Goal: Task Accomplishment & Management: Use online tool/utility

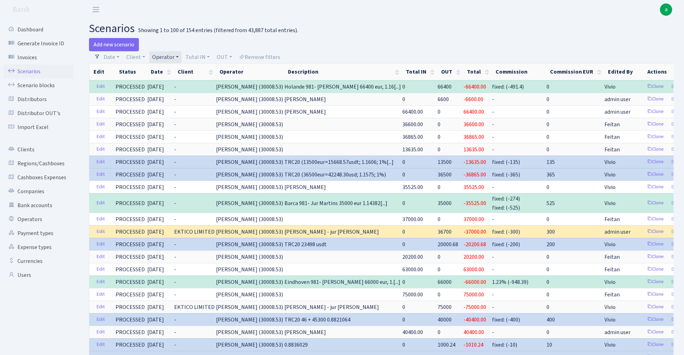
select select "100"
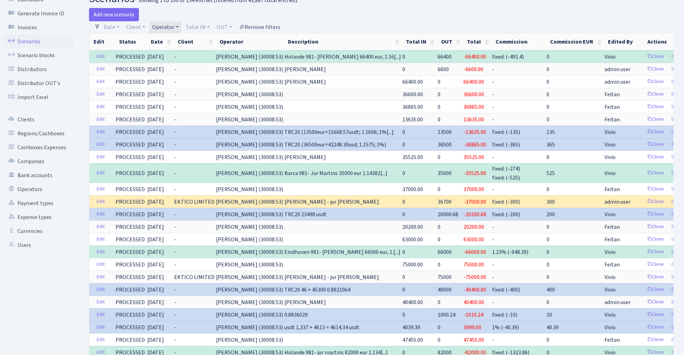
click at [262, 25] on link "Remove filters" at bounding box center [259, 27] width 47 height 12
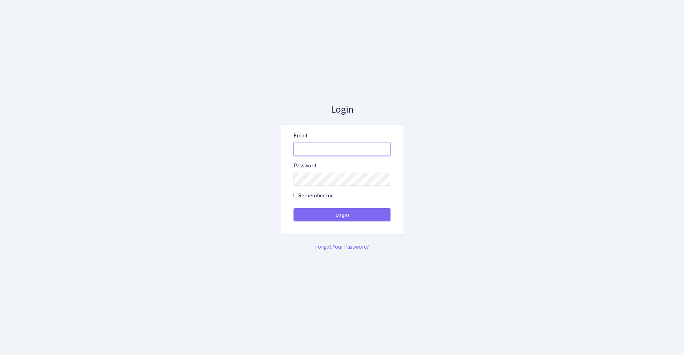
type input "[EMAIL_ADDRESS][DOMAIN_NAME]"
click at [342, 215] on button "Login" at bounding box center [341, 214] width 97 height 13
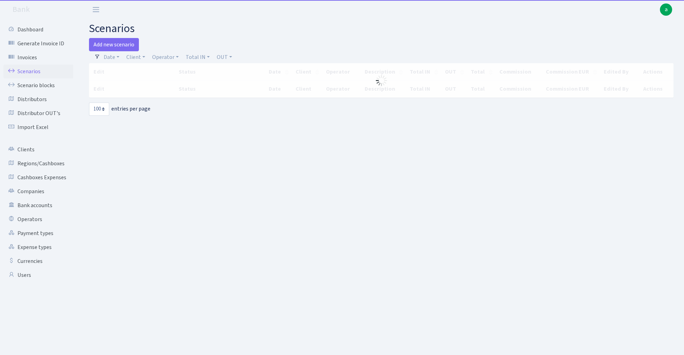
select select "100"
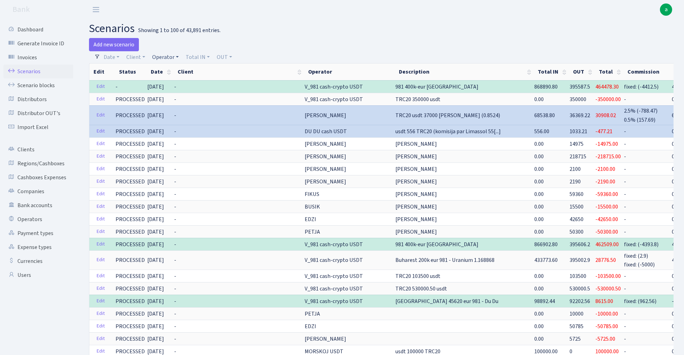
click at [165, 56] on link "Operator" at bounding box center [165, 57] width 32 height 12
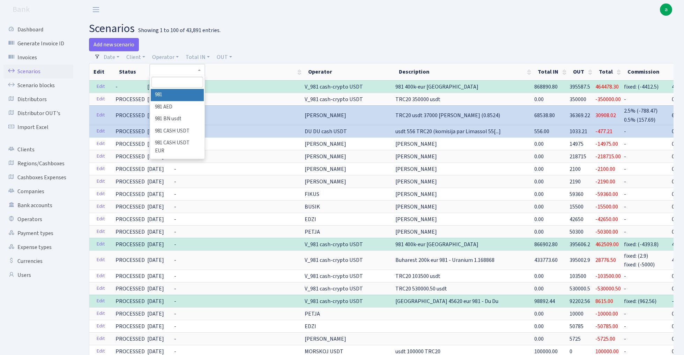
click at [173, 82] on input "search" at bounding box center [176, 82] width 51 height 11
type input "uldi"
click at [170, 95] on li "[PERSON_NAME]" at bounding box center [177, 95] width 53 height 12
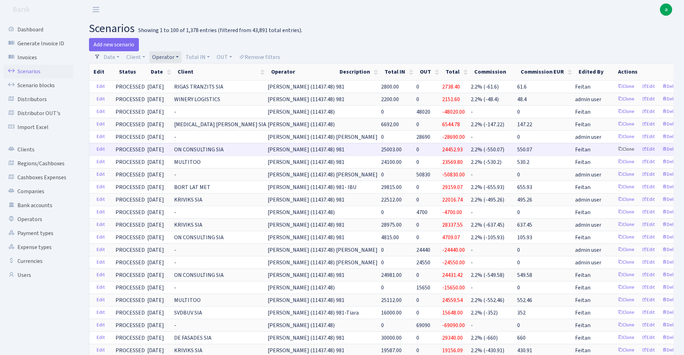
click at [615, 149] on link "Clone" at bounding box center [626, 149] width 23 height 11
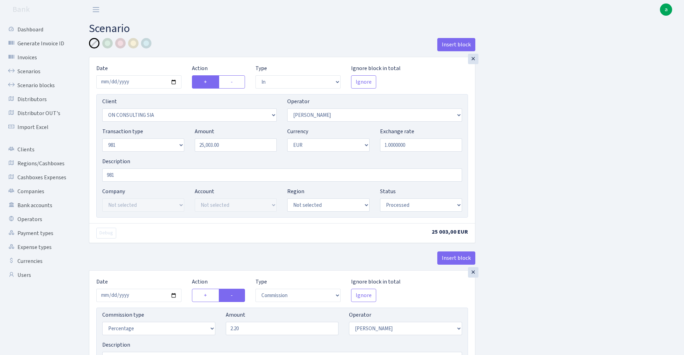
select select "in"
select select "3146"
select select "14"
select select "8"
select select "1"
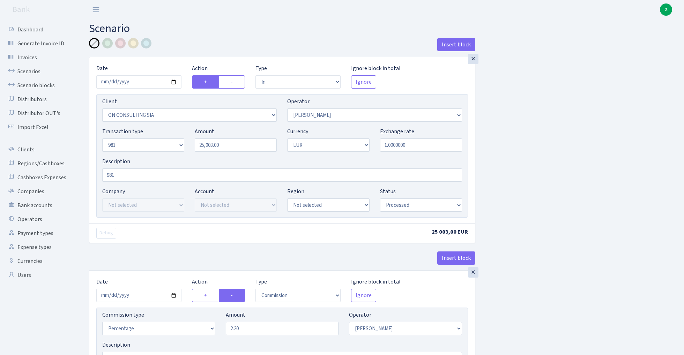
select select "processed"
select select "commission"
select select "14"
select select "processed"
select select "out"
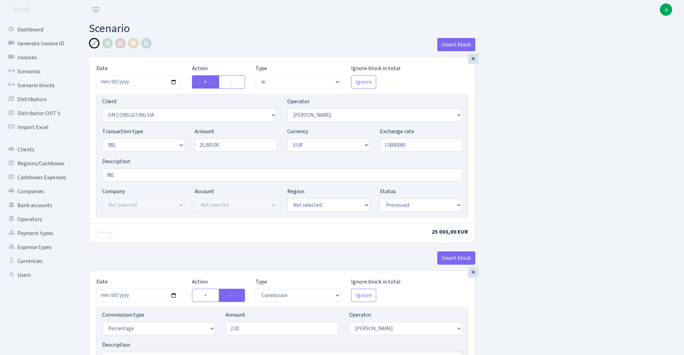
select select "2781"
select select "61"
select select "8"
select select "1"
select select "processed"
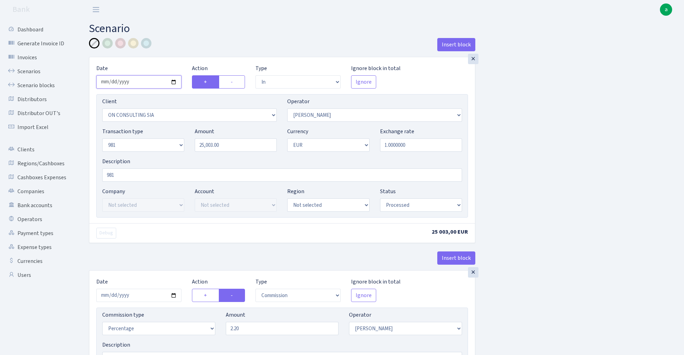
click at [136, 84] on input "2025-09-01" at bounding box center [138, 81] width 85 height 13
type input "2025-09-08"
click at [235, 146] on input "25003.00" at bounding box center [236, 145] width 82 height 13
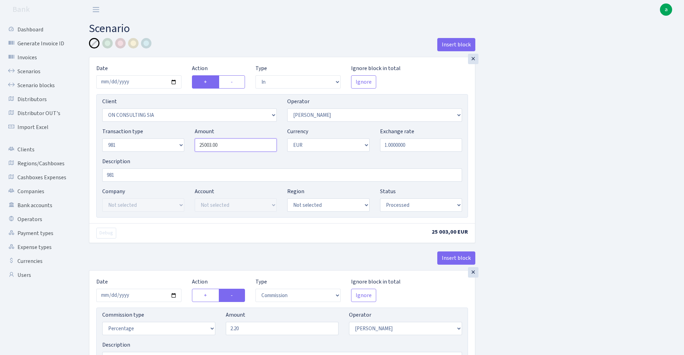
paste input "4817"
type input "24,817.00"
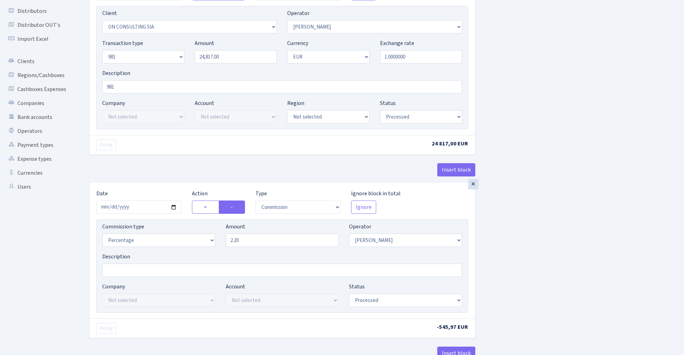
scroll to position [147, 0]
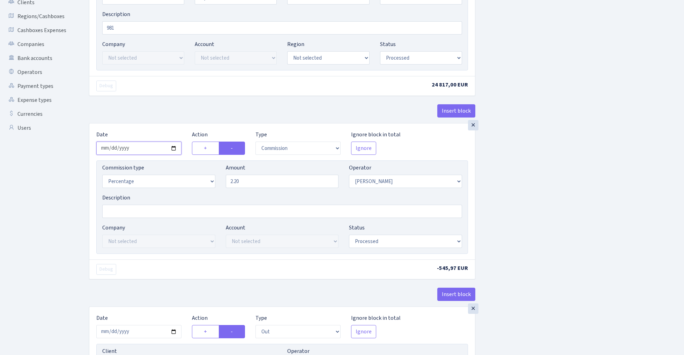
click at [133, 149] on input "2025-09-01" at bounding box center [138, 148] width 85 height 13
type input "[DATE]"
click at [152, 113] on div "Insert block" at bounding box center [282, 113] width 386 height 19
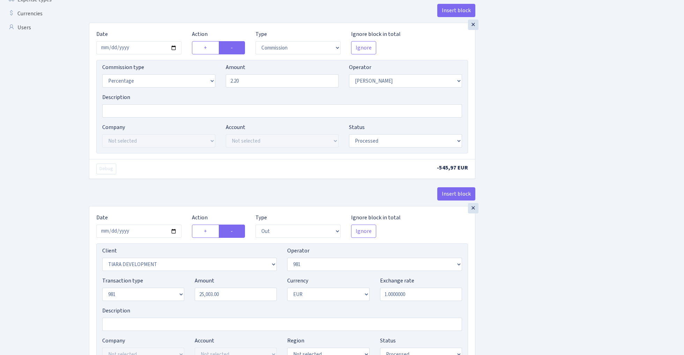
scroll to position [252, 0]
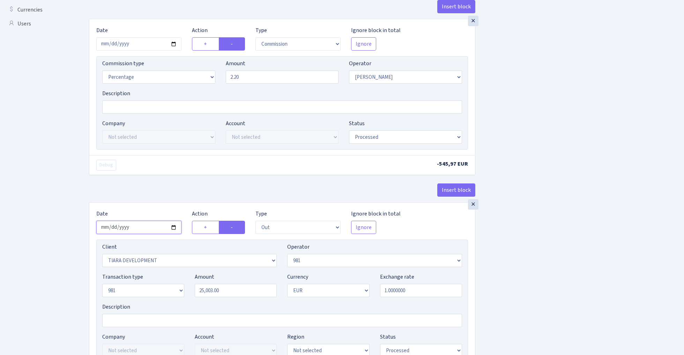
click at [136, 226] on input "2025-09-01" at bounding box center [138, 227] width 85 height 13
type input "2025-09-08"
click at [154, 177] on div "× Date 2025-09-08 Action + - Type --- In Out Commission Field required. Ignore …" at bounding box center [282, 111] width 386 height 184
click at [228, 290] on input "25003.00" at bounding box center [236, 290] width 82 height 13
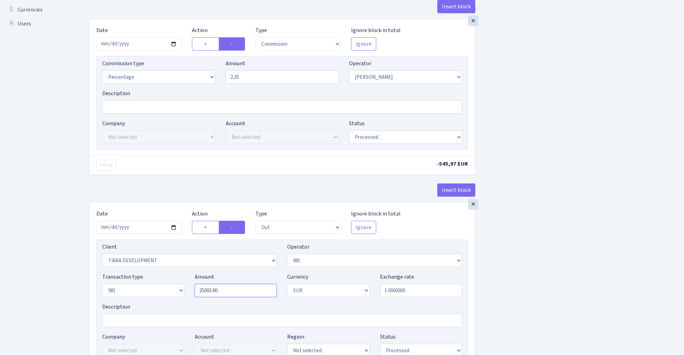
paste input "4817"
type input "24,817.00"
click at [514, 241] on div "Insert block × Date 2025-09-08 Action + - Type --- In Out Commission Field requ…" at bounding box center [381, 116] width 595 height 661
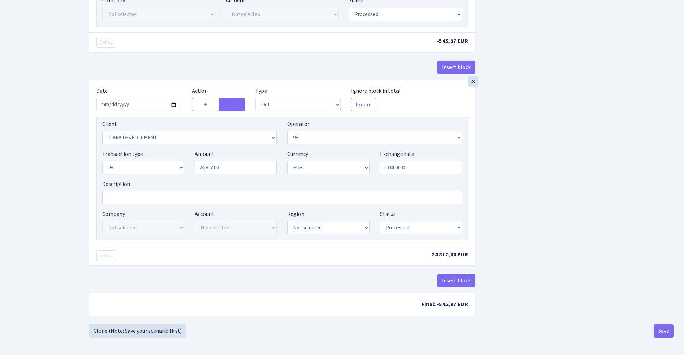
scroll to position [377, 0]
click at [659, 329] on button "Save" at bounding box center [664, 331] width 20 height 13
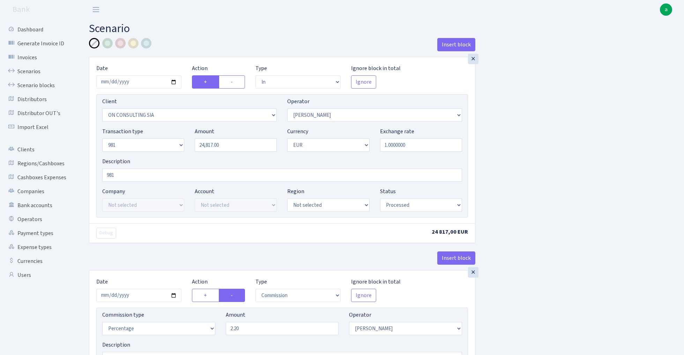
select select "in"
select select "3146"
select select "14"
select select "8"
select select "1"
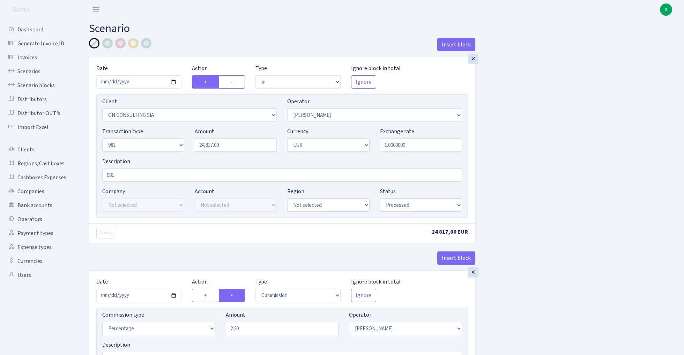
select select "processed"
select select "commission"
select select "14"
select select "processed"
select select "out"
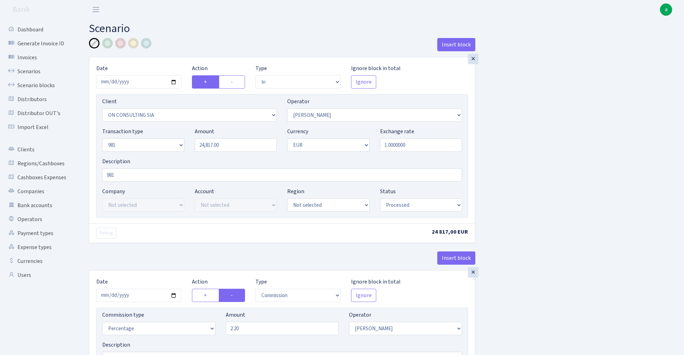
select select "2781"
select select "61"
select select "8"
select select "1"
select select "processed"
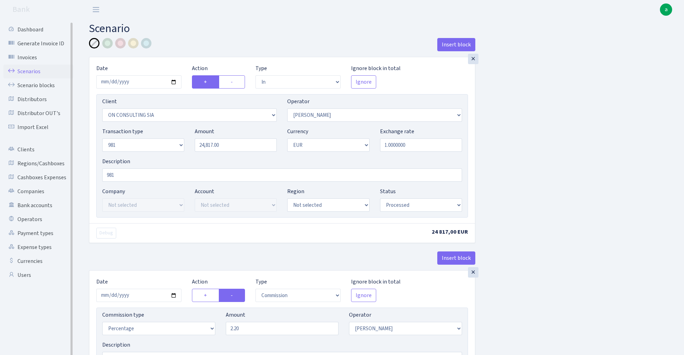
click at [26, 71] on link "Scenarios" at bounding box center [38, 72] width 70 height 14
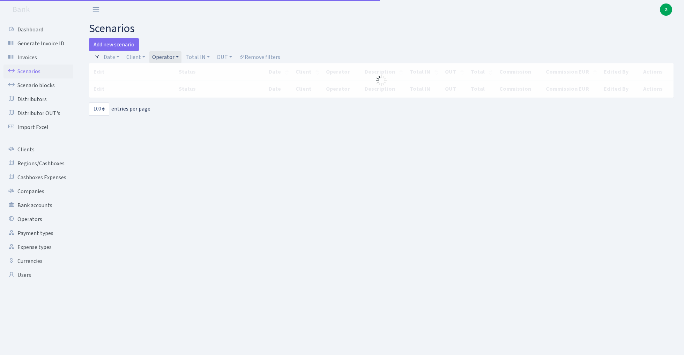
select select "100"
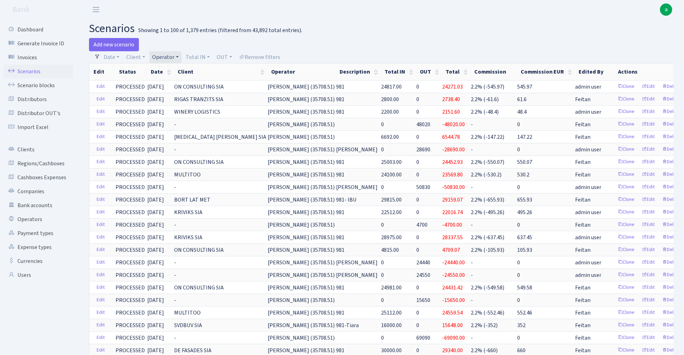
click at [162, 56] on link "Operator" at bounding box center [165, 57] width 32 height 12
click at [176, 82] on input "search" at bounding box center [176, 82] width 51 height 11
type input "sigm"
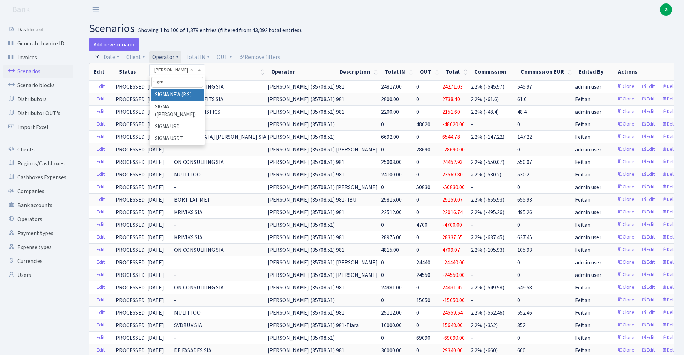
click at [184, 95] on li "SIGMA NEW (R.S)" at bounding box center [177, 95] width 53 height 12
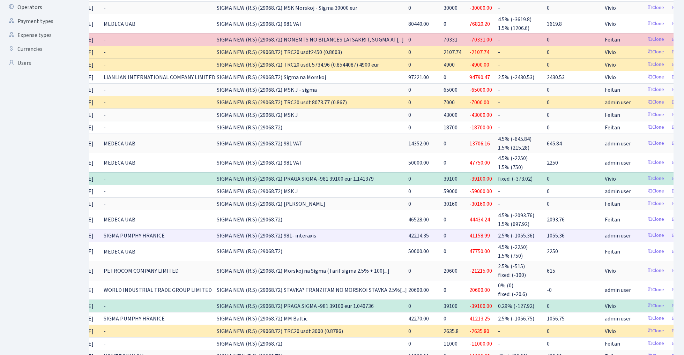
scroll to position [0, 73]
click at [642, 230] on link "Clone" at bounding box center [653, 235] width 23 height 11
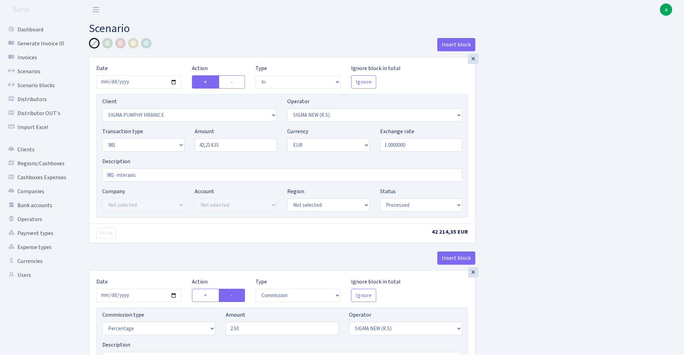
select select "in"
select select "938"
select select "370"
select select "8"
select select "1"
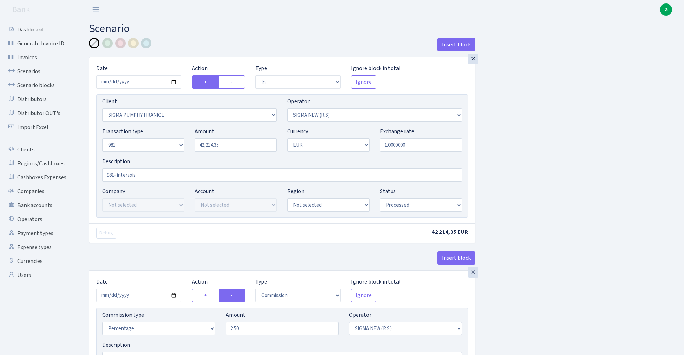
select select "processed"
select select "commission"
select select "370"
select select "processed"
select select "out"
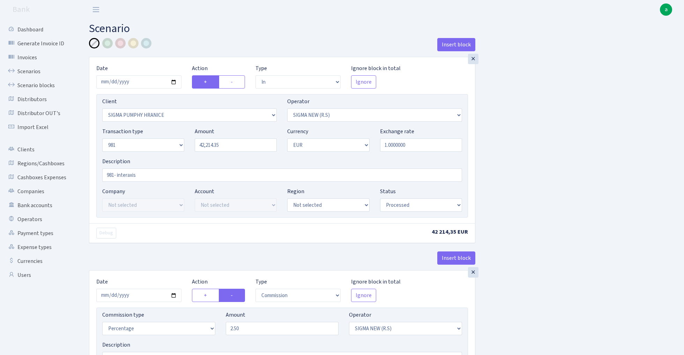
select select "3150"
select select "61"
select select "8"
select select "1"
select select "processed"
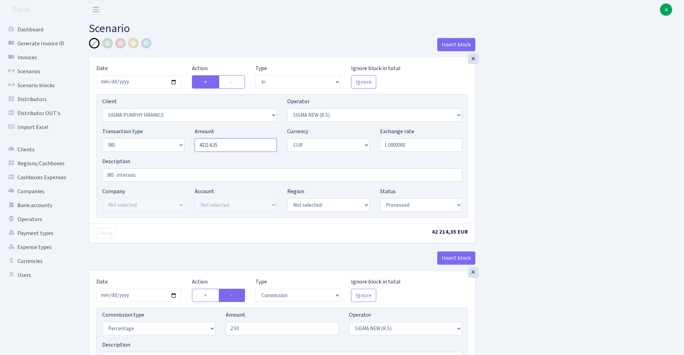
click at [237, 144] on input "42214.35" at bounding box center [236, 145] width 82 height 13
paste input "33877.08"
type input "33,877.08"
click at [137, 81] on input "2025-05-27" at bounding box center [138, 81] width 85 height 13
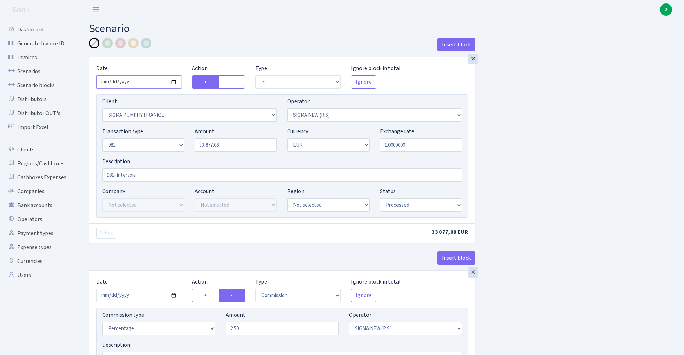
type input "[DATE]"
click at [178, 44] on div "Insert block" at bounding box center [282, 47] width 386 height 19
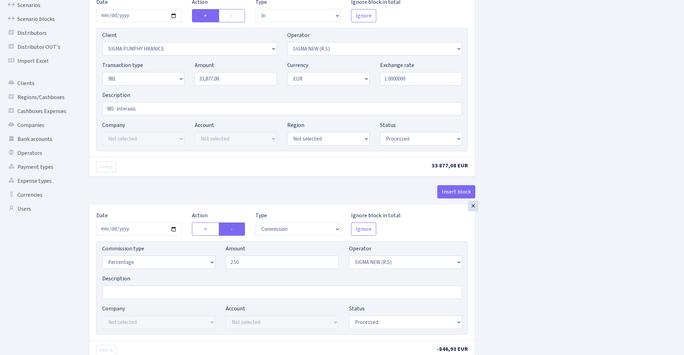
scroll to position [120, 0]
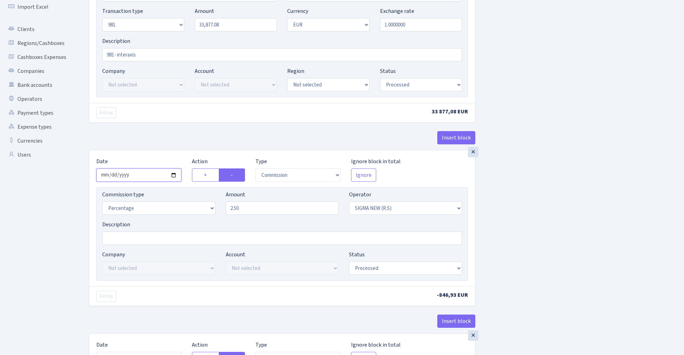
click at [136, 177] on input "2025-05-27" at bounding box center [138, 175] width 85 height 13
type input "2025-09-08"
click at [149, 131] on div "× Date 2025-09-08 Action + - Type --- In Out Commission Field required. Ignore …" at bounding box center [282, 43] width 386 height 214
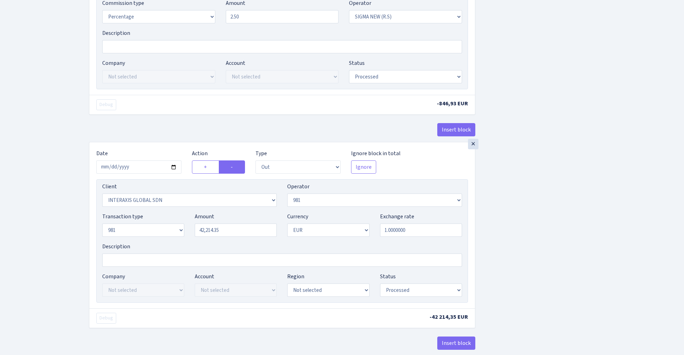
scroll to position [339, 0]
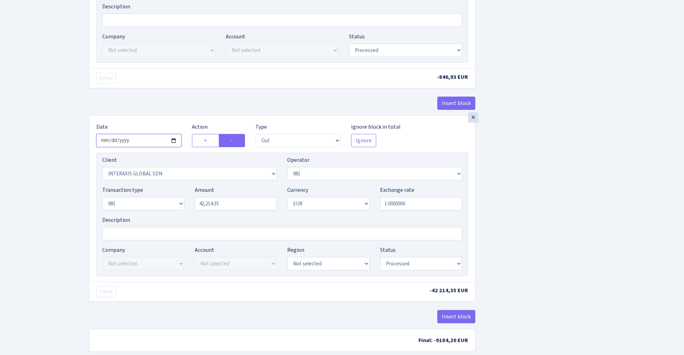
click at [131, 141] on input "2025-05-27" at bounding box center [138, 140] width 85 height 13
type input "2025-09-08"
click at [149, 102] on div "Insert block" at bounding box center [282, 106] width 386 height 19
click at [243, 208] on input "42214.35" at bounding box center [236, 203] width 82 height 13
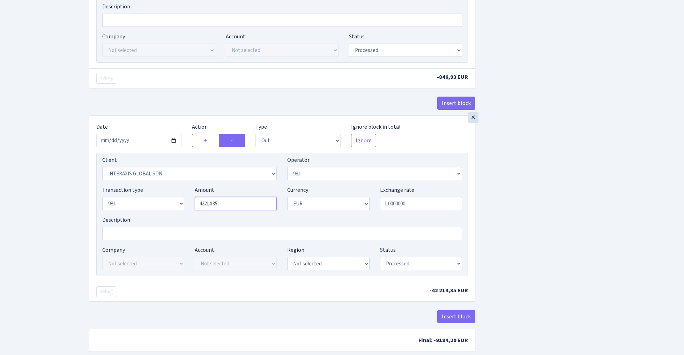
paste input "33877.08"
type input "33,877.08"
click at [500, 175] on div "Insert block × Date 2025-09-08 Action + - Type --- In Out Commission Field requ…" at bounding box center [381, 30] width 595 height 661
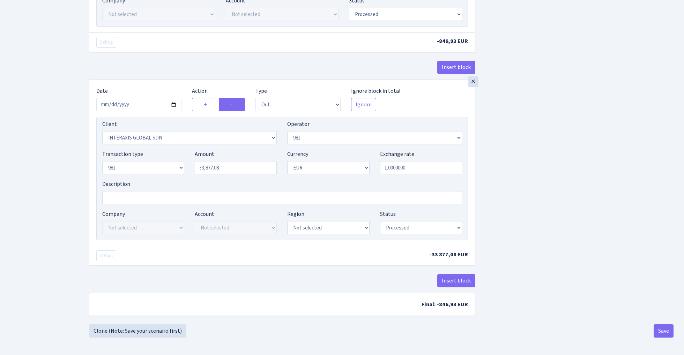
scroll to position [377, 0]
click at [658, 330] on button "Save" at bounding box center [664, 331] width 20 height 13
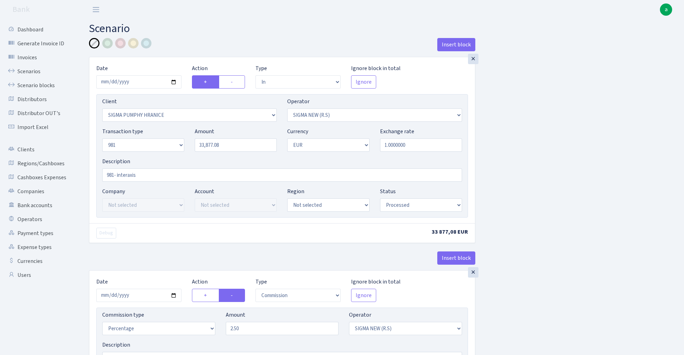
select select "in"
select select "938"
select select "370"
select select "8"
select select "1"
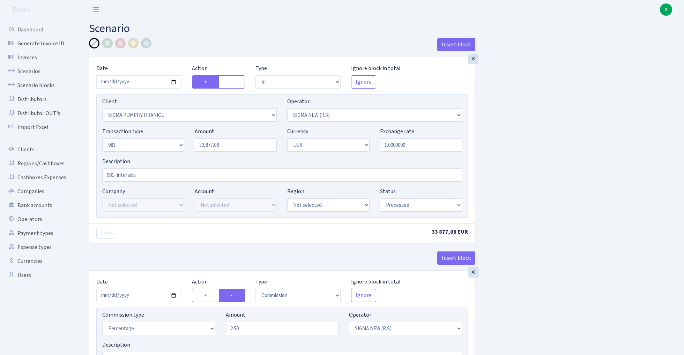
select select "processed"
select select "commission"
select select "370"
select select "processed"
select select "out"
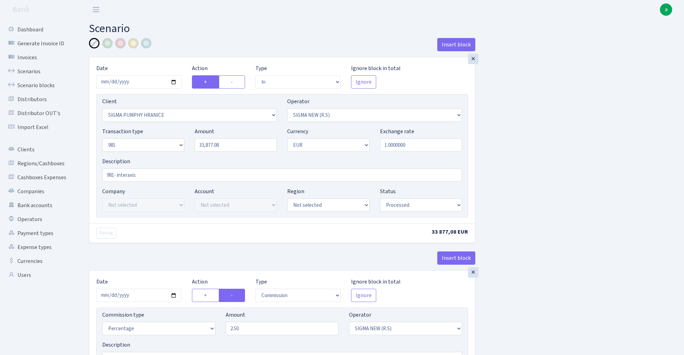
select select "3150"
select select "61"
select select "8"
select select "1"
select select "processed"
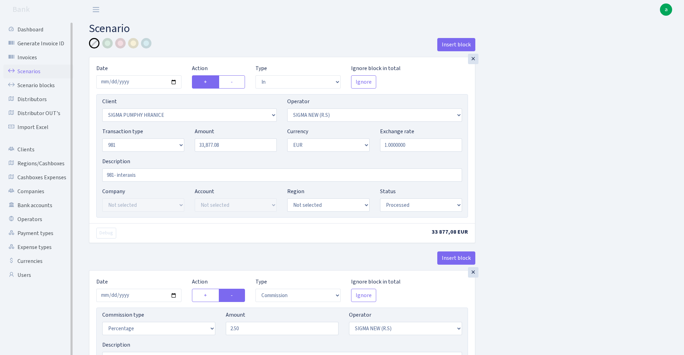
click at [27, 70] on link "Scenarios" at bounding box center [38, 72] width 70 height 14
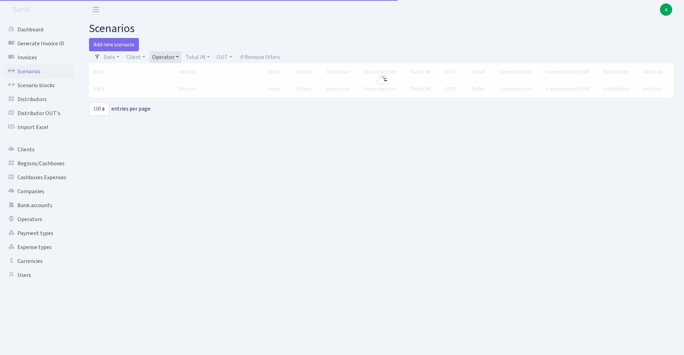
select select "100"
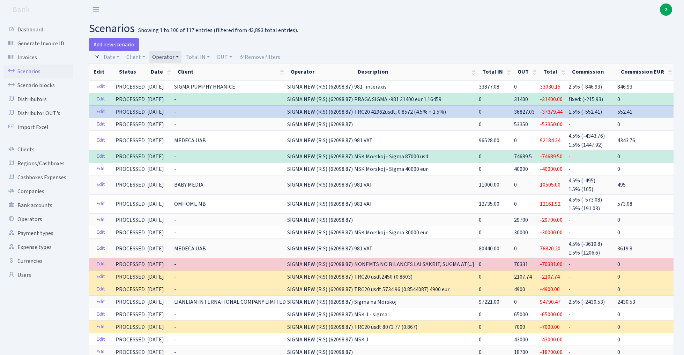
click at [166, 56] on link "Operator" at bounding box center [165, 57] width 32 height 12
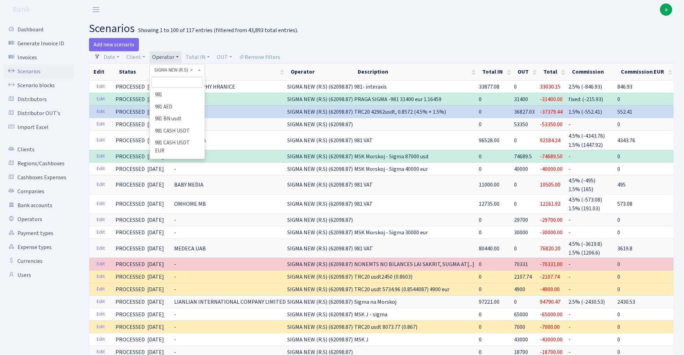
scroll to position [3388, 0]
click at [173, 82] on input "search" at bounding box center [176, 82] width 51 height 11
type input "tat"
click at [179, 94] on li "TATJANA" at bounding box center [177, 95] width 53 height 12
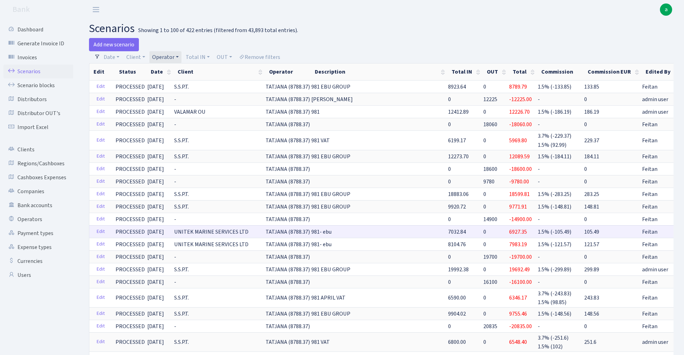
click at [682, 231] on link "Clone" at bounding box center [693, 231] width 23 height 11
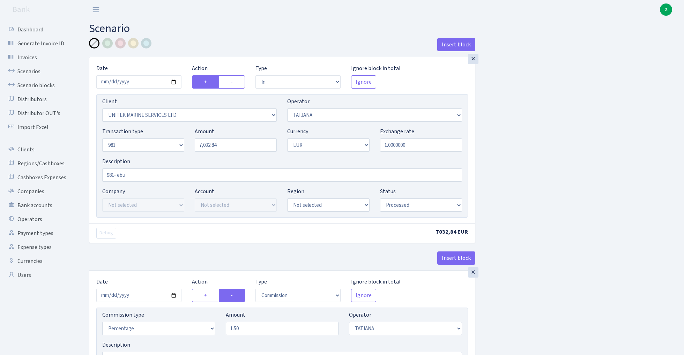
select select "in"
select select "2235"
select select "272"
select select "8"
select select "1"
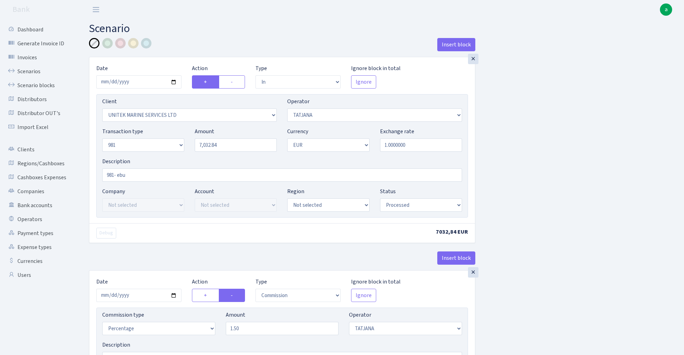
select select "processed"
select select "commission"
select select "272"
select select "processed"
select select "out"
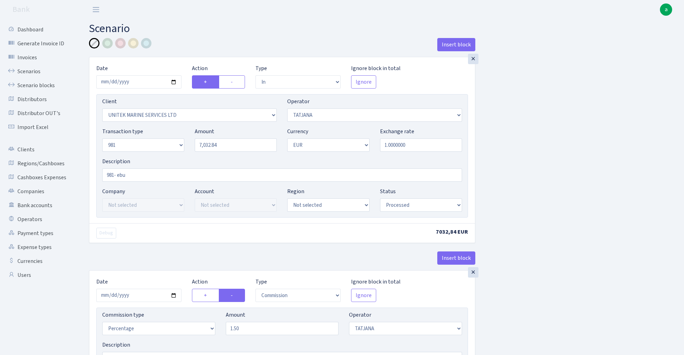
select select "2778"
select select "61"
select select "8"
select select "1"
select select "processed"
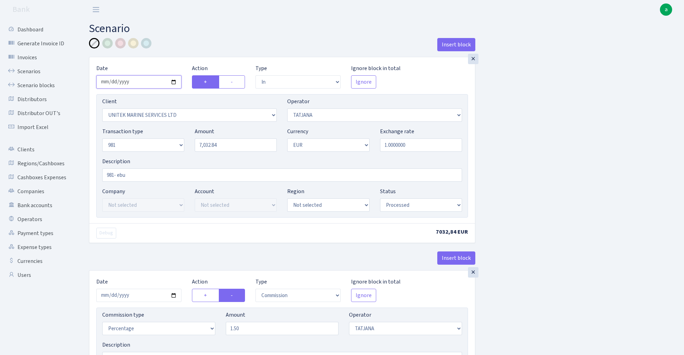
click at [135, 81] on input "2025-08-11" at bounding box center [138, 81] width 85 height 13
type input "[DATE]"
click at [226, 39] on div "Insert block" at bounding box center [282, 47] width 386 height 19
click at [232, 149] on input "7032.84" at bounding box center [236, 145] width 82 height 13
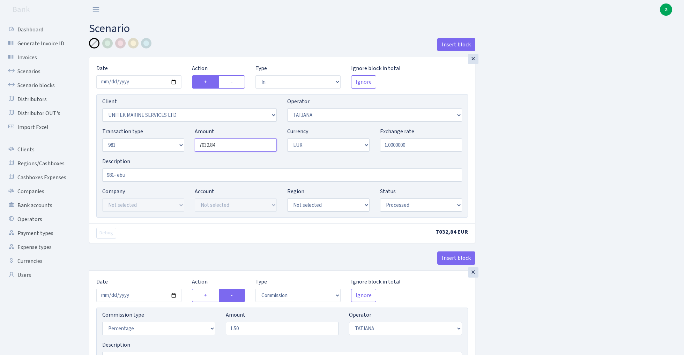
paste input "9939.86"
type input "9,939.86"
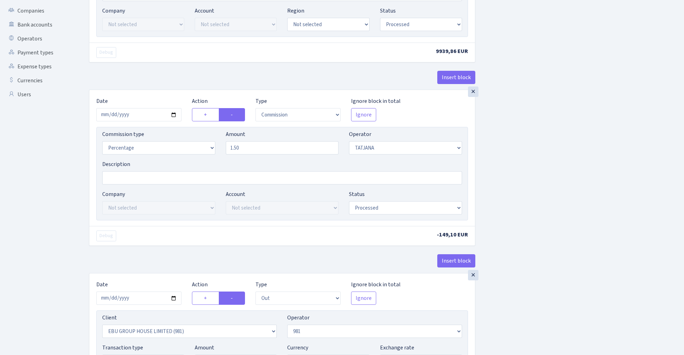
scroll to position [203, 0]
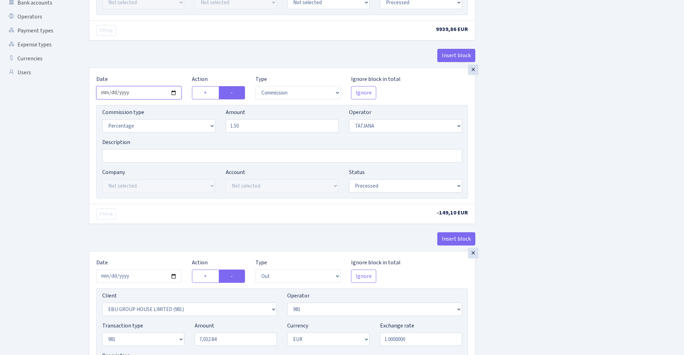
click at [140, 92] on input "2025-08-11" at bounding box center [138, 92] width 85 height 13
type input "2025-09-08"
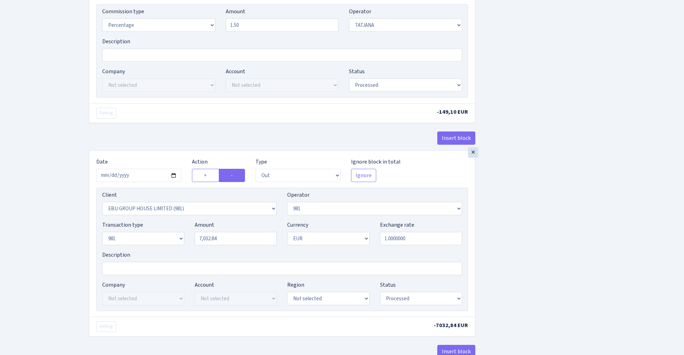
scroll to position [314, 0]
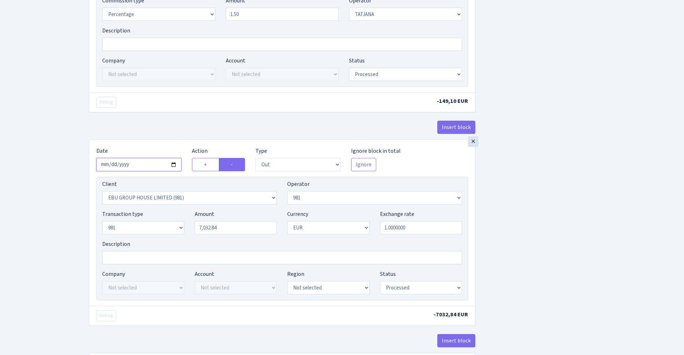
click at [147, 165] on input "2025-08-11" at bounding box center [138, 164] width 85 height 13
type input "2025-09-08"
click at [155, 121] on div "× Date 2025-09-08 Action + - Type --- In Out Commission Field required. Ignore …" at bounding box center [282, 48] width 386 height 184
click at [231, 229] on input "7032.84" at bounding box center [236, 227] width 82 height 13
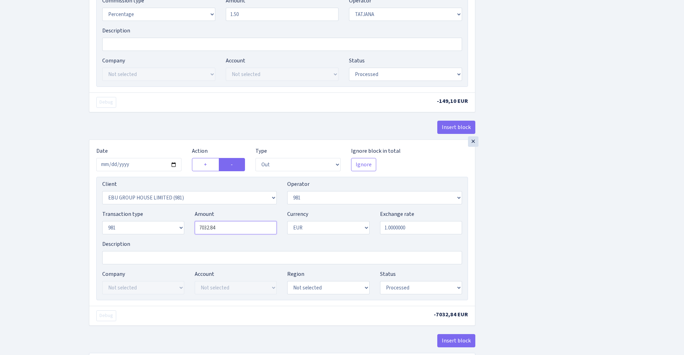
paste input "9939.86"
type input "9,939.86"
click at [560, 197] on div "Insert block × Date 2025-09-08 Action + - Type --- In Out Commission Field requ…" at bounding box center [381, 54] width 595 height 661
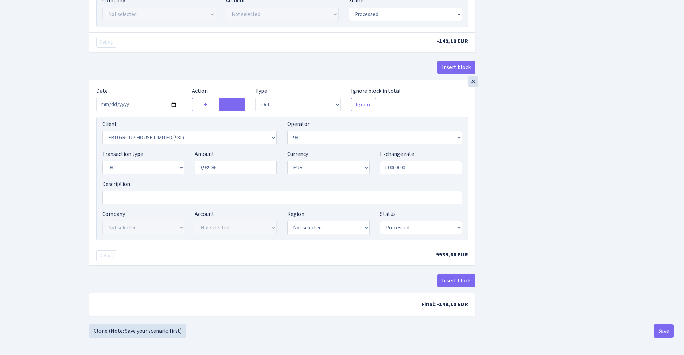
scroll to position [377, 0]
click at [664, 328] on button "Save" at bounding box center [664, 331] width 20 height 13
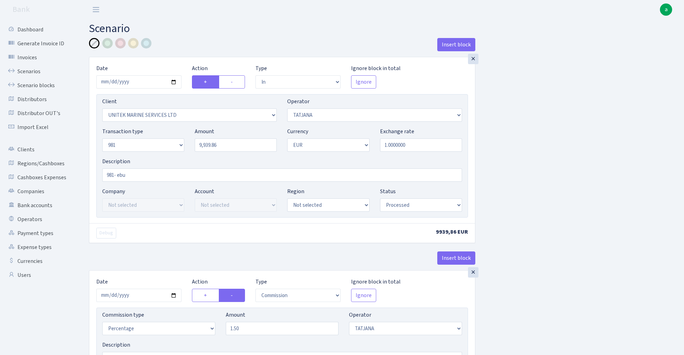
select select "in"
select select "2235"
select select "272"
select select "8"
select select "1"
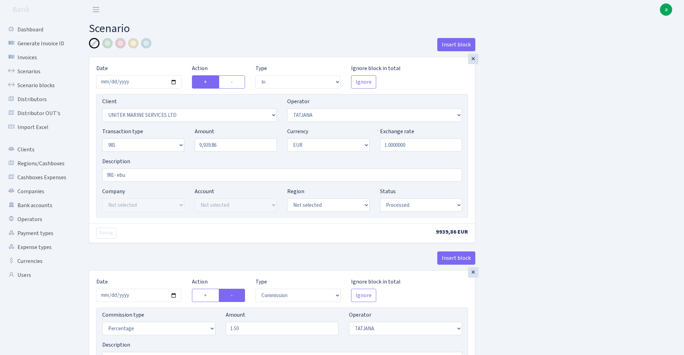
select select "processed"
select select "commission"
select select "272"
select select "processed"
select select "out"
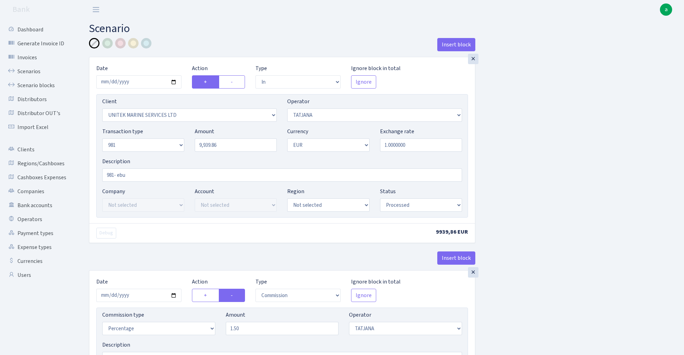
select select "2778"
select select "61"
select select "8"
select select "1"
select select "processed"
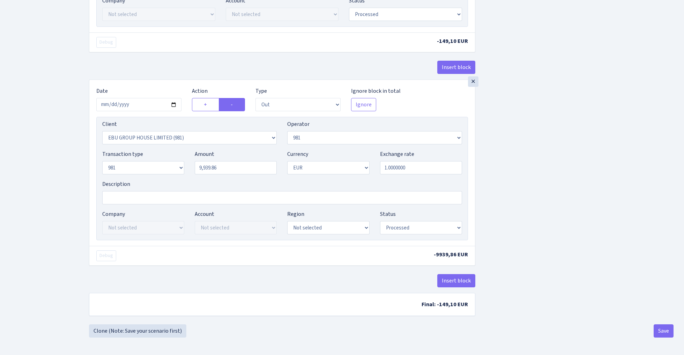
scroll to position [377, 0]
click at [168, 332] on link "Clone (Note: Save your scenario first)" at bounding box center [137, 331] width 97 height 13
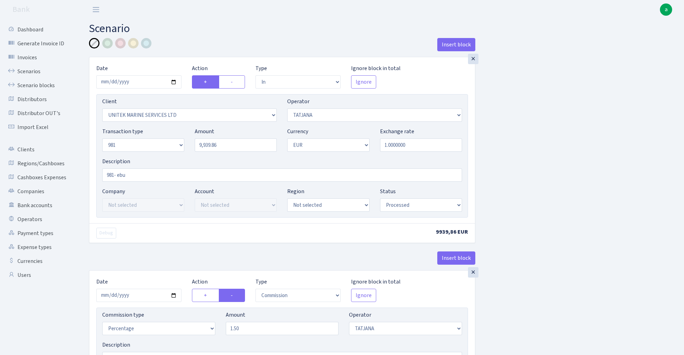
select select "in"
select select "2235"
select select "272"
select select "8"
select select "1"
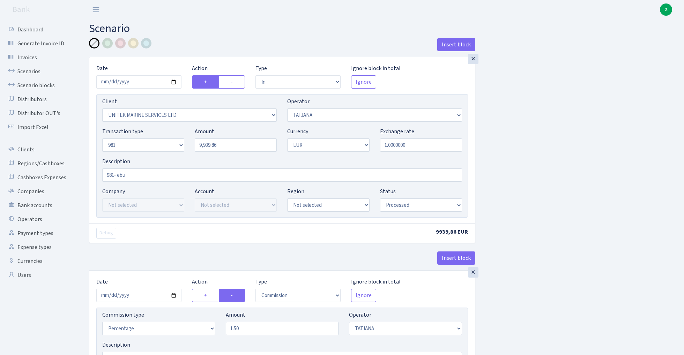
select select "processed"
select select "commission"
select select "272"
select select "processed"
select select "out"
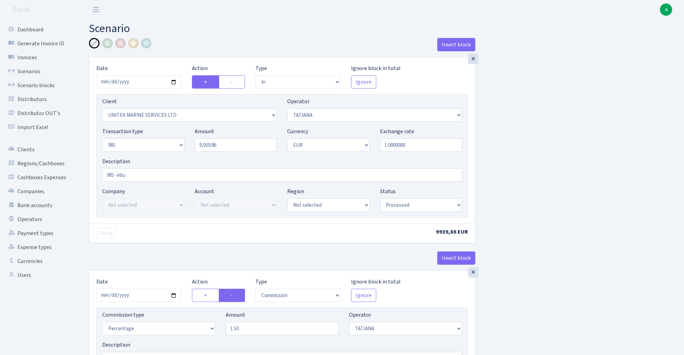
select select "2778"
select select "61"
select select "8"
select select "1"
select select "processed"
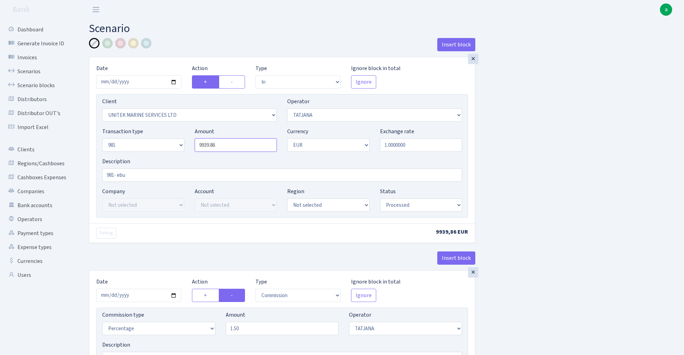
click at [236, 147] on input "9939.86" at bounding box center [236, 145] width 82 height 13
paste input "4977.10"
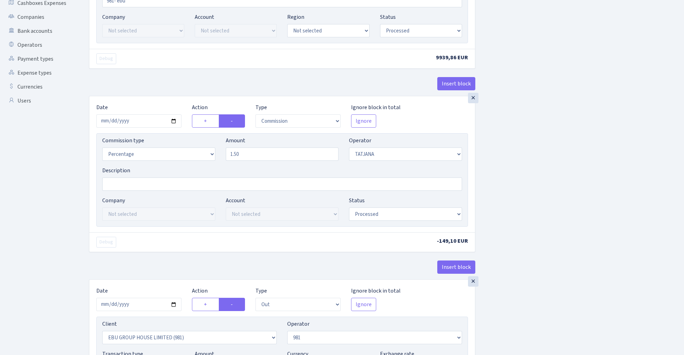
scroll to position [352, 0]
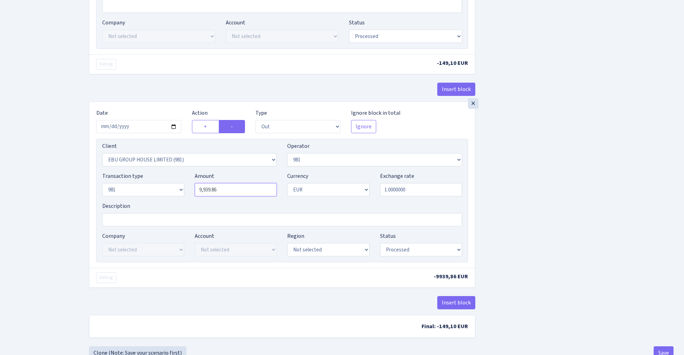
type input "4,977.10"
click at [242, 196] on input "9939.86" at bounding box center [236, 189] width 82 height 13
paste input "4977.10"
type input "4,977.10"
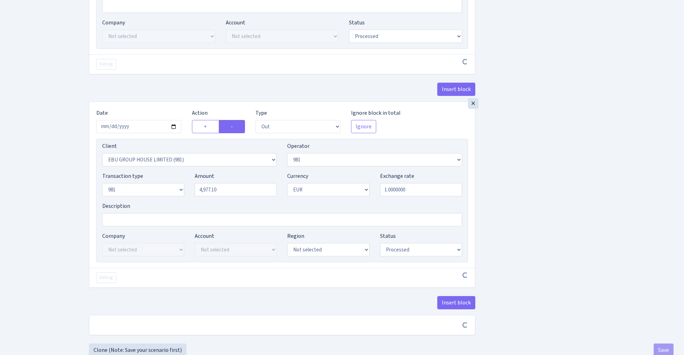
click at [542, 157] on div "Insert block × Date 2025-09-08 Action + - Type --- In Out Commission Field requ…" at bounding box center [381, 15] width 595 height 658
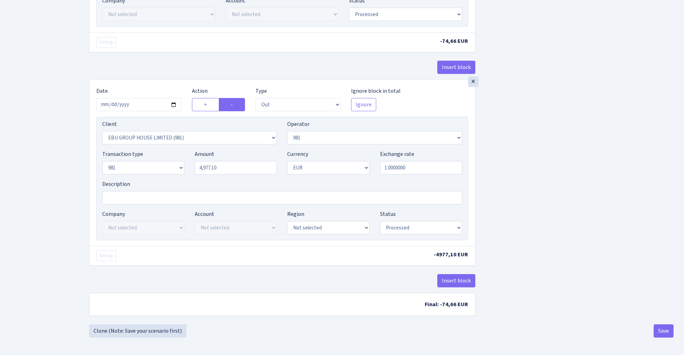
scroll to position [377, 0]
click at [660, 329] on button "Save" at bounding box center [664, 331] width 20 height 13
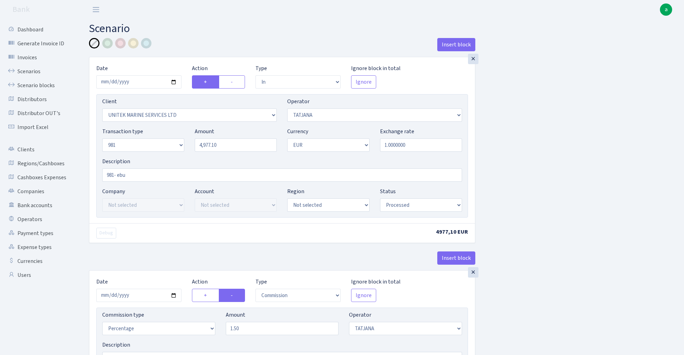
select select "in"
select select "2235"
select select "272"
select select "8"
select select "1"
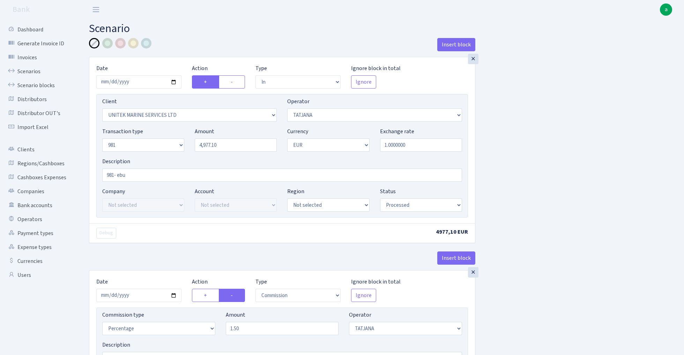
select select "processed"
select select "commission"
select select "272"
select select "processed"
select select "out"
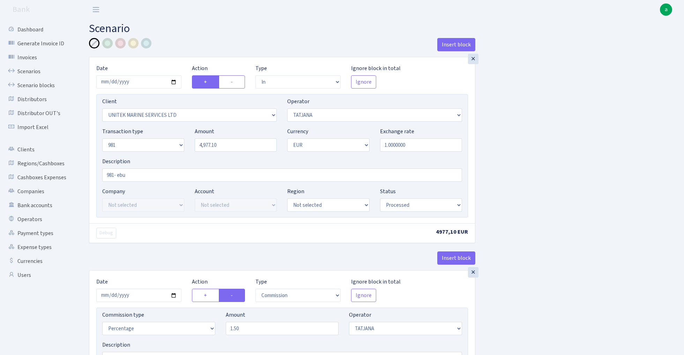
select select "2778"
select select "61"
select select "8"
select select "1"
select select "processed"
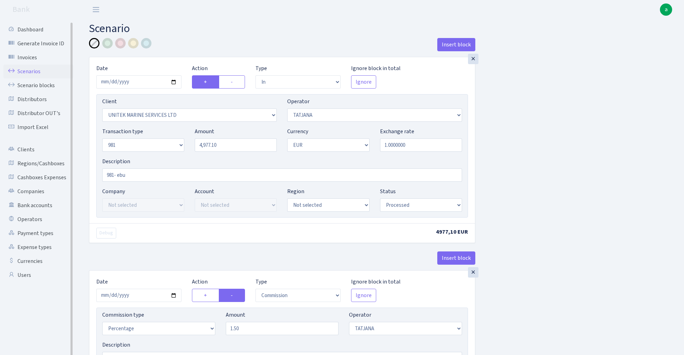
click at [30, 69] on link "Scenarios" at bounding box center [38, 72] width 70 height 14
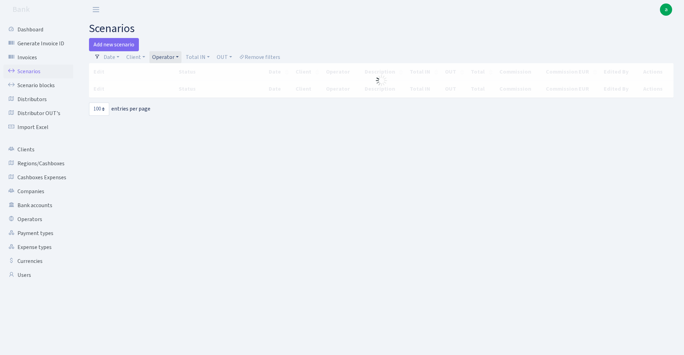
select select "100"
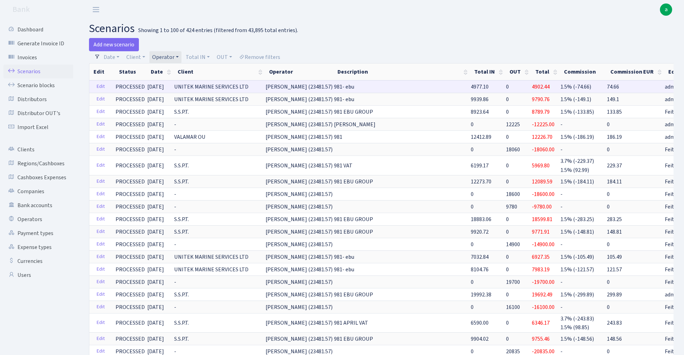
drag, startPoint x: 259, startPoint y: 87, endPoint x: 303, endPoint y: 88, distance: 44.7
click at [303, 88] on span "[PERSON_NAME] (23481.57)" at bounding box center [299, 87] width 67 height 8
copy span "[PERSON_NAME] (23481.57)"
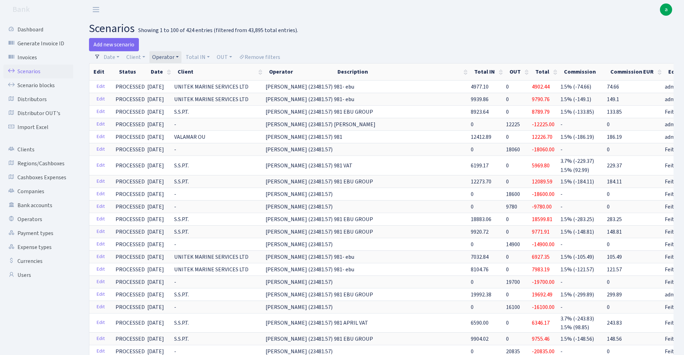
click at [170, 56] on link "Operator" at bounding box center [165, 57] width 32 height 12
click at [170, 81] on input "search" at bounding box center [176, 82] width 51 height 11
type input "[PERSON_NAME]"
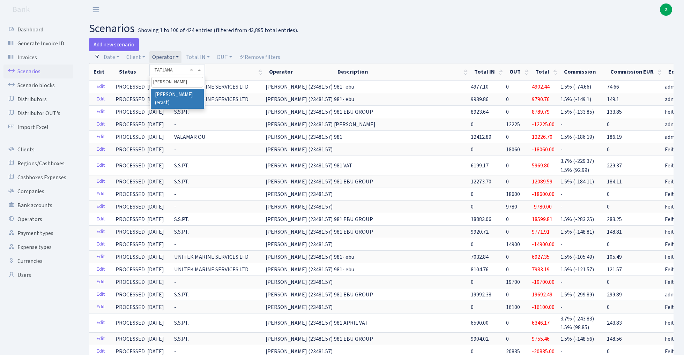
click at [182, 94] on li "[PERSON_NAME] (erast)" at bounding box center [177, 99] width 53 height 20
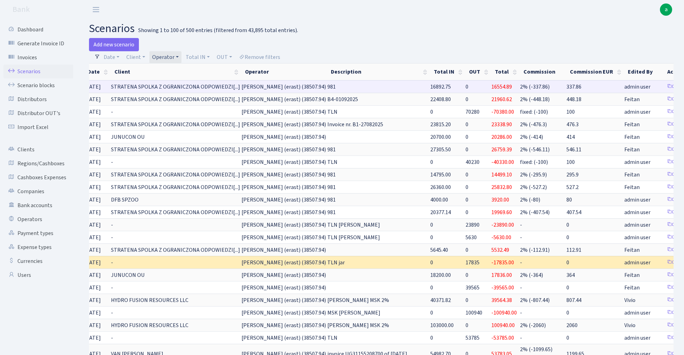
scroll to position [0, 87]
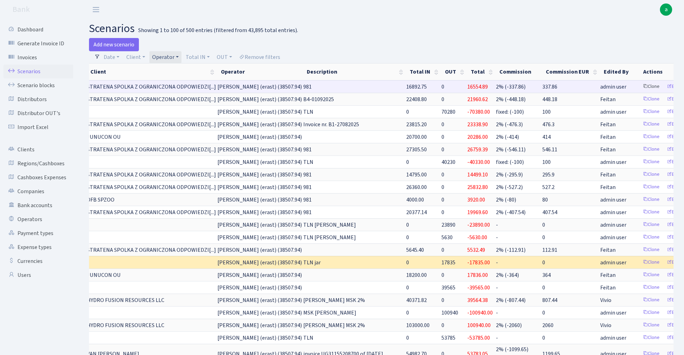
click at [640, 87] on link "Clone" at bounding box center [651, 86] width 23 height 11
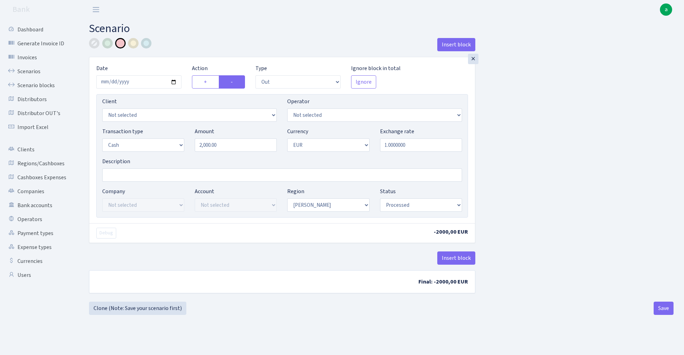
select select "out"
select select "1"
select select "processed"
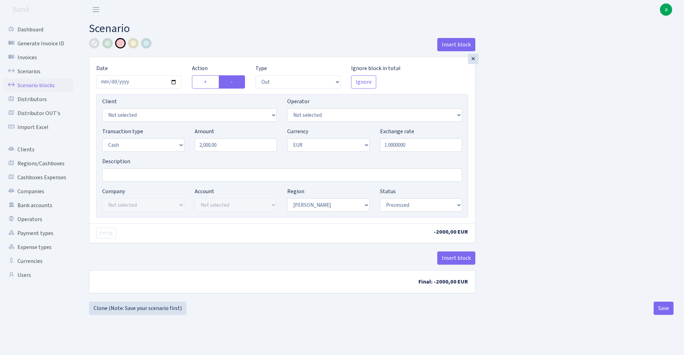
click at [45, 84] on link "Scenario blocks" at bounding box center [38, 86] width 70 height 14
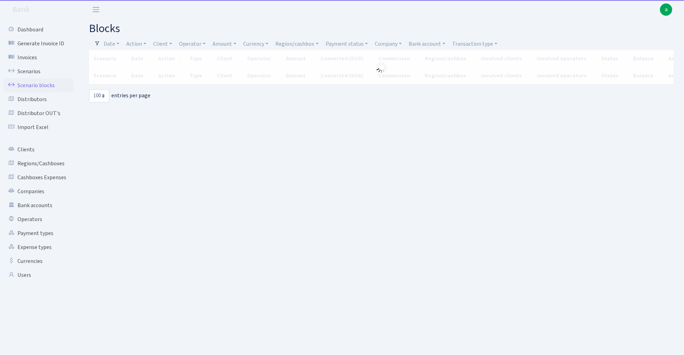
select select "100"
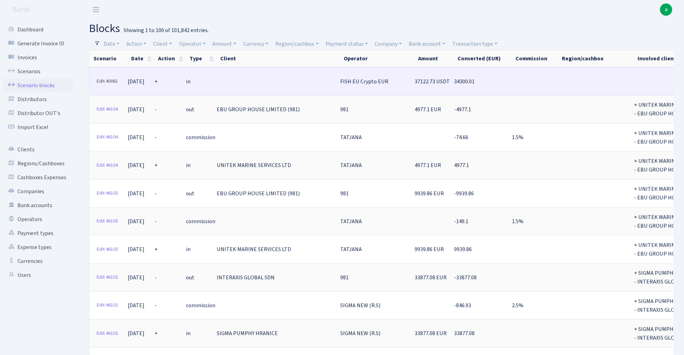
click at [109, 81] on link "Edit 40061" at bounding box center [108, 81] width 28 height 11
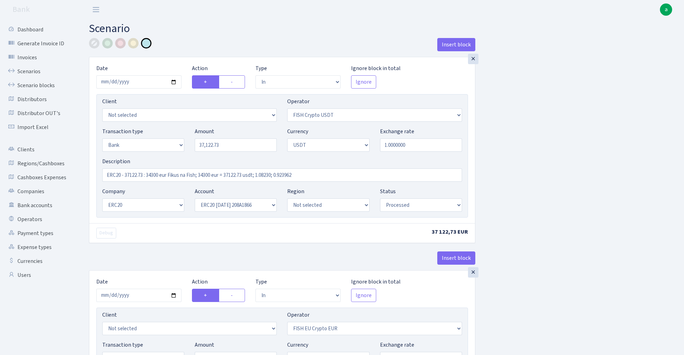
select select "in"
select select "242"
select select "2"
select select "6"
select select "21"
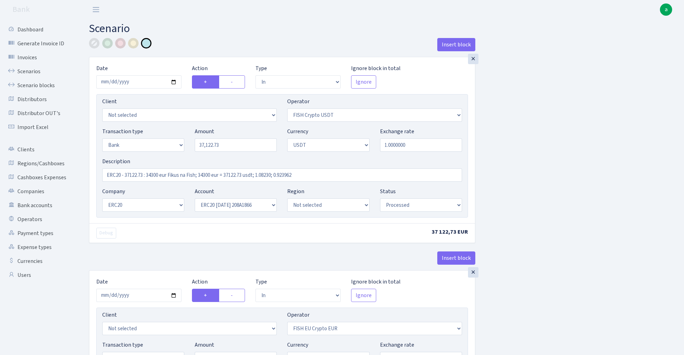
select select "58"
select select "processed"
select select "in"
select select "361"
select select "3"
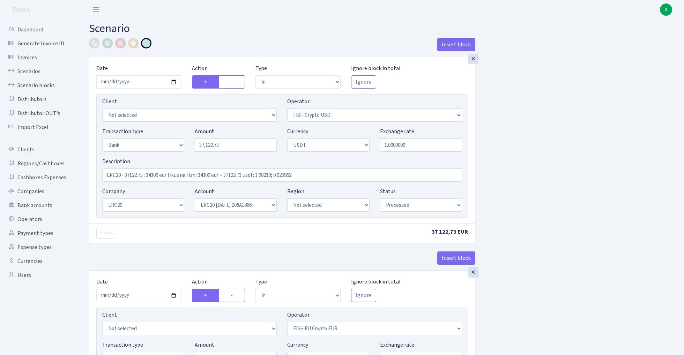
select select "6"
select select "processed"
select select "out"
select select "242"
select select "15"
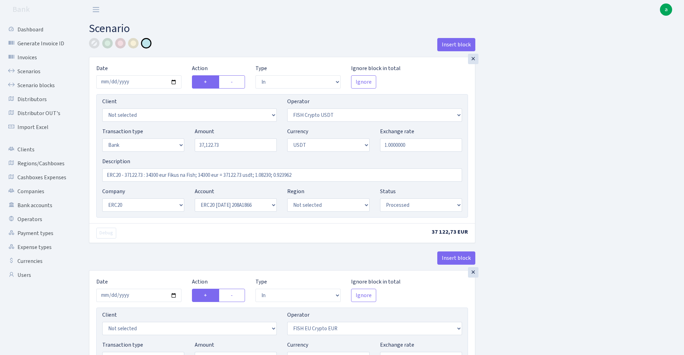
select select "6"
select select "processed"
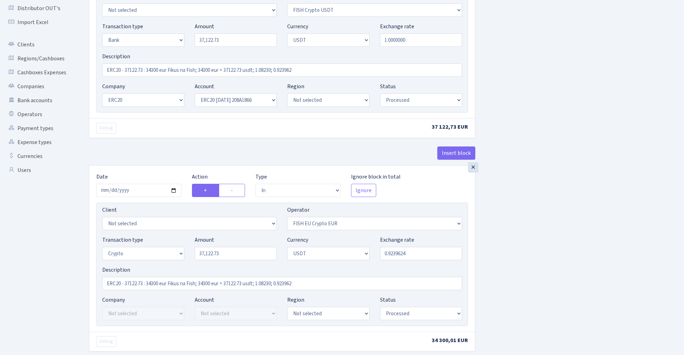
scroll to position [108, 0]
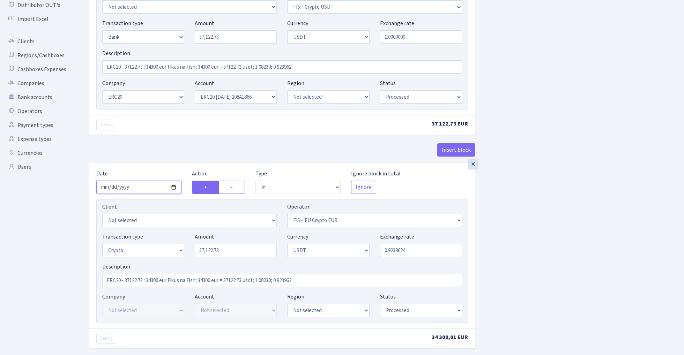
click at [147, 187] on input "[DATE]" at bounding box center [138, 187] width 85 height 13
click at [138, 185] on input "[DATE]" at bounding box center [138, 187] width 85 height 13
type input "[DATE]"
click at [189, 118] on div "Debug 37 122,73 EUR" at bounding box center [282, 125] width 386 height 20
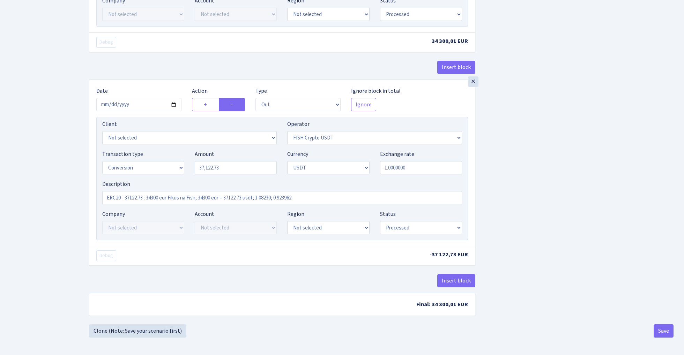
scroll to position [408, 0]
click at [661, 328] on button "Save" at bounding box center [664, 331] width 20 height 13
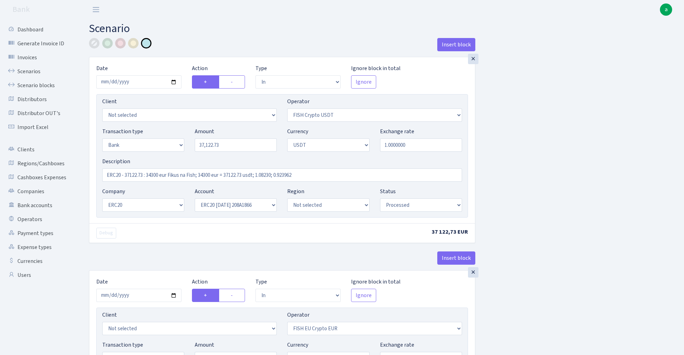
select select "in"
select select "242"
select select "2"
select select "6"
select select "21"
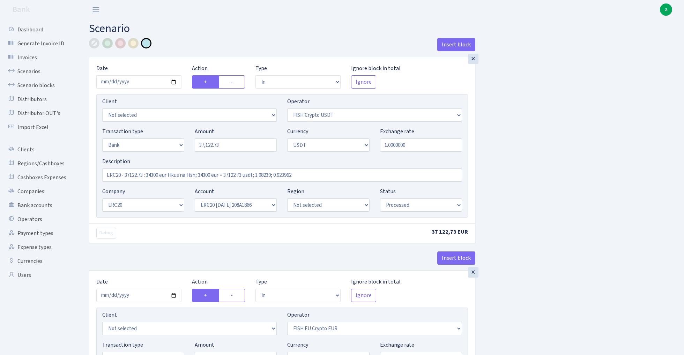
select select "58"
select select "processed"
select select "in"
select select "361"
select select "3"
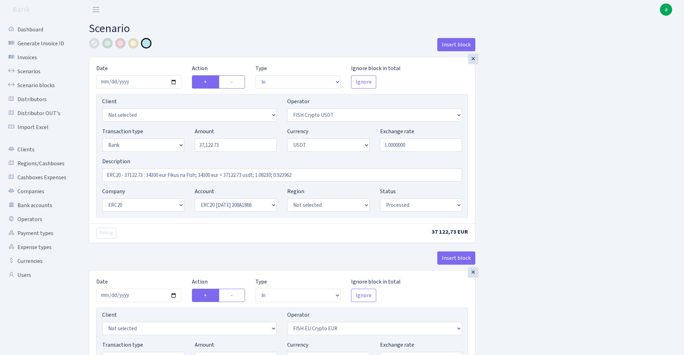
select select "6"
select select "processed"
select select "out"
select select "242"
select select "15"
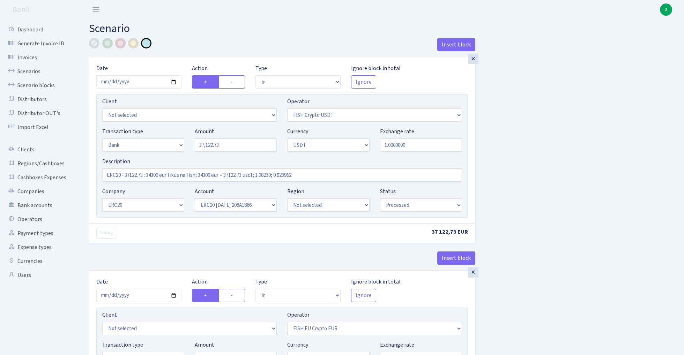
select select "6"
select select "processed"
click at [42, 83] on link "Scenario blocks" at bounding box center [38, 86] width 70 height 14
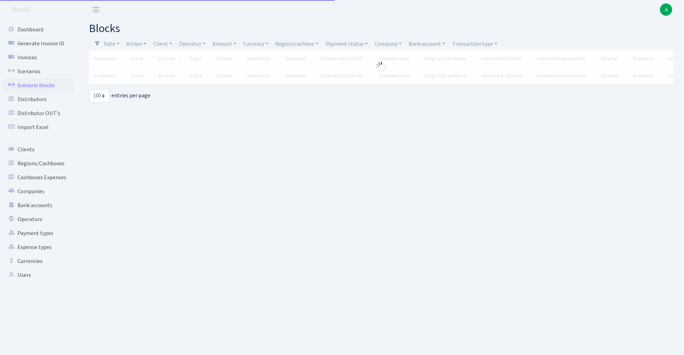
select select "100"
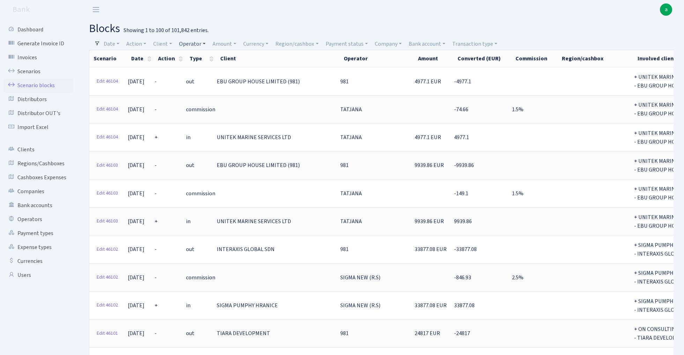
click at [194, 40] on link "Operator" at bounding box center [192, 44] width 32 height 12
click at [207, 69] on input "search" at bounding box center [204, 69] width 51 height 11
type input "tat"
click at [206, 80] on li "TATJANA" at bounding box center [204, 82] width 53 height 12
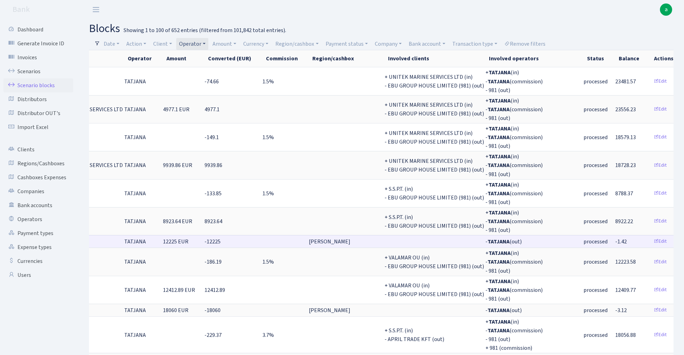
scroll to position [0, 168]
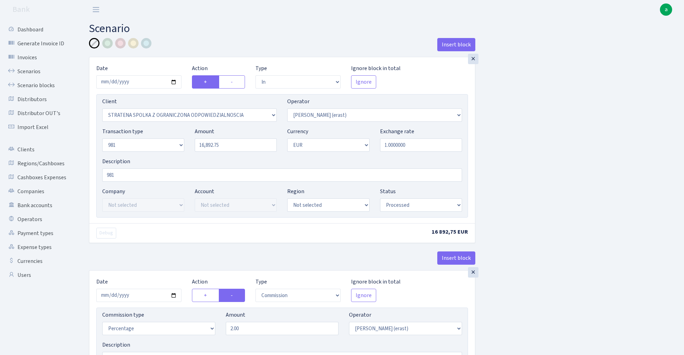
select select "in"
select select "3300"
select select "155"
select select "8"
select select "1"
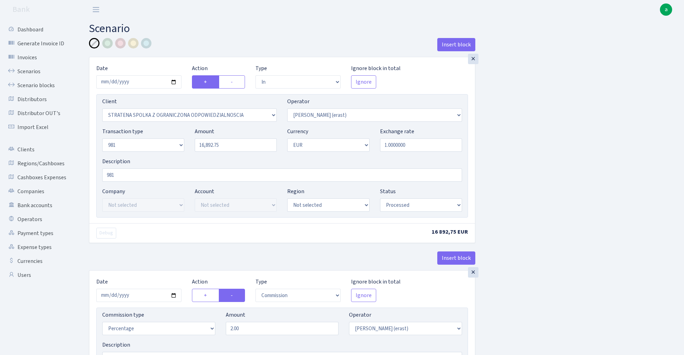
select select "processed"
select select "commission"
select select "155"
select select "processed"
select select "out"
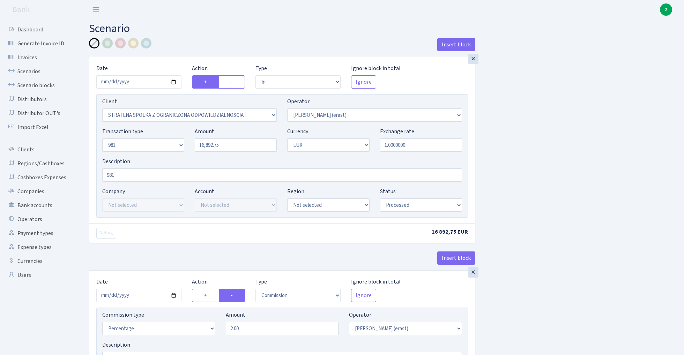
select select "2442"
select select "61"
select select "8"
select select "1"
select select "processed"
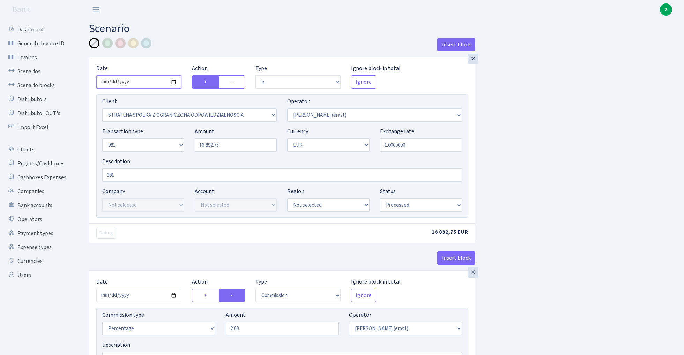
click at [138, 81] on input "2025-09-04" at bounding box center [138, 81] width 85 height 13
type input "2025-09-08"
click at [192, 56] on div "Insert block" at bounding box center [282, 47] width 386 height 19
click at [237, 147] on input "16892.75" at bounding box center [236, 145] width 82 height 13
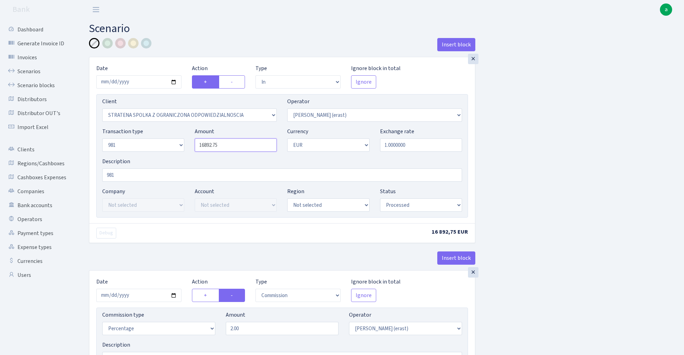
paste input "22911.10"
type input "22,911.10"
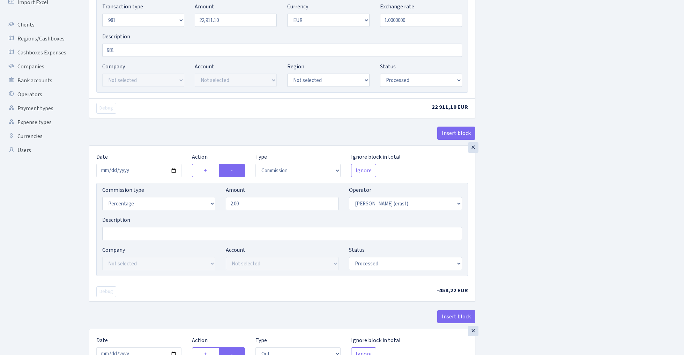
scroll to position [134, 0]
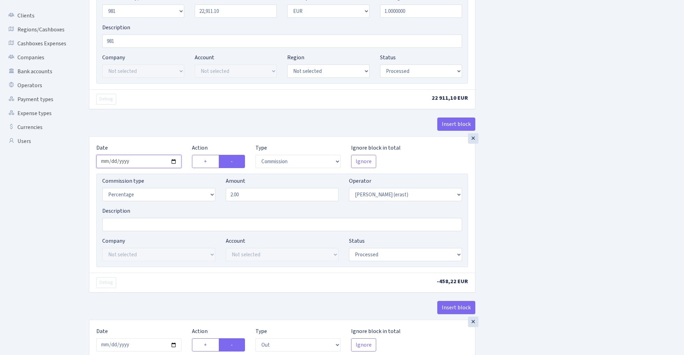
click at [141, 165] on input "2025-09-04" at bounding box center [138, 161] width 85 height 13
type input "2025-09-08"
click at [155, 116] on div "× Date 2025-09-08 Action + - Type --- In Out Commission Field required. Ignore …" at bounding box center [282, 30] width 386 height 214
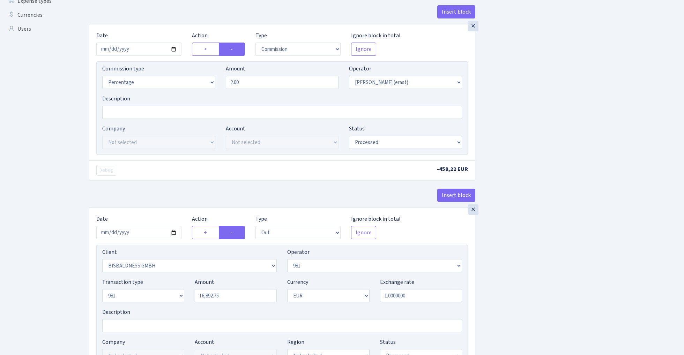
scroll to position [299, 0]
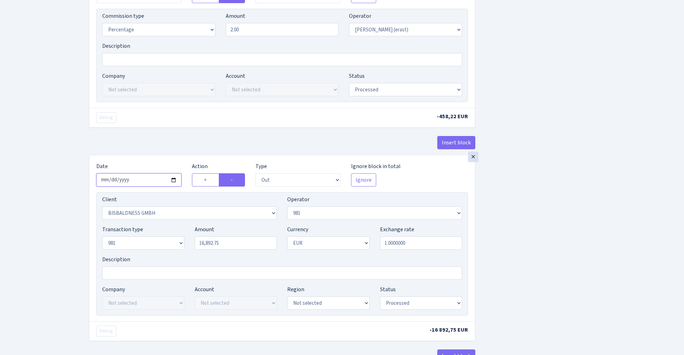
click at [132, 182] on input "2025-09-04" at bounding box center [138, 179] width 85 height 13
type input "2025-09-08"
click at [168, 114] on div "Debug" at bounding box center [186, 117] width 191 height 11
click at [241, 244] on input "16892.75" at bounding box center [236, 243] width 82 height 13
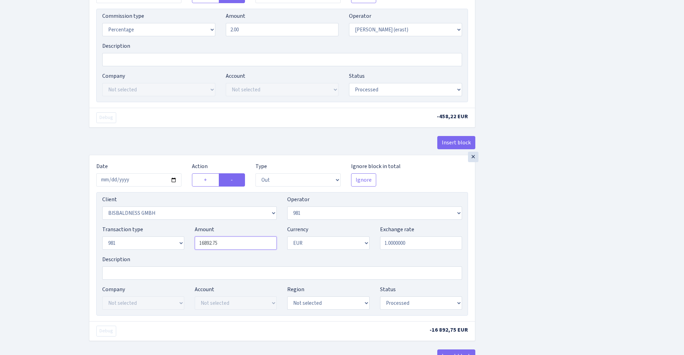
paste input "22911.10"
type input "22,911.10"
click at [559, 205] on div "Insert block × Date 2025-09-08 Action + - Type --- In Out Commission Field requ…" at bounding box center [381, 69] width 595 height 661
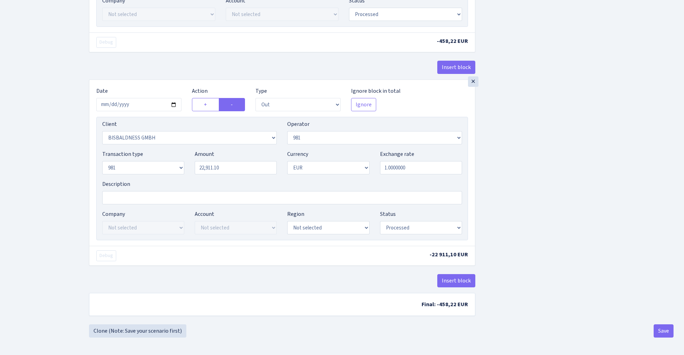
scroll to position [377, 0]
click at [661, 333] on button "Save" at bounding box center [664, 331] width 20 height 13
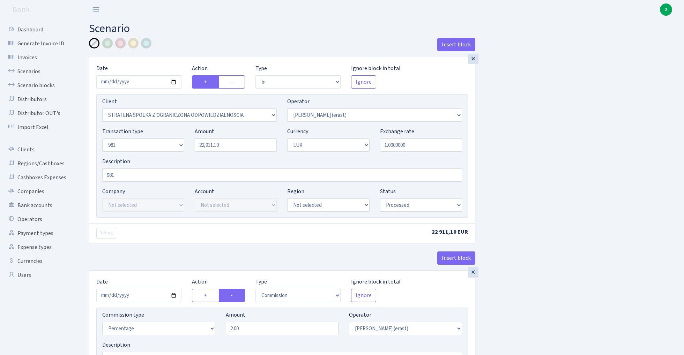
select select "in"
select select "3300"
select select "155"
select select "8"
select select "1"
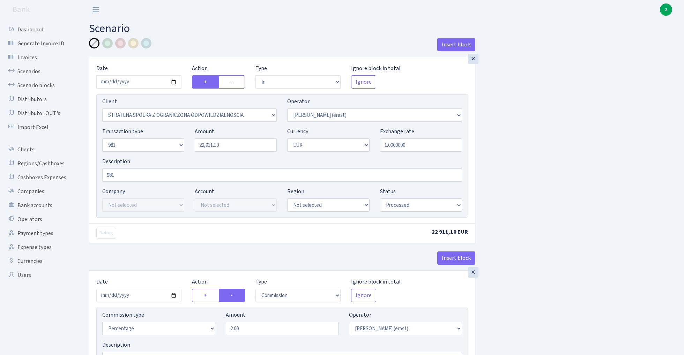
select select "processed"
select select "commission"
select select "155"
select select "processed"
select select "out"
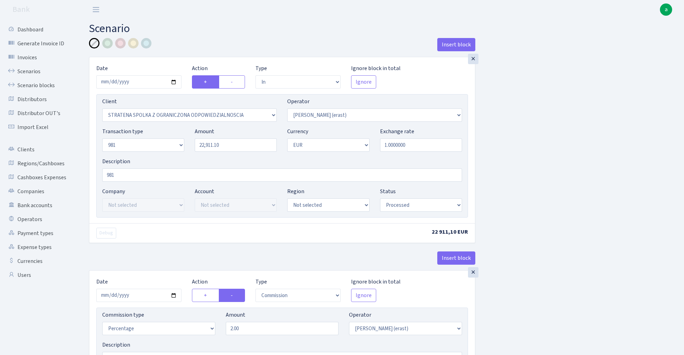
select select "2442"
select select "61"
select select "8"
select select "1"
select select "processed"
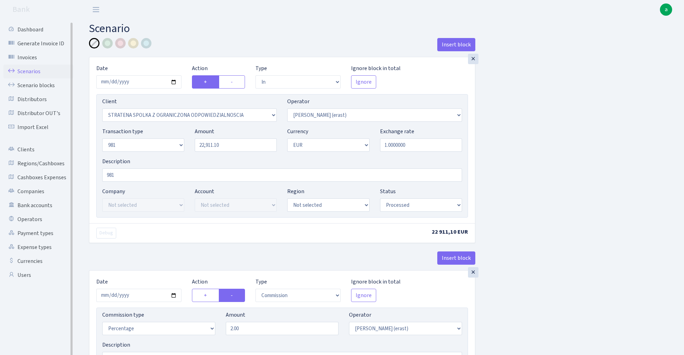
click at [24, 68] on link "Scenarios" at bounding box center [38, 72] width 70 height 14
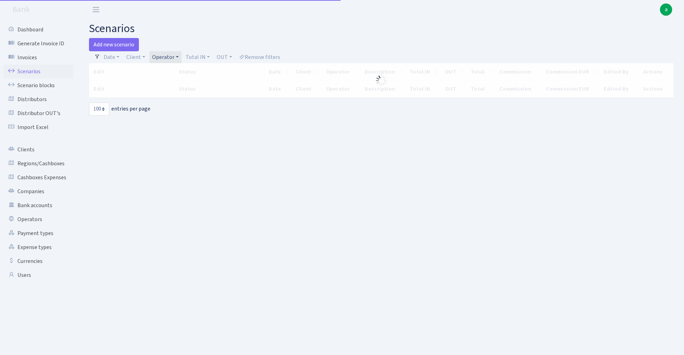
select select "100"
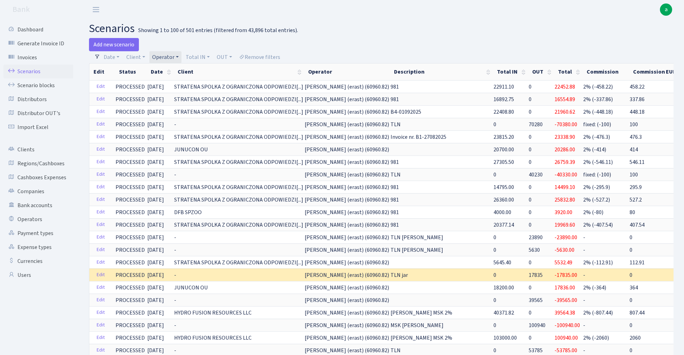
click at [168, 56] on link "Operator" at bounding box center [165, 57] width 32 height 12
click at [173, 80] on input "search" at bounding box center [176, 82] width 51 height 11
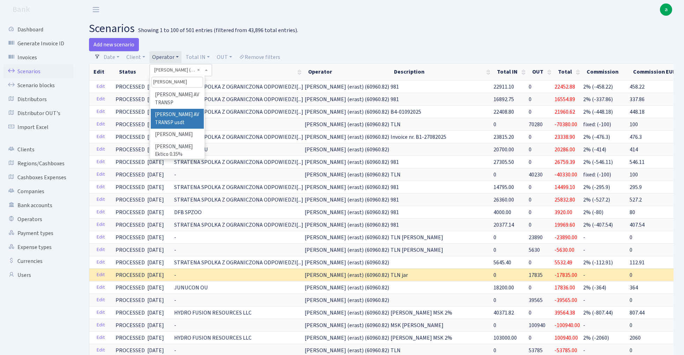
type input "oleg"
click at [187, 129] on li "[PERSON_NAME]" at bounding box center [177, 135] width 53 height 12
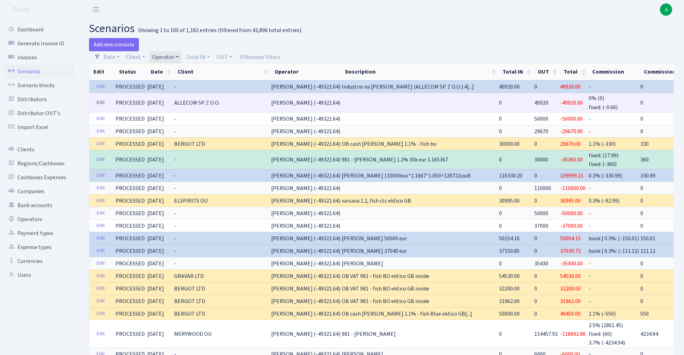
click at [104, 103] on link "Edit" at bounding box center [101, 102] width 14 height 11
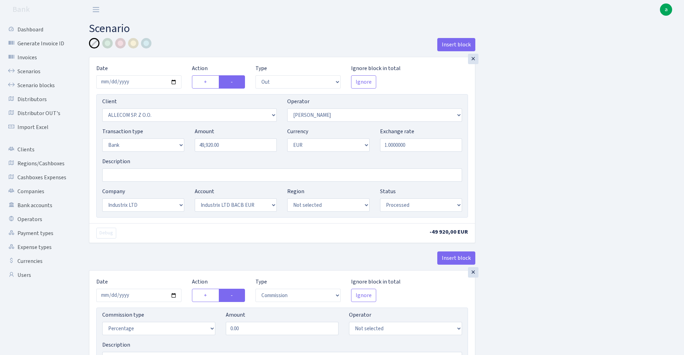
select select "out"
select select "3346"
select select "15"
select select "2"
select select "1"
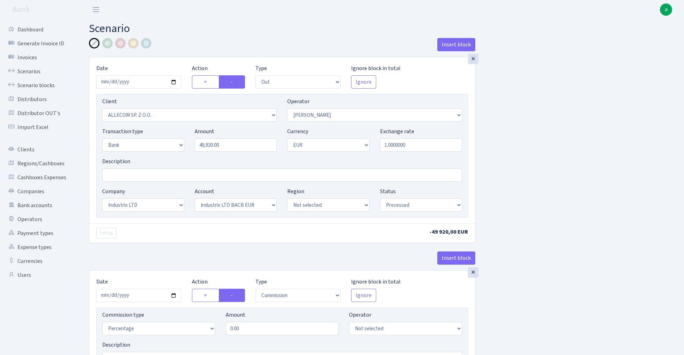
select select "17"
select select "41"
select select "processed"
select select "commission"
select select "processed"
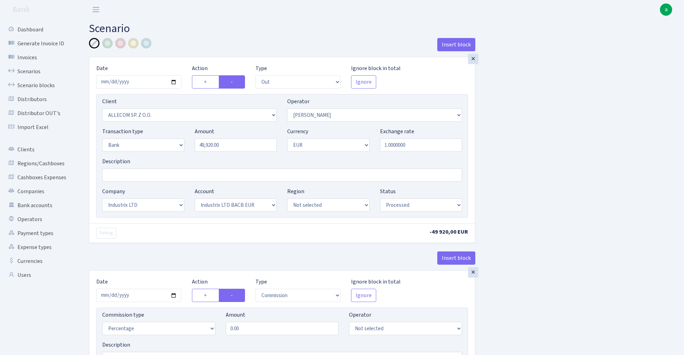
select select "commission"
select select "fixed"
select select "1"
select select "17"
select select "41"
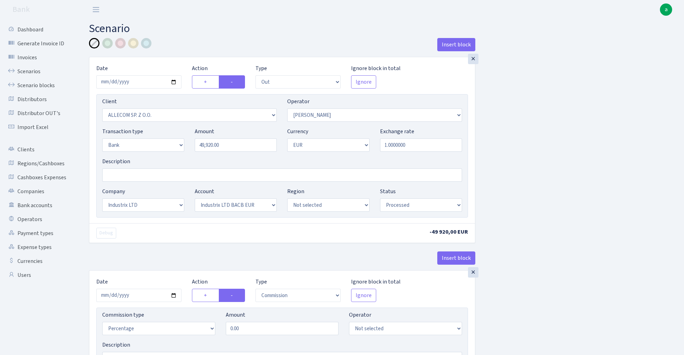
select select "processed"
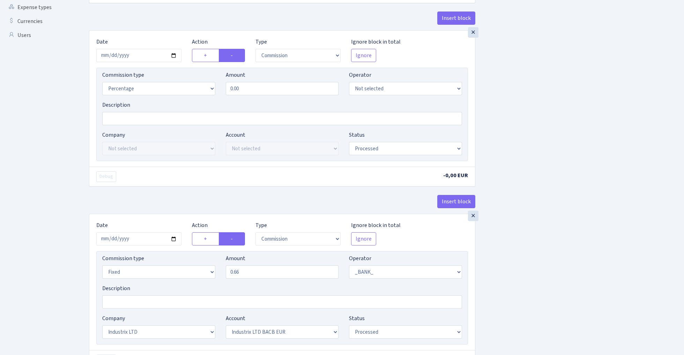
scroll to position [243, 0]
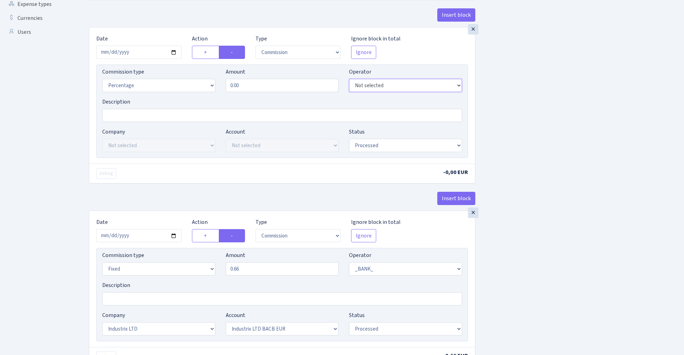
select select "15"
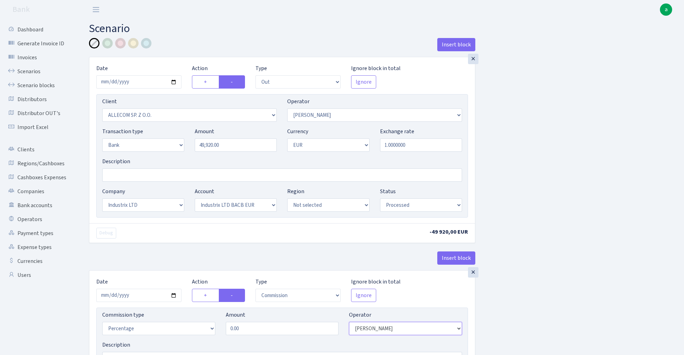
scroll to position [0, 0]
click at [148, 173] on input "Description" at bounding box center [282, 175] width 360 height 13
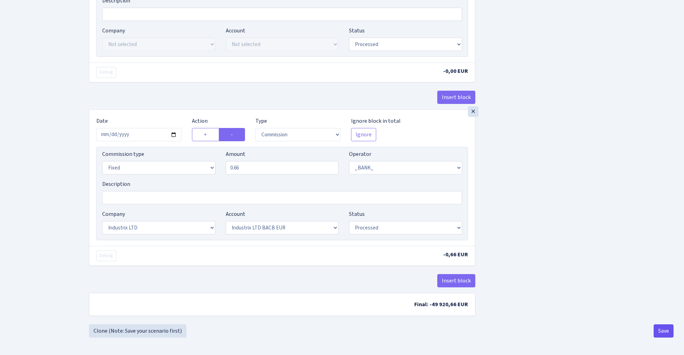
scroll to position [348, 0]
type input "Industrix"
drag, startPoint x: 663, startPoint y: 326, endPoint x: 608, endPoint y: 304, distance: 59.4
click at [663, 326] on button "Save" at bounding box center [664, 331] width 20 height 13
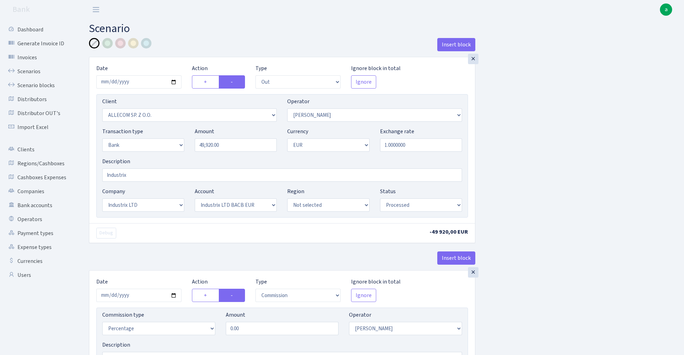
select select "out"
select select "3346"
select select "15"
select select "2"
select select "1"
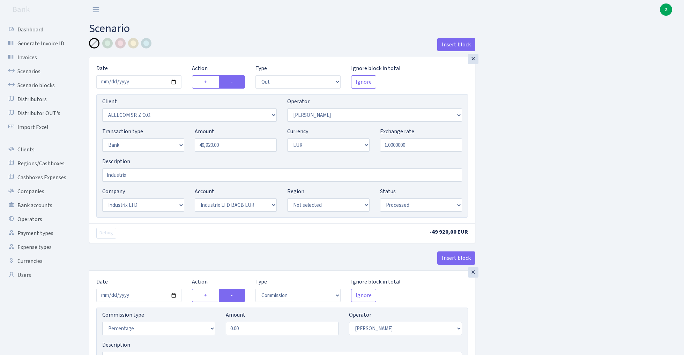
select select "17"
select select "41"
select select "processed"
select select "commission"
select select "15"
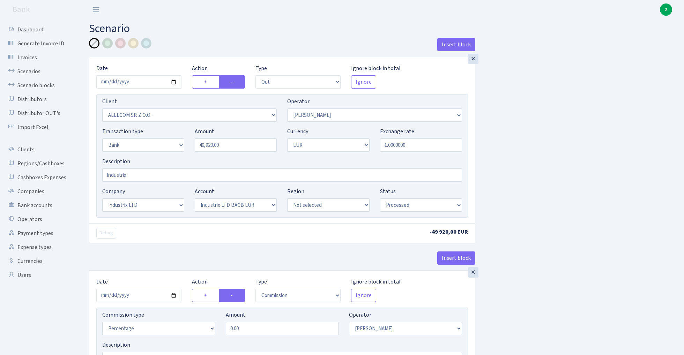
select select "processed"
select select "commission"
select select "fixed"
select select "1"
select select "17"
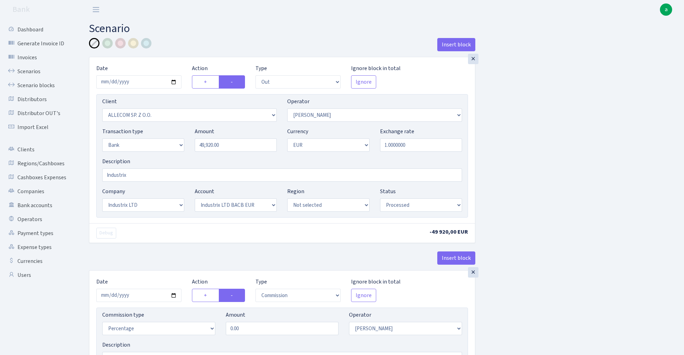
select select "41"
select select "processed"
click at [34, 70] on link "Scenarios" at bounding box center [38, 72] width 70 height 14
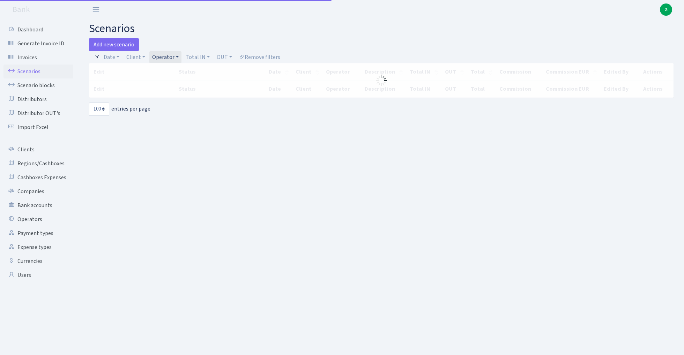
select select "100"
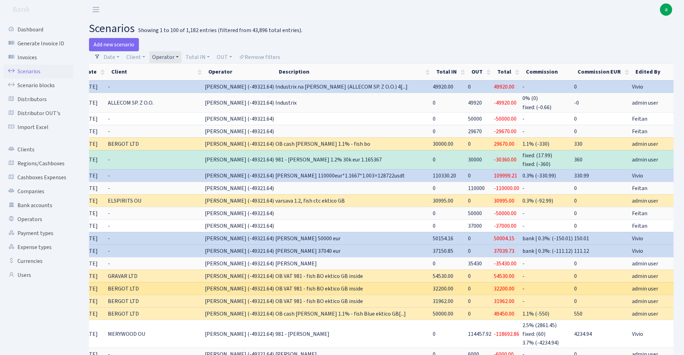
scroll to position [0, 66]
click at [672, 288] on link "Clone" at bounding box center [683, 288] width 23 height 11
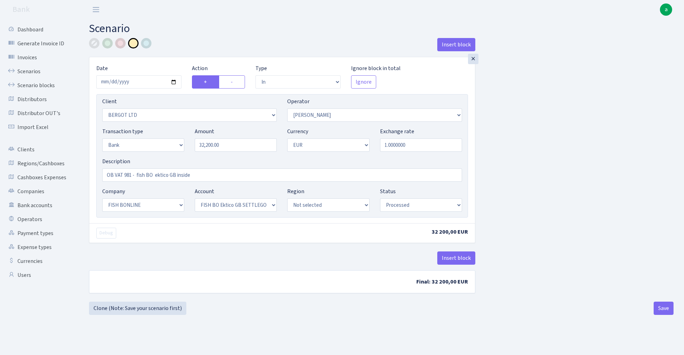
select select "in"
select select "2450"
select select "15"
select select "2"
select select "1"
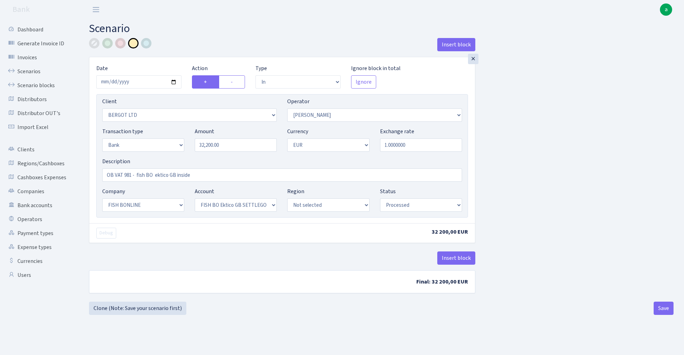
select select "22"
select select "63"
select select "processed"
click at [139, 82] on input "2025-08-14" at bounding box center [138, 81] width 85 height 13
type input "[DATE]"
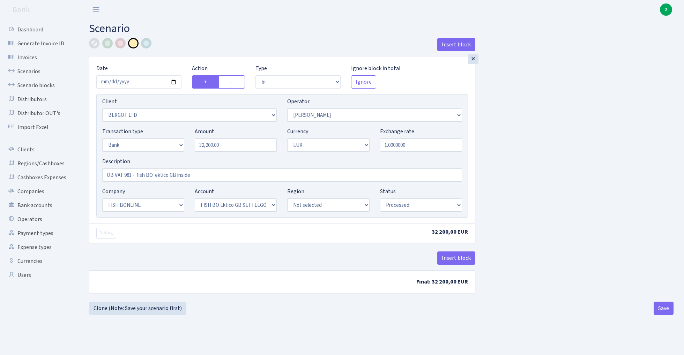
click at [189, 37] on main "Scenario Insert block × Date 2025-09-02 Action + - Type --- In Out Commission F…" at bounding box center [381, 178] width 605 height 319
click at [228, 145] on input "32200.00" at bounding box center [236, 145] width 82 height 13
paste input "506"
type input "50,600.00"
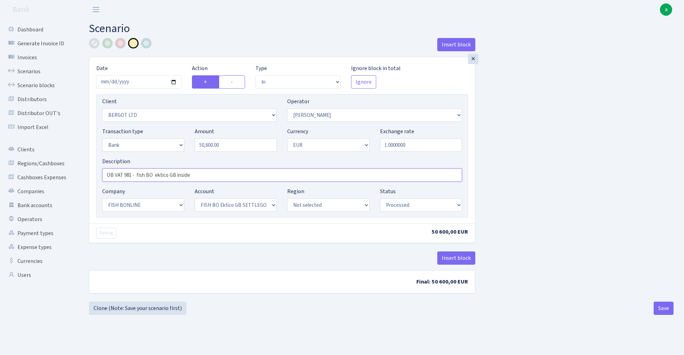
drag, startPoint x: 107, startPoint y: 175, endPoint x: 136, endPoint y: 176, distance: 29.3
click at [136, 176] on input "OB VAT 981 - fish BO ektico GB inside" at bounding box center [282, 175] width 360 height 13
type input "fish BO ektico GB inside"
click at [456, 256] on button "Insert block" at bounding box center [456, 258] width 38 height 13
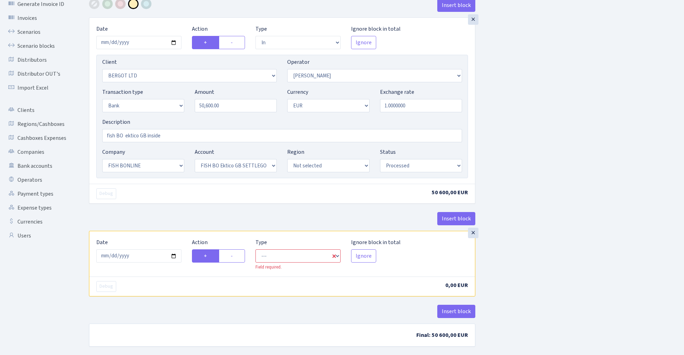
scroll to position [41, 0]
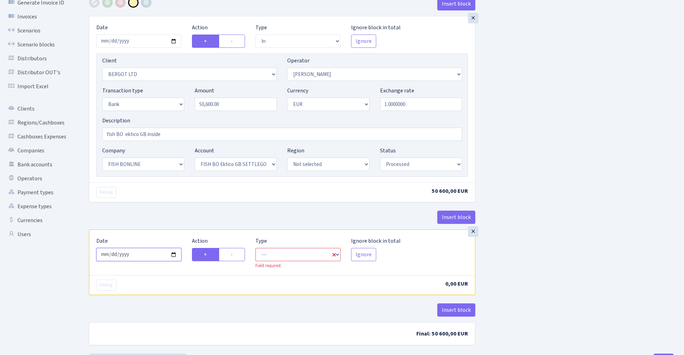
click at [146, 257] on input "2025-09-08" at bounding box center [138, 254] width 85 height 13
type input "2025-09-02"
drag, startPoint x: 171, startPoint y: 211, endPoint x: 182, endPoint y: 217, distance: 12.2
click at [171, 211] on div "Insert block" at bounding box center [282, 220] width 386 height 19
click at [232, 254] on label "-" at bounding box center [232, 254] width 26 height 13
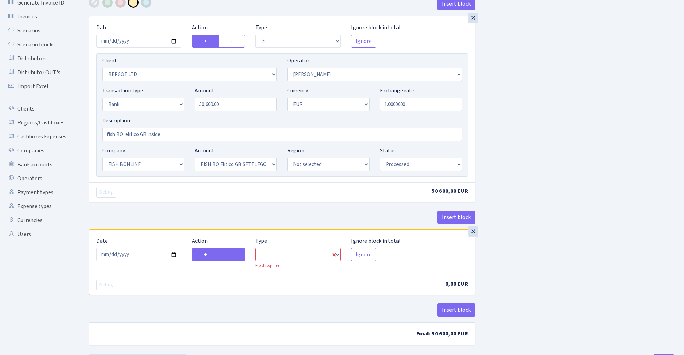
click at [232, 254] on input "-" at bounding box center [233, 253] width 5 height 5
radio input "true"
radio input "false"
select select "commission"
select select "15"
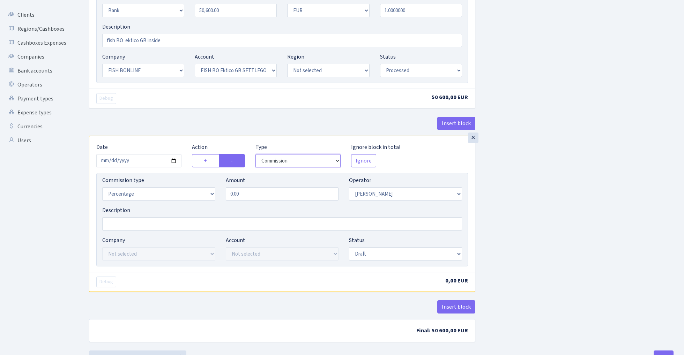
scroll to position [144, 0]
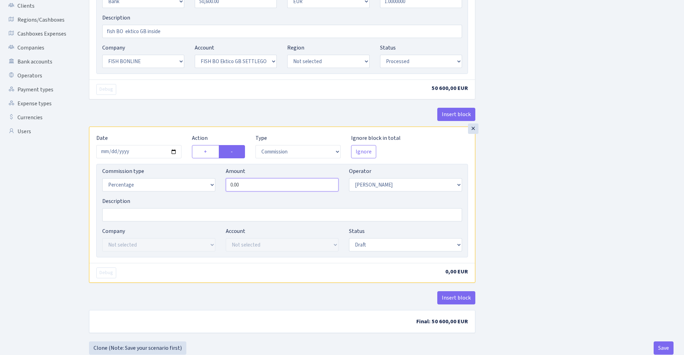
click at [251, 186] on input "0.00" at bounding box center [282, 184] width 113 height 13
type input "1.10"
click at [590, 156] on div "Insert block × Date 2025-09-02 Action + - Type --- In Out Commission Field requ…" at bounding box center [381, 117] width 595 height 447
select select "processed"
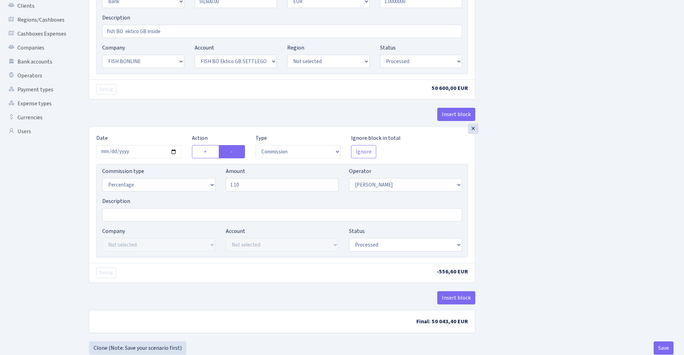
click at [526, 220] on div "Insert block × Date 2025-09-02 Action + - Type --- In Out Commission Field requ…" at bounding box center [381, 117] width 595 height 447
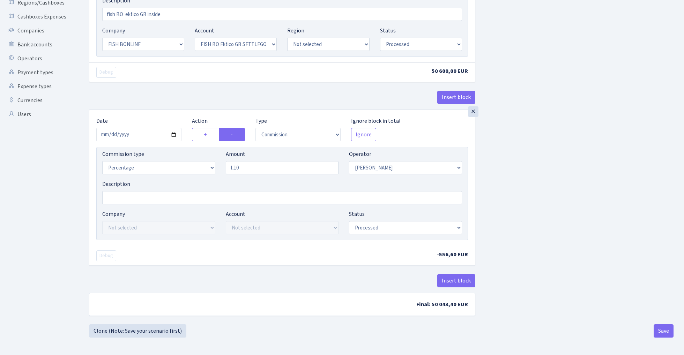
scroll to position [163, 0]
click at [662, 330] on button "Save" at bounding box center [664, 331] width 20 height 13
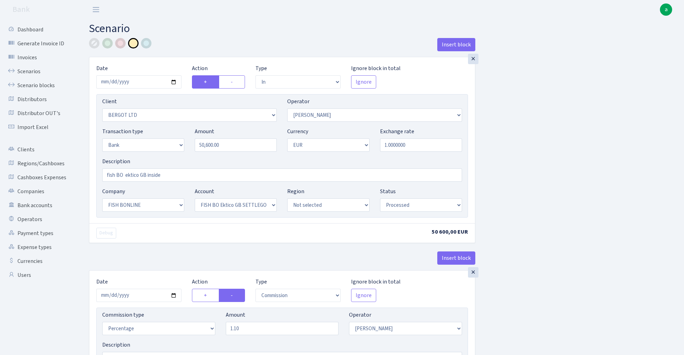
select select "in"
select select "2450"
select select "15"
select select "2"
select select "1"
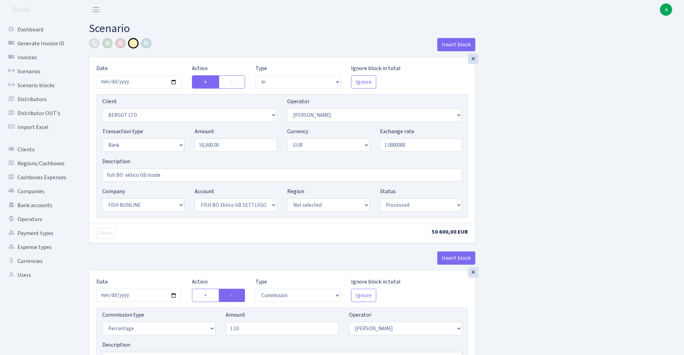
select select "22"
select select "63"
select select "processed"
select select "commission"
select select "15"
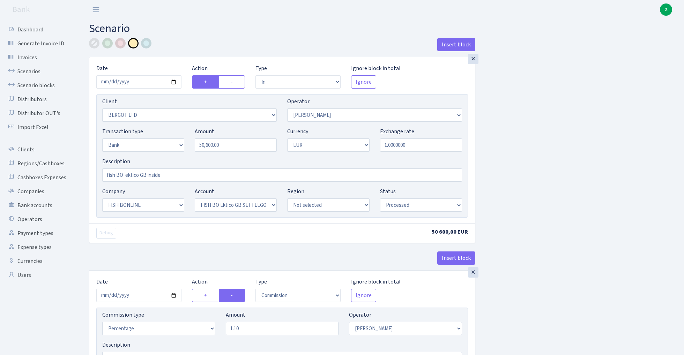
select select "processed"
click at [25, 71] on link "Scenarios" at bounding box center [38, 72] width 70 height 14
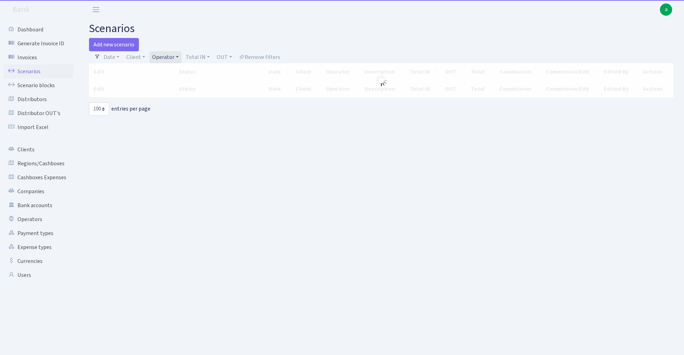
select select "100"
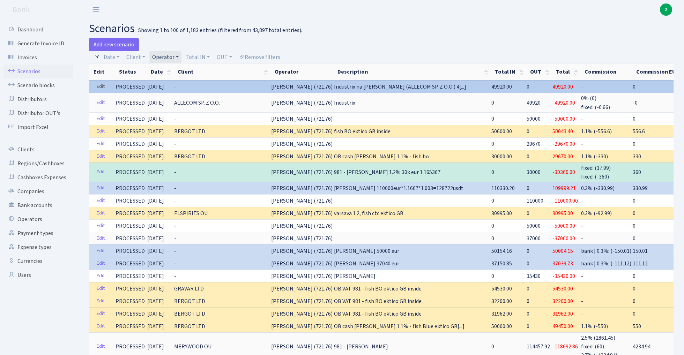
click at [101, 85] on link "Edit" at bounding box center [101, 86] width 14 height 11
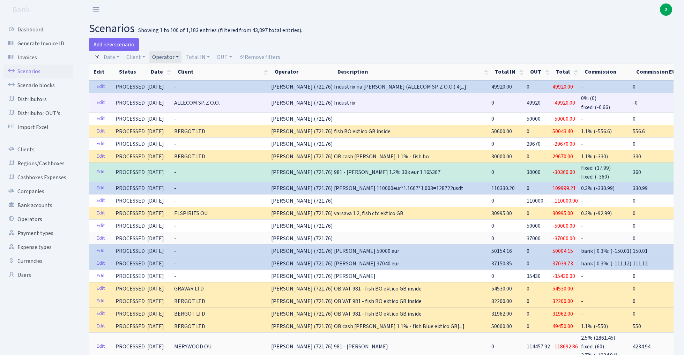
click at [527, 101] on span "49920" at bounding box center [534, 103] width 14 height 8
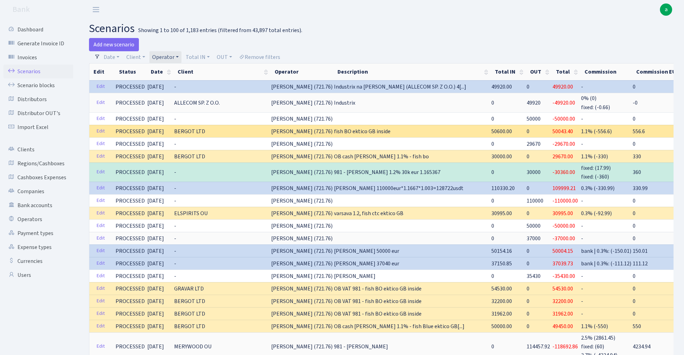
copy span "49920"
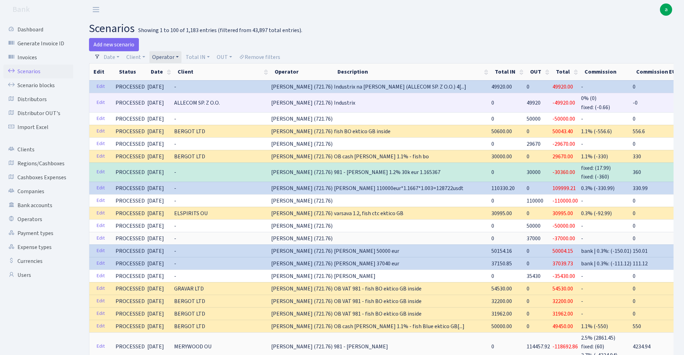
drag, startPoint x: 172, startPoint y: 101, endPoint x: 220, endPoint y: 102, distance: 47.8
click at [220, 102] on td "ALLECOM SP. Z O.O." at bounding box center [221, 102] width 97 height 19
copy span "ALLECOM SP. Z O.O."
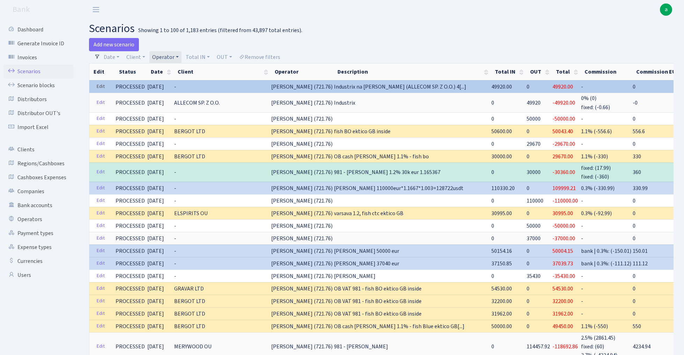
click at [100, 84] on link "Edit" at bounding box center [101, 86] width 14 height 11
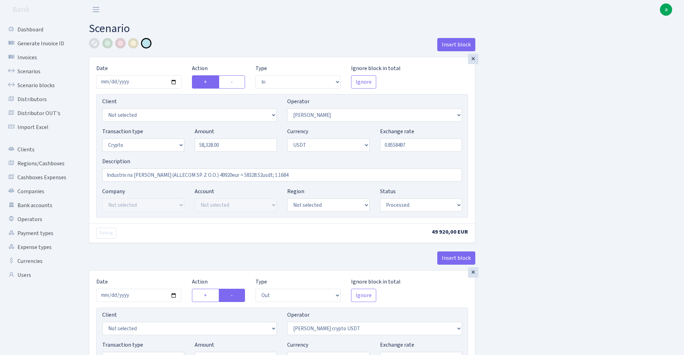
select select "in"
select select "15"
select select "3"
select select "6"
select select "processed"
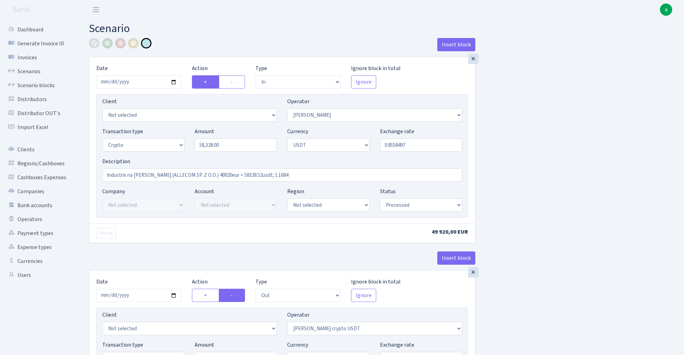
select select "out"
select select "297"
select select "15"
select select "6"
select select "processed"
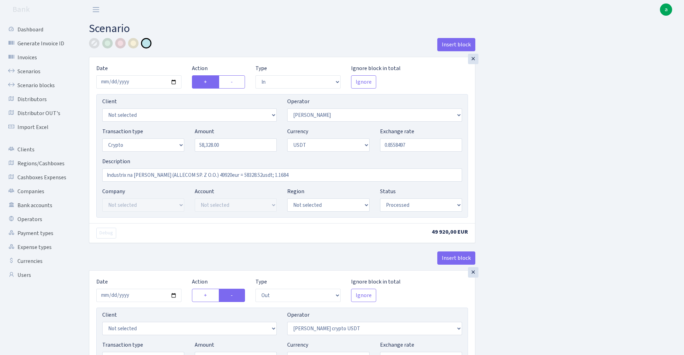
select select "in"
select select "297"
select select "2"
select select "6"
select select "20"
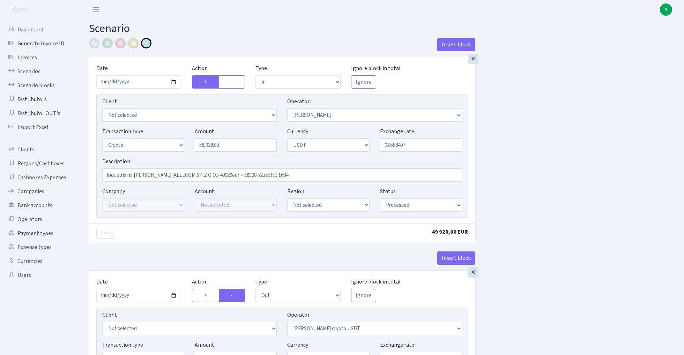
select select "61"
select select "processed"
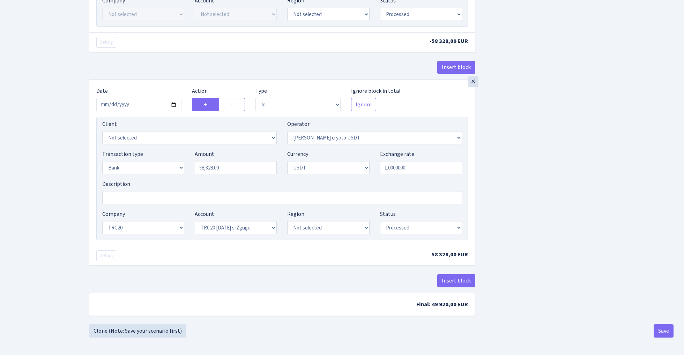
scroll to position [408, 0]
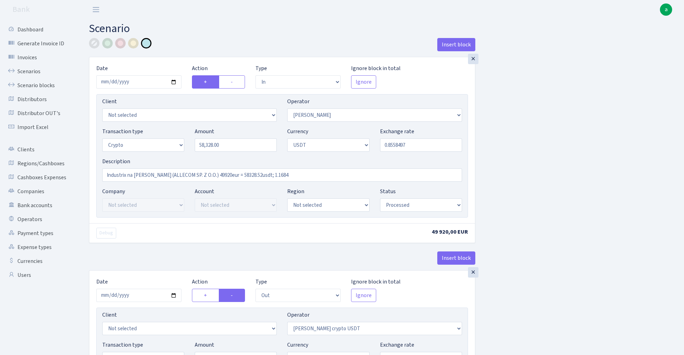
select select "in"
select select "15"
select select "3"
select select "6"
select select "processed"
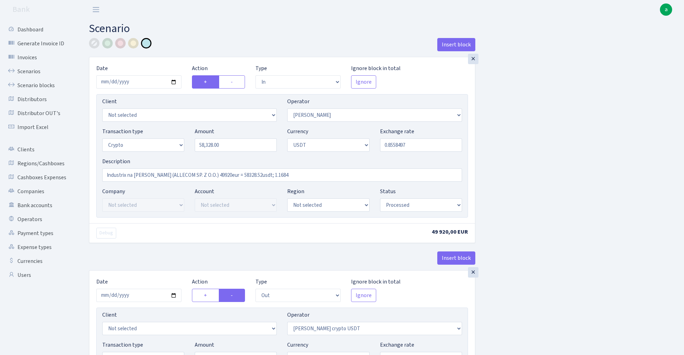
select select "out"
select select "297"
select select "15"
select select "6"
select select "processed"
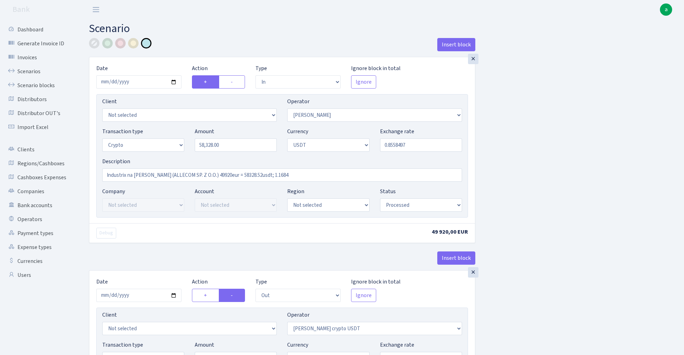
select select "in"
select select "297"
select select "2"
select select "6"
select select "20"
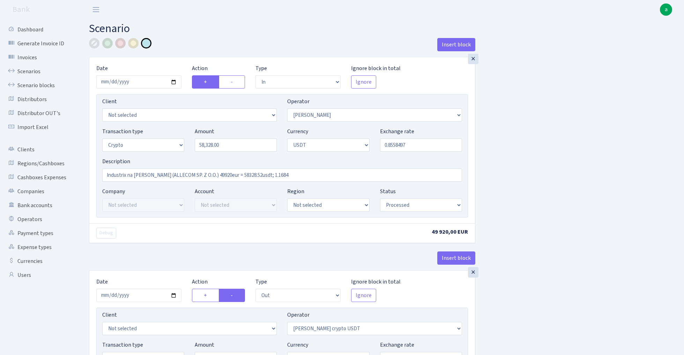
select select "61"
select select "processed"
click at [231, 146] on input "58328.00" at bounding box center [236, 145] width 82 height 13
type input "58,328.00"
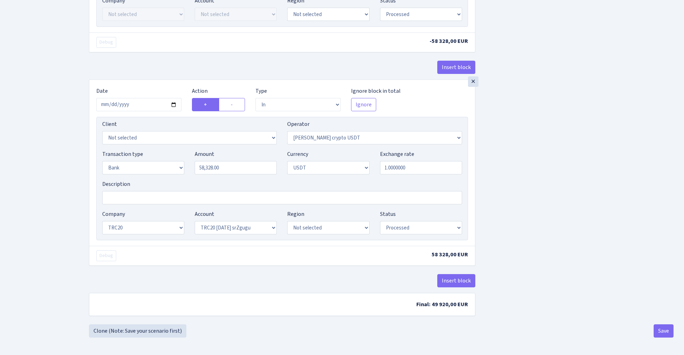
scroll to position [408, 0]
click at [666, 337] on button "Save" at bounding box center [664, 331] width 20 height 13
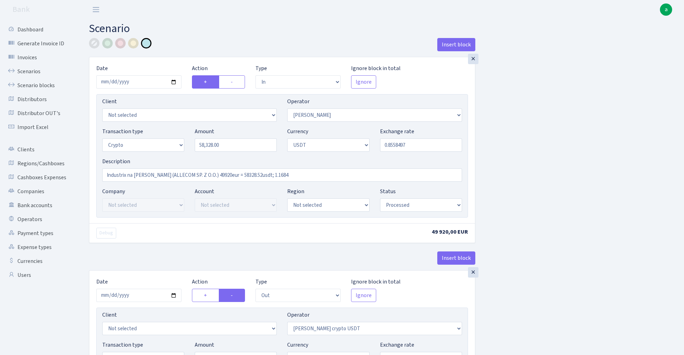
select select "in"
select select "15"
select select "3"
select select "6"
select select "processed"
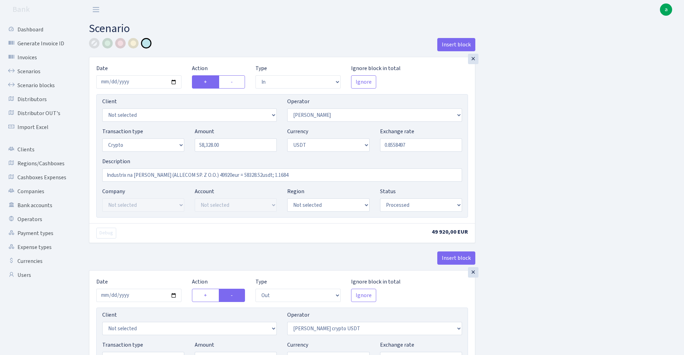
select select "out"
select select "297"
select select "15"
select select "6"
select select "processed"
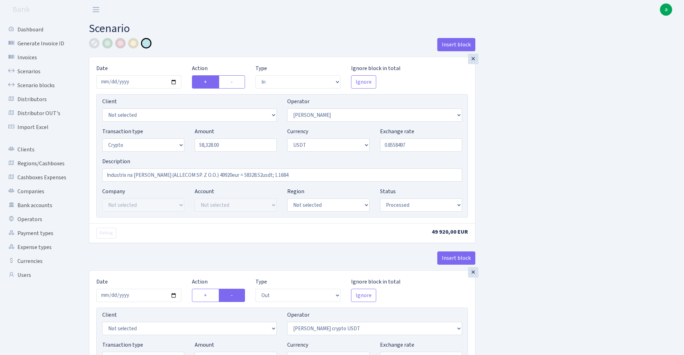
select select "in"
select select "297"
select select "2"
select select "6"
select select "20"
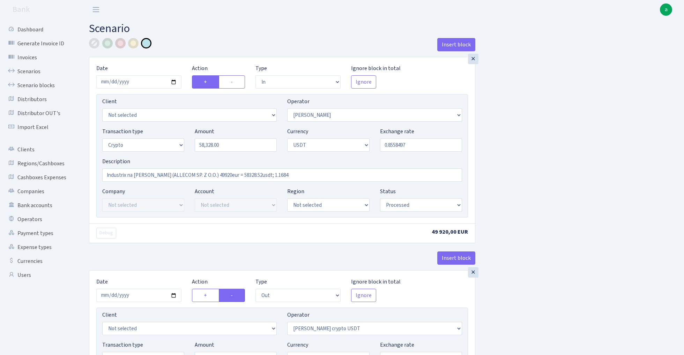
select select "61"
select select "processed"
click at [23, 70] on link "Scenarios" at bounding box center [38, 72] width 70 height 14
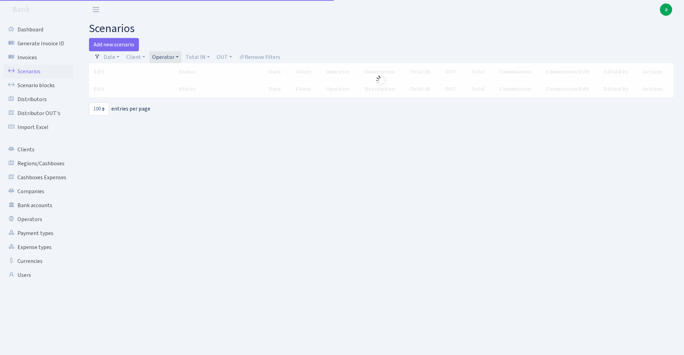
select select "100"
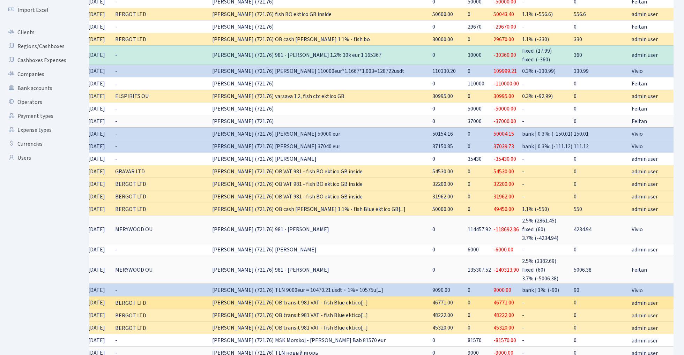
scroll to position [0, 58]
click at [672, 299] on link "Clone" at bounding box center [683, 302] width 23 height 11
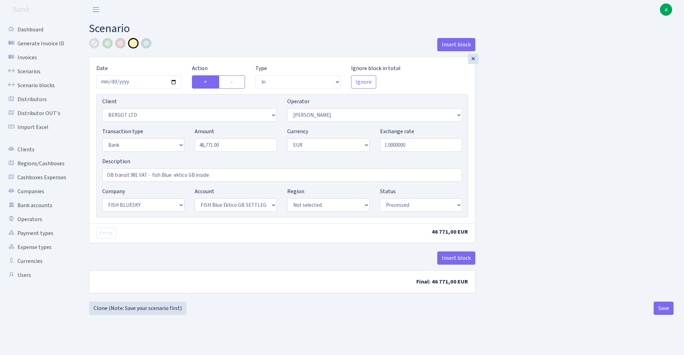
select select "in"
select select "2450"
select select "15"
select select "2"
select select "1"
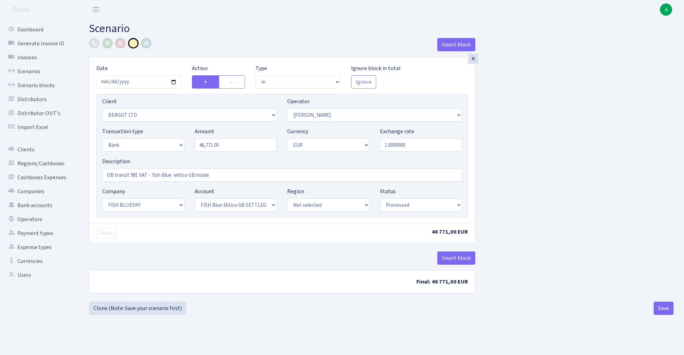
select select "23"
select select "67"
select select "processed"
click at [138, 81] on input "2025-08-07" at bounding box center [138, 81] width 85 height 13
type input "2025-09-05"
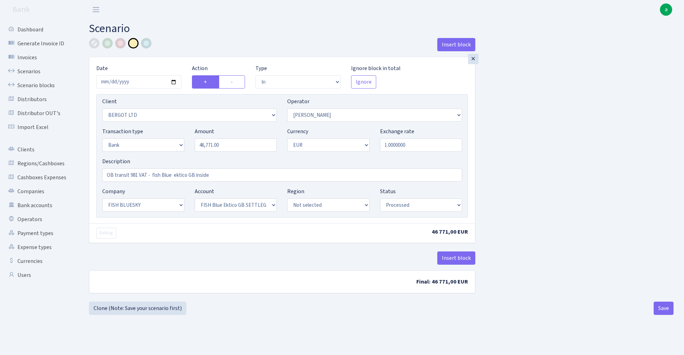
click at [213, 32] on h2 "Scenario" at bounding box center [381, 28] width 585 height 13
click at [233, 146] on input "46771.00" at bounding box center [236, 145] width 82 height 13
paste input "76218"
type input "76,218.00"
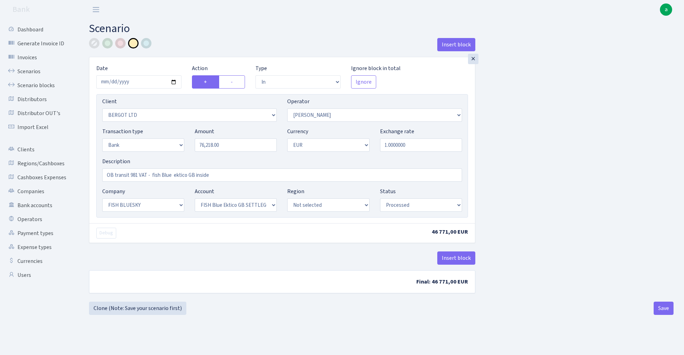
click at [493, 168] on div "Insert block × Date 2025-09-05 Action + - Type --- In Out Commission Field requ…" at bounding box center [381, 170] width 595 height 264
click at [661, 309] on button "Save" at bounding box center [664, 308] width 20 height 13
select select "in"
select select "2450"
select select "15"
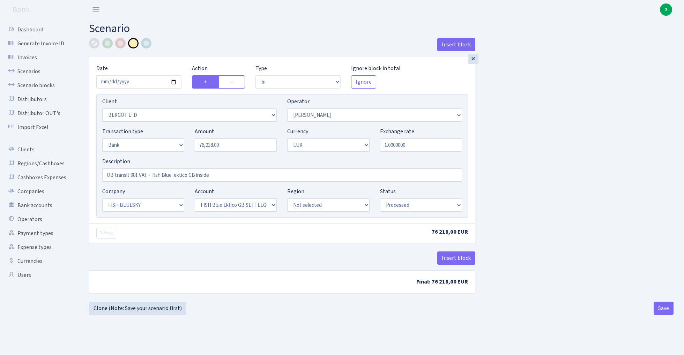
select select "2"
select select "1"
select select "23"
select select "67"
select select "processed"
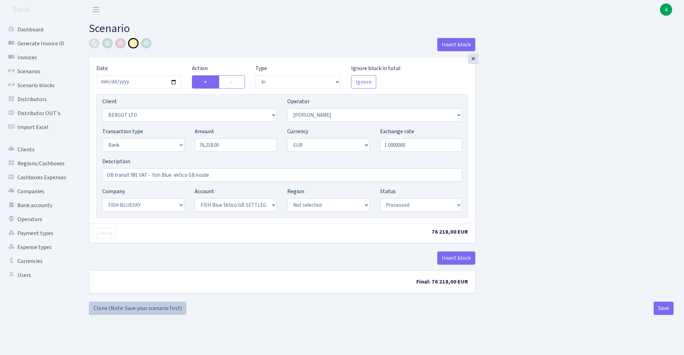
click at [138, 306] on link "Clone (Note: Save your scenario first)" at bounding box center [137, 308] width 97 height 13
select select "in"
select select "2450"
select select "15"
select select "2"
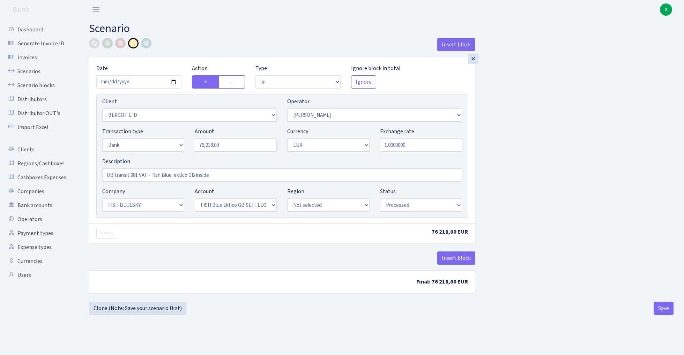
select select "1"
select select "23"
select select "67"
select select "processed"
click at [226, 147] on input "76218.00" at bounding box center [236, 145] width 82 height 13
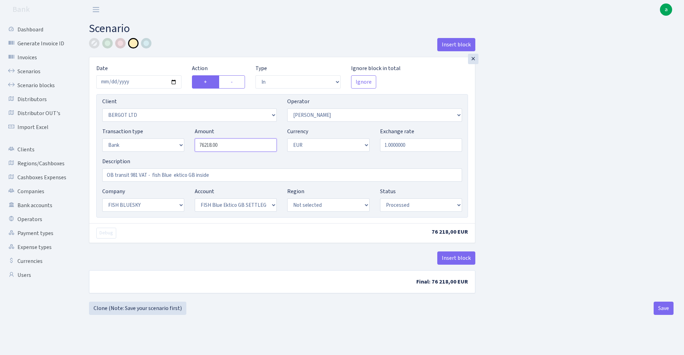
click at [226, 147] on input "76218.00" at bounding box center [236, 145] width 82 height 13
paste input "38"
type input "73,800.00"
click at [515, 123] on div "Insert block × Date [DATE] Action + - Type --- In Out Commission Field required…" at bounding box center [381, 170] width 595 height 264
click at [662, 306] on button "Save" at bounding box center [664, 308] width 20 height 13
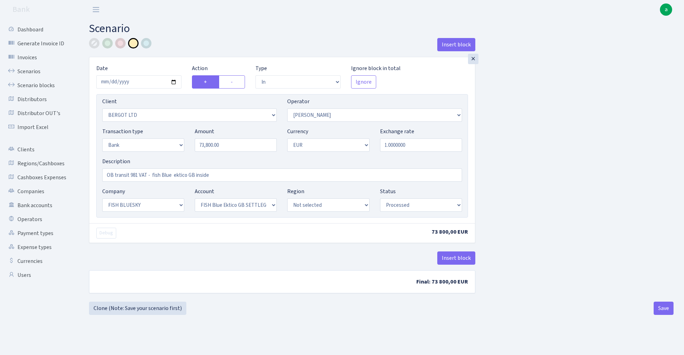
select select "in"
select select "2450"
select select "15"
select select "2"
select select "1"
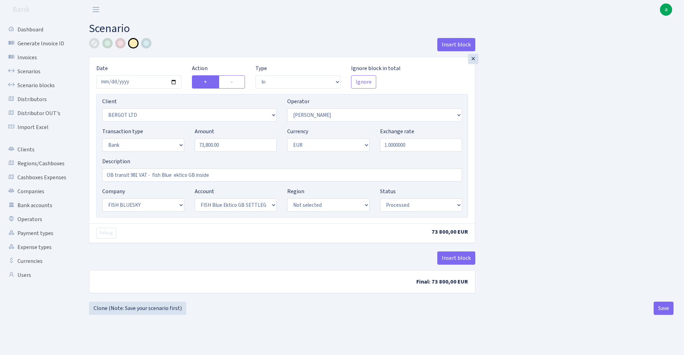
select select "23"
select select "67"
select select "processed"
click at [29, 70] on link "Scenarios" at bounding box center [38, 72] width 70 height 14
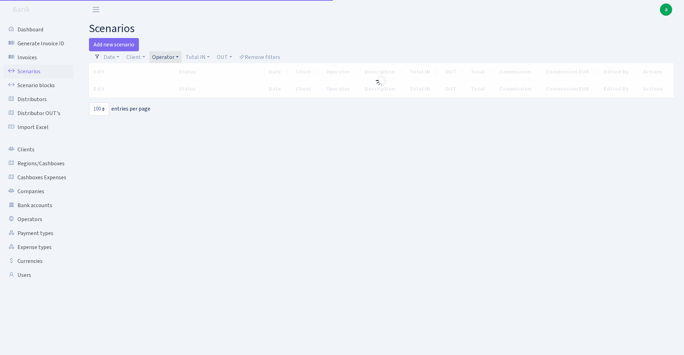
select select "100"
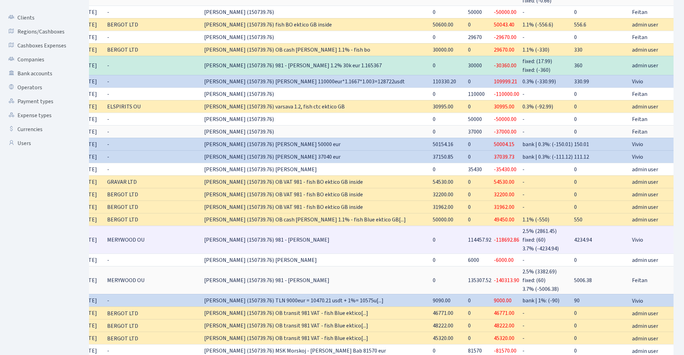
scroll to position [0, 66]
click at [672, 238] on link "Clone" at bounding box center [683, 240] width 23 height 11
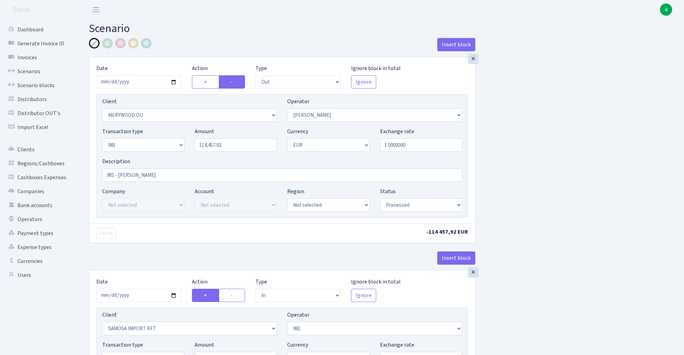
select select "out"
select select "2277"
select select "15"
select select "8"
select select "1"
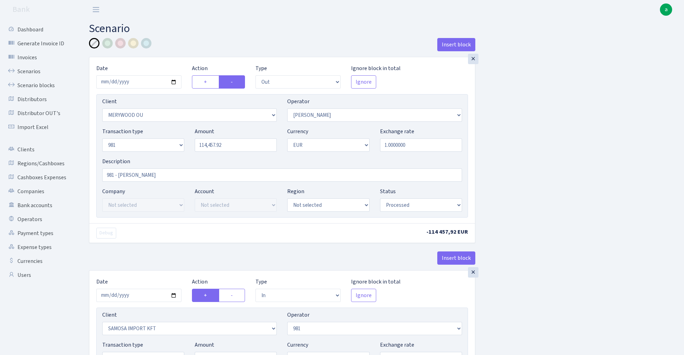
select select "processed"
select select "in"
select select "2465"
select select "61"
select select "8"
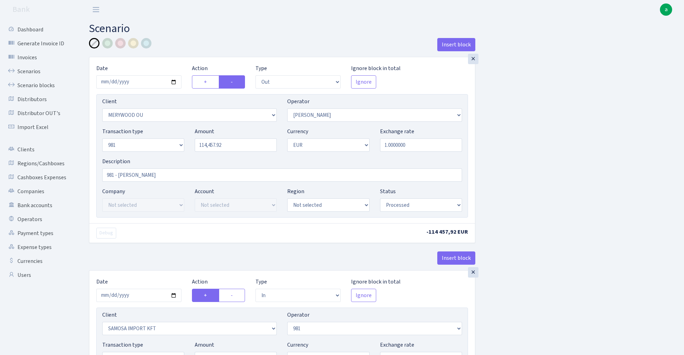
select select "1"
select select "processed"
select select "commission"
select select "61"
select select "processed"
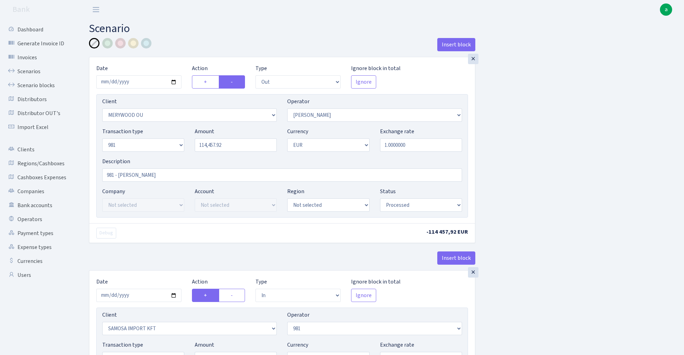
select select "commission"
select select "fixed"
select select "61"
select select "processed"
select select "commission"
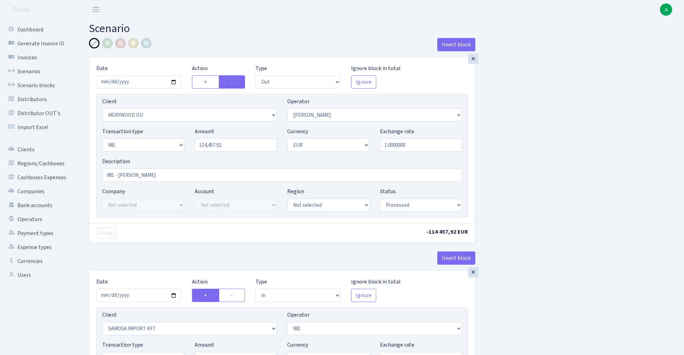
select select "15"
select select "processed"
click at [138, 77] on input "2025-08-14" at bounding box center [138, 81] width 85 height 13
type input "2025-09-05"
click at [200, 32] on h2 "Scenario" at bounding box center [381, 28] width 585 height 13
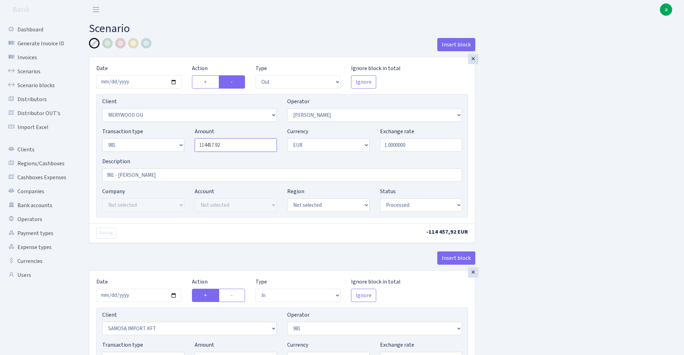
click at [237, 150] on input "114457.92" at bounding box center [236, 145] width 82 height 13
paste input "44665.7"
type input "144,665.70"
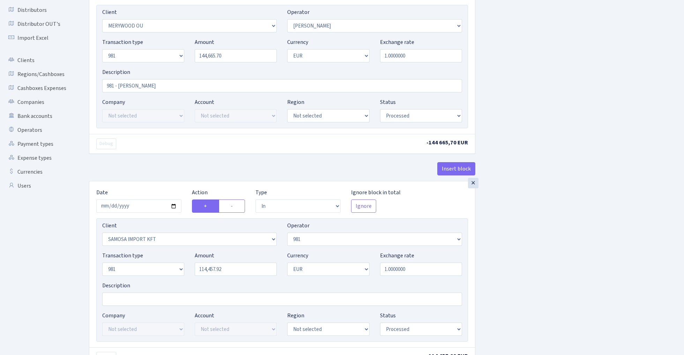
scroll to position [91, 0]
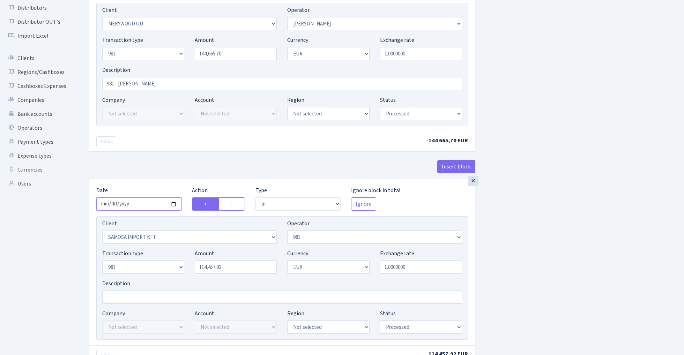
click at [146, 208] on input "2025-08-14" at bounding box center [138, 204] width 85 height 13
type input "[DATE]"
click at [159, 164] on div "Insert block" at bounding box center [282, 169] width 386 height 19
select select "2129"
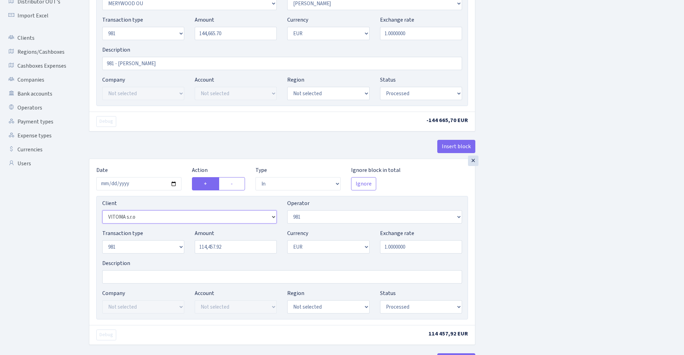
scroll to position [135, 0]
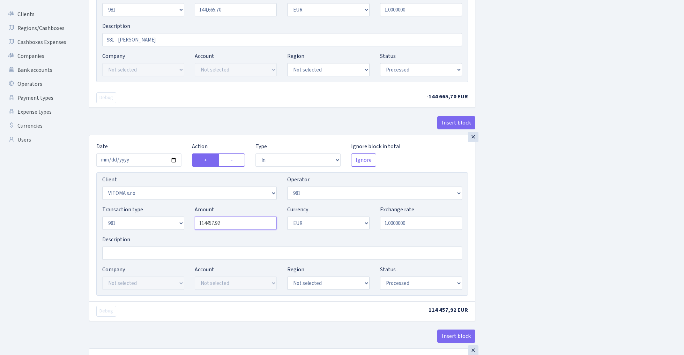
click at [235, 226] on input "114457.92" at bounding box center [236, 223] width 82 height 13
paste input "44665.7"
type input "144,665.70"
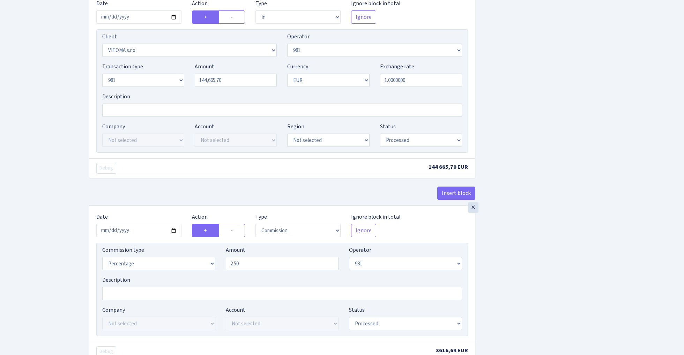
scroll to position [296, 0]
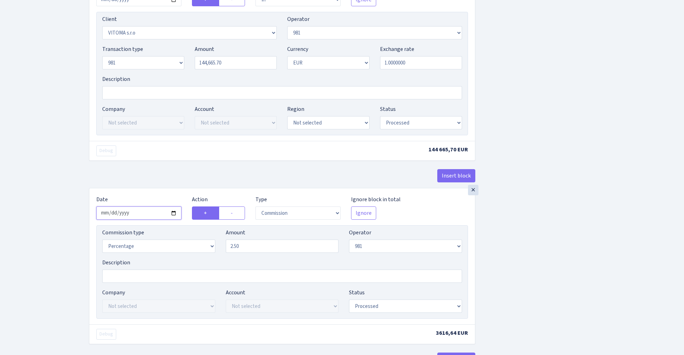
click at [140, 214] on input "2025-08-14" at bounding box center [138, 213] width 85 height 13
type input "2025-09-05"
click at [166, 161] on div "Debug 144 665,70 EUR" at bounding box center [282, 151] width 386 height 20
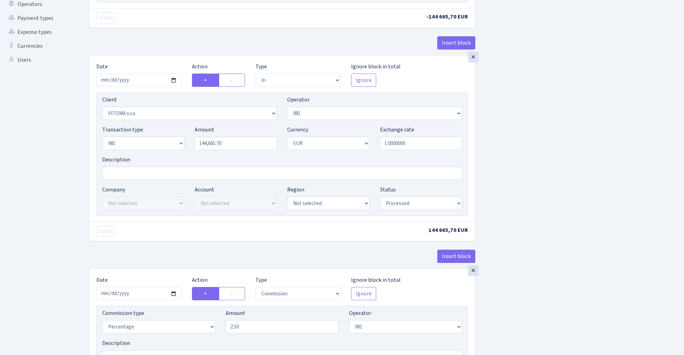
scroll to position [144, 0]
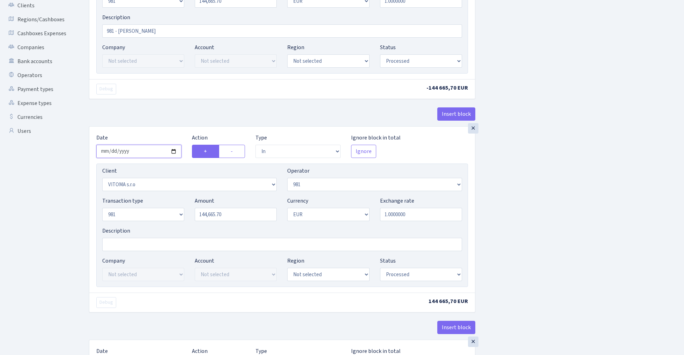
click at [141, 152] on input "2025-09-08" at bounding box center [138, 151] width 85 height 13
type input "2025-09-05"
click at [156, 111] on div "Insert block" at bounding box center [282, 116] width 386 height 19
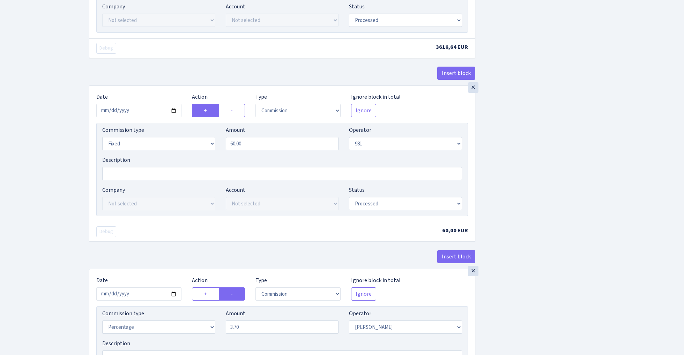
scroll to position [590, 0]
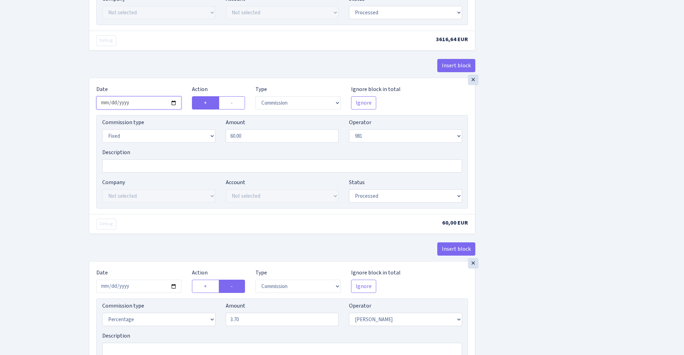
click at [140, 104] on input "2025-08-14" at bounding box center [138, 102] width 85 height 13
type input "2025-09-05"
click at [153, 69] on div "Insert block" at bounding box center [282, 68] width 386 height 19
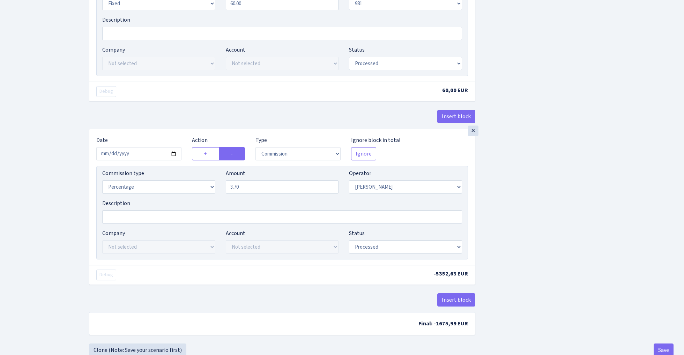
scroll to position [734, 0]
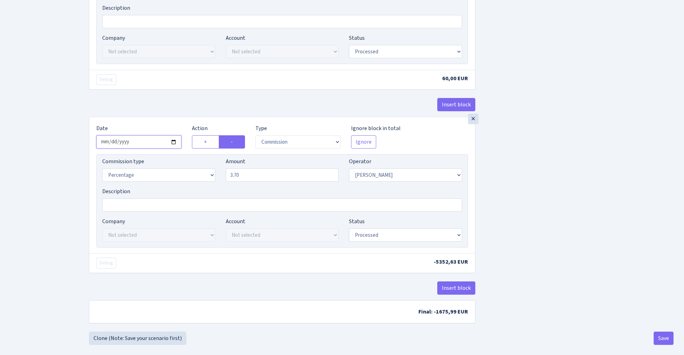
click at [136, 146] on input "2025-08-14" at bounding box center [138, 141] width 85 height 13
type input "2025-09-05"
click at [150, 109] on div "Insert block" at bounding box center [282, 107] width 386 height 19
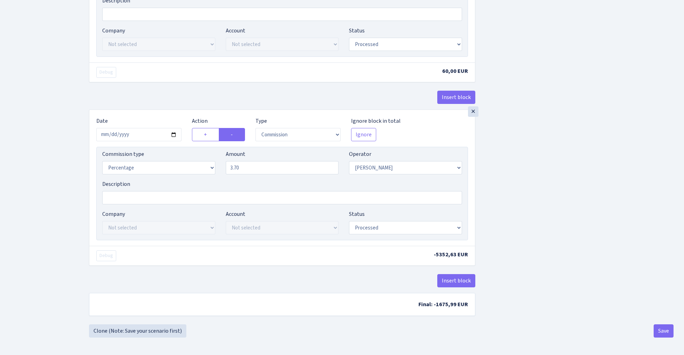
scroll to position [746, 0]
click at [658, 333] on button "Save" at bounding box center [664, 331] width 20 height 13
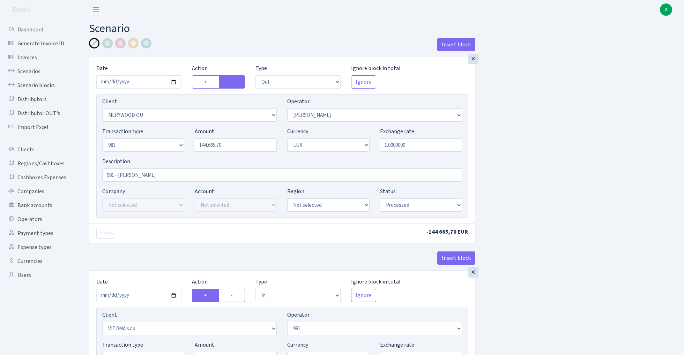
select select "out"
select select "2277"
select select "15"
select select "8"
select select "1"
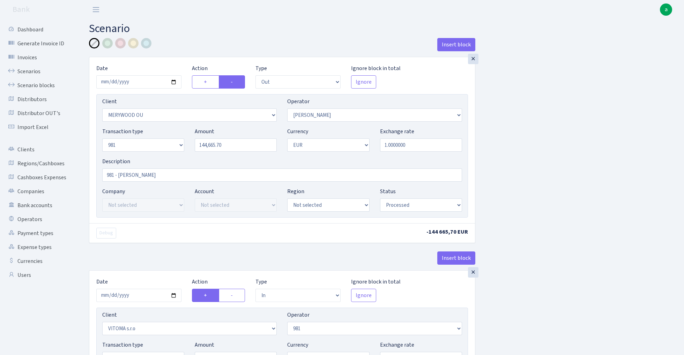
select select "processed"
select select "in"
select select "2129"
select select "61"
select select "8"
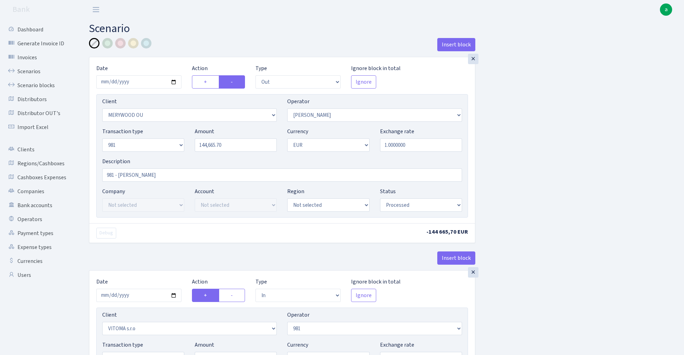
select select "1"
select select "processed"
select select "commission"
select select "61"
select select "processed"
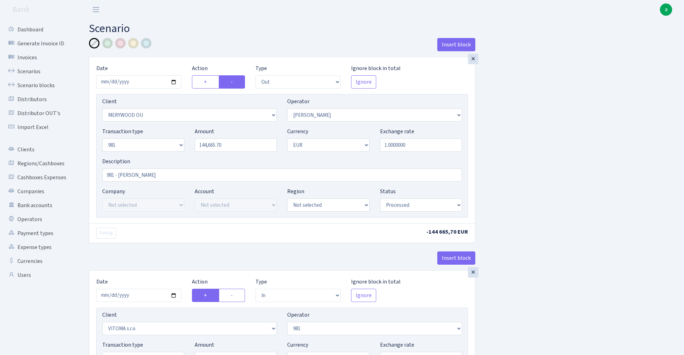
select select "commission"
select select "fixed"
select select "61"
select select "processed"
select select "commission"
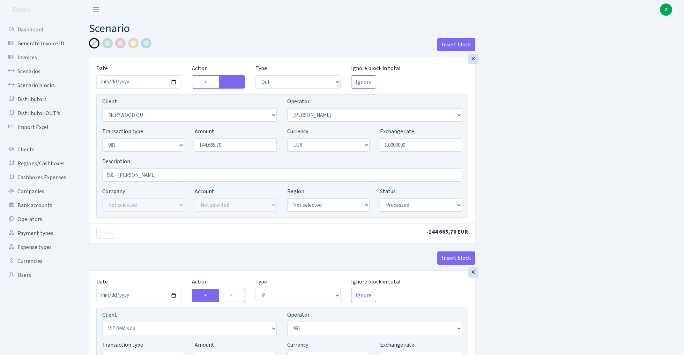
select select "15"
select select "processed"
click at [27, 70] on link "Scenarios" at bounding box center [38, 72] width 70 height 14
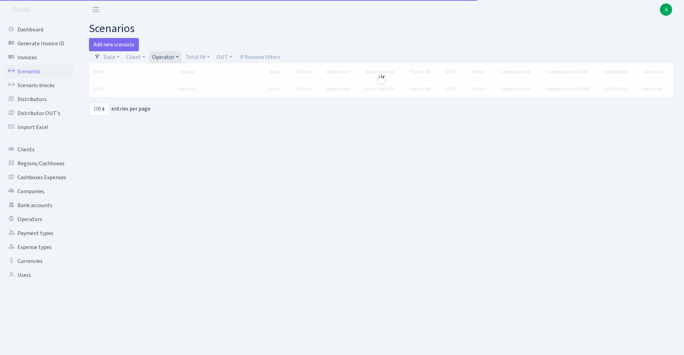
select select "100"
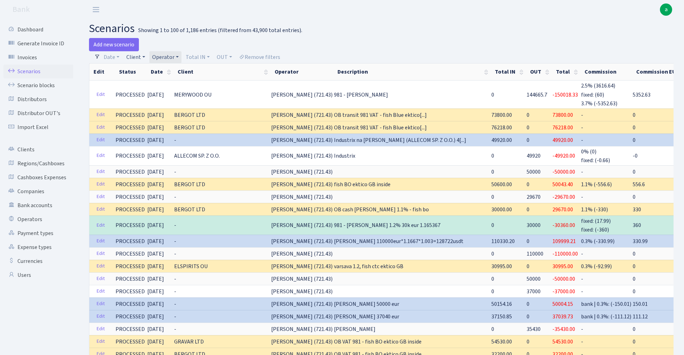
click at [137, 54] on link "Client" at bounding box center [136, 57] width 24 height 12
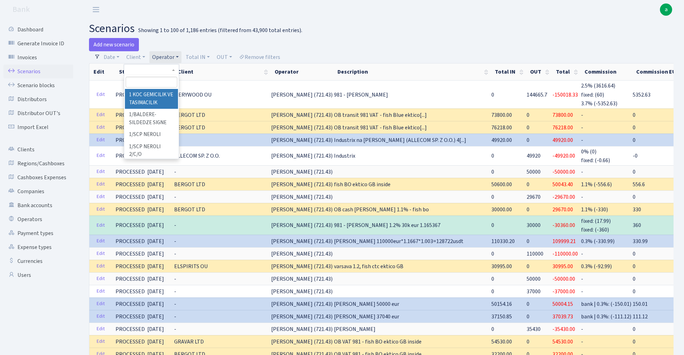
click at [141, 86] on input "search" at bounding box center [151, 82] width 51 height 11
type input "ques"
click at [151, 96] on li "QUEST GROUP DMCC" at bounding box center [151, 99] width 53 height 20
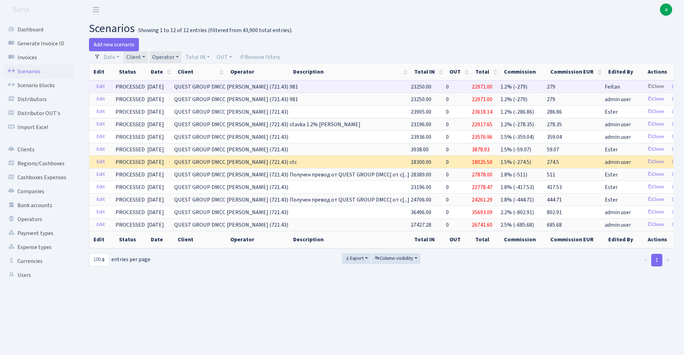
click at [644, 87] on link "Clone" at bounding box center [655, 86] width 23 height 11
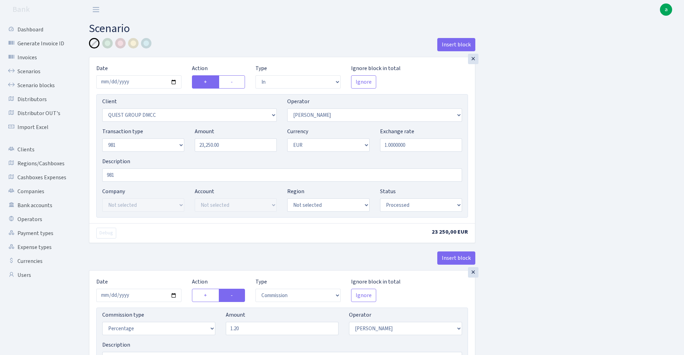
select select "in"
select select "1531"
select select "15"
select select "8"
select select "1"
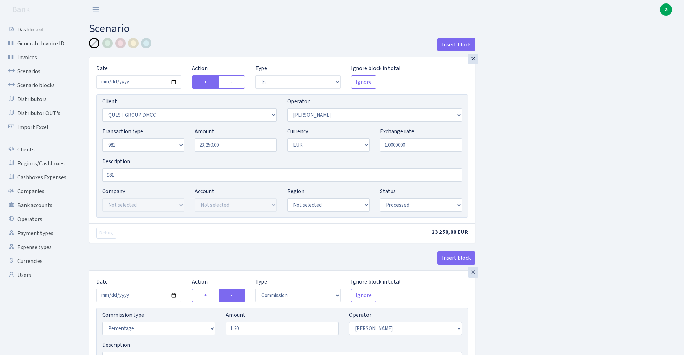
select select "processed"
select select "commission"
select select "15"
select select "processed"
select select "out"
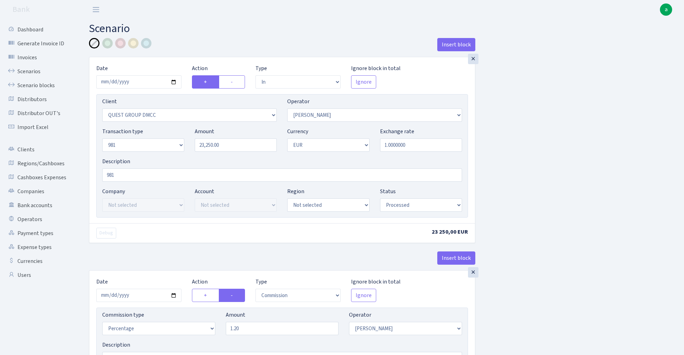
select select "2307"
select select "61"
select select "8"
select select "1"
select select "processed"
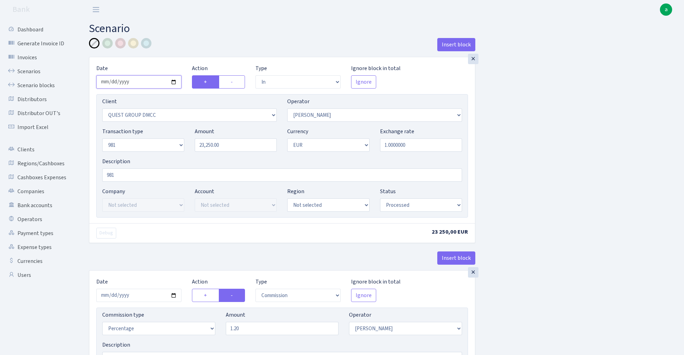
click at [140, 84] on input "[DATE]" at bounding box center [138, 81] width 85 height 13
type input "[DATE]"
click at [210, 47] on div "Insert block" at bounding box center [282, 47] width 386 height 19
click at [229, 147] on input "23250.00" at bounding box center [236, 145] width 82 height 13
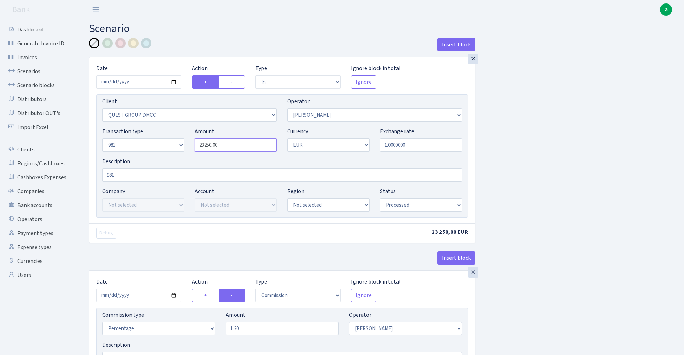
paste input "196"
type input "23,196.00"
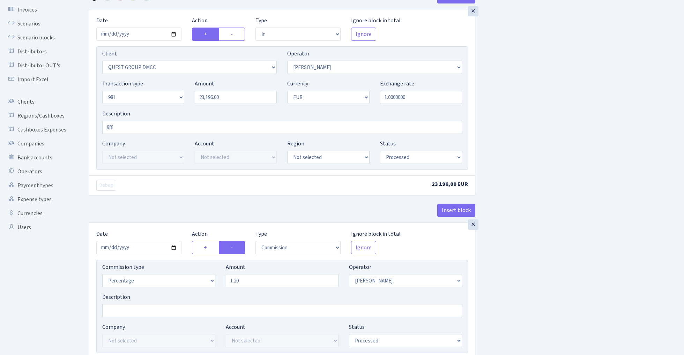
scroll to position [142, 0]
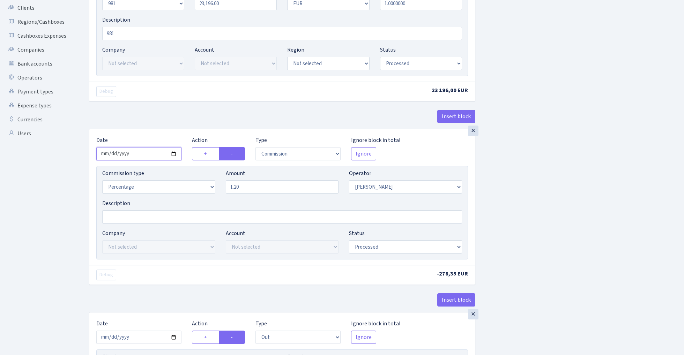
click at [139, 156] on input "[DATE]" at bounding box center [138, 153] width 85 height 13
type input "[DATE]"
click at [153, 124] on div "Insert block" at bounding box center [282, 119] width 386 height 19
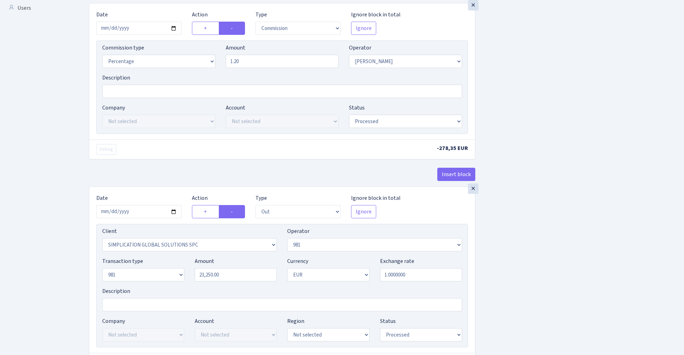
scroll to position [275, 0]
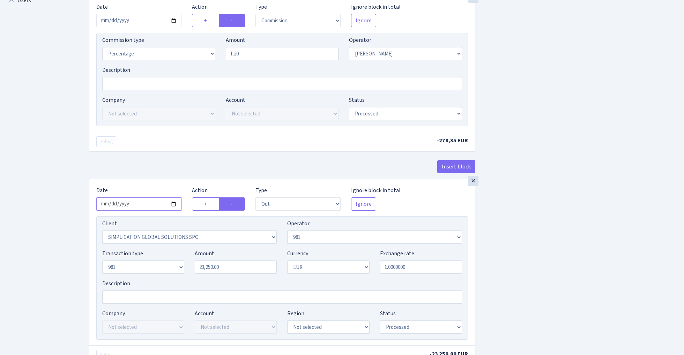
click at [133, 204] on input "[DATE]" at bounding box center [138, 204] width 85 height 13
type input "[DATE]"
click at [151, 172] on div "Insert block" at bounding box center [282, 169] width 386 height 19
click at [228, 270] on input "23250.00" at bounding box center [236, 267] width 82 height 13
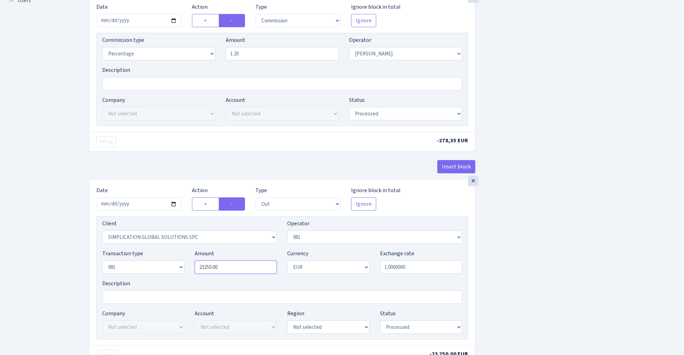
paste input "196"
type input "23,196.00"
click at [533, 242] on div "Insert block × Date [DATE] Action + - Type --- In Out Commission Field required…" at bounding box center [381, 93] width 595 height 661
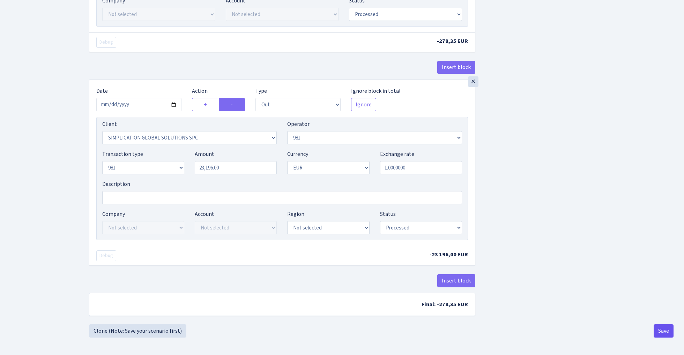
scroll to position [377, 0]
click at [672, 335] on button "Save" at bounding box center [664, 331] width 20 height 13
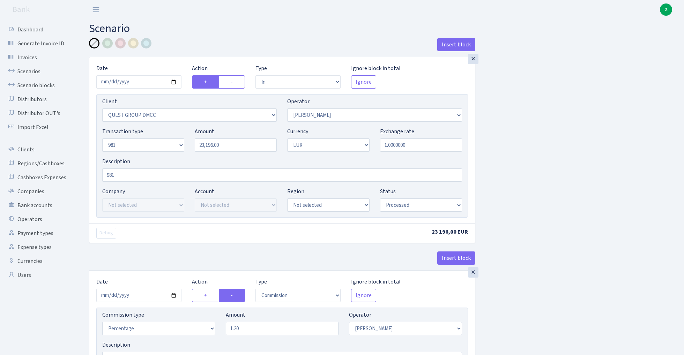
select select "in"
select select "1531"
select select "15"
select select "8"
select select "1"
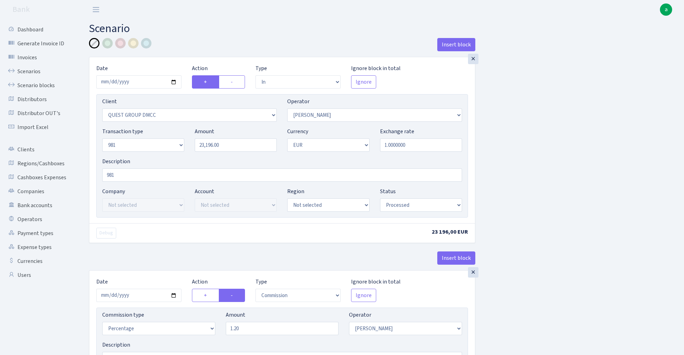
select select "processed"
select select "commission"
select select "15"
select select "processed"
select select "out"
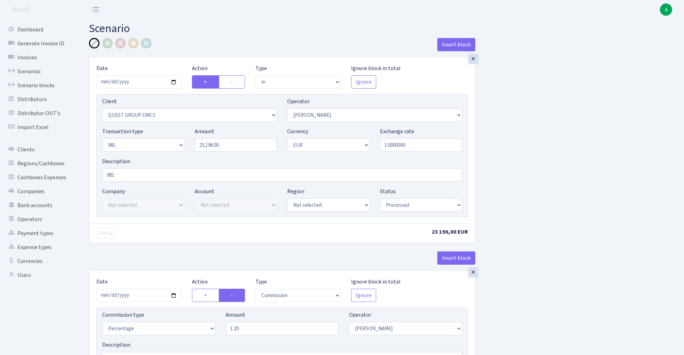
select select "2307"
select select "61"
select select "8"
select select "1"
select select "processed"
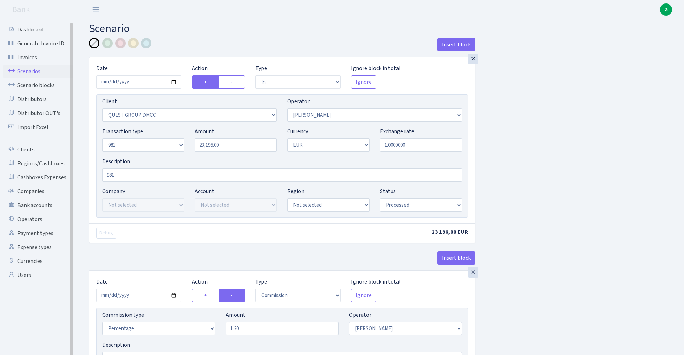
click at [28, 69] on link "Scenarios" at bounding box center [38, 72] width 70 height 14
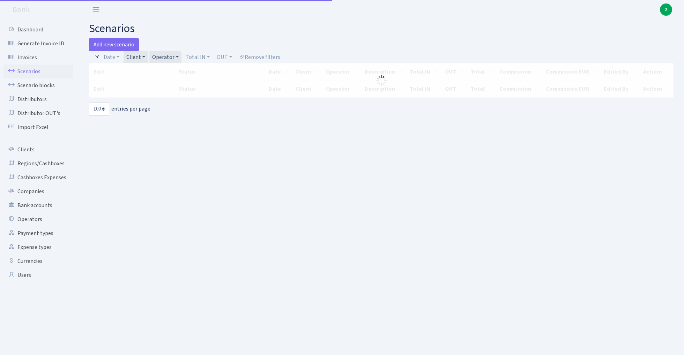
select select "100"
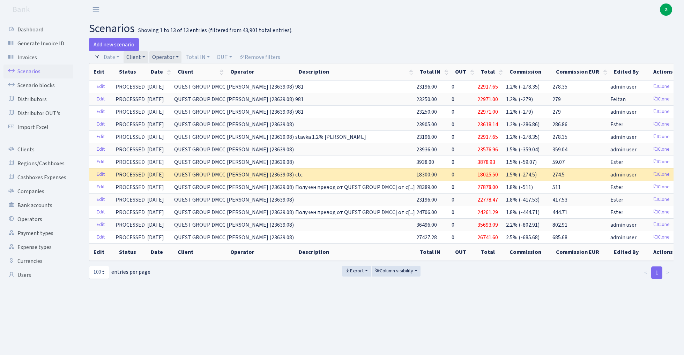
click at [139, 58] on link "Client" at bounding box center [136, 57] width 24 height 12
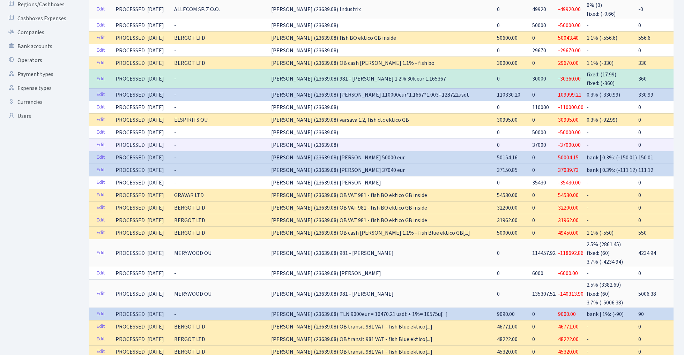
scroll to position [175, 0]
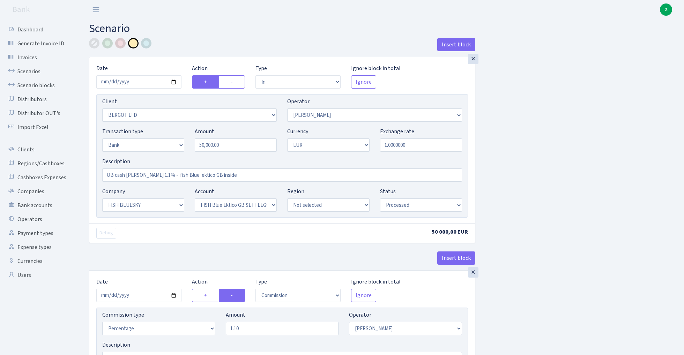
select select "in"
select select "2450"
select select "15"
select select "2"
select select "1"
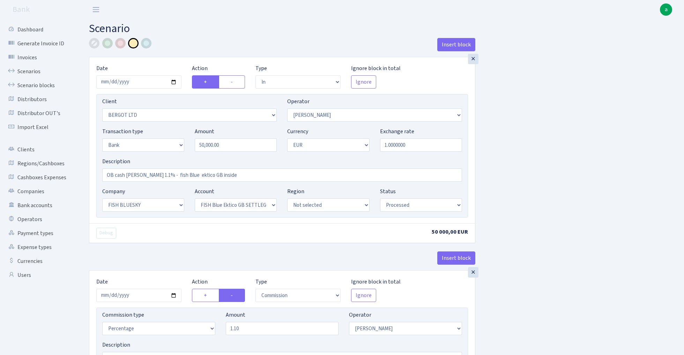
select select "23"
select select "67"
select select "processed"
select select "commission"
select select "15"
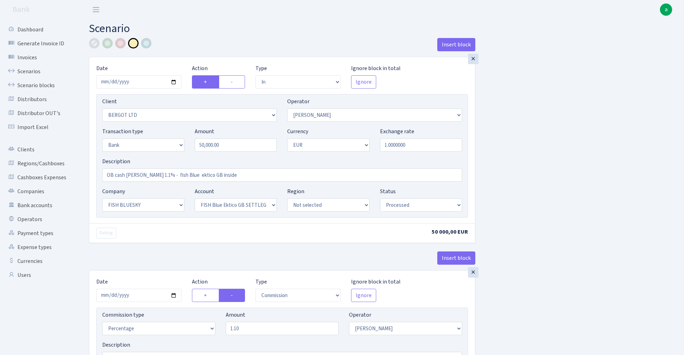
select select "processed"
click at [133, 82] on input "2025-08-14" at bounding box center [138, 81] width 85 height 13
type input "[DATE]"
click at [203, 44] on div "Insert block" at bounding box center [282, 47] width 386 height 19
click at [235, 147] on input "50000.00" at bounding box center [236, 145] width 82 height 13
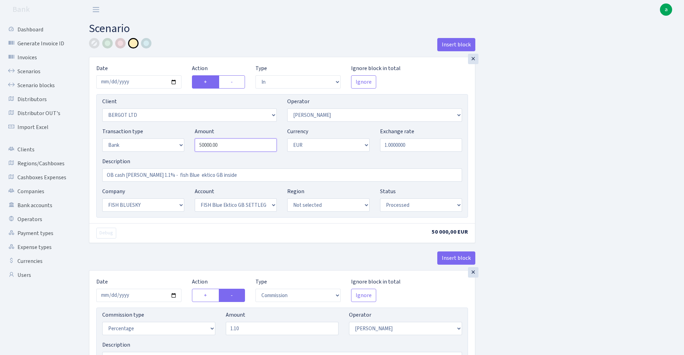
click at [235, 147] on input "50000.00" at bounding box center [236, 145] width 82 height 13
paste input "55"
type input "50,550.00"
click at [528, 134] on div "Insert block × Date 2025-09-08 Action + - Type --- In Out Commission Field requ…" at bounding box center [381, 261] width 595 height 447
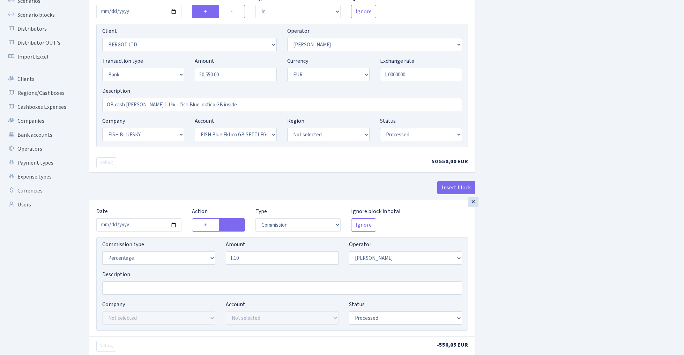
scroll to position [83, 0]
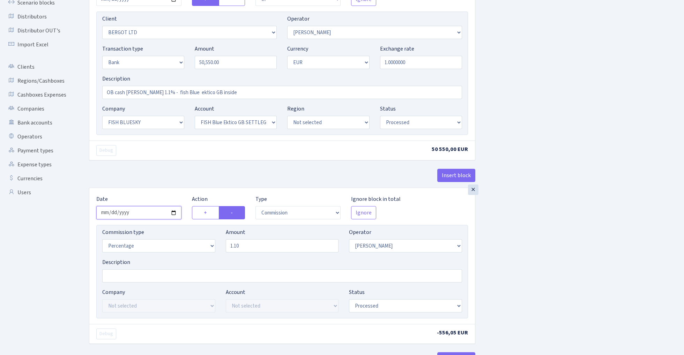
click at [133, 214] on input "2025-08-14" at bounding box center [138, 212] width 85 height 13
type input "2025-09-08"
click at [158, 163] on div "× Date 2025-09-08 Action + - Type --- In Out Commission Field required. Ignore …" at bounding box center [282, 81] width 386 height 214
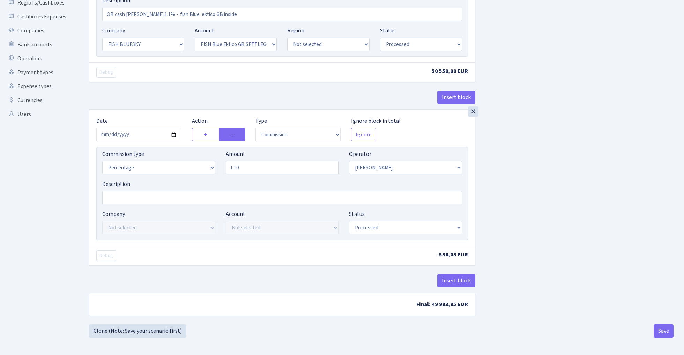
scroll to position [163, 0]
click at [659, 330] on button "Save" at bounding box center [664, 331] width 20 height 13
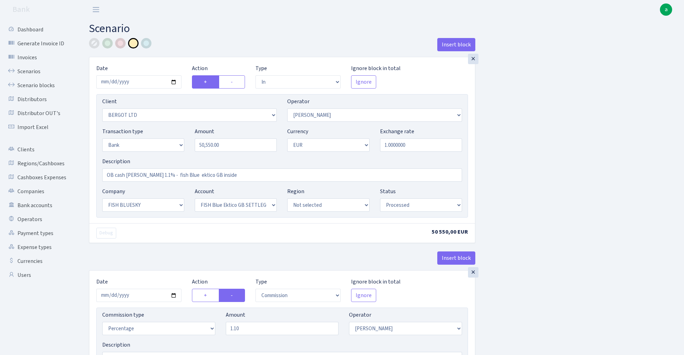
select select "in"
select select "2450"
select select "15"
select select "2"
select select "1"
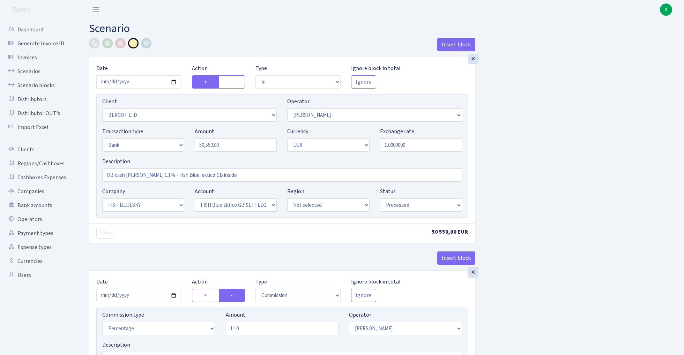
select select "23"
select select "67"
select select "processed"
select select "commission"
select select "15"
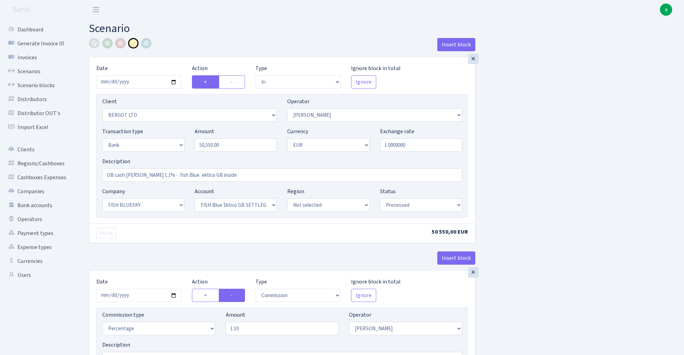
select select "processed"
click at [21, 69] on link "Scenarios" at bounding box center [38, 72] width 70 height 14
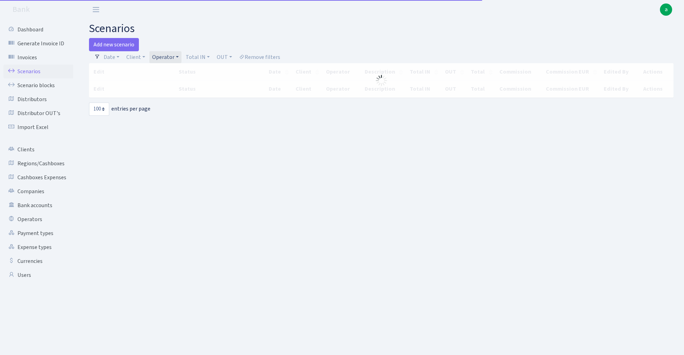
select select "100"
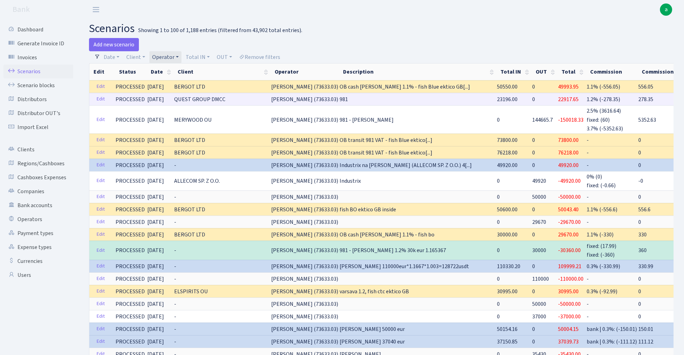
drag, startPoint x: 263, startPoint y: 100, endPoint x: 302, endPoint y: 100, distance: 39.4
click at [302, 100] on span "[PERSON_NAME] (73633.03)" at bounding box center [304, 100] width 67 height 8
copy span "[PERSON_NAME] (73633"
click at [167, 57] on link "Operator" at bounding box center [165, 57] width 32 height 12
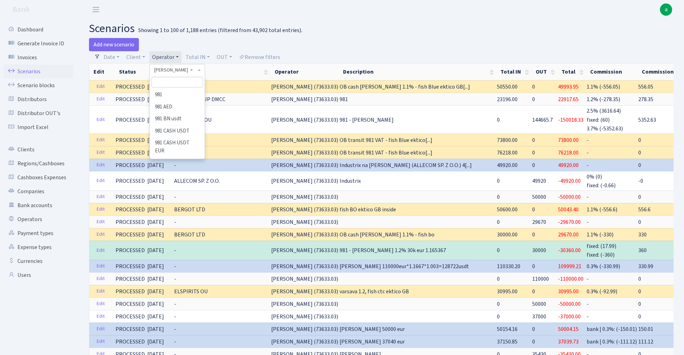
scroll to position [2701, 0]
click at [170, 83] on input "search" at bounding box center [176, 82] width 51 height 11
type input "tat"
click at [186, 94] on li "TATJANA" at bounding box center [177, 95] width 53 height 12
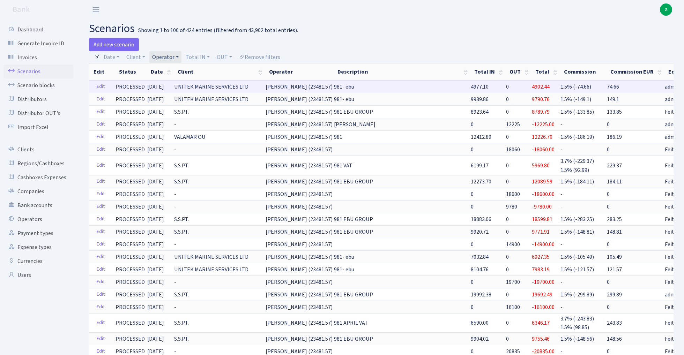
drag, startPoint x: 258, startPoint y: 87, endPoint x: 295, endPoint y: 87, distance: 36.6
click at [295, 87] on span "TATJANA (23481.57)" at bounding box center [299, 87] width 67 height 8
copy span "TATJANA (23481"
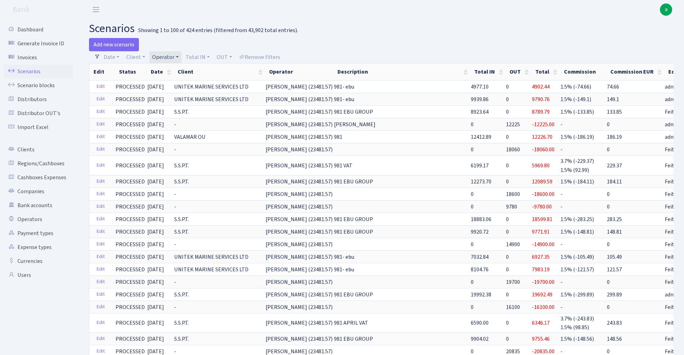
click at [163, 55] on link "Operator" at bounding box center [165, 57] width 32 height 12
click at [167, 81] on input "search" at bounding box center [176, 82] width 51 height 11
type input "uldis"
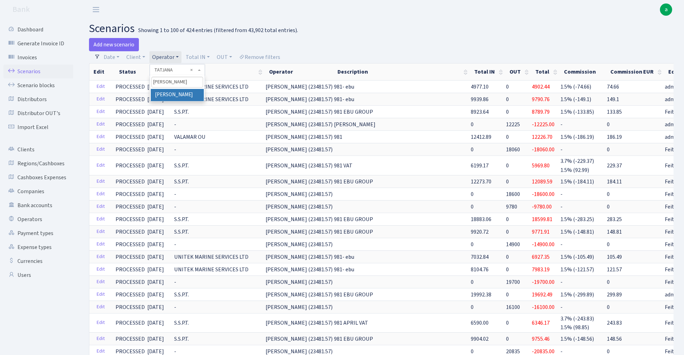
click at [170, 94] on li "[PERSON_NAME]" at bounding box center [177, 95] width 53 height 12
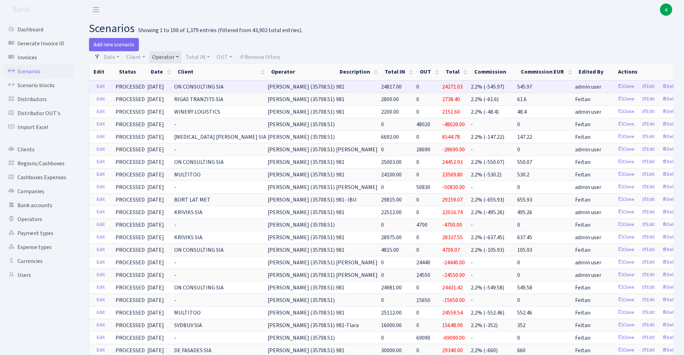
drag, startPoint x: 288, startPoint y: 88, endPoint x: 322, endPoint y: 88, distance: 34.9
click at [322, 88] on span "ULDIS (35708.51)" at bounding box center [301, 87] width 67 height 8
copy span "ULDIS (35708.5"
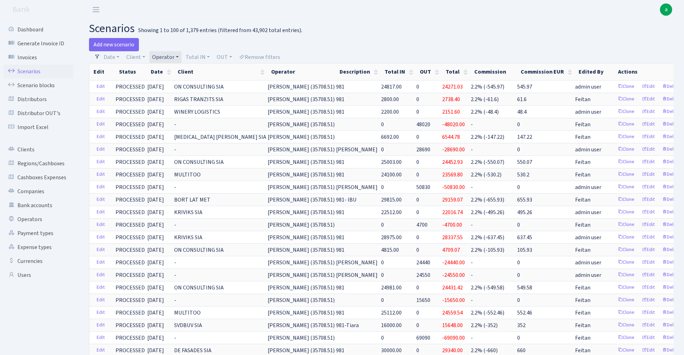
click at [168, 57] on link "Operator" at bounding box center [165, 57] width 32 height 12
click at [170, 86] on input "search" at bounding box center [176, 82] width 51 height 11
type input "sven"
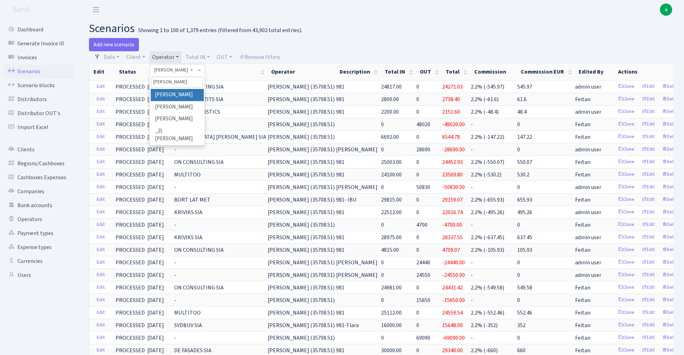
click at [177, 93] on li "[PERSON_NAME]" at bounding box center [177, 95] width 53 height 12
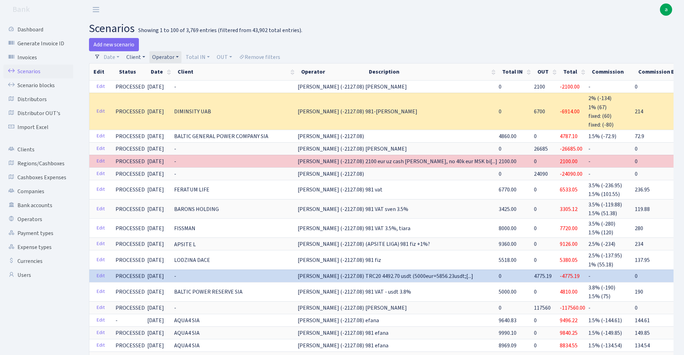
click at [141, 55] on link "Client" at bounding box center [136, 57] width 24 height 12
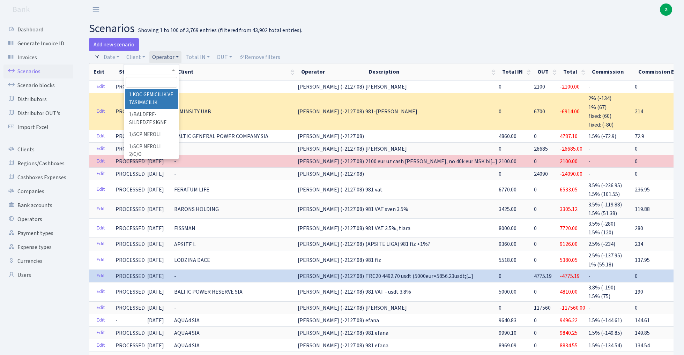
click at [143, 83] on input "search" at bounding box center [151, 82] width 51 height 11
type input "transg"
click at [153, 94] on li "TRANSGREITIS" at bounding box center [151, 95] width 53 height 12
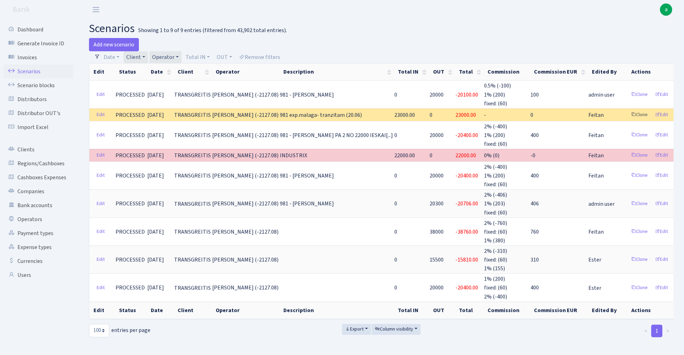
click at [628, 113] on link "Clone" at bounding box center [639, 115] width 23 height 11
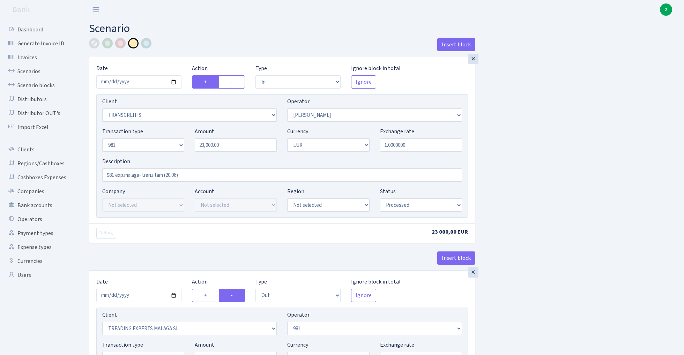
select select "in"
select select "2671"
select select "2"
select select "8"
select select "1"
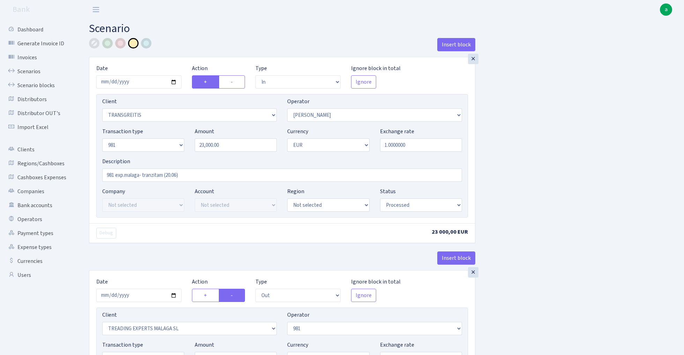
select select "processed"
select select "out"
select select "2518"
select select "61"
select select "8"
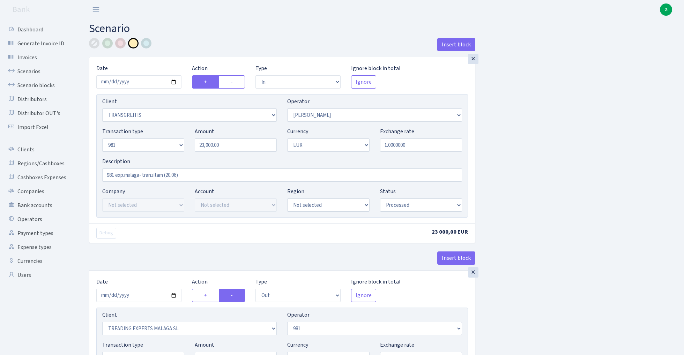
select select "1"
select select "processed"
click at [134, 82] on input "[DATE]" at bounding box center [138, 81] width 85 height 13
type input "[DATE]"
click at [214, 30] on h2 "Scenario" at bounding box center [381, 28] width 585 height 13
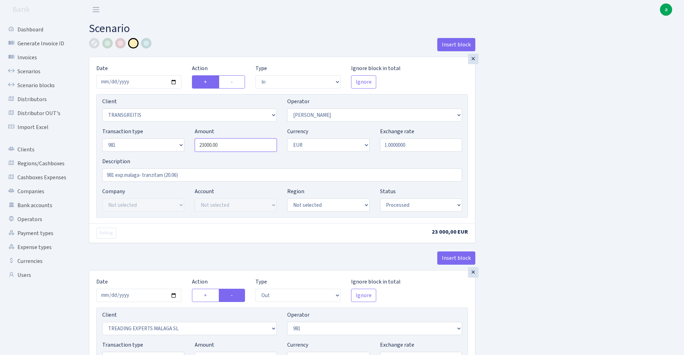
click at [232, 147] on input "23000.00" at bounding box center [236, 145] width 82 height 13
paste input "85"
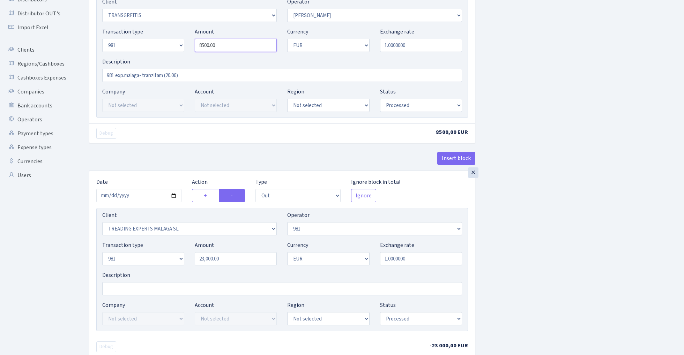
scroll to position [103, 0]
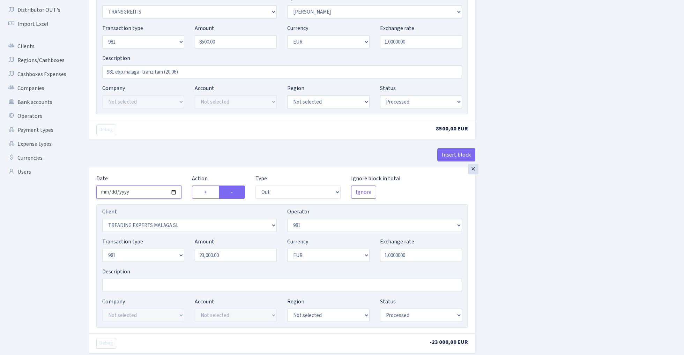
type input "8,500.00"
click at [134, 195] on input "[DATE]" at bounding box center [138, 192] width 85 height 13
type input "[DATE]"
click at [159, 144] on div "× Date [DATE] Action + - Type --- In Out Commission Field required. [GEOGRAPHIC…" at bounding box center [282, 61] width 386 height 214
click at [231, 256] on input "23000.00" at bounding box center [236, 255] width 82 height 13
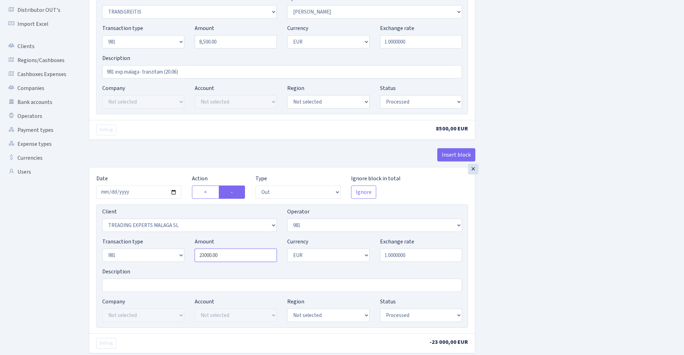
click at [231, 256] on input "23000.00" at bounding box center [236, 255] width 82 height 13
paste input "85"
type input "8,500.00"
click at [523, 239] on div "Insert block × Date [DATE] Action + - Type --- In Out Commission Field required…" at bounding box center [381, 172] width 595 height 475
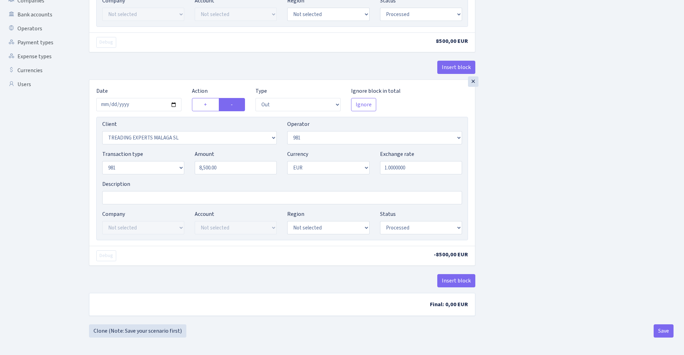
scroll to position [193, 0]
click at [661, 334] on button "Save" at bounding box center [664, 331] width 20 height 13
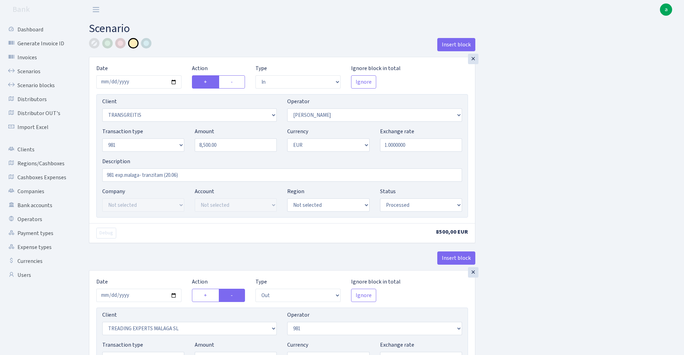
select select "in"
select select "2671"
select select "2"
select select "8"
select select "1"
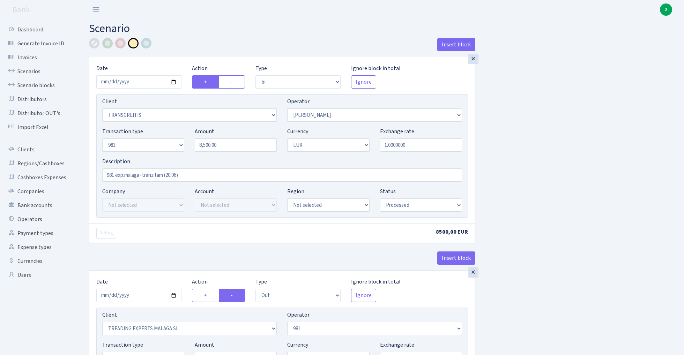
select select "processed"
select select "out"
select select "2518"
select select "61"
select select "8"
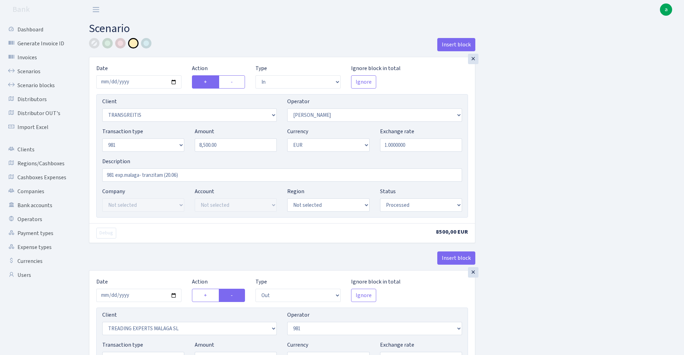
select select "1"
select select "processed"
click at [29, 70] on link "Scenarios" at bounding box center [38, 72] width 70 height 14
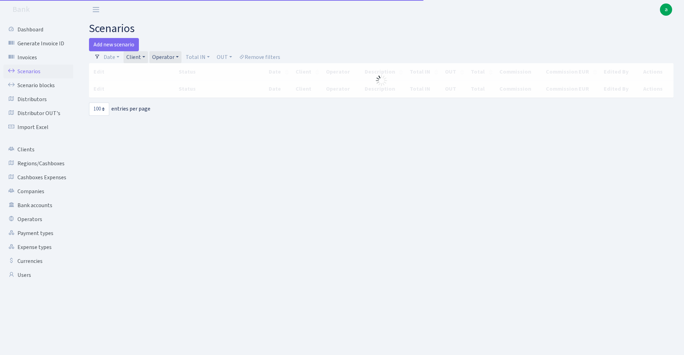
select select "100"
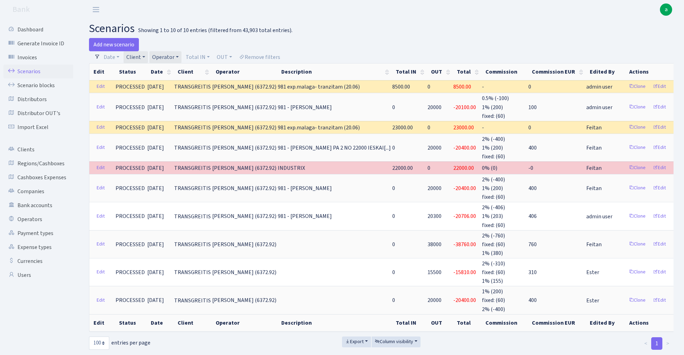
click at [140, 55] on link "Client" at bounding box center [136, 57] width 24 height 12
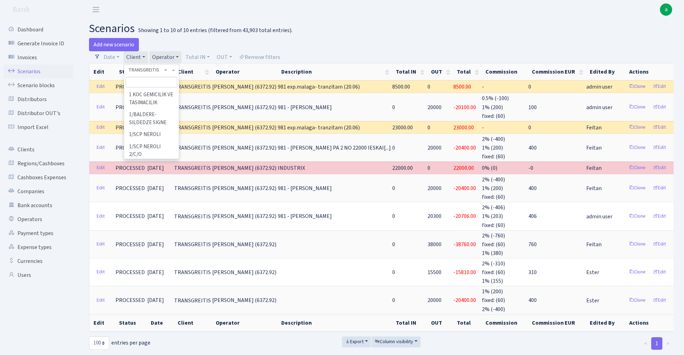
scroll to position [46601, 0]
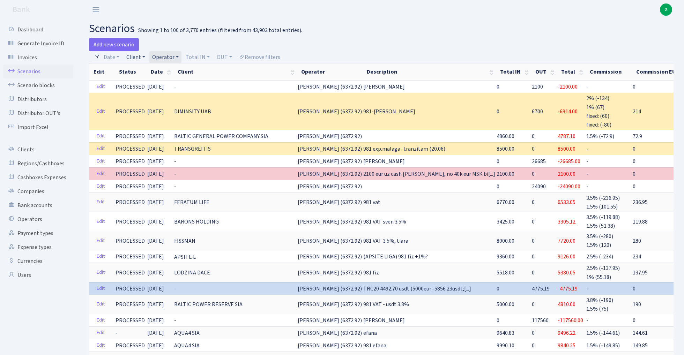
click at [140, 57] on link "Client" at bounding box center [136, 57] width 24 height 12
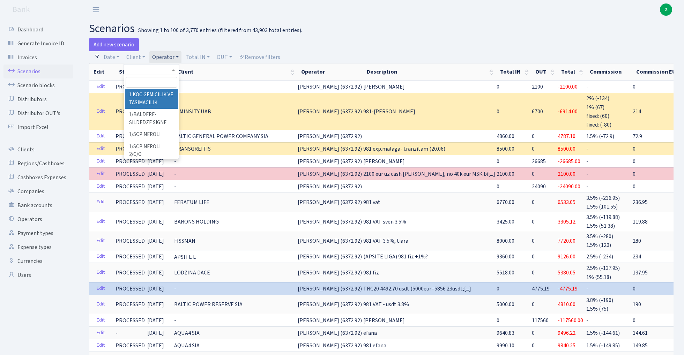
click at [145, 83] on input "search" at bounding box center [151, 82] width 51 height 11
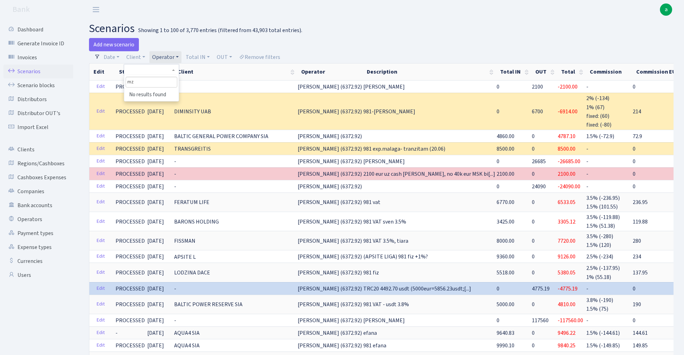
type input "m"
click at [348, 31] on h2 "scenarios Showing 1 to 100 of 3,770 entries (filtered from 43,903 total entries…" at bounding box center [381, 28] width 585 height 13
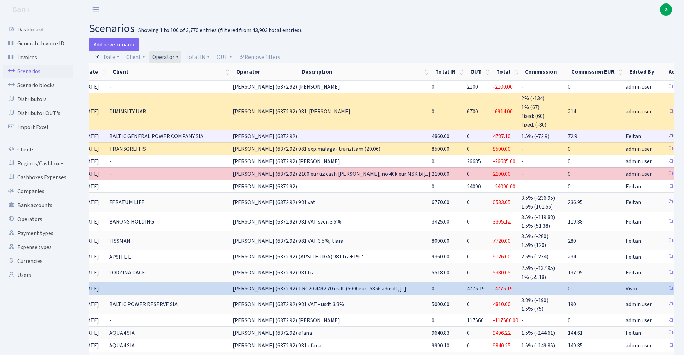
scroll to position [0, 65]
click at [666, 133] on link "Clone" at bounding box center [677, 136] width 23 height 11
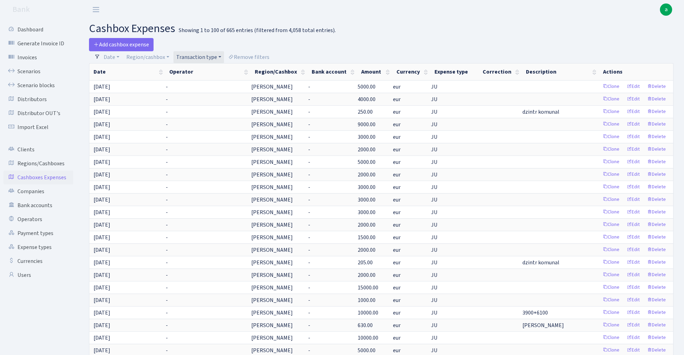
select select "100"
click at [34, 188] on link "Companies" at bounding box center [38, 192] width 70 height 14
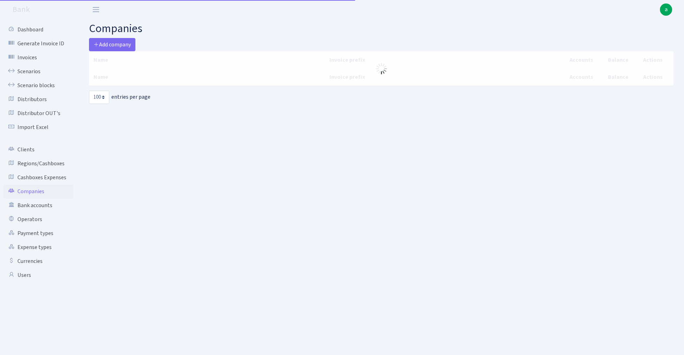
select select "100"
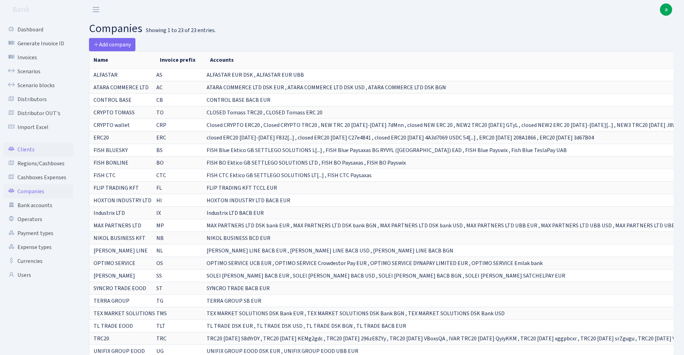
click at [30, 150] on link "Clients" at bounding box center [38, 150] width 70 height 14
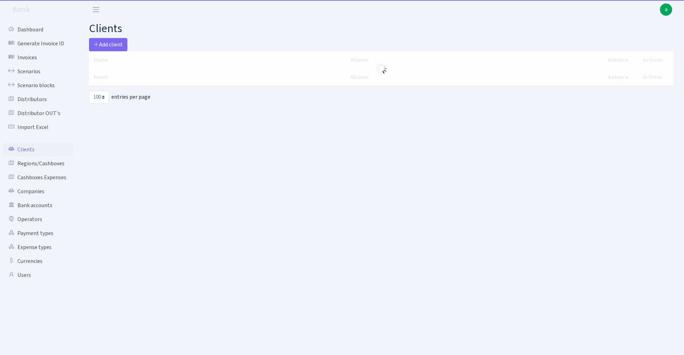
select select "100"
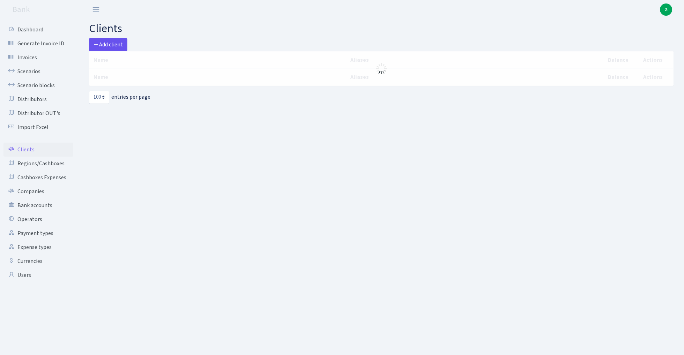
click at [112, 45] on span "Add client" at bounding box center [108, 45] width 29 height 8
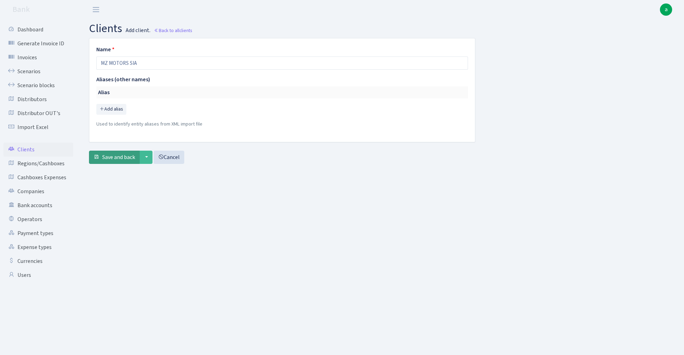
type input "MZ MOTORS SIA"
drag, startPoint x: 116, startPoint y: 162, endPoint x: 92, endPoint y: 108, distance: 58.9
click at [116, 162] on button "Save and back" at bounding box center [114, 157] width 51 height 13
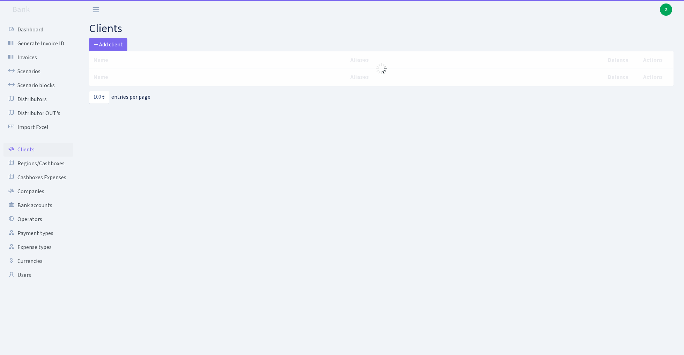
select select "100"
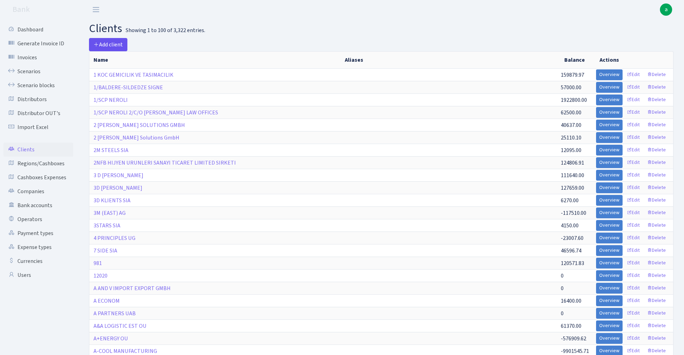
click at [113, 44] on span "Add client" at bounding box center [108, 45] width 29 height 8
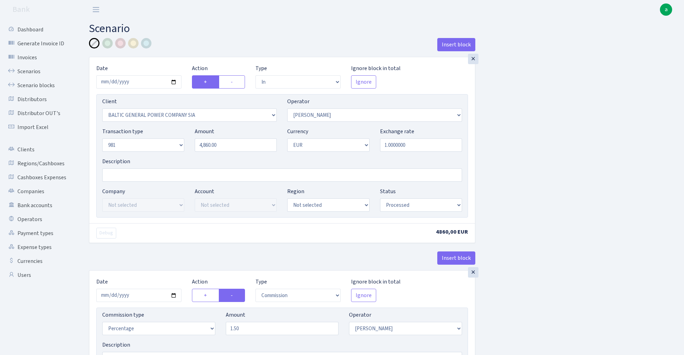
select select "in"
select select "3345"
select select "2"
select select "8"
select select "1"
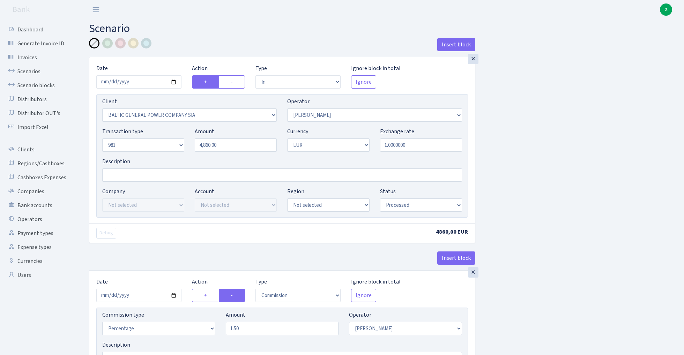
select select "processed"
select select "commission"
select select "2"
select select "processed"
select select "out"
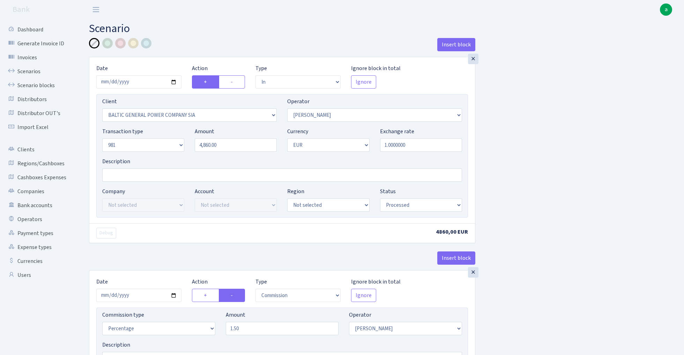
select select "3102"
select select "61"
select select "8"
select select "1"
select select "processed"
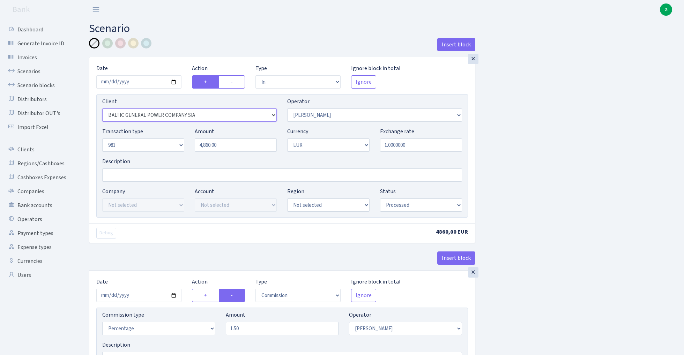
select select "3347"
click at [136, 83] on input "2025-09-05" at bounding box center [138, 81] width 85 height 13
type input "2025-09-08"
click at [213, 29] on h2 "Scenario" at bounding box center [381, 28] width 585 height 13
click at [225, 147] on input "4860.00" at bounding box center [236, 145] width 82 height 13
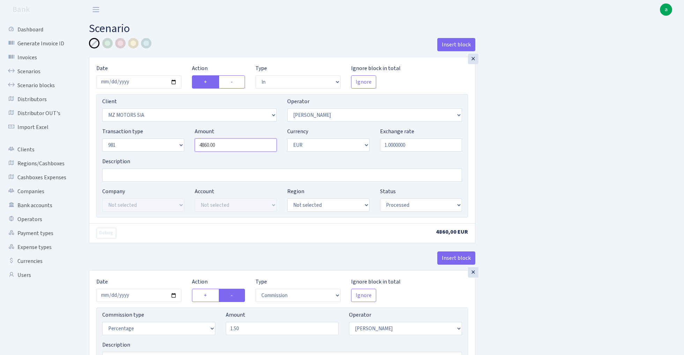
click at [225, 147] on input "4860.00" at bounding box center [236, 145] width 82 height 13
type input "22,000.00"
click at [170, 176] on input "Description" at bounding box center [282, 175] width 360 height 13
type input "981"
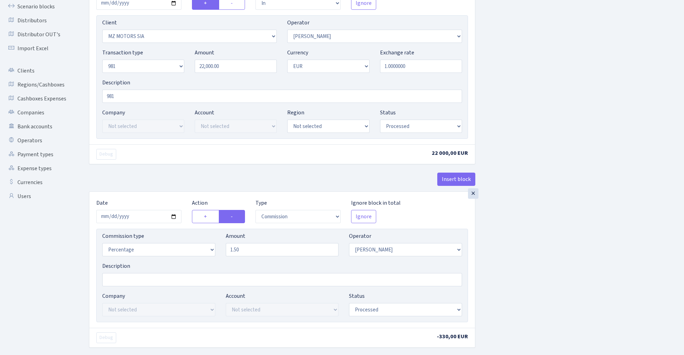
scroll to position [114, 0]
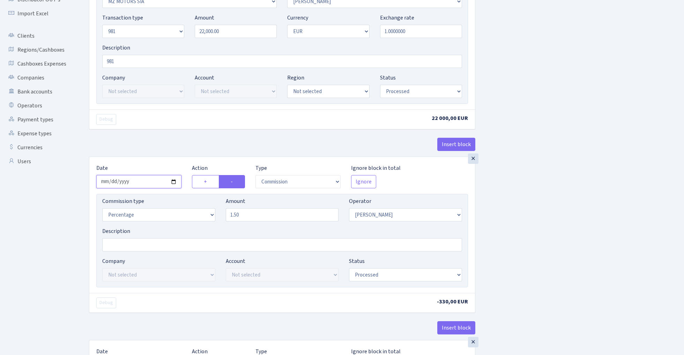
click at [136, 185] on input "2025-09-05" at bounding box center [138, 181] width 85 height 13
type input "2025-09-08"
click at [171, 131] on div "× Date 2025-09-08 Action + - Type --- In Out Commission Field required. Ignore …" at bounding box center [282, 50] width 386 height 214
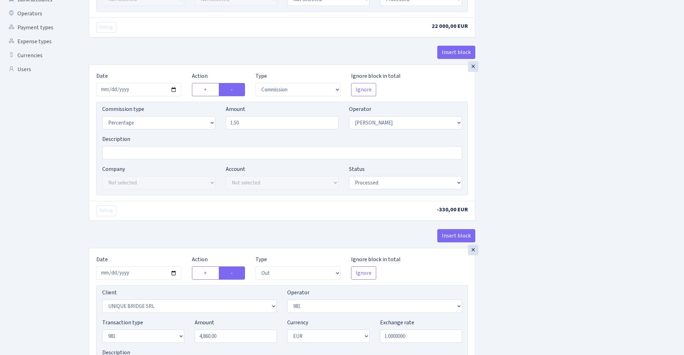
scroll to position [263, 0]
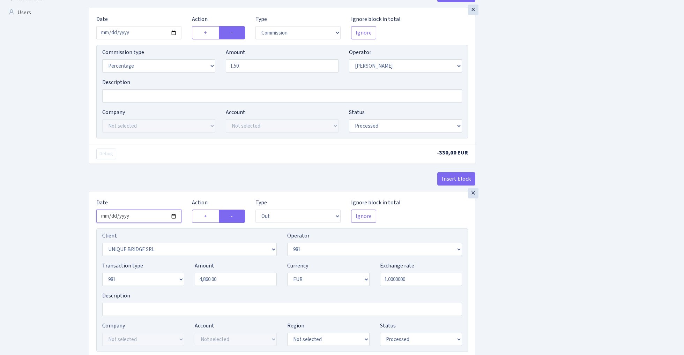
click at [136, 216] on input "2025-09-05" at bounding box center [138, 216] width 85 height 13
type input "2025-09-08"
click at [155, 178] on div "Insert block" at bounding box center [282, 181] width 386 height 19
select select "2407"
click at [226, 284] on input "4860.00" at bounding box center [236, 279] width 82 height 13
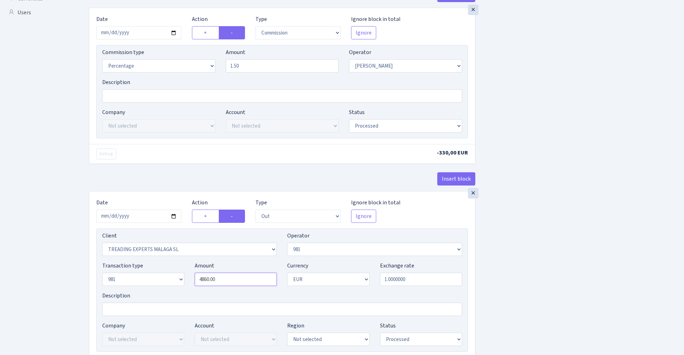
click at [226, 284] on input "4860.00" at bounding box center [236, 279] width 82 height 13
type input "22,000.00"
click at [570, 253] on div "Insert block × Date 2025-09-08 Action + - Type --- In Out Commission Field requ…" at bounding box center [381, 105] width 595 height 661
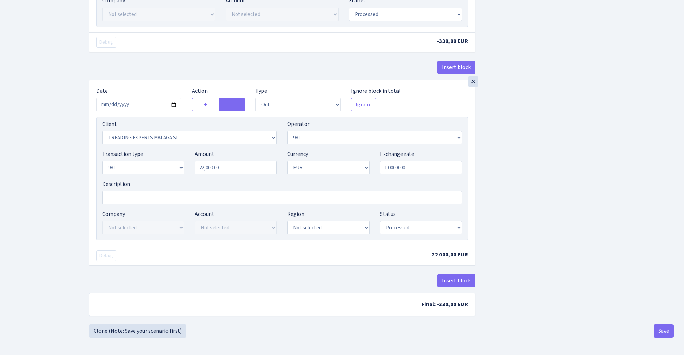
scroll to position [377, 0]
click at [663, 333] on button "Save" at bounding box center [664, 331] width 20 height 13
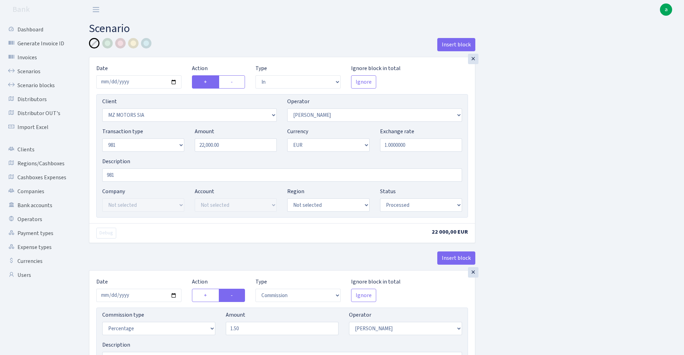
select select "in"
select select "3347"
select select "2"
select select "8"
select select "1"
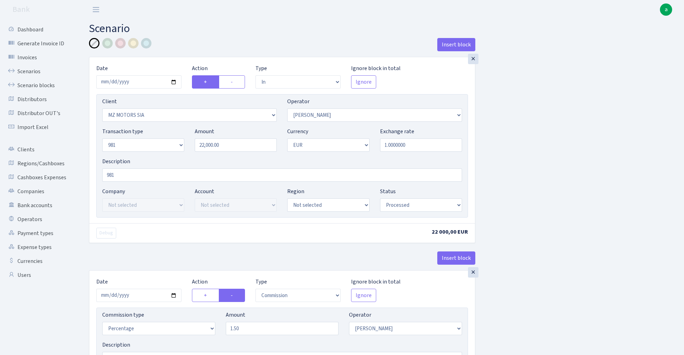
select select "processed"
select select "commission"
select select "2"
select select "processed"
select select "out"
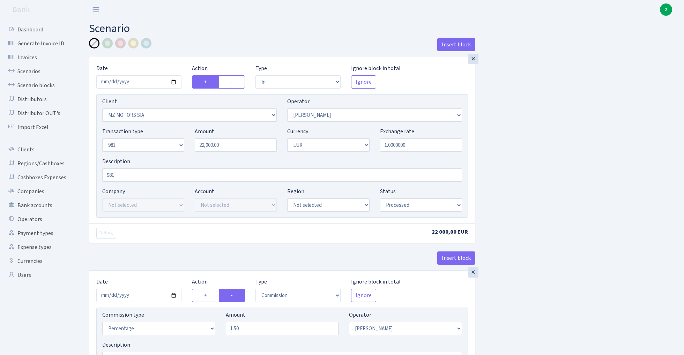
select select "2407"
select select "61"
select select "8"
select select "1"
select select "processed"
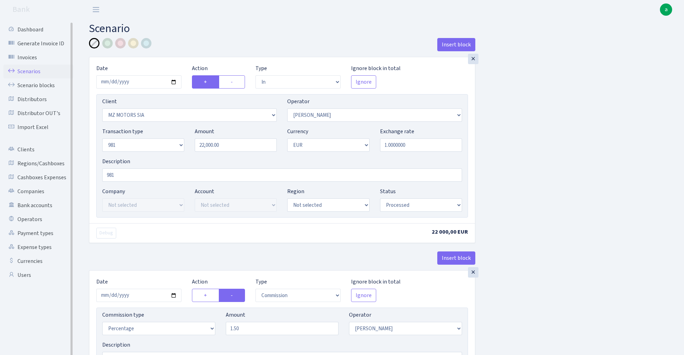
click at [28, 71] on link "Scenarios" at bounding box center [38, 72] width 70 height 14
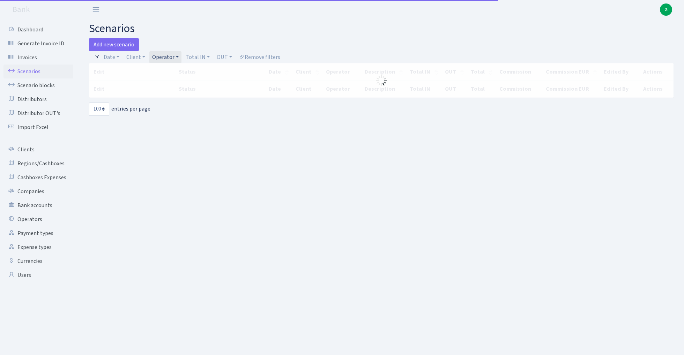
select select "100"
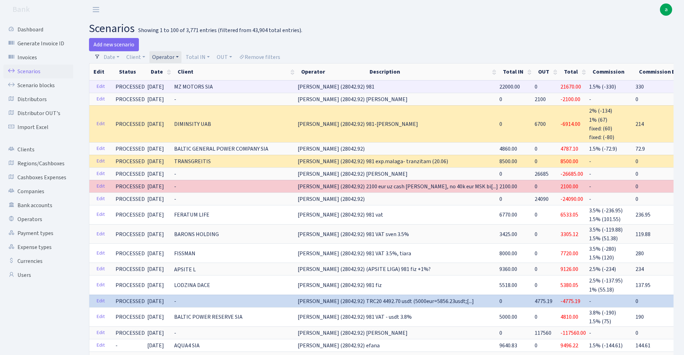
drag, startPoint x: 288, startPoint y: 86, endPoint x: 316, endPoint y: 87, distance: 27.6
click at [316, 87] on span "[PERSON_NAME] (28042.92)" at bounding box center [331, 87] width 67 height 8
copy span "[PERSON_NAME] (2804"
copy span "[PERSON_NAME] (28042"
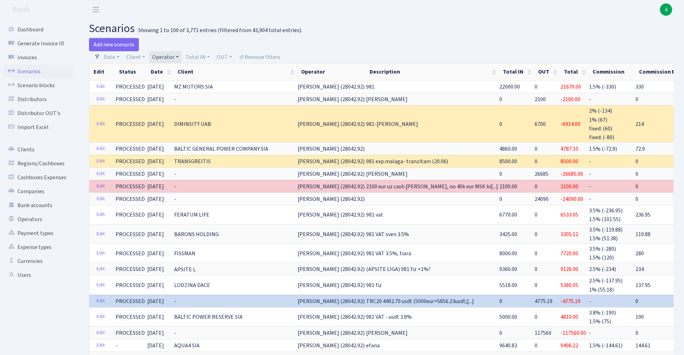
click at [172, 52] on link "Operator" at bounding box center [165, 57] width 32 height 12
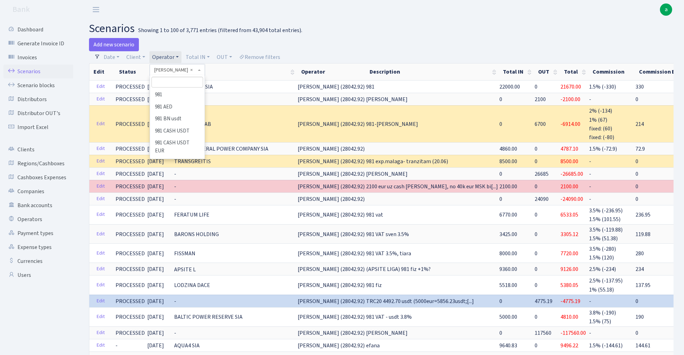
scroll to position [3530, 0]
click at [169, 83] on input "search" at bounding box center [176, 82] width 51 height 11
type input "fish"
click at [167, 128] on li "FISH" at bounding box center [177, 134] width 53 height 12
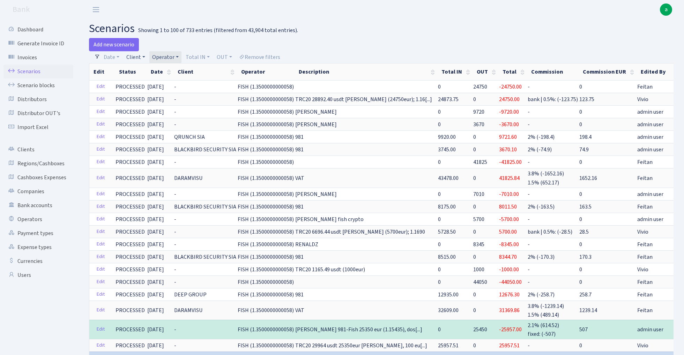
click at [134, 55] on link "Client" at bounding box center [136, 57] width 24 height 12
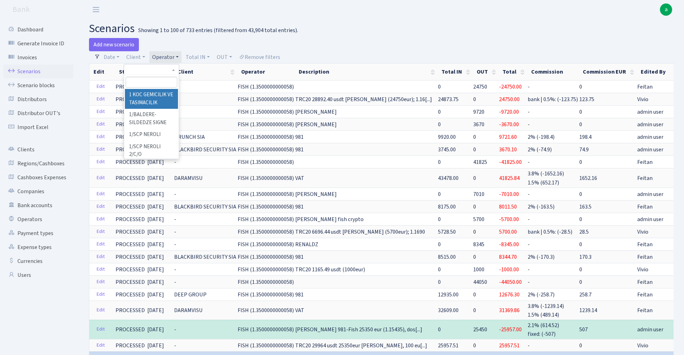
click at [139, 82] on input "search" at bounding box center [151, 82] width 51 height 11
paste input "NLG"
type input "NLG"
click at [340, 25] on h2 "scenarios Showing 1 to 100 of 733 entries (filtered from 43,904 total entries)." at bounding box center [381, 28] width 585 height 13
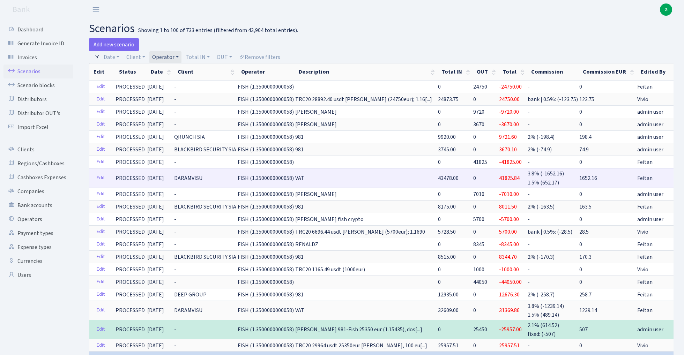
click at [677, 177] on link "Clone" at bounding box center [688, 178] width 23 height 11
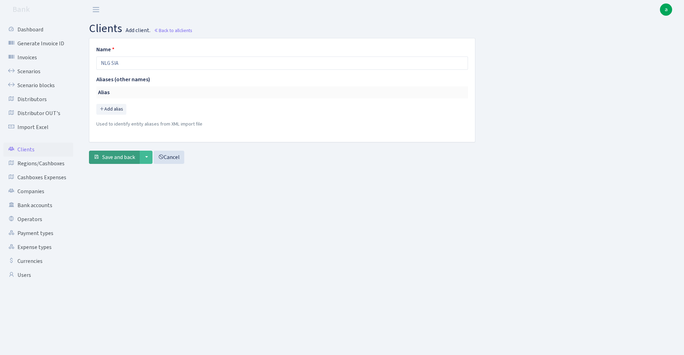
type input "NLG SIA"
click at [111, 156] on span "Save and back" at bounding box center [118, 158] width 33 height 8
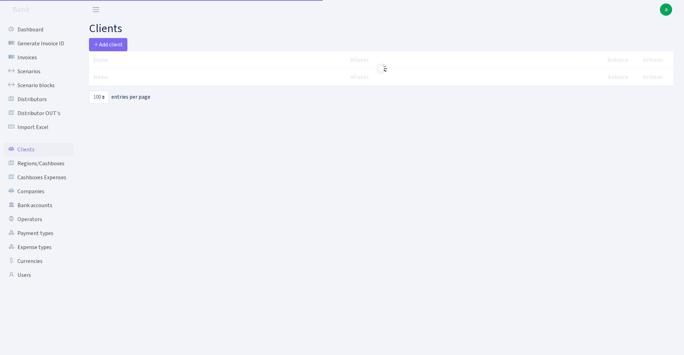
select select "100"
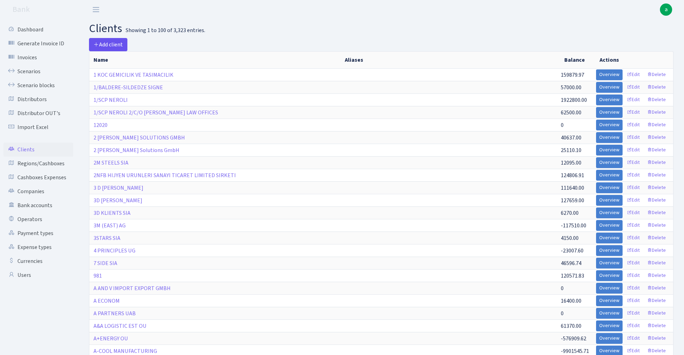
click at [116, 45] on span "Add client" at bounding box center [108, 45] width 29 height 8
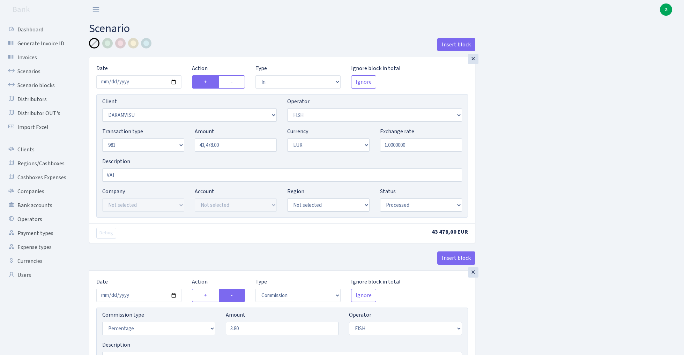
select select "in"
select select "3216"
select select "44"
select select "8"
select select "1"
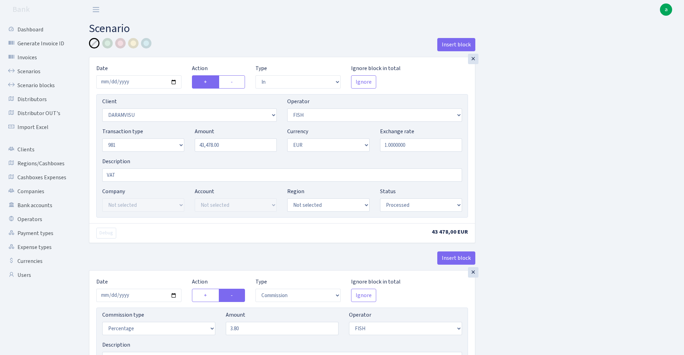
select select "processed"
select select "commission"
select select "44"
select select "processed"
select select "out"
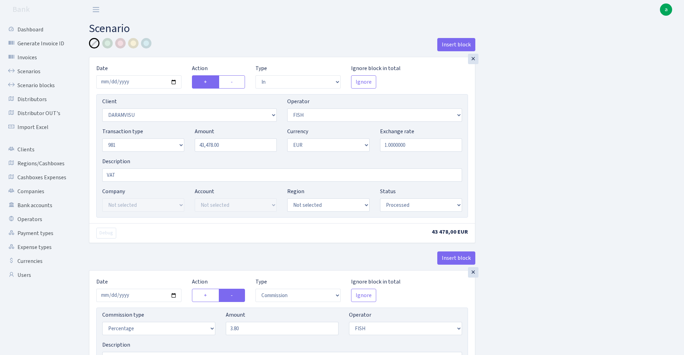
select select "2129"
select select "61"
select select "8"
select select "1"
select select "processed"
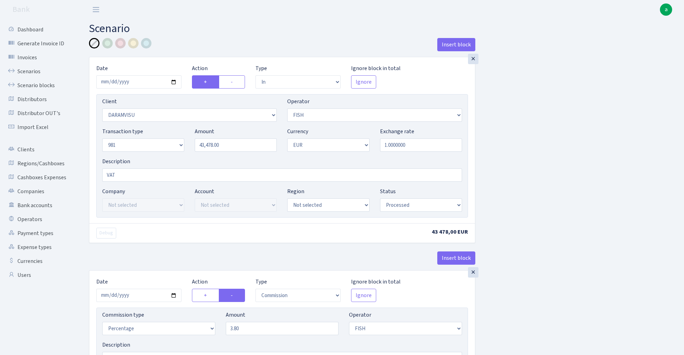
select select "commission"
select select "61"
select select "processed"
click at [140, 82] on input "2025-08-25" at bounding box center [138, 81] width 85 height 13
type input "[DATE]"
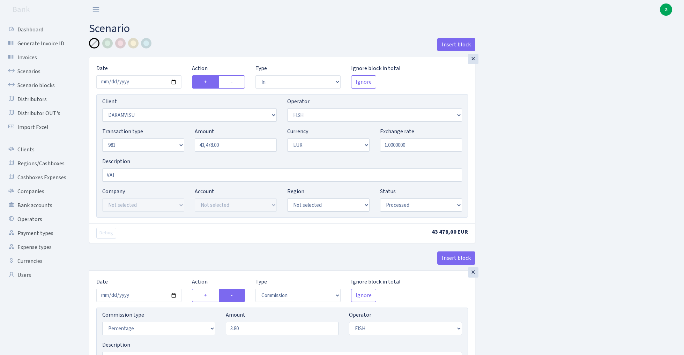
click at [207, 41] on div "Insert block" at bounding box center [282, 47] width 386 height 19
select select "3348"
click at [234, 147] on input "43478.00" at bounding box center [236, 145] width 82 height 13
paste input "89"
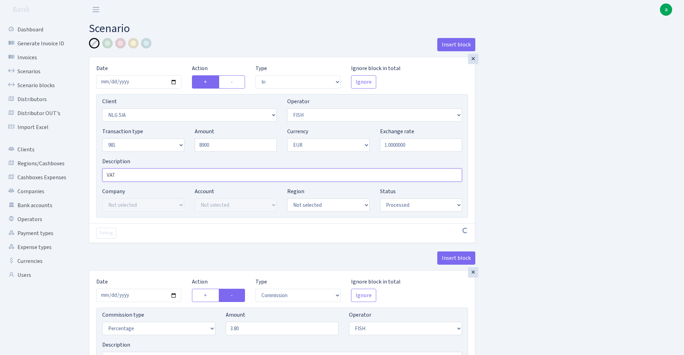
type input "8,900.00"
click at [106, 178] on input "VAT" at bounding box center [282, 175] width 360 height 13
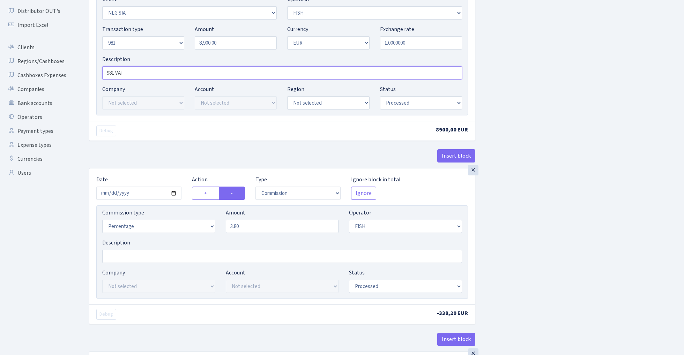
scroll to position [113, 0]
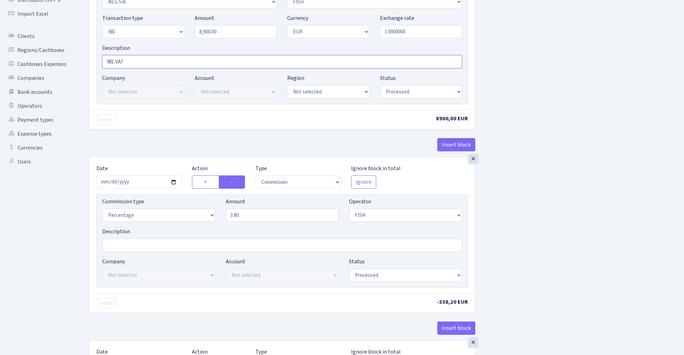
type input "981 VAT"
click at [135, 185] on input "2025-08-25" at bounding box center [138, 182] width 85 height 13
type input "2025-09-08"
click at [180, 123] on div "Debug" at bounding box center [186, 119] width 191 height 11
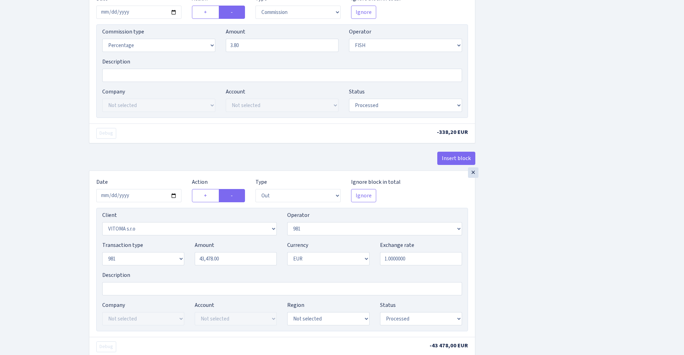
scroll to position [298, 0]
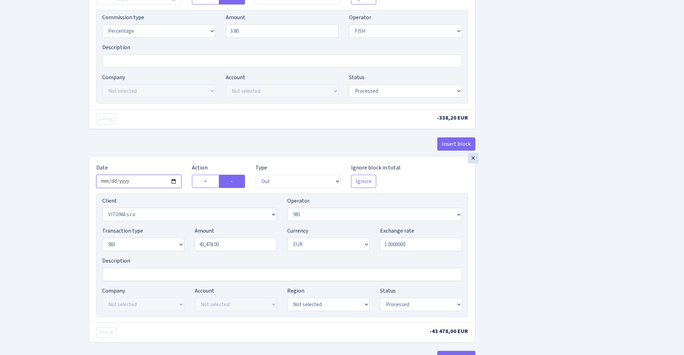
click at [136, 184] on input "2025-08-25" at bounding box center [138, 181] width 85 height 13
type input "2025-09-08"
click at [165, 128] on div "Debug -338,20 EUR" at bounding box center [282, 119] width 386 height 20
click at [230, 247] on input "43478.00" at bounding box center [236, 244] width 82 height 13
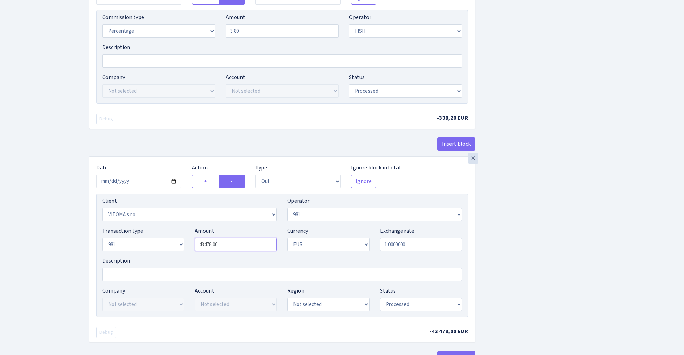
paste input "89"
type input "8,900.00"
click at [535, 230] on div "Insert block × Date 2025-09-08 Action + - Type --- In Out Commission Field requ…" at bounding box center [381, 161] width 595 height 842
select select "2781"
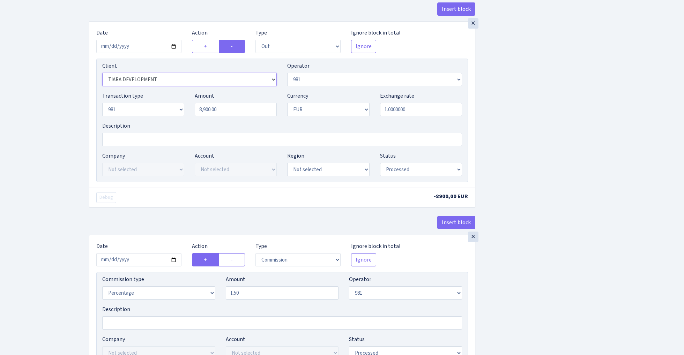
scroll to position [552, 0]
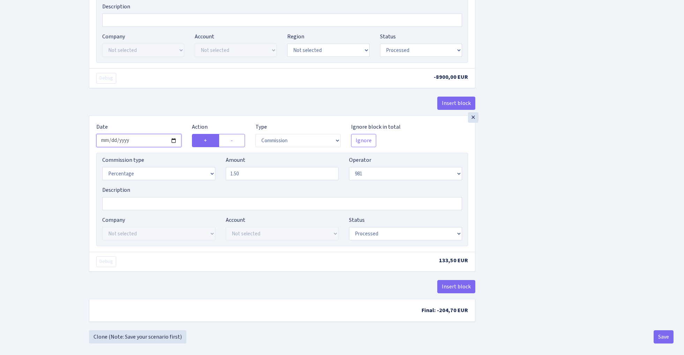
click at [146, 141] on input "2025-08-25" at bounding box center [138, 140] width 85 height 13
type input "2025-09-08"
click at [161, 107] on div "Insert block" at bounding box center [282, 106] width 386 height 19
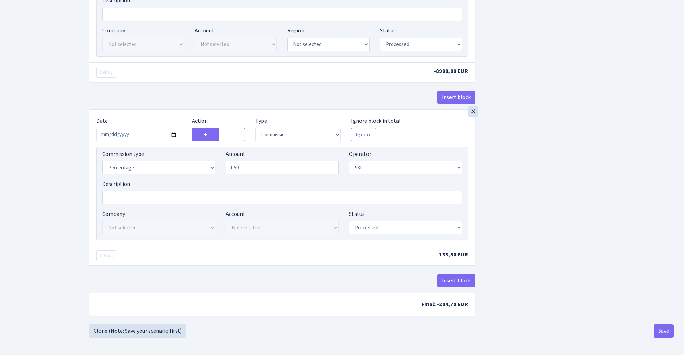
scroll to position [562, 0]
click at [661, 332] on button "Save" at bounding box center [664, 331] width 20 height 13
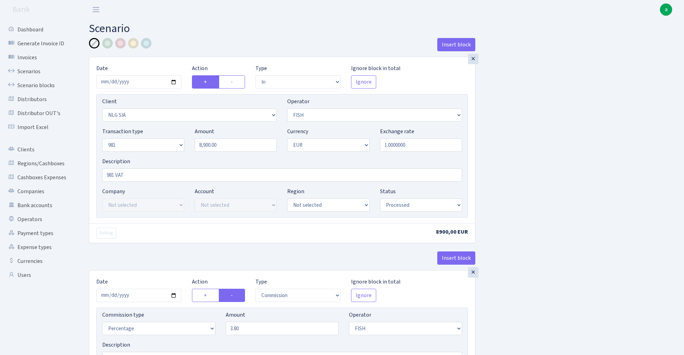
select select "in"
select select "3348"
select select "44"
select select "8"
select select "1"
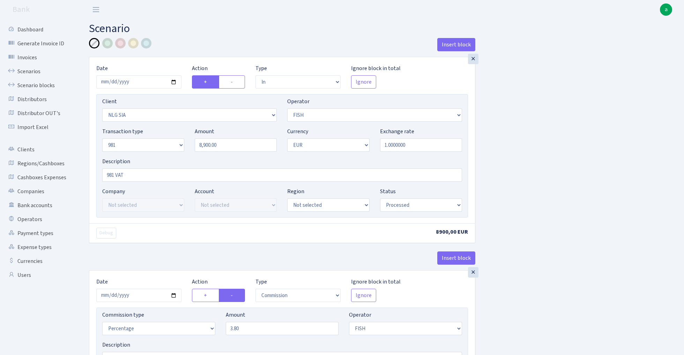
select select "processed"
select select "commission"
select select "44"
select select "processed"
select select "out"
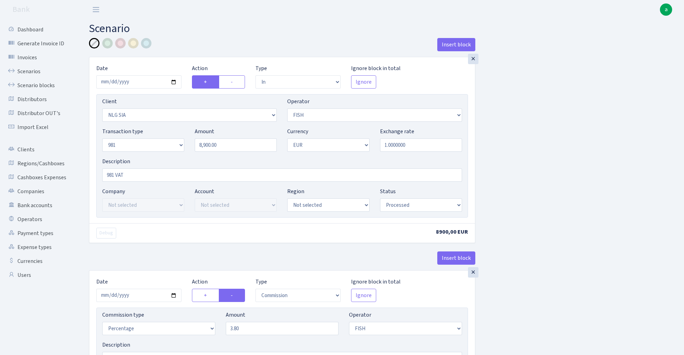
select select "2781"
select select "61"
select select "8"
select select "1"
select select "processed"
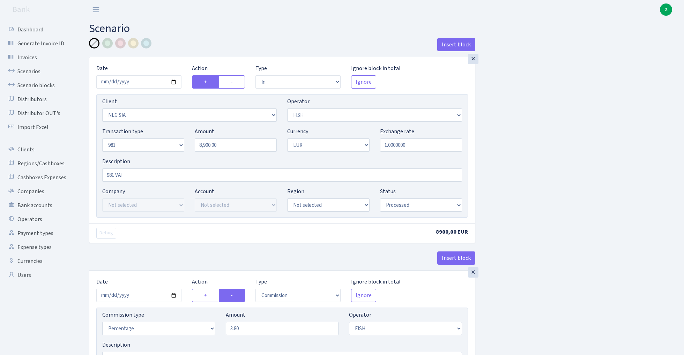
select select "commission"
select select "61"
select select "processed"
click at [24, 70] on link "Scenarios" at bounding box center [38, 72] width 70 height 14
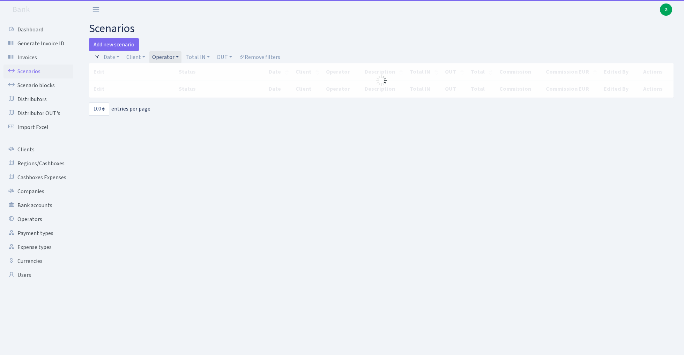
select select "100"
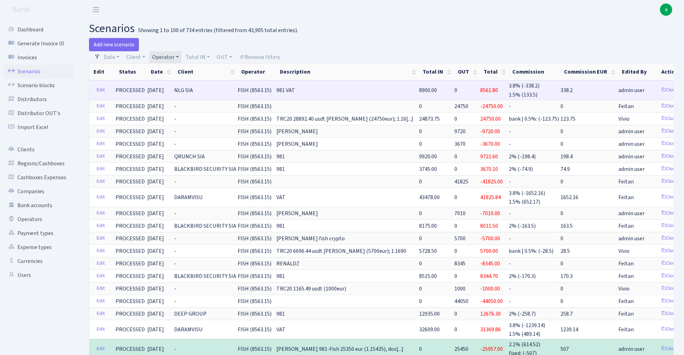
drag, startPoint x: 172, startPoint y: 90, endPoint x: 257, endPoint y: 93, distance: 85.2
click at [257, 93] on span "FISH (8563.15)" at bounding box center [255, 91] width 34 height 8
drag, startPoint x: 233, startPoint y: 87, endPoint x: 257, endPoint y: 89, distance: 23.8
click at [257, 89] on span "FISH (8563.15)" at bounding box center [255, 91] width 34 height 8
copy span "FISH (8563"
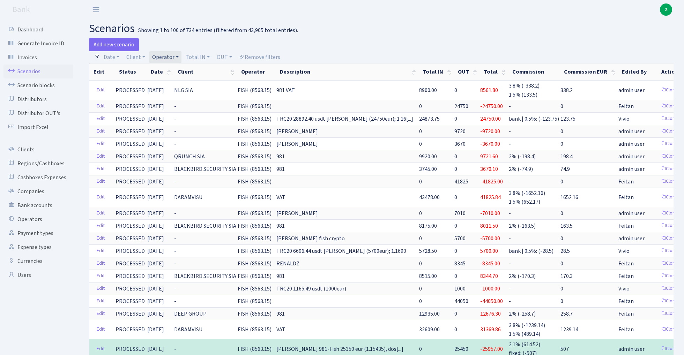
click at [168, 54] on link "Operator" at bounding box center [165, 57] width 32 height 12
click at [178, 82] on input "search" at bounding box center [176, 82] width 51 height 11
type input "fikus"
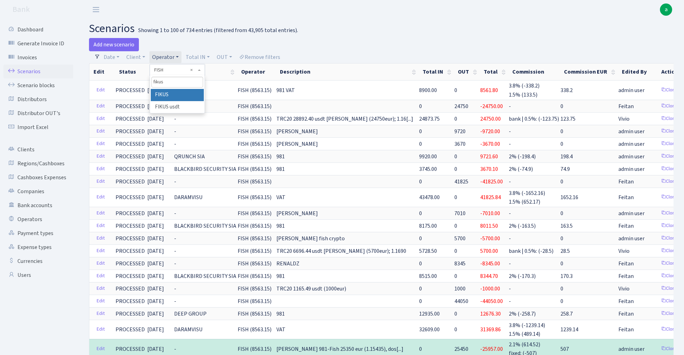
click at [181, 92] on li "FIKUS" at bounding box center [177, 95] width 53 height 12
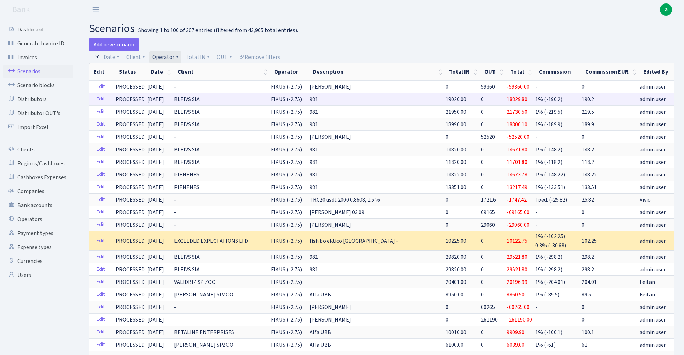
click at [679, 98] on link "Clone" at bounding box center [690, 99] width 23 height 11
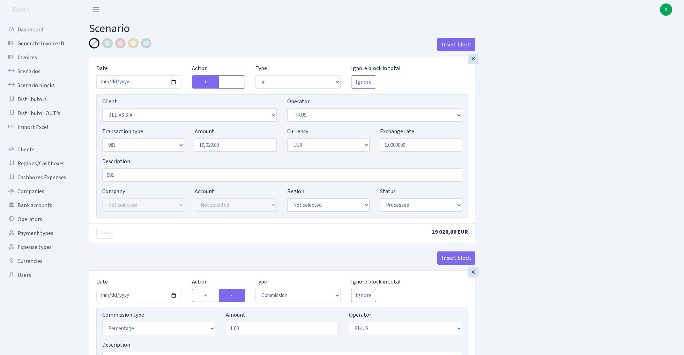
select select "in"
select select "3166"
select select "388"
select select "8"
select select "1"
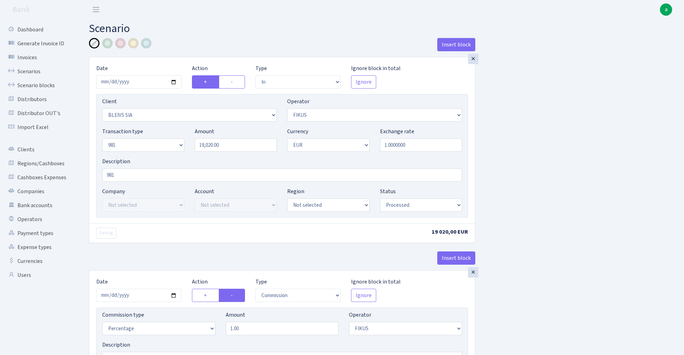
select select "processed"
select select "commission"
select select "388"
select select "processed"
select select "out"
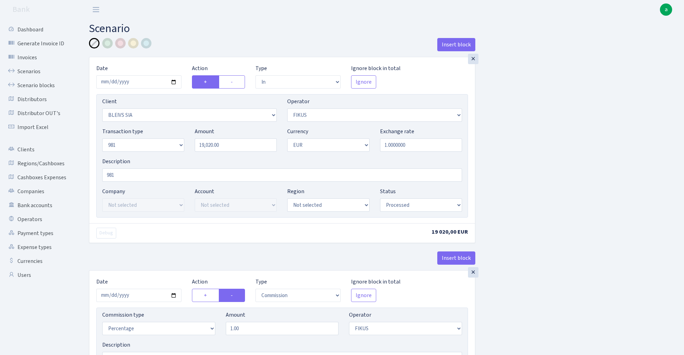
select select "2442"
select select "61"
select select "8"
select select "1"
select select "processed"
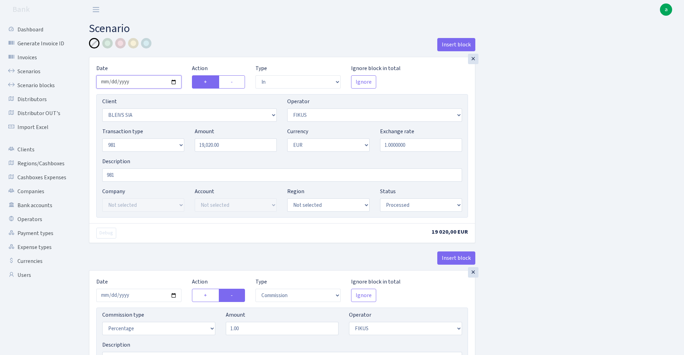
click at [140, 82] on input "2025-09-04" at bounding box center [138, 81] width 85 height 13
type input "[DATE]"
click at [216, 24] on h2 "Scenario" at bounding box center [381, 28] width 585 height 13
click at [235, 146] on input "19020.00" at bounding box center [236, 145] width 82 height 13
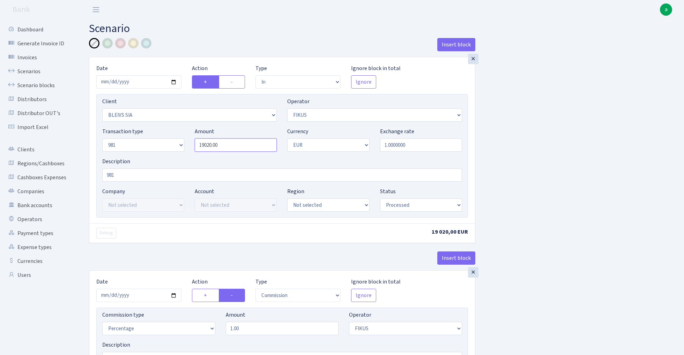
paste input "5"
type input "19,025.00"
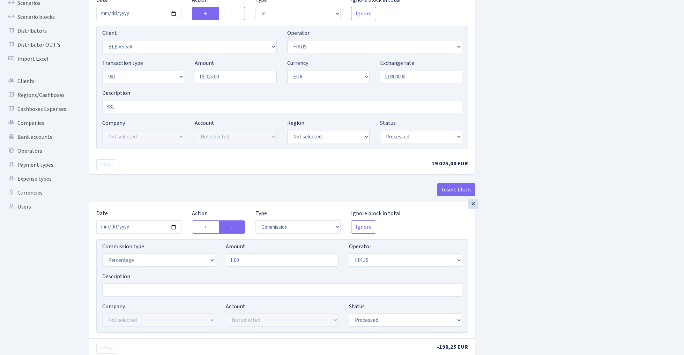
scroll to position [89, 0]
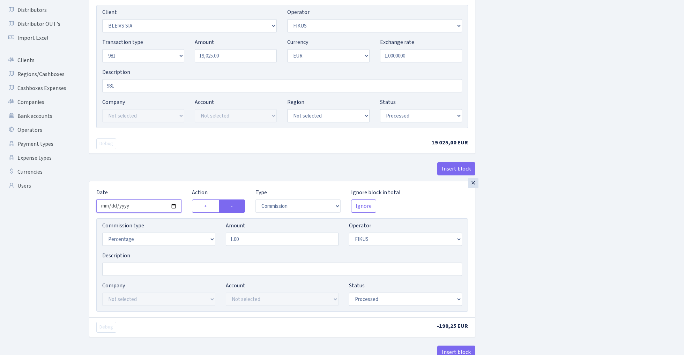
click at [137, 207] on input "2025-09-04" at bounding box center [138, 206] width 85 height 13
type input "[DATE]"
click at [176, 144] on div "Debug" at bounding box center [186, 144] width 191 height 11
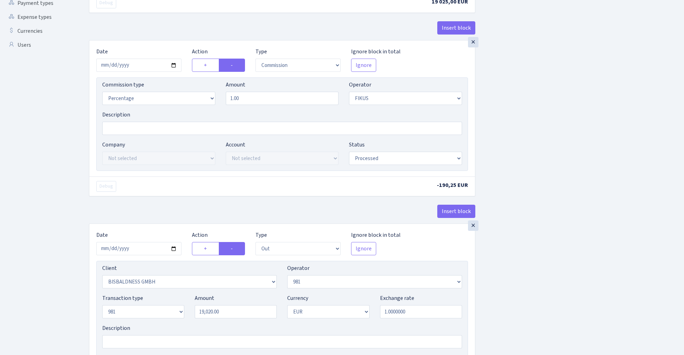
scroll to position [285, 0]
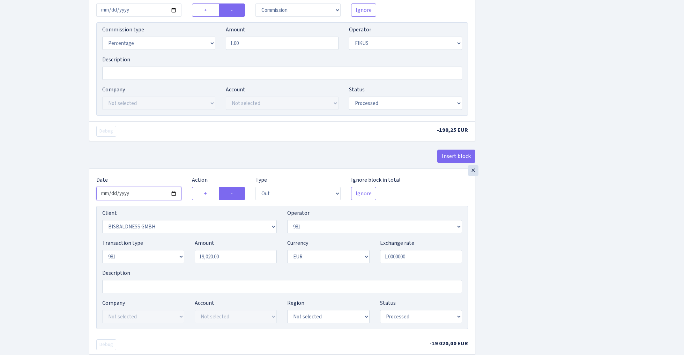
click at [134, 193] on input "2025-09-04" at bounding box center [138, 193] width 85 height 13
type input "[DATE]"
click at [158, 162] on div "Insert block" at bounding box center [282, 159] width 386 height 19
click at [237, 260] on input "19020.00" at bounding box center [236, 256] width 82 height 13
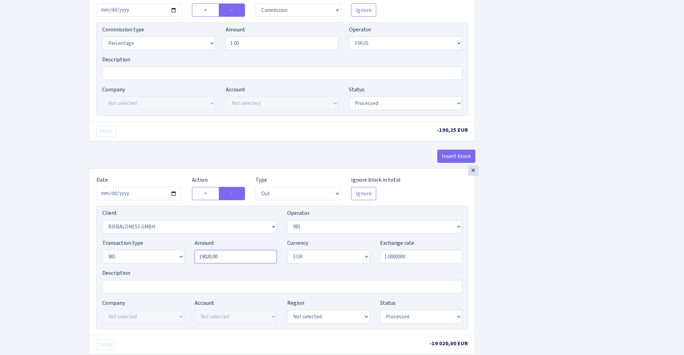
paste input "5"
type input "19,025.00"
click at [587, 214] on div "Insert block × Date 2025-09-08 Action + - Type --- In Out Commission Field requ…" at bounding box center [381, 83] width 595 height 661
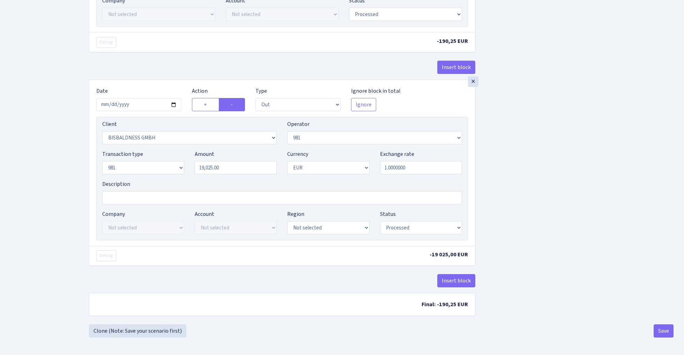
scroll to position [377, 0]
click at [658, 329] on button "Save" at bounding box center [664, 331] width 20 height 13
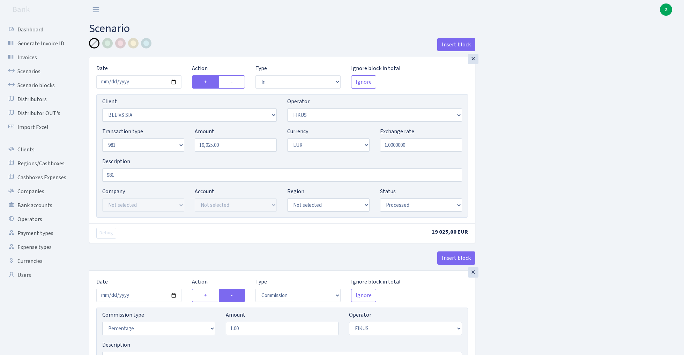
select select "in"
select select "3166"
select select "388"
select select "8"
select select "1"
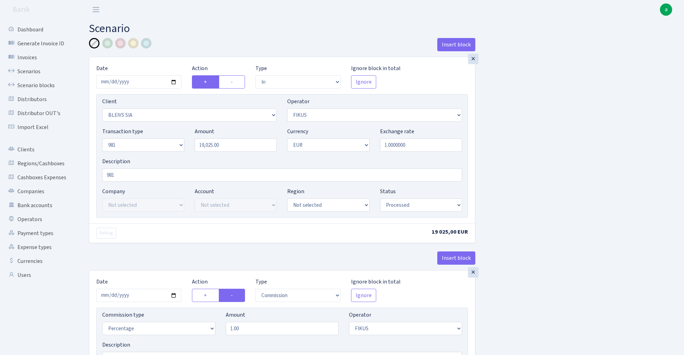
select select "processed"
select select "commission"
select select "388"
select select "processed"
select select "out"
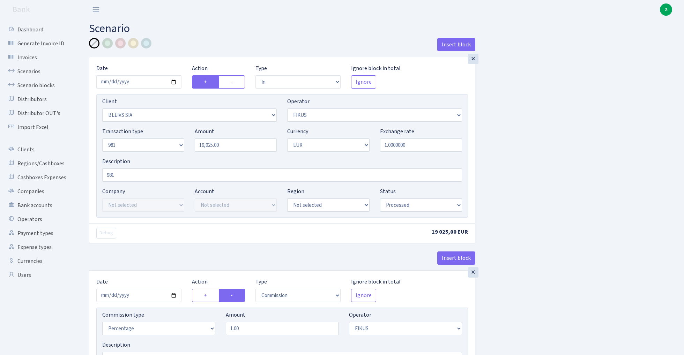
select select "2442"
select select "61"
select select "8"
select select "1"
select select "processed"
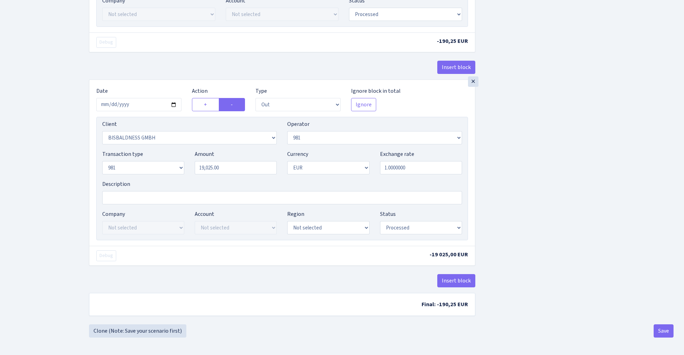
scroll to position [377, 0]
click at [149, 330] on link "Clone (Note: Save your scenario first)" at bounding box center [137, 331] width 97 height 13
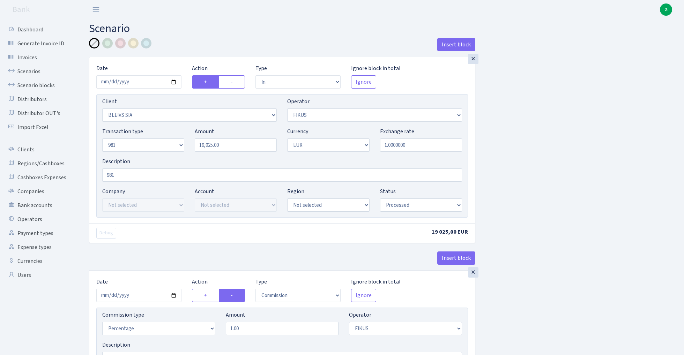
select select "in"
select select "3166"
select select "388"
select select "8"
select select "1"
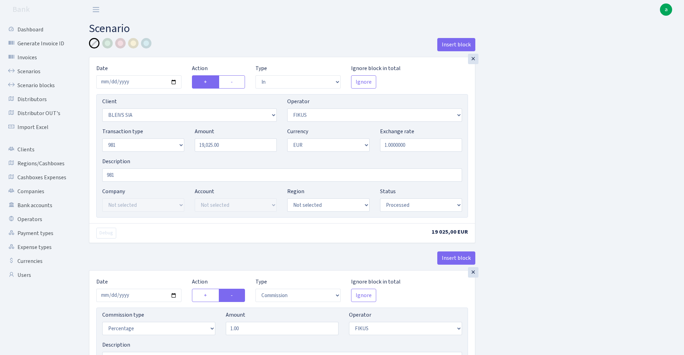
select select "processed"
select select "commission"
select select "388"
select select "processed"
select select "out"
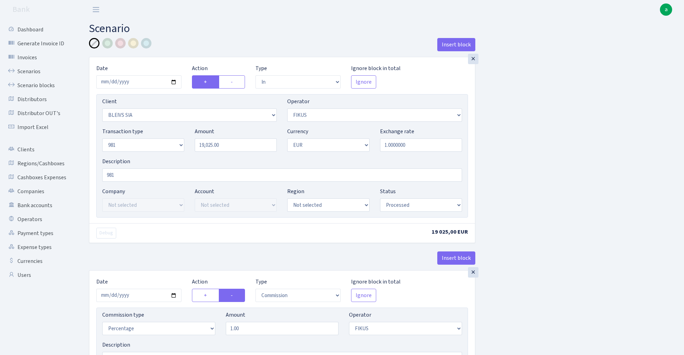
select select "2442"
select select "61"
select select "8"
select select "1"
select select "processed"
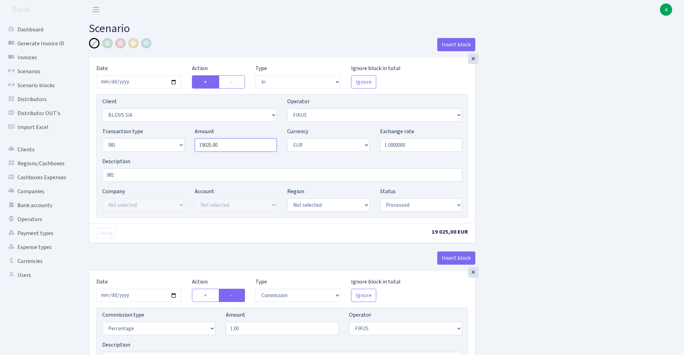
click at [229, 147] on input "19025.00" at bounding box center [236, 145] width 82 height 13
paste input "200"
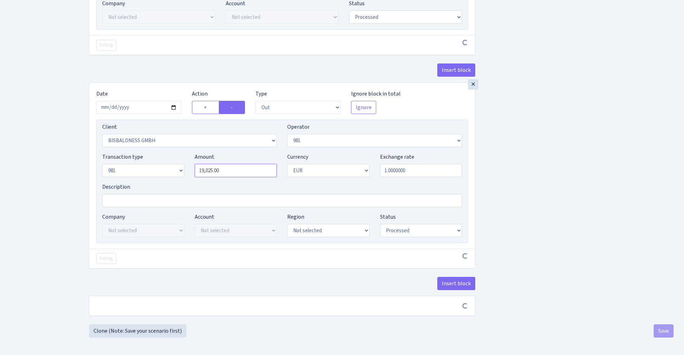
type input "20,000.00"
click at [235, 162] on div "Amount 19025.00" at bounding box center [236, 165] width 82 height 24
click at [235, 162] on div "Amount 19,025.00" at bounding box center [236, 165] width 82 height 24
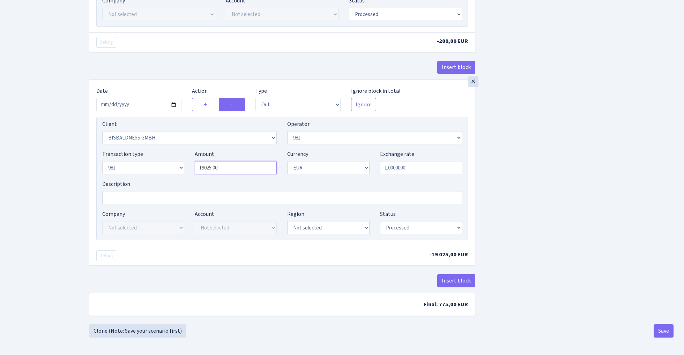
click at [244, 168] on input "19025.00" at bounding box center [236, 167] width 82 height 13
paste input "200"
type input "20,000.00"
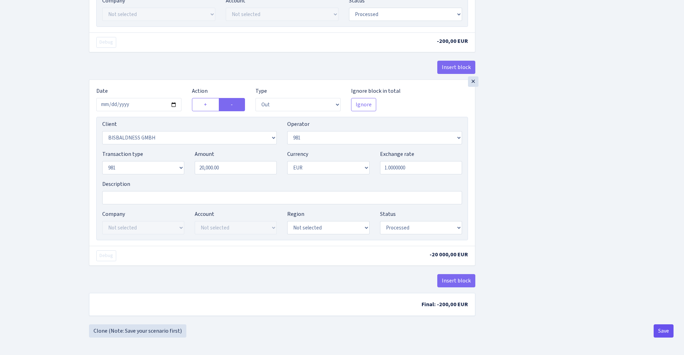
click at [658, 330] on button "Save" at bounding box center [664, 331] width 20 height 13
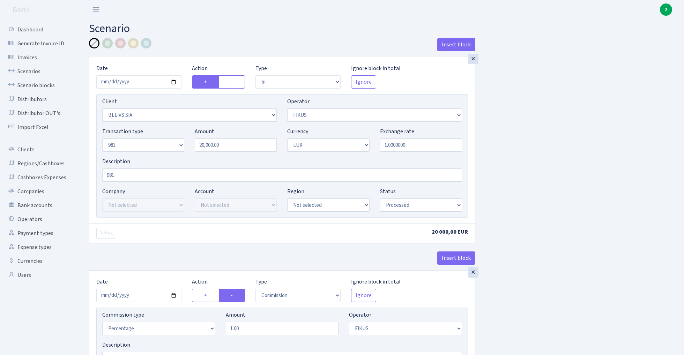
select select "in"
select select "3166"
select select "388"
select select "8"
select select "1"
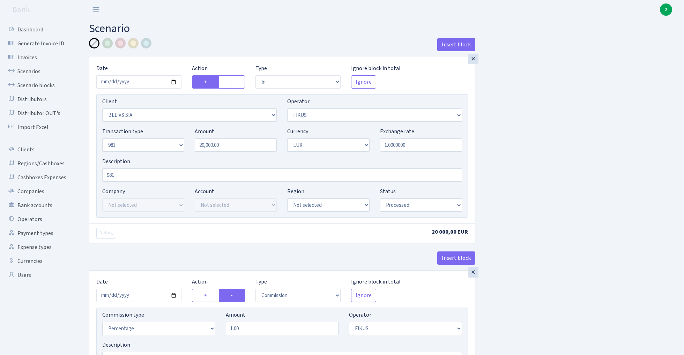
select select "processed"
select select "commission"
select select "388"
select select "processed"
select select "out"
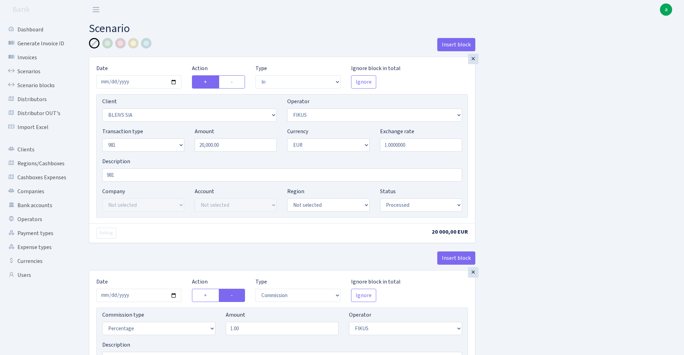
select select "2442"
select select "61"
select select "8"
select select "1"
select select "processed"
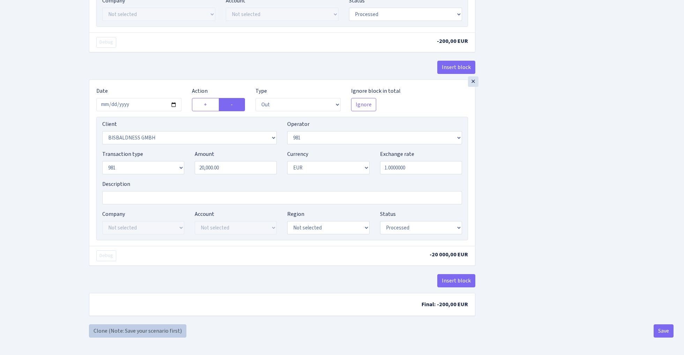
scroll to position [377, 0]
click at [142, 332] on link "Clone (Note: Save your scenario first)" at bounding box center [137, 331] width 97 height 13
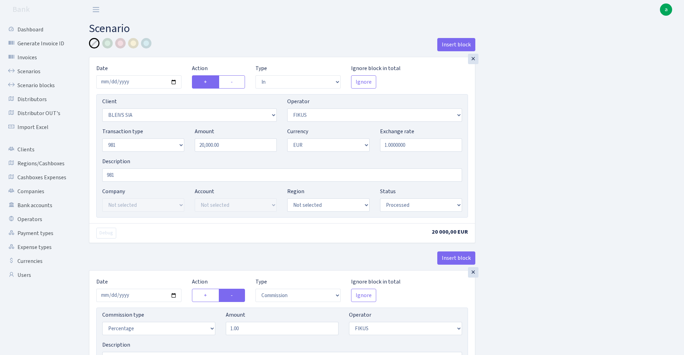
select select "in"
select select "3166"
select select "388"
select select "8"
select select "1"
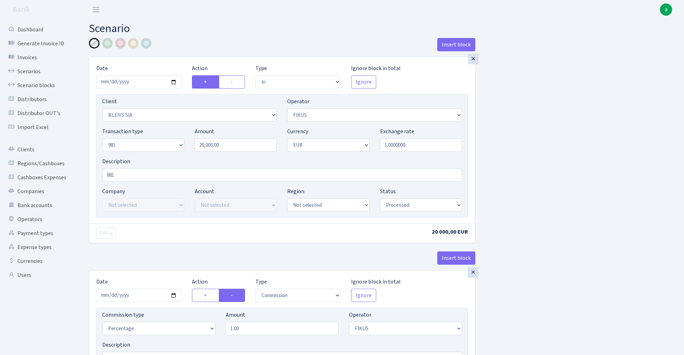
select select "processed"
select select "commission"
select select "388"
select select "processed"
select select "out"
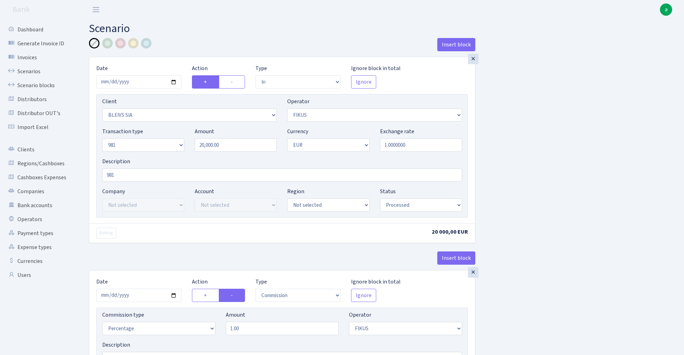
select select "2442"
select select "61"
select select "8"
select select "1"
select select "processed"
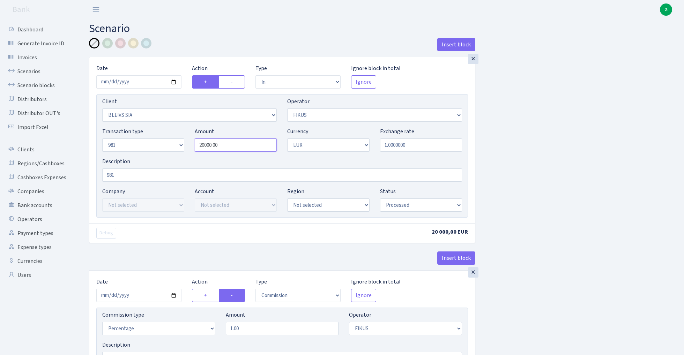
click at [230, 143] on input "20000.00" at bounding box center [236, 145] width 82 height 13
paste input "1789"
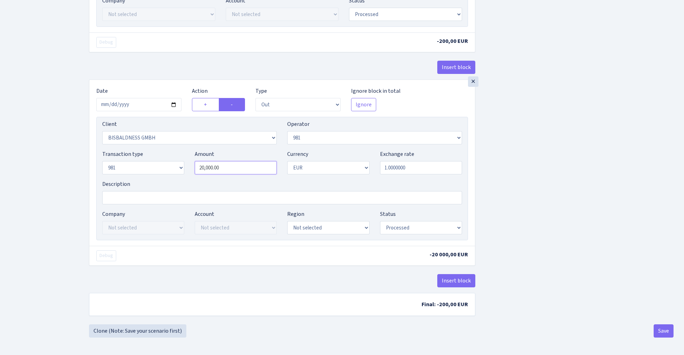
type input "17,890.00"
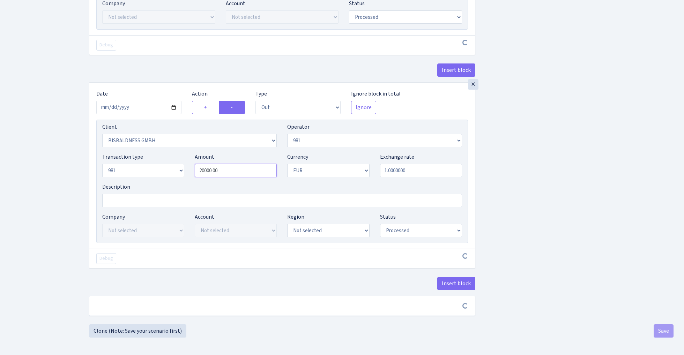
scroll to position [374, 0]
click at [233, 170] on input "20000.00" at bounding box center [236, 170] width 82 height 13
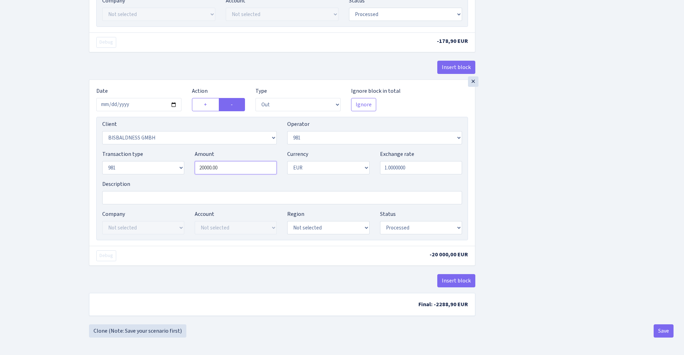
paste input "1789"
type input "17,890.00"
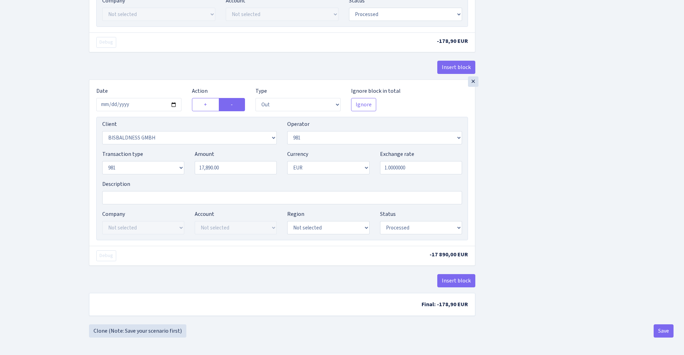
scroll to position [377, 0]
click at [659, 330] on button "Save" at bounding box center [664, 331] width 20 height 13
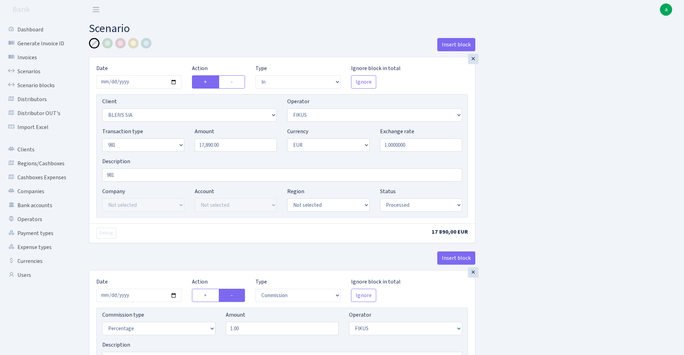
select select "in"
select select "3166"
select select "388"
select select "8"
select select "1"
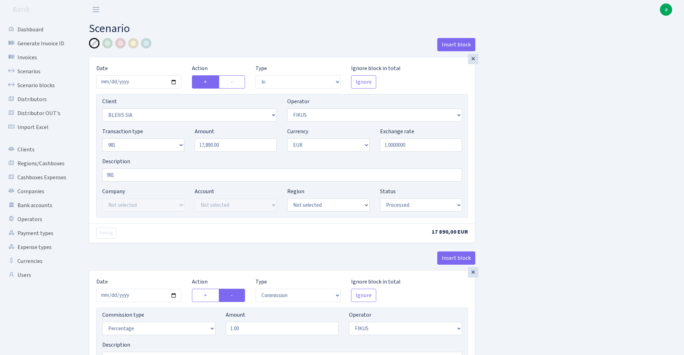
select select "processed"
select select "commission"
select select "388"
select select "processed"
select select "out"
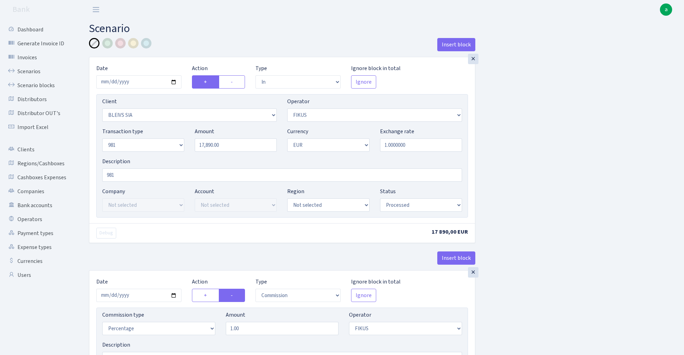
select select "2442"
select select "61"
select select "8"
select select "1"
select select "processed"
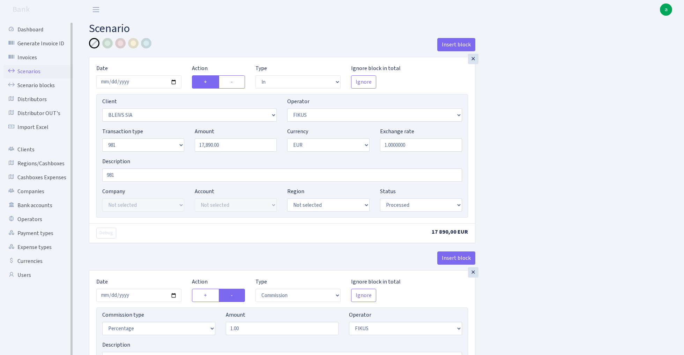
click at [23, 71] on link "Scenarios" at bounding box center [38, 72] width 70 height 14
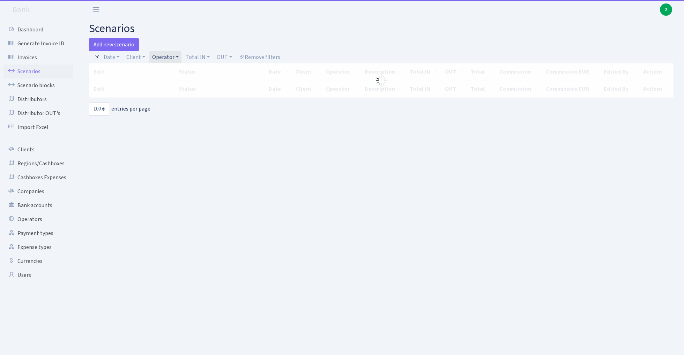
select select "100"
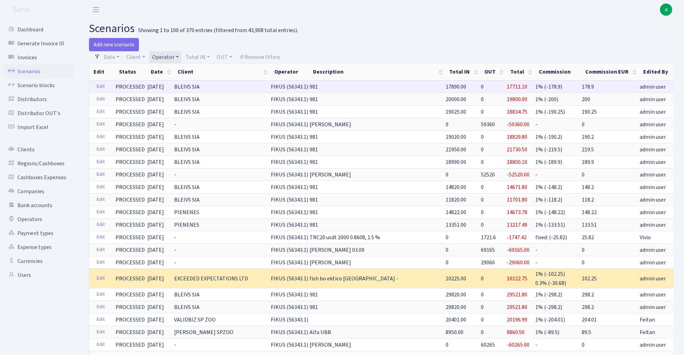
drag, startPoint x: 266, startPoint y: 88, endPoint x: 294, endPoint y: 87, distance: 28.0
click at [294, 87] on span "FIKUS (56343.1)" at bounding box center [289, 87] width 37 height 8
copy span "FIKUS (5634"
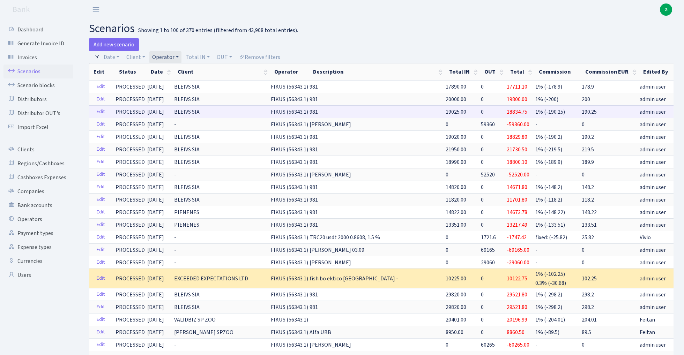
copy span "FIKUS (56343"
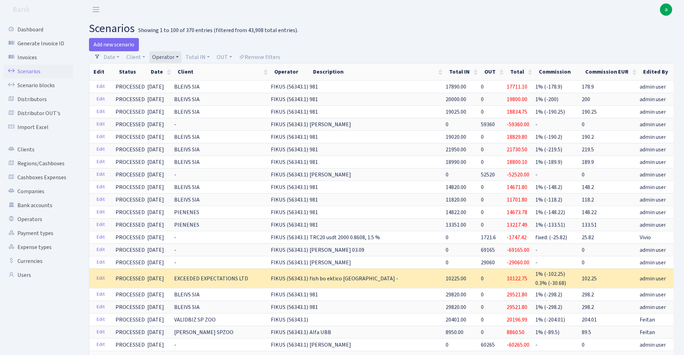
click at [162, 56] on link "Operator" at bounding box center [165, 57] width 32 height 12
click at [172, 84] on input "search" at bounding box center [176, 82] width 51 height 11
type input "dire"
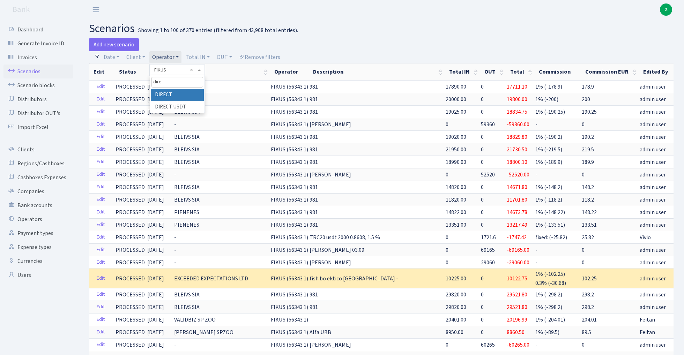
click at [173, 95] on li "DIRECT" at bounding box center [177, 95] width 53 height 12
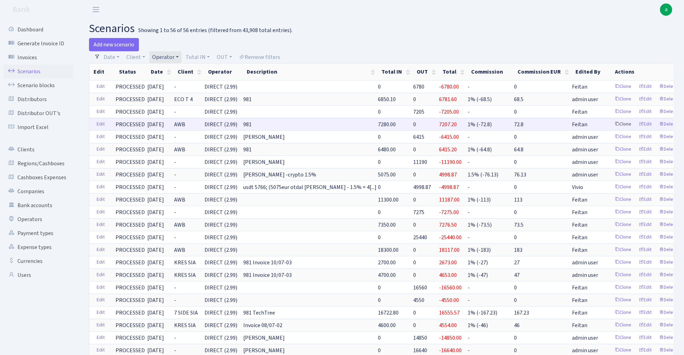
click at [611, 125] on link "Clone" at bounding box center [622, 124] width 23 height 11
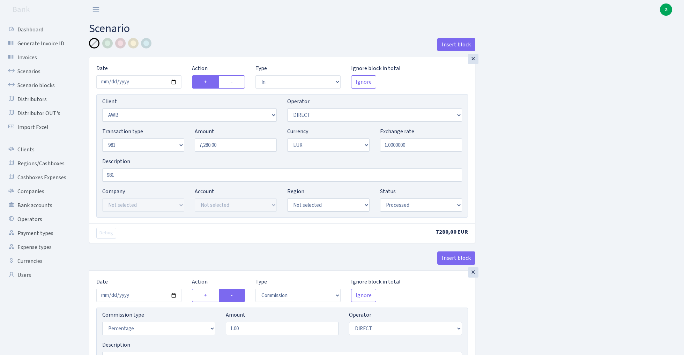
select select "in"
select select "3210"
select select "470"
select select "8"
select select "1"
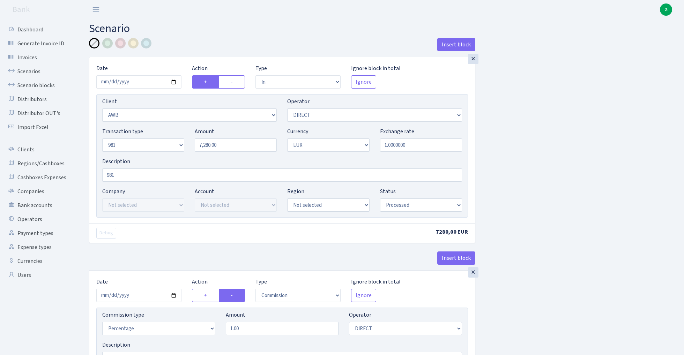
select select "processed"
select select "commission"
select select "470"
select select "processed"
select select "out"
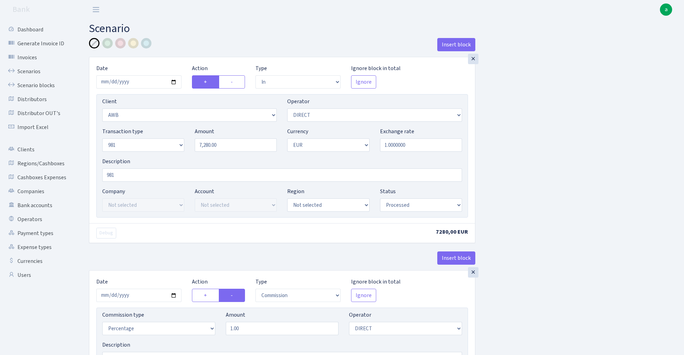
select select "342"
select select "61"
select select "8"
select select "1"
select select "processed"
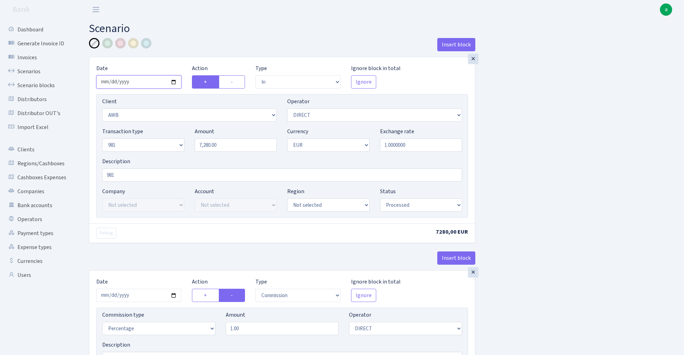
click at [135, 82] on input "2025-08-20" at bounding box center [138, 81] width 85 height 13
type input "[DATE]"
click at [204, 47] on div "Insert block" at bounding box center [282, 47] width 386 height 19
click at [228, 147] on input "7280.00" at bounding box center [236, 145] width 82 height 13
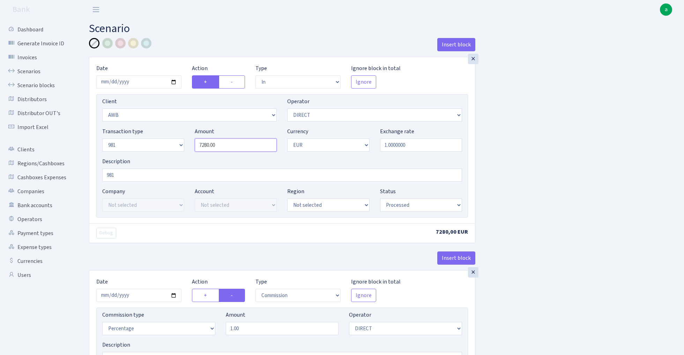
paste input "88"
type input "8,800.00"
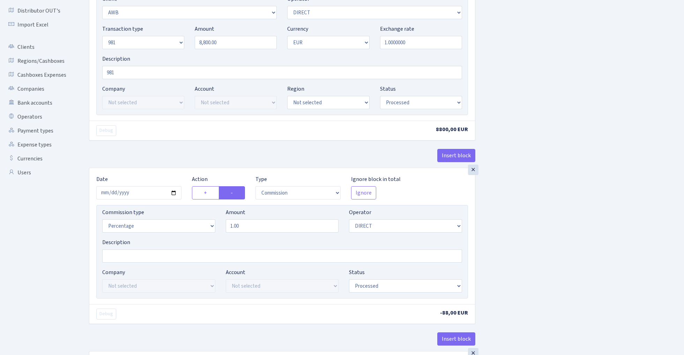
scroll to position [134, 0]
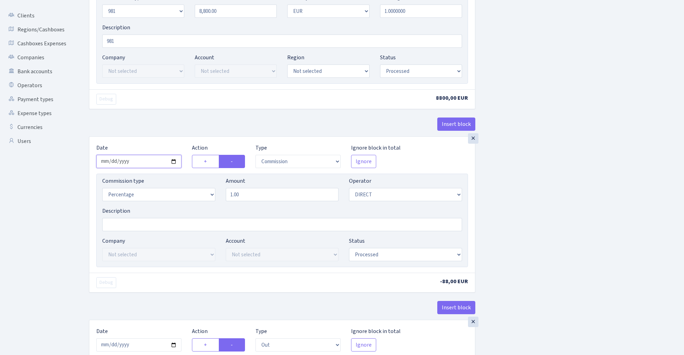
click at [132, 162] on input "2025-08-20" at bounding box center [138, 161] width 85 height 13
type input "[DATE]"
click at [175, 116] on div "× Date 2025-09-08 Action + - Type --- In Out Commission Field required. Ignore …" at bounding box center [282, 30] width 386 height 214
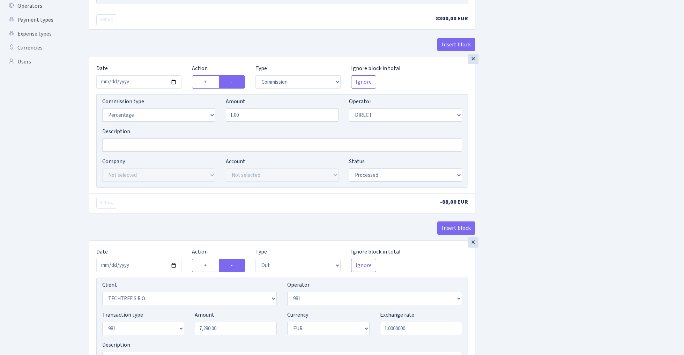
scroll to position [247, 0]
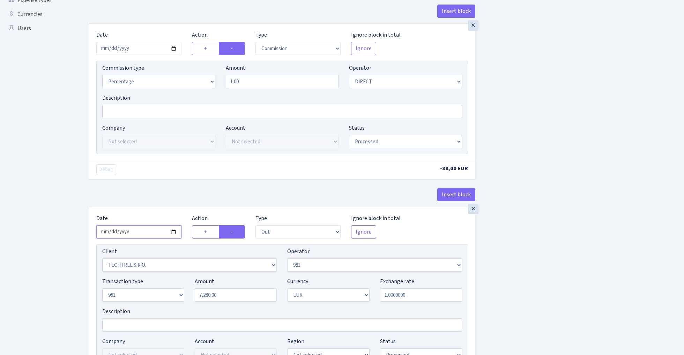
click at [135, 234] on input "2025-08-20" at bounding box center [138, 231] width 85 height 13
type input "[DATE]"
click at [156, 177] on div "Debug -88,00 EUR" at bounding box center [282, 170] width 386 height 20
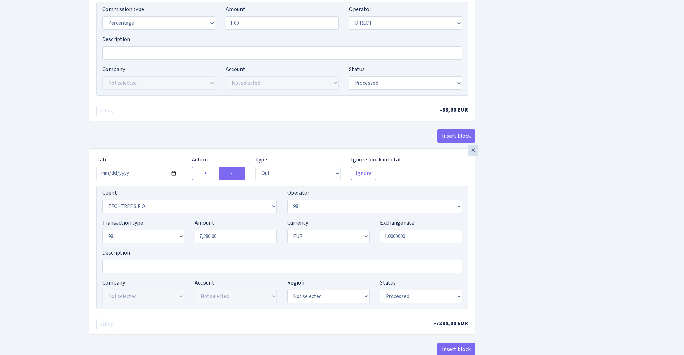
scroll to position [316, 0]
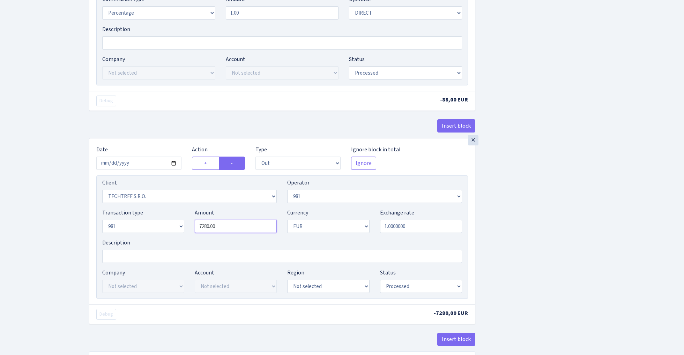
click at [232, 228] on input "7280.00" at bounding box center [236, 226] width 82 height 13
paste input "88"
type input "8,800.00"
click at [538, 180] on div "Insert block × Date 2025-09-08 Action + - Type --- In Out Commission Field requ…" at bounding box center [381, 52] width 595 height 661
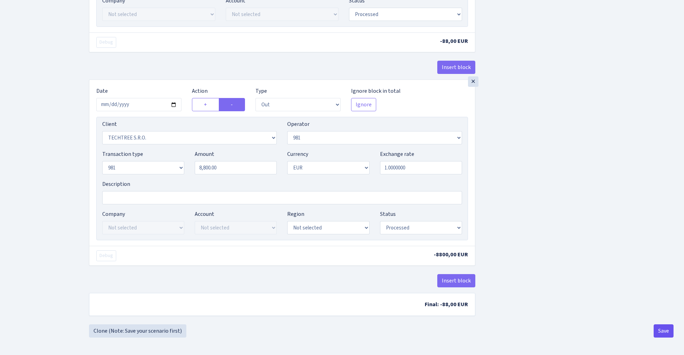
scroll to position [377, 0]
click at [666, 334] on button "Save" at bounding box center [664, 331] width 20 height 13
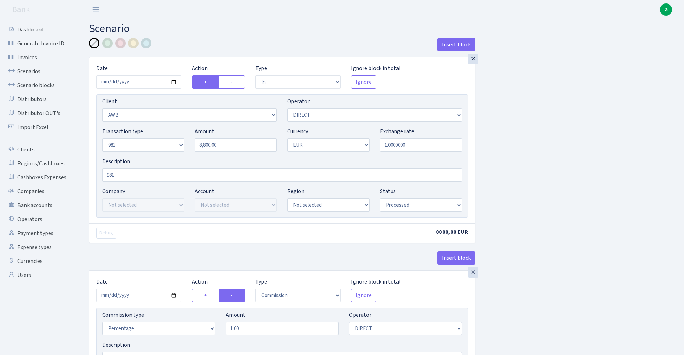
select select "in"
select select "3210"
select select "470"
select select "8"
select select "1"
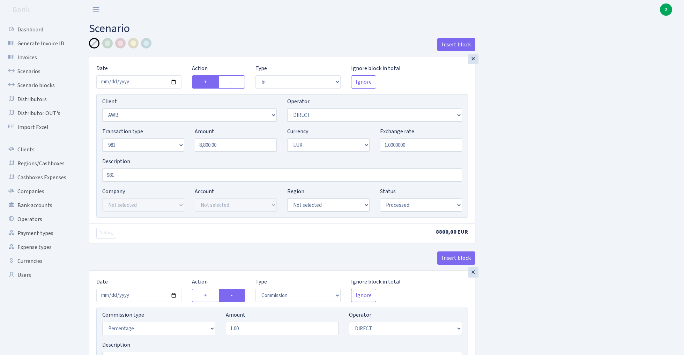
select select "processed"
select select "commission"
select select "470"
select select "processed"
select select "out"
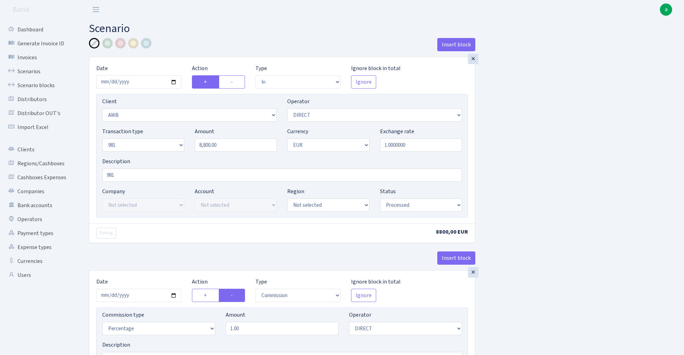
select select "342"
select select "61"
select select "8"
select select "1"
select select "processed"
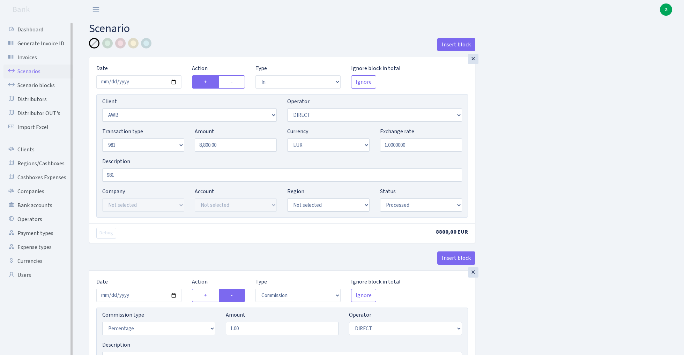
click at [28, 71] on link "Scenarios" at bounding box center [38, 72] width 70 height 14
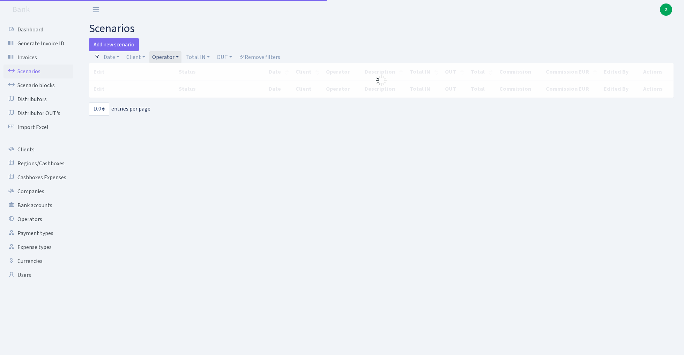
select select "100"
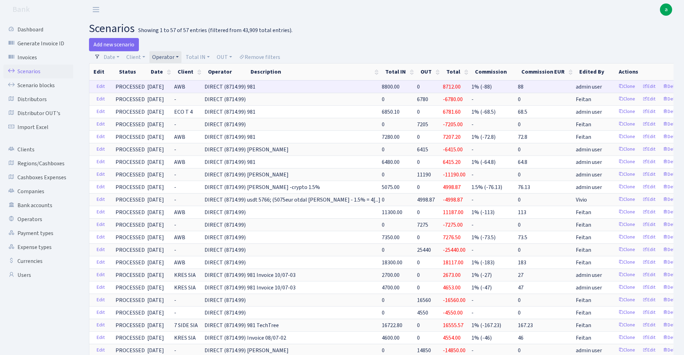
drag, startPoint x: 230, startPoint y: 87, endPoint x: 262, endPoint y: 91, distance: 32.3
click at [246, 91] on td "DIRECT (8714.99)" at bounding box center [225, 86] width 43 height 13
copy span "DIRECT (8714.99)"
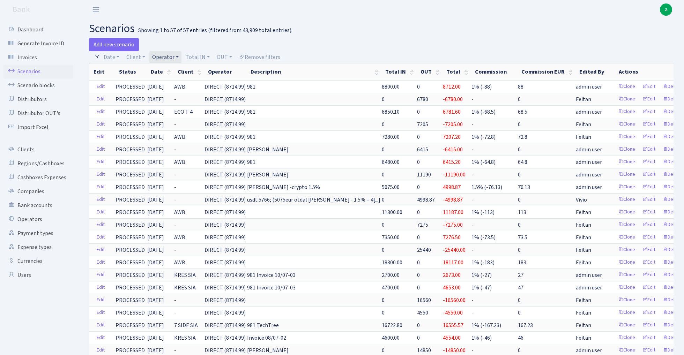
click at [164, 57] on link "Operator" at bounding box center [165, 57] width 32 height 12
click at [177, 84] on input "search" at bounding box center [176, 82] width 51 height 11
type input "kostj"
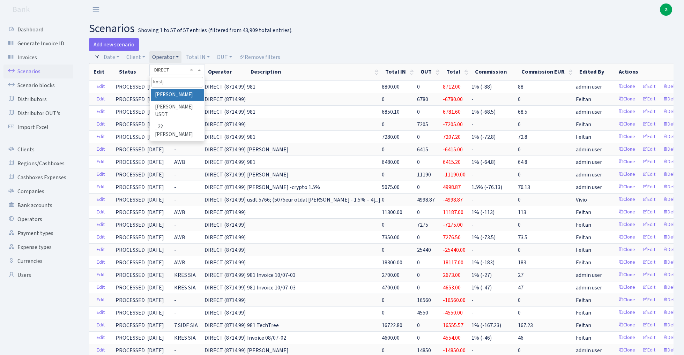
click at [186, 94] on li "[PERSON_NAME]" at bounding box center [177, 95] width 53 height 12
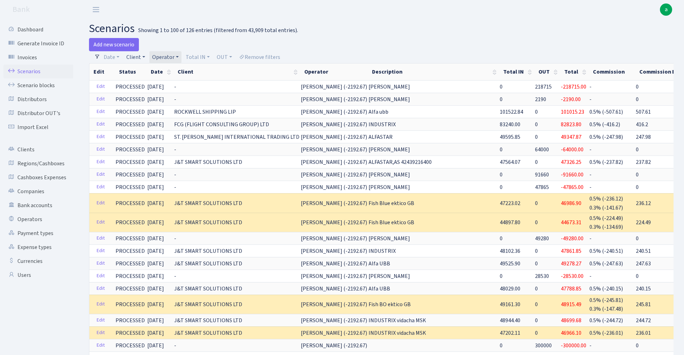
click at [134, 57] on link "Client" at bounding box center [136, 57] width 24 height 12
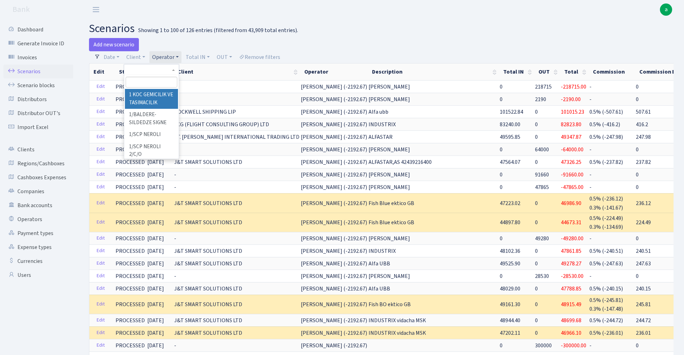
click at [345, 41] on div "Add new scenario" at bounding box center [232, 44] width 287 height 13
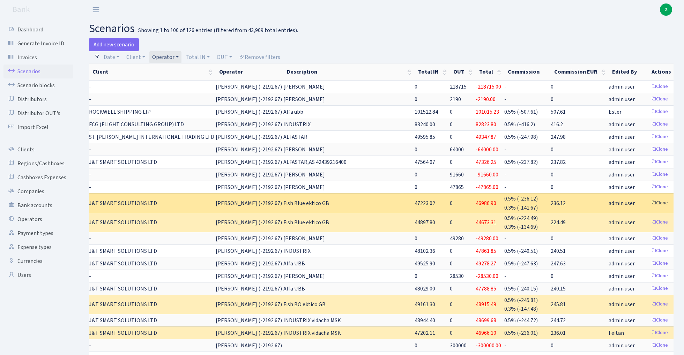
scroll to position [0, 84]
click at [649, 200] on link "Clone" at bounding box center [660, 203] width 23 height 11
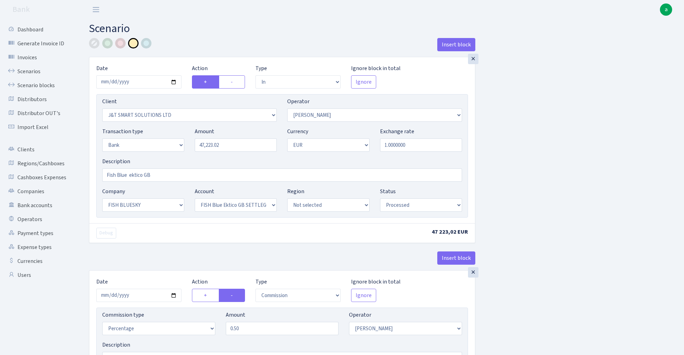
select select "in"
select select "3304"
select select "439"
select select "2"
select select "1"
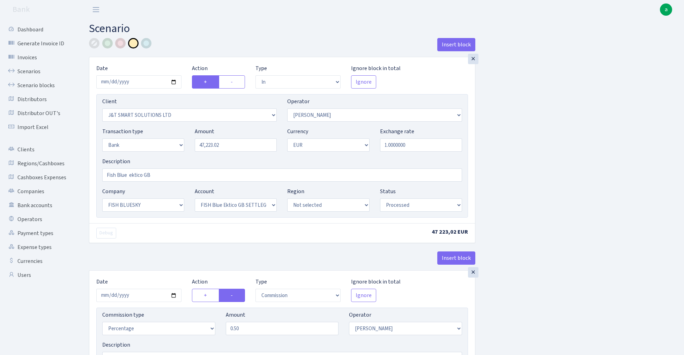
select select "23"
select select "67"
select select "processed"
select select "commission"
select select "439"
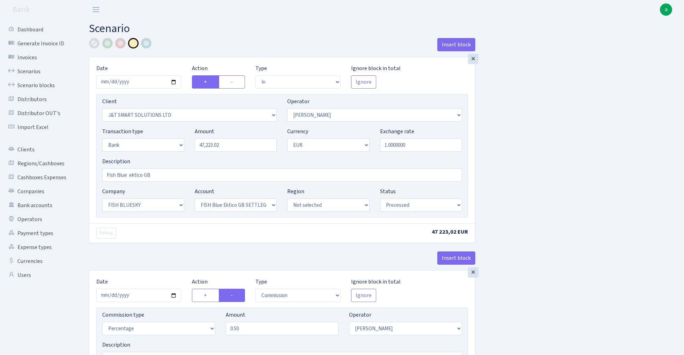
select select "processed"
select select "commission"
select select "1"
select select "23"
select select "67"
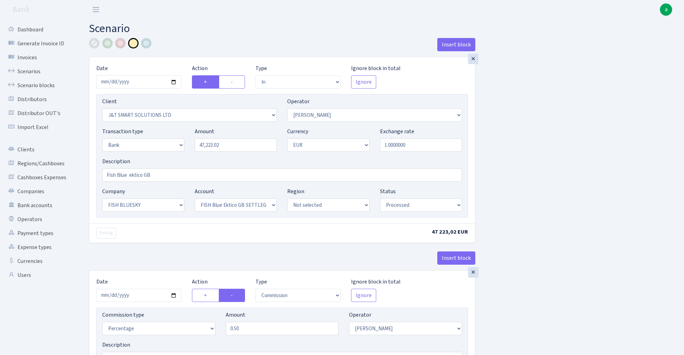
select select "processed"
click at [241, 147] on input "47223.02" at bounding box center [236, 145] width 82 height 13
paste input "30058"
type input "30,058.00"
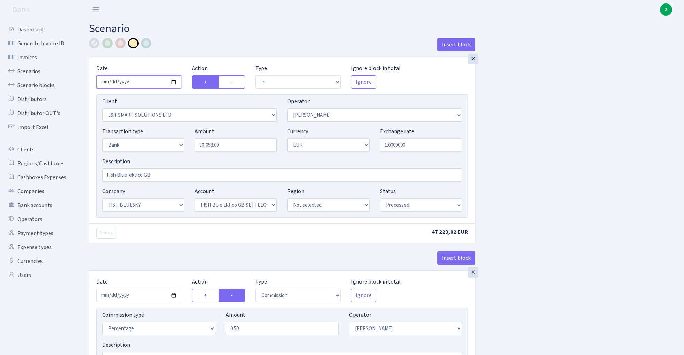
click at [137, 80] on input "[DATE]" at bounding box center [138, 81] width 85 height 13
type input "[DATE]"
click at [223, 52] on div "Insert block" at bounding box center [282, 47] width 386 height 19
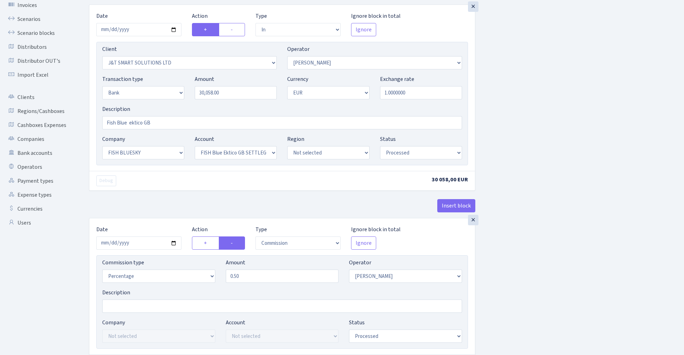
scroll to position [73, 0]
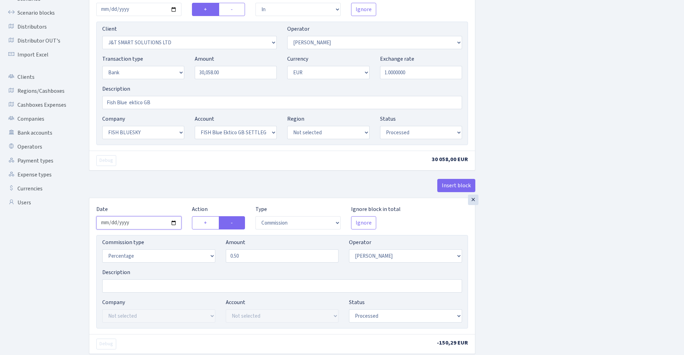
click at [136, 225] on input "2025-09-01" at bounding box center [138, 222] width 85 height 13
type input "[DATE]"
click at [169, 164] on div "Debug" at bounding box center [186, 160] width 191 height 11
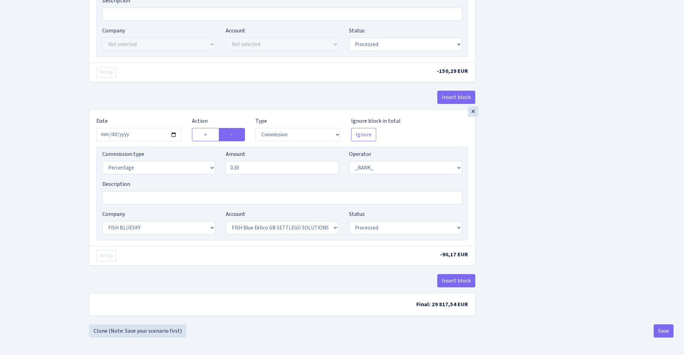
scroll to position [348, 0]
click at [138, 133] on input "2025-09-01" at bounding box center [138, 134] width 85 height 13
type input "[DATE]"
click at [160, 94] on div "Insert block" at bounding box center [282, 100] width 386 height 19
click at [660, 333] on button "Save" at bounding box center [664, 331] width 20 height 13
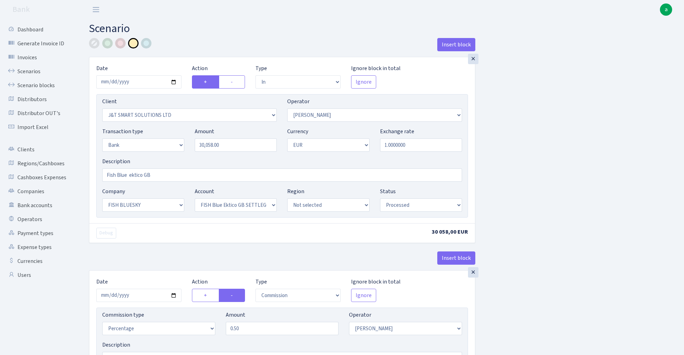
select select "in"
select select "3304"
select select "439"
select select "2"
select select "1"
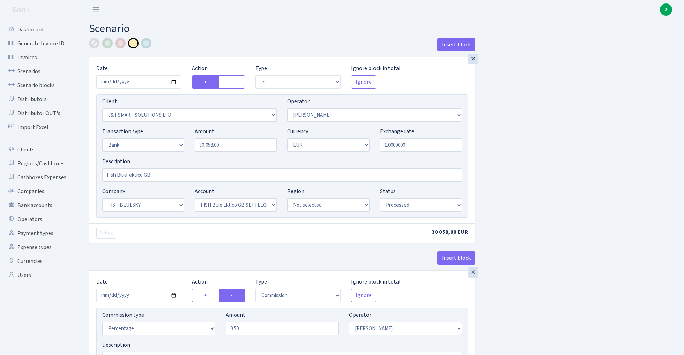
select select "23"
select select "67"
select select "processed"
select select "commission"
select select "439"
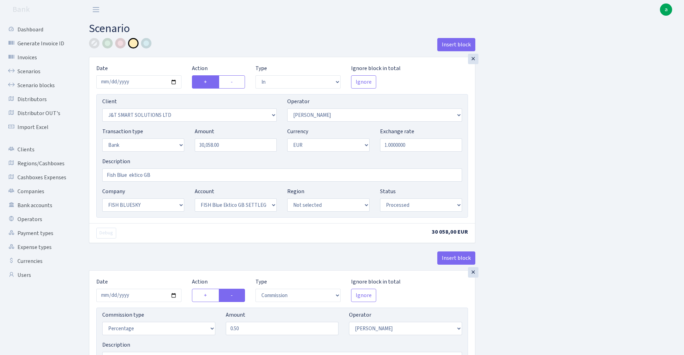
select select "processed"
select select "commission"
select select "1"
select select "23"
select select "67"
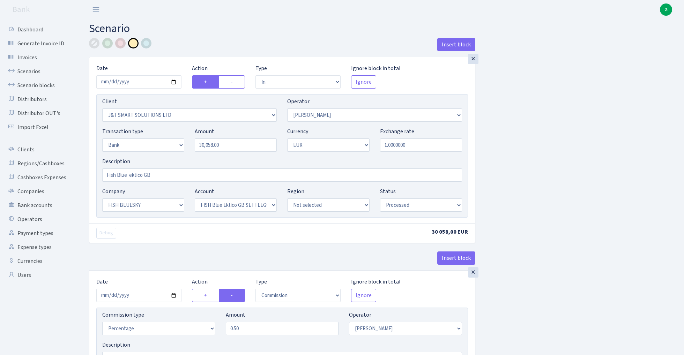
select select "processed"
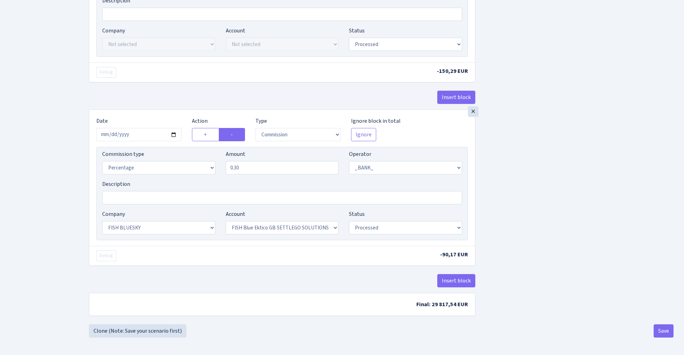
scroll to position [348, 0]
click at [660, 332] on button "Save" at bounding box center [664, 331] width 20 height 13
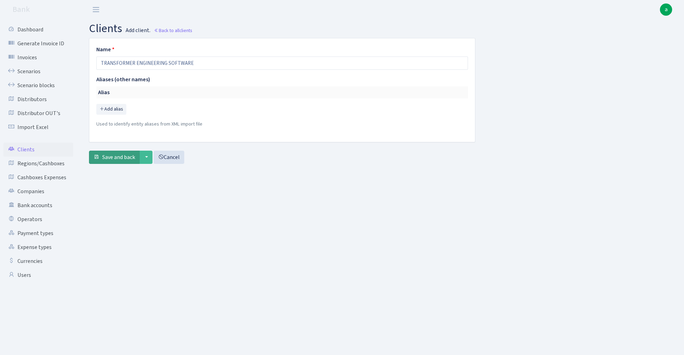
type input "TRANSFORMER ENGINEERING SOFTWARE"
click at [112, 157] on span "Save and back" at bounding box center [118, 158] width 33 height 8
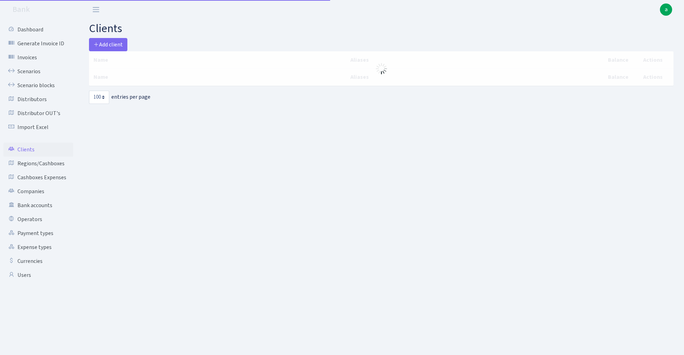
select select "100"
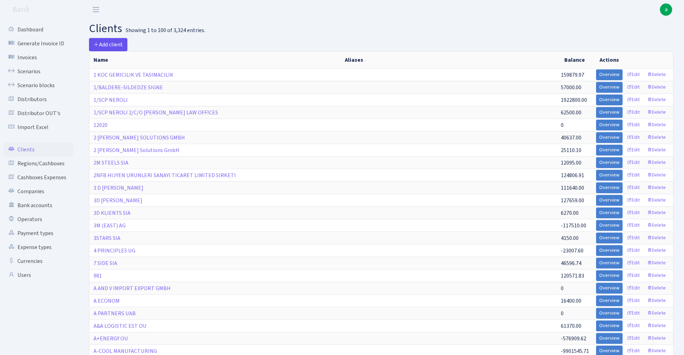
click at [111, 43] on span "Add client" at bounding box center [108, 45] width 29 height 8
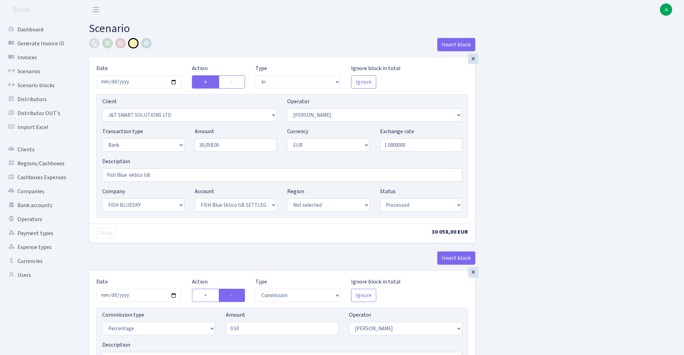
select select "in"
select select "3304"
select select "439"
select select "2"
select select "1"
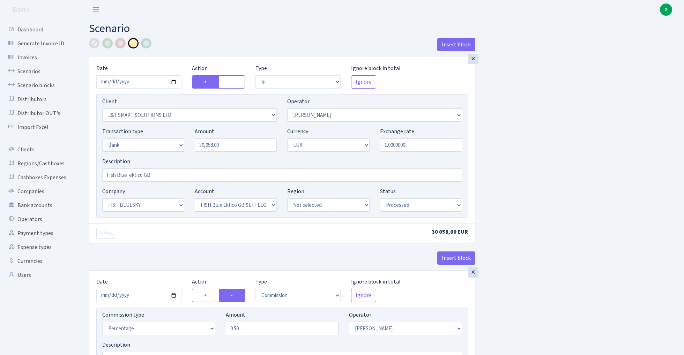
select select "23"
select select "67"
select select "processed"
select select "commission"
select select "439"
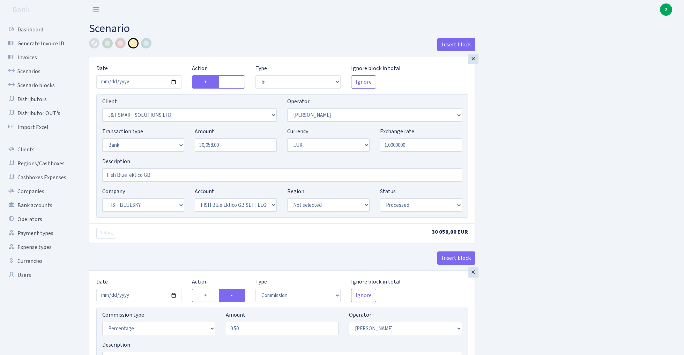
select select "processed"
select select "commission"
select select "1"
select select "23"
select select "67"
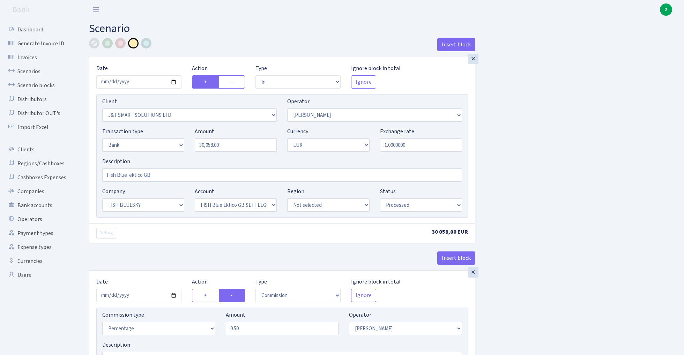
select select "processed"
select select "3349"
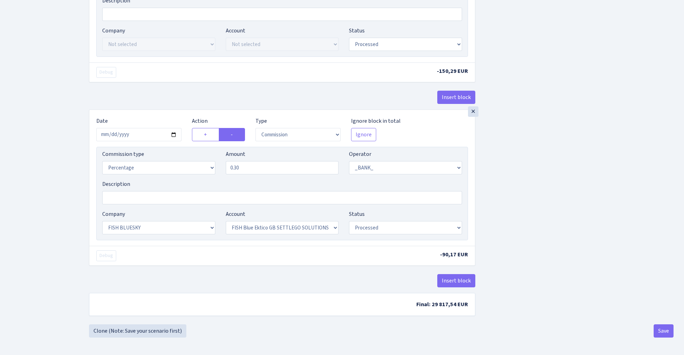
scroll to position [348, 0]
click at [662, 329] on button "Save" at bounding box center [664, 331] width 20 height 13
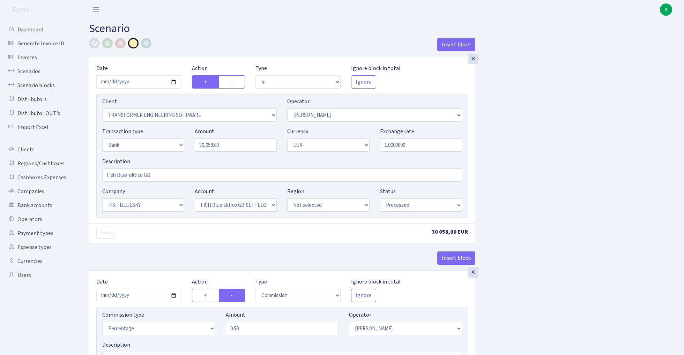
select select "in"
select select "3349"
select select "439"
select select "2"
select select "1"
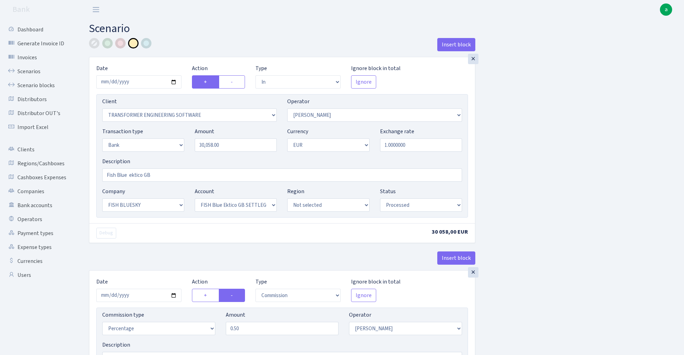
select select "23"
select select "67"
select select "processed"
select select "commission"
select select "439"
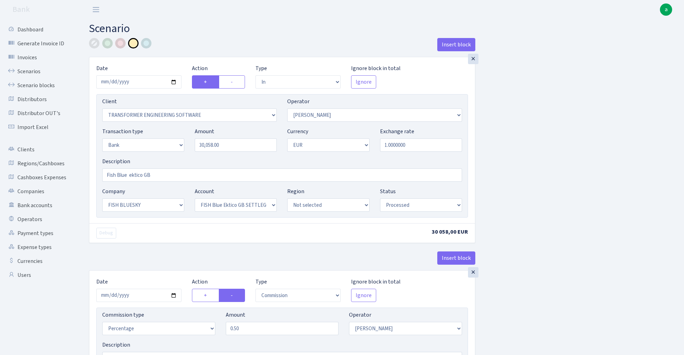
select select "processed"
select select "commission"
select select "1"
select select "23"
select select "67"
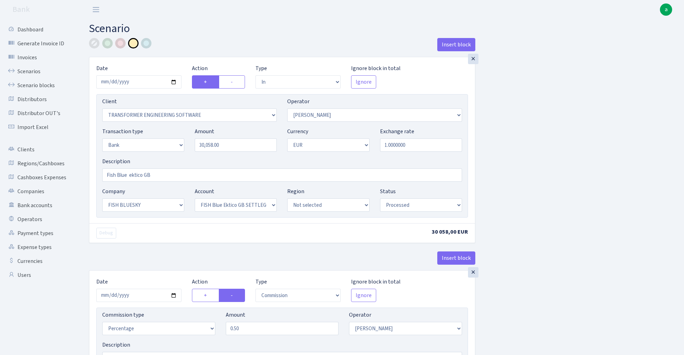
select select "processed"
click at [24, 69] on link "Scenarios" at bounding box center [38, 72] width 70 height 14
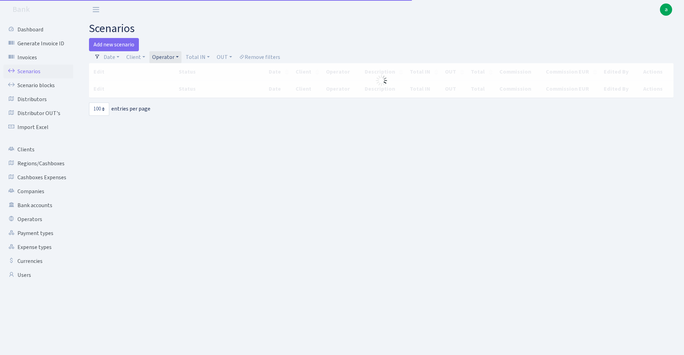
select select "100"
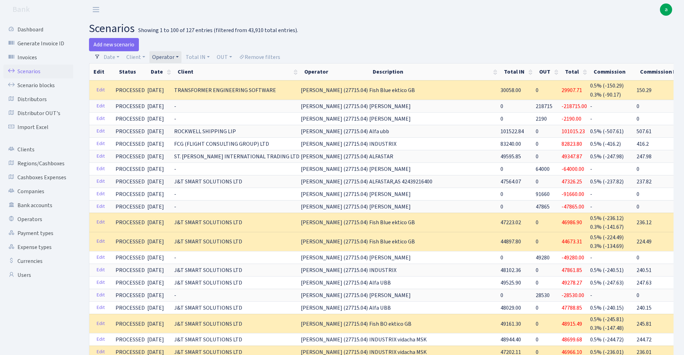
click at [165, 56] on link "Operator" at bounding box center [165, 57] width 32 height 12
click at [175, 81] on input "search" at bounding box center [176, 82] width 51 height 11
type input "erik"
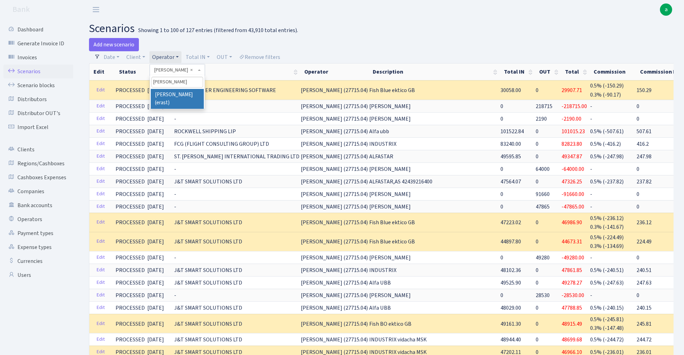
click at [189, 94] on li "[PERSON_NAME] (erast)" at bounding box center [177, 99] width 53 height 20
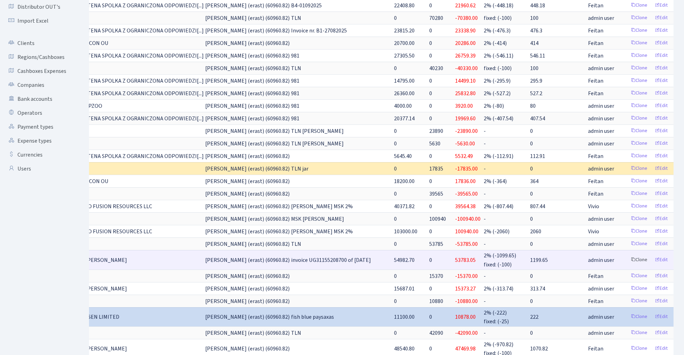
scroll to position [0, 99]
click at [628, 259] on link "Clone" at bounding box center [639, 260] width 23 height 11
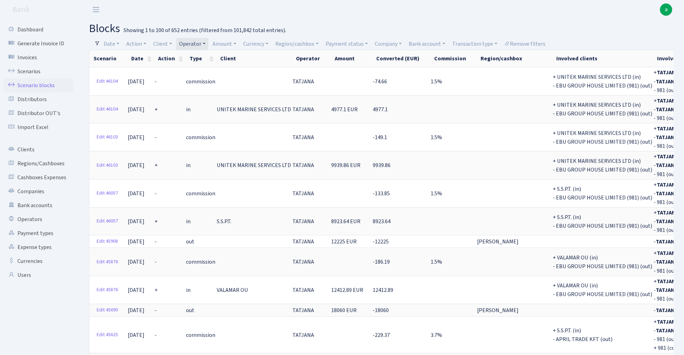
select select "100"
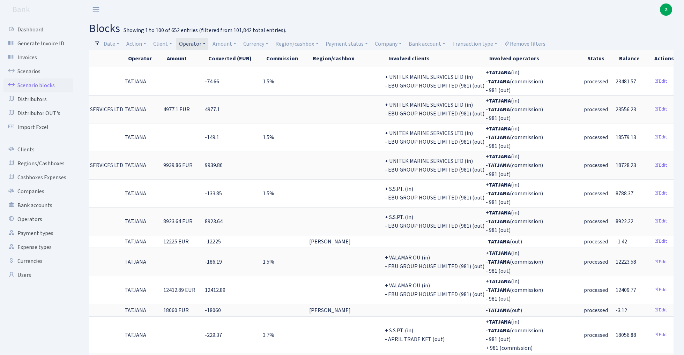
click at [196, 43] on link "Operator" at bounding box center [192, 44] width 32 height 12
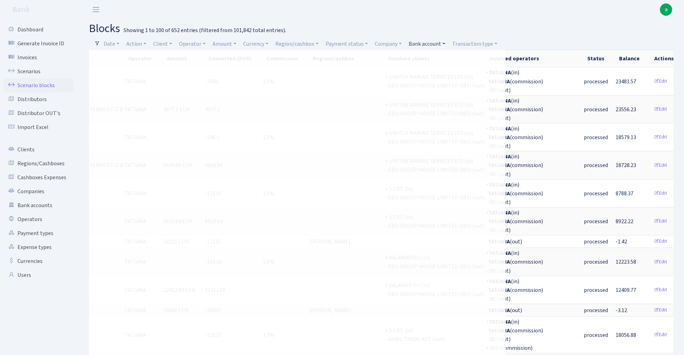
click at [427, 42] on link "Bank account" at bounding box center [427, 44] width 42 height 12
click at [427, 71] on input "search" at bounding box center [433, 69] width 51 height 11
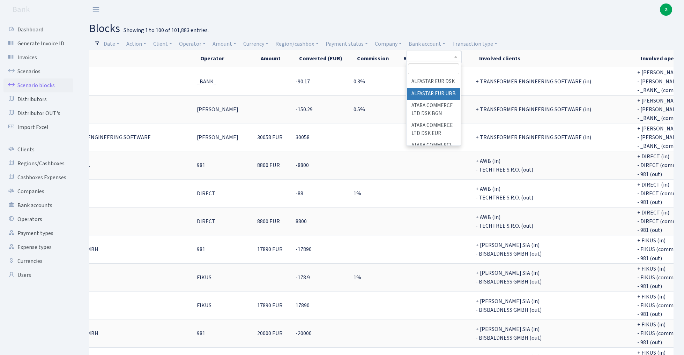
click at [433, 94] on li "ALFASTAR EUR UBB" at bounding box center [433, 94] width 53 height 12
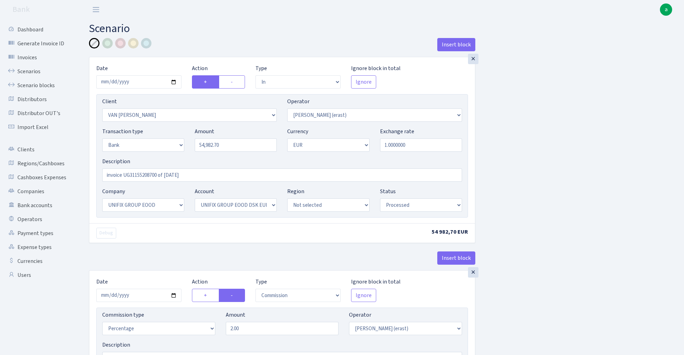
select select "in"
select select "121"
select select "155"
select select "2"
select select "1"
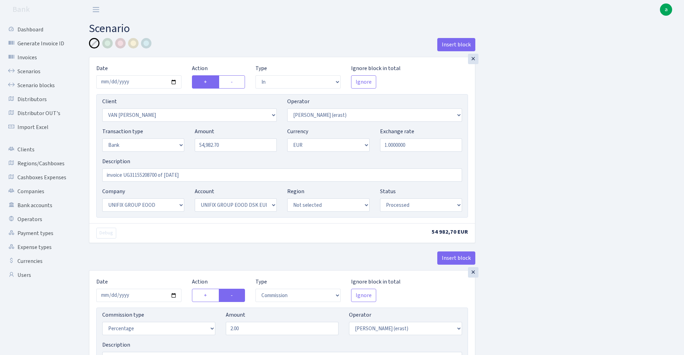
select select "13"
select select "31"
select select "processed"
select select "commission"
select select "155"
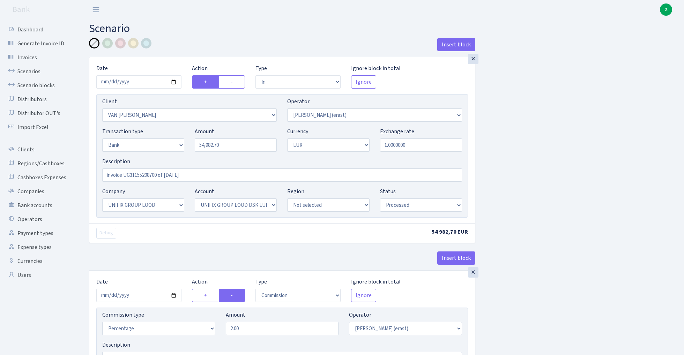
select select "processed"
select select "commission"
select select "fixed"
select select "155"
select select "processed"
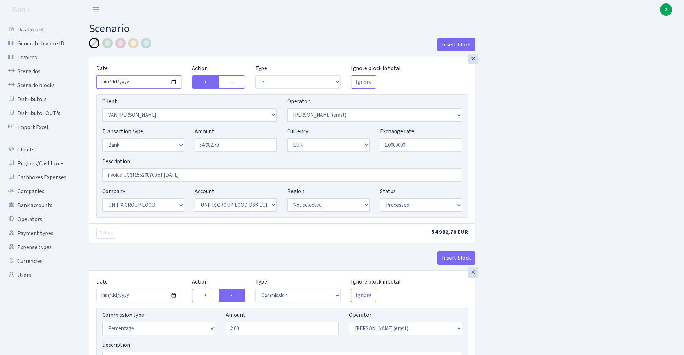
click at [134, 81] on input "2025-06-18" at bounding box center [138, 81] width 85 height 13
type input "[DATE]"
click at [202, 52] on div "Insert block" at bounding box center [282, 47] width 386 height 19
click at [230, 145] on input "54982.70" at bounding box center [236, 145] width 82 height 13
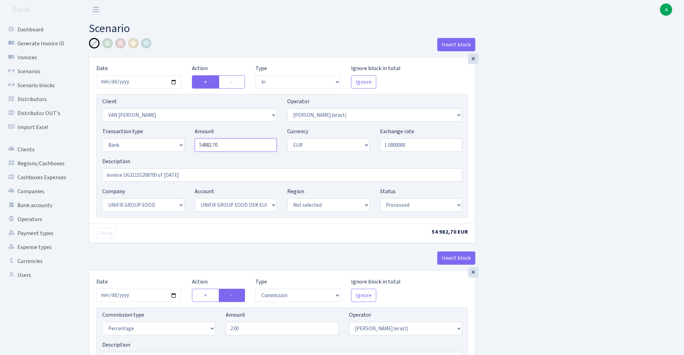
paste input "6619.2"
type input "6,619.20"
drag, startPoint x: 203, startPoint y: 175, endPoint x: 80, endPoint y: 177, distance: 122.5
click at [80, 177] on div "Insert block × Date 2025-09-08 Action + - Type --- In Out Commission Field requ…" at bounding box center [381, 360] width 605 height 644
type input "ALFA UBB"
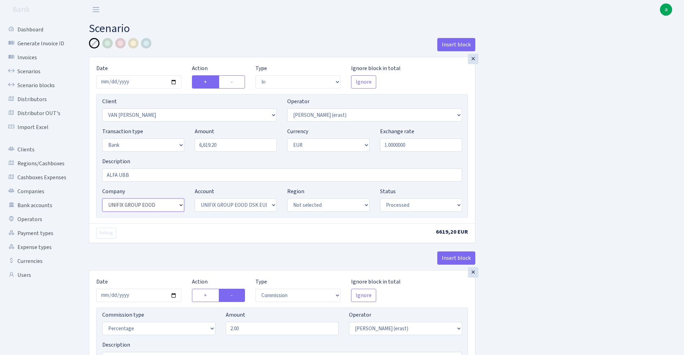
select select "14"
select select "42"
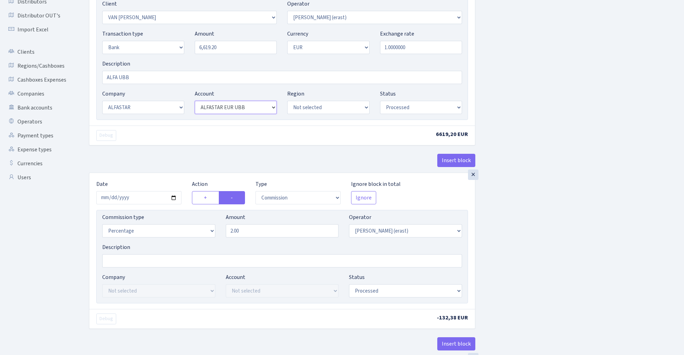
scroll to position [108, 0]
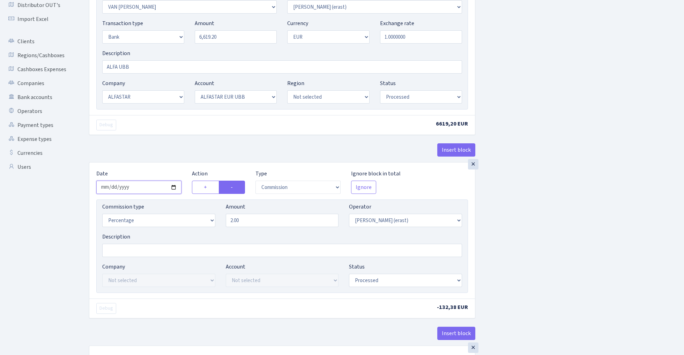
click at [139, 189] on input "2025-06-18" at bounding box center [138, 187] width 85 height 13
type input "2025-09-08"
click at [156, 154] on div "Insert block" at bounding box center [282, 152] width 386 height 19
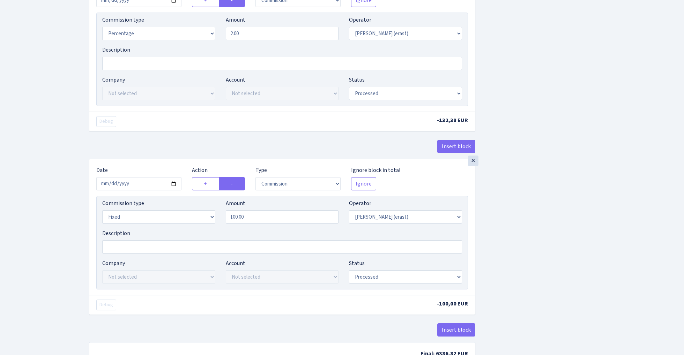
scroll to position [346, 0]
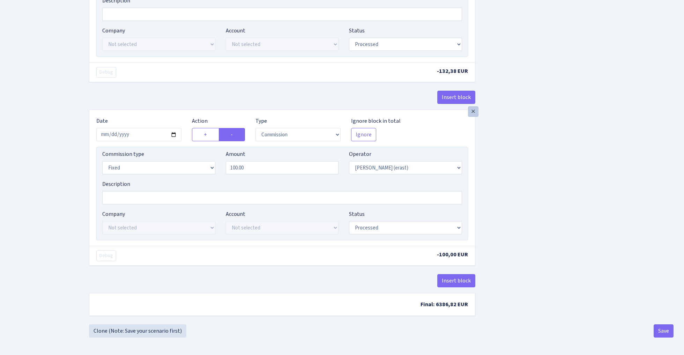
click at [475, 112] on div "×" at bounding box center [473, 111] width 10 height 10
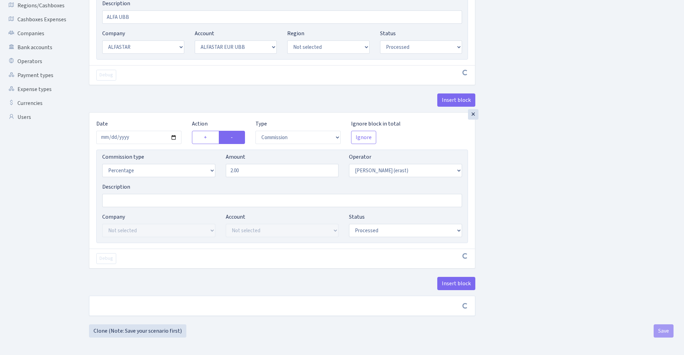
scroll to position [160, 0]
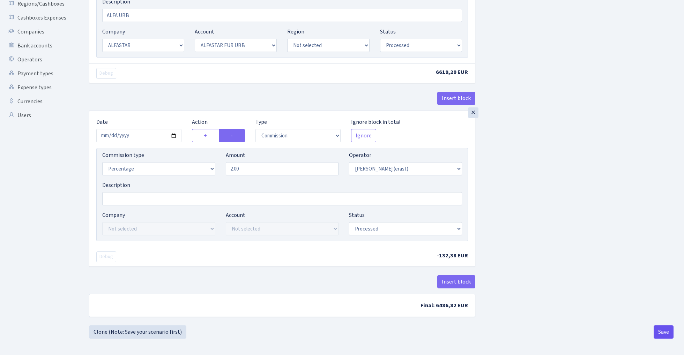
click at [661, 336] on button "Save" at bounding box center [664, 332] width 20 height 13
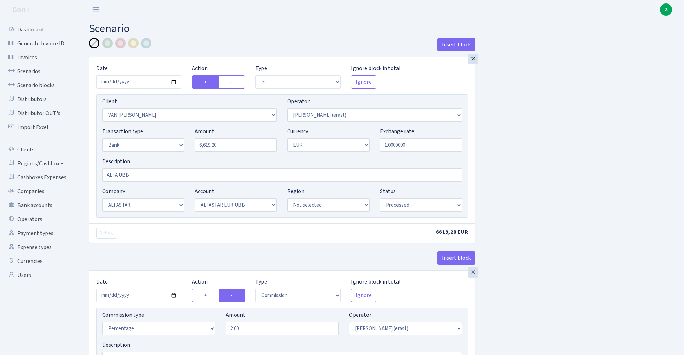
select select "in"
select select "121"
select select "155"
select select "2"
select select "1"
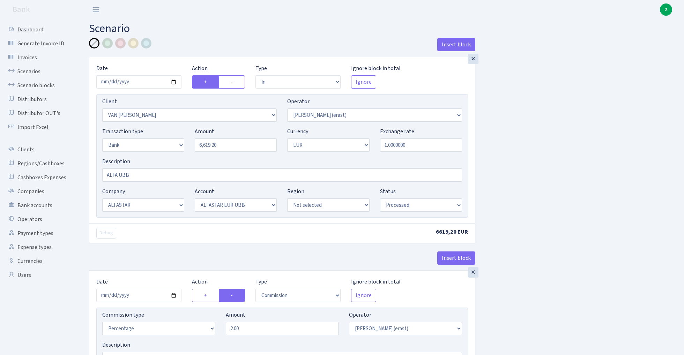
select select "14"
select select "42"
select select "processed"
select select "commission"
select select "155"
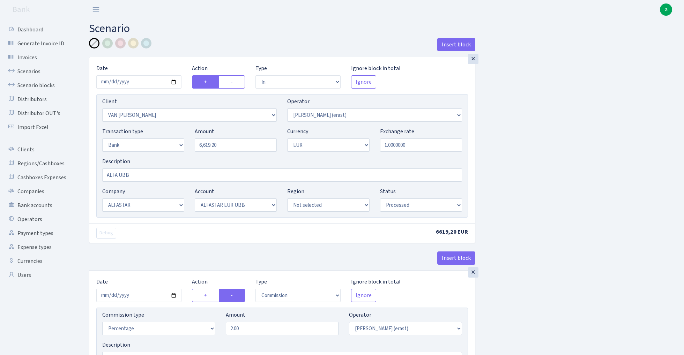
select select "processed"
click at [34, 70] on link "Scenarios" at bounding box center [38, 72] width 70 height 14
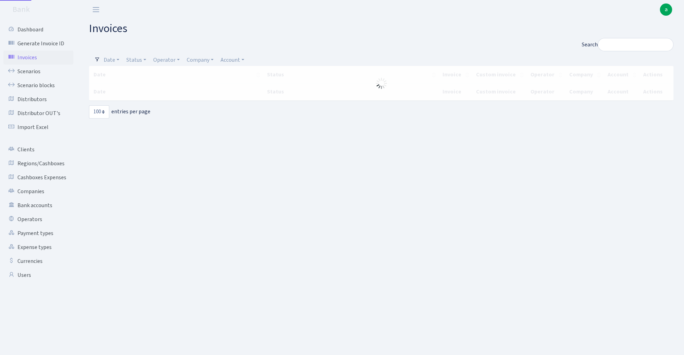
select select "100"
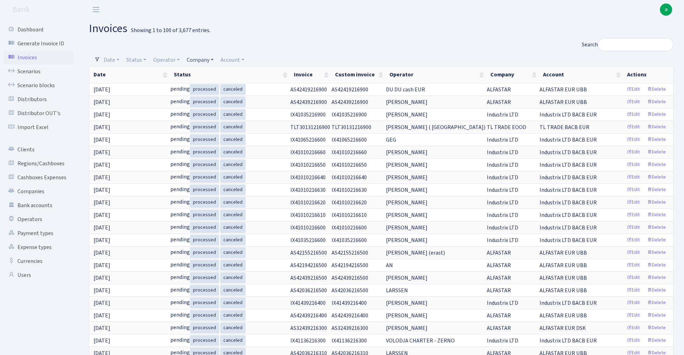
click at [201, 59] on link "Company" at bounding box center [200, 60] width 32 height 12
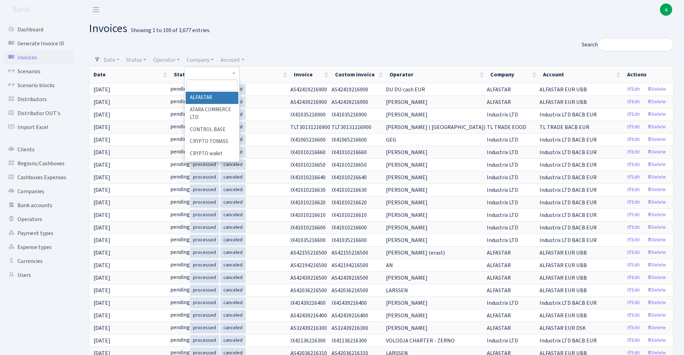
click at [209, 98] on li "ALFASTAR" at bounding box center [212, 98] width 53 height 12
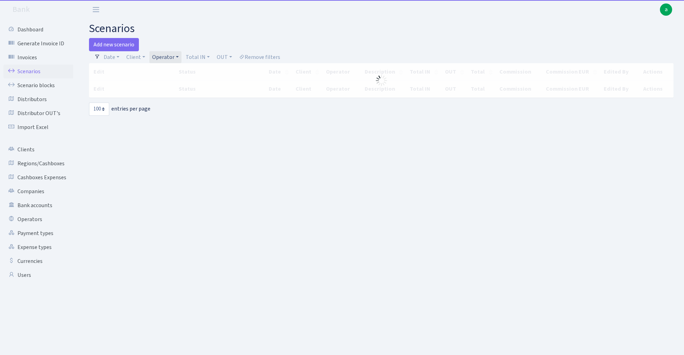
select select "100"
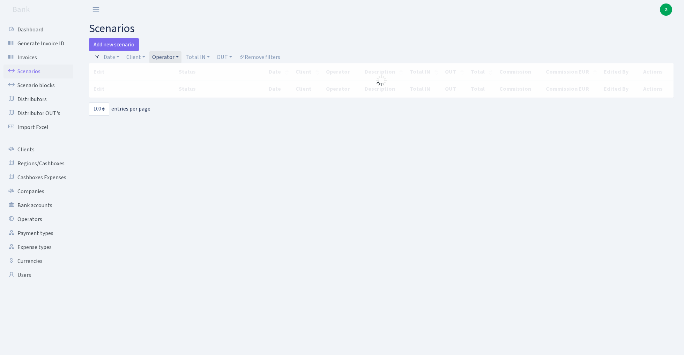
click at [135, 57] on link "Client" at bounding box center [136, 57] width 24 height 12
click at [144, 84] on input "search" at bounding box center [151, 82] width 51 height 11
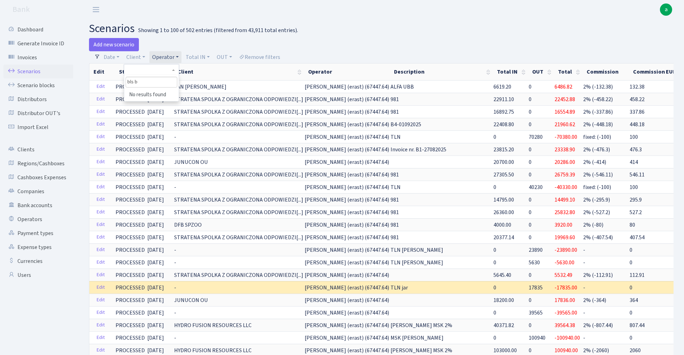
type input "bls ba"
click at [332, 45] on div "Add new scenario" at bounding box center [232, 44] width 287 height 13
click at [168, 55] on link "Operator" at bounding box center [165, 57] width 32 height 12
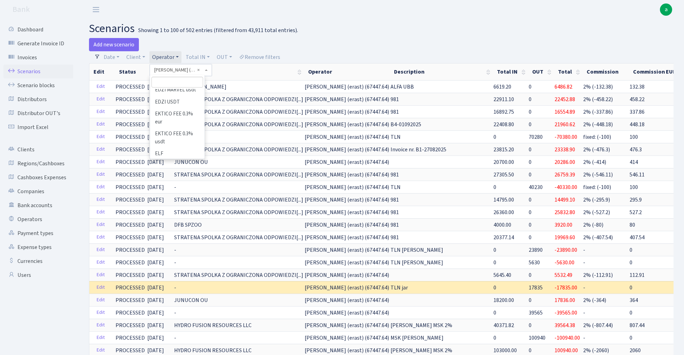
click at [169, 82] on input "search" at bounding box center [176, 82] width 51 height 11
type input "an"
click at [184, 94] on li "AN" at bounding box center [177, 95] width 53 height 12
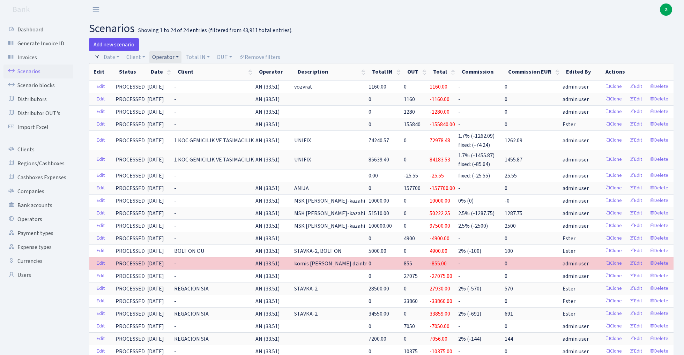
click at [117, 43] on link "Add new scenario" at bounding box center [114, 44] width 50 height 13
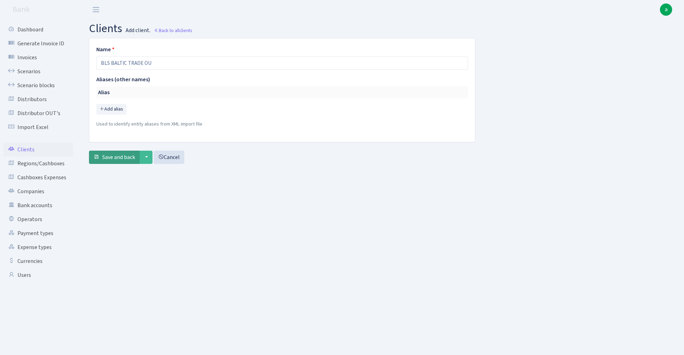
type input "BLS BALTIC TRADE OU"
click at [113, 158] on span "Save and back" at bounding box center [118, 158] width 33 height 8
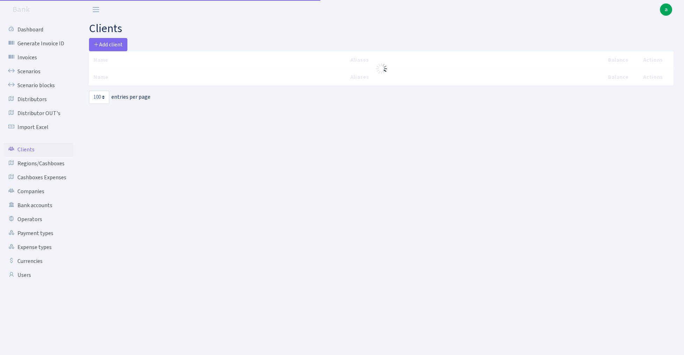
select select "100"
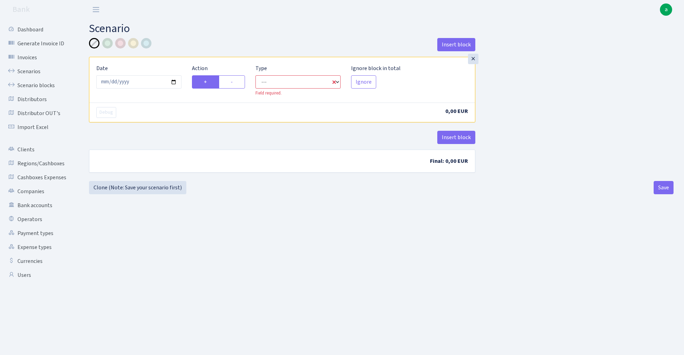
select select "in"
select select "1"
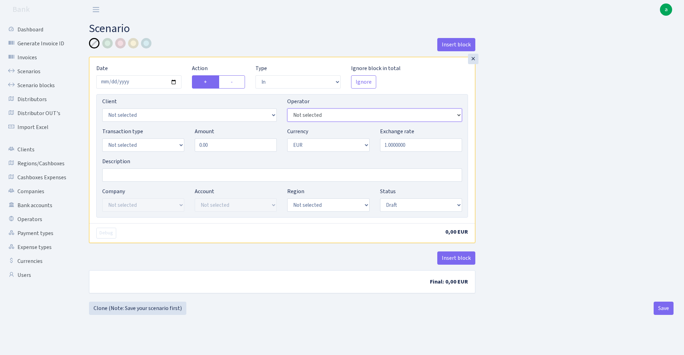
select select "194"
select select "3350"
select select "2"
click at [224, 144] on input "0.00" at bounding box center [236, 145] width 82 height 13
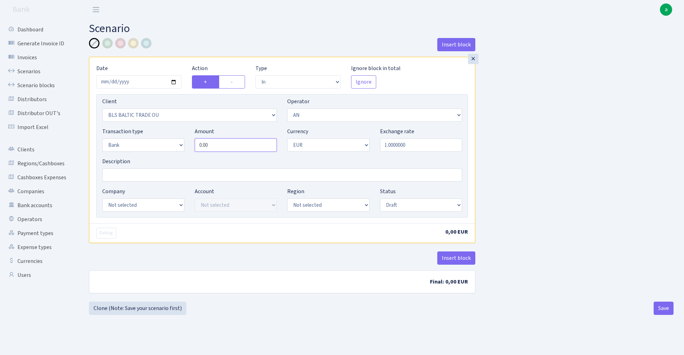
paste input "2214"
type input "22,140.00"
click at [117, 177] on input "Description" at bounding box center [282, 175] width 360 height 13
type input "ALFA UBB"
select select "14"
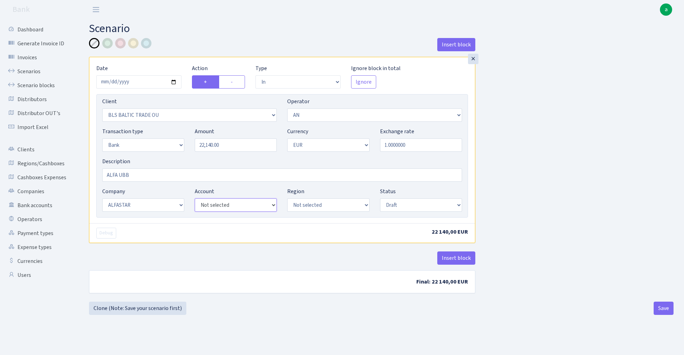
select select "42"
select select "processed"
click at [462, 258] on button "Insert block" at bounding box center [456, 258] width 38 height 13
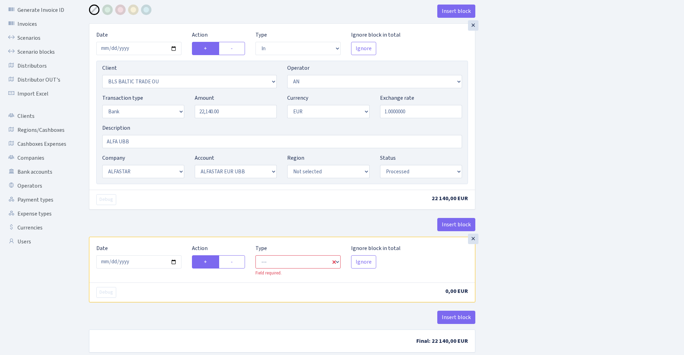
scroll to position [37, 0]
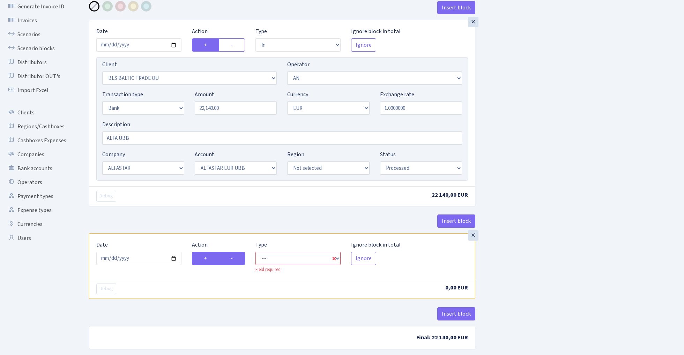
click at [243, 257] on label "-" at bounding box center [232, 258] width 26 height 13
click at [235, 257] on input "-" at bounding box center [233, 256] width 5 height 5
radio input "true"
radio input "false"
select select "commission"
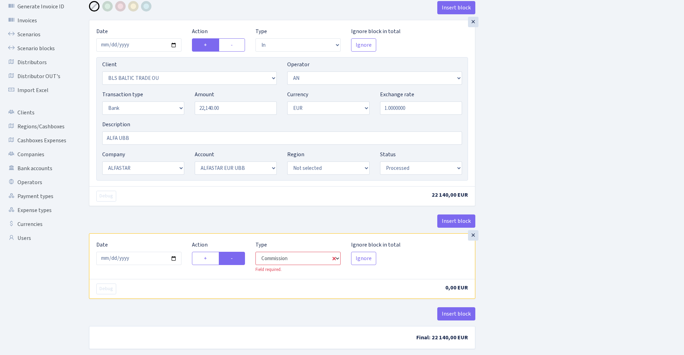
select select "194"
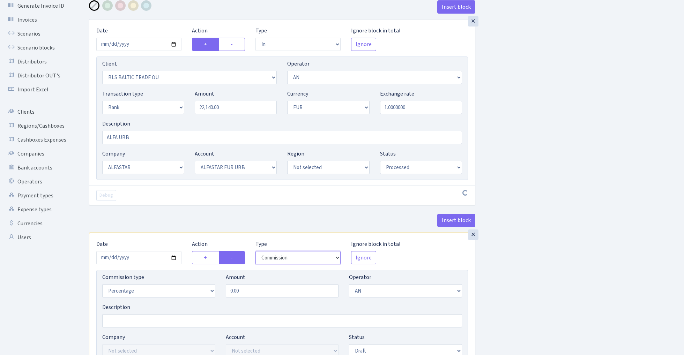
scroll to position [64, 0]
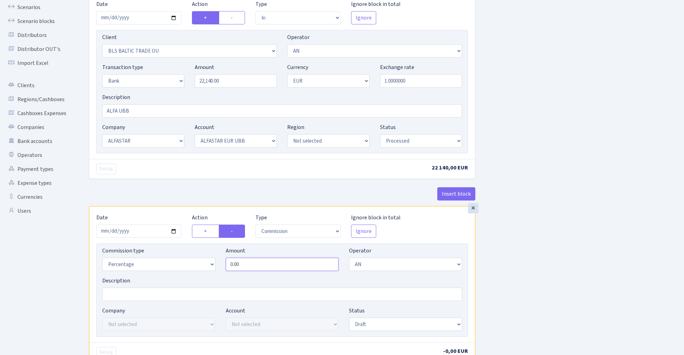
click at [262, 269] on input "0.00" at bounding box center [282, 264] width 113 height 13
type input "4.00"
click at [592, 250] on div "Insert block × Date [DATE] Action + - Type --- In Out Commission Field required…" at bounding box center [381, 197] width 595 height 447
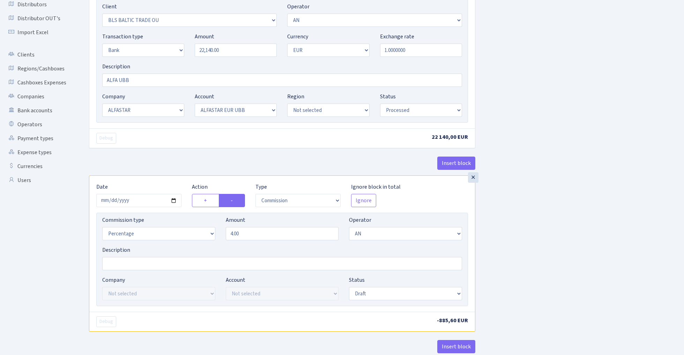
scroll to position [154, 0]
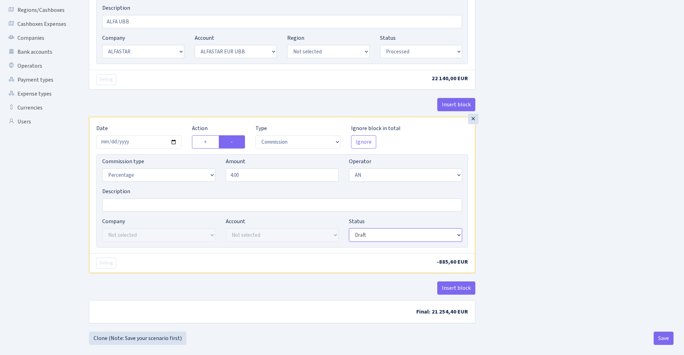
select select "processed"
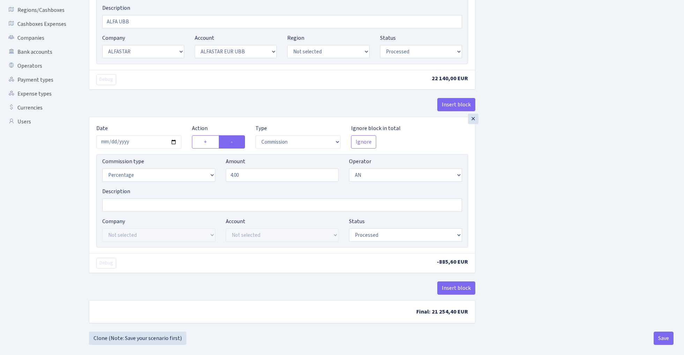
click at [524, 225] on div "Insert block × Date [DATE] Action + - Type --- In Out Commission Field required…" at bounding box center [381, 107] width 595 height 447
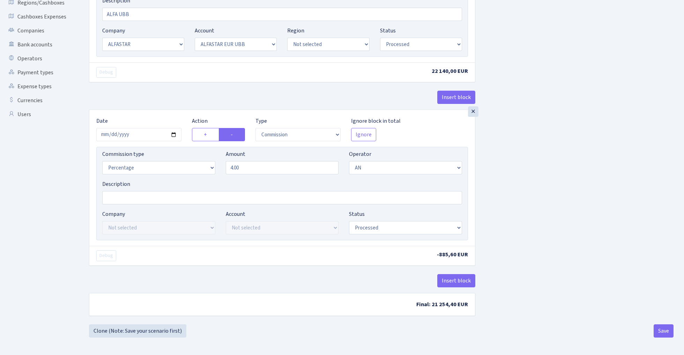
scroll to position [163, 0]
click at [668, 333] on button "Save" at bounding box center [664, 331] width 20 height 13
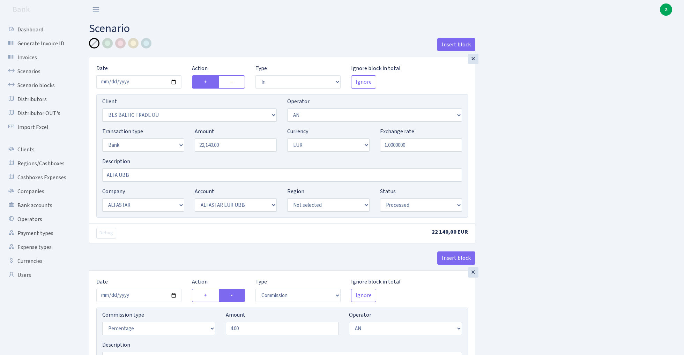
select select "in"
select select "3350"
select select "194"
select select "2"
select select "1"
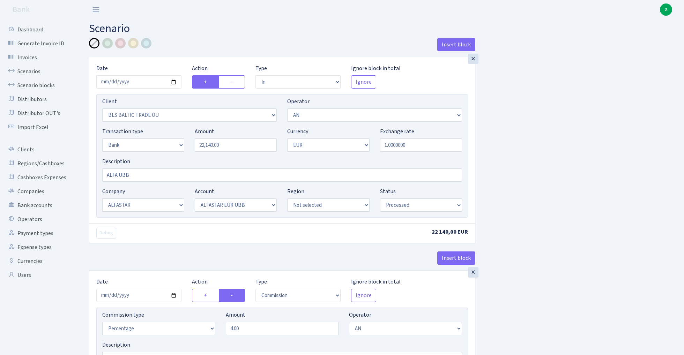
select select "14"
select select "42"
select select "processed"
select select "commission"
select select "194"
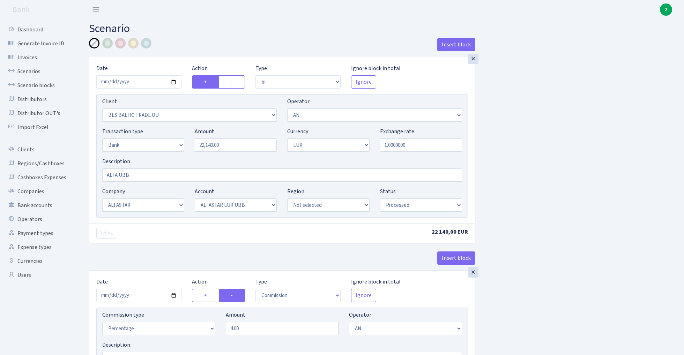
select select "processed"
click at [25, 69] on link "Scenarios" at bounding box center [38, 72] width 70 height 14
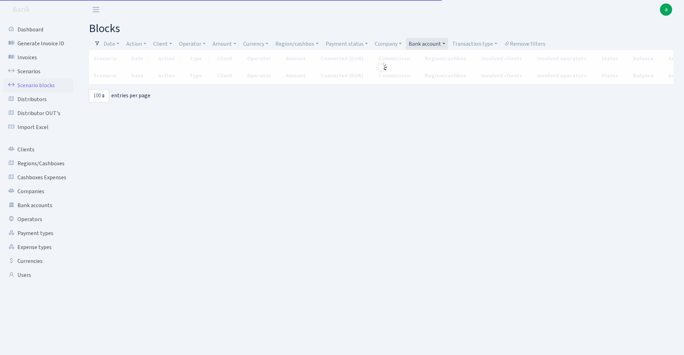
select select "100"
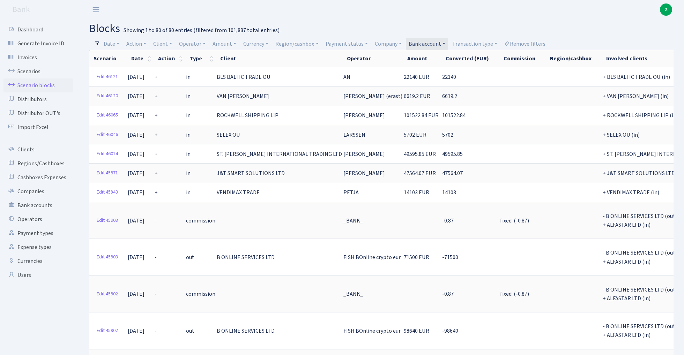
click at [433, 41] on link "Bank account" at bounding box center [427, 44] width 42 height 12
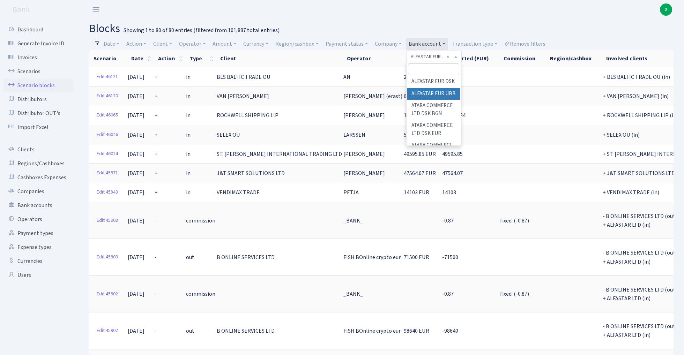
click at [429, 69] on input "search" at bounding box center [433, 69] width 51 height 11
type input "indus"
click at [441, 99] on li "Industrix LTD BACB EUR" at bounding box center [433, 106] width 53 height 20
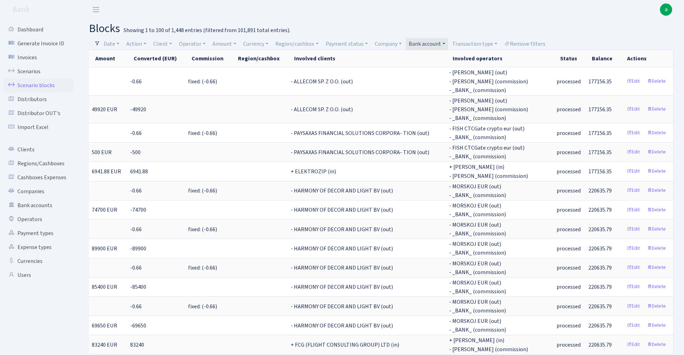
click at [441, 43] on link "Bank account" at bounding box center [427, 44] width 42 height 12
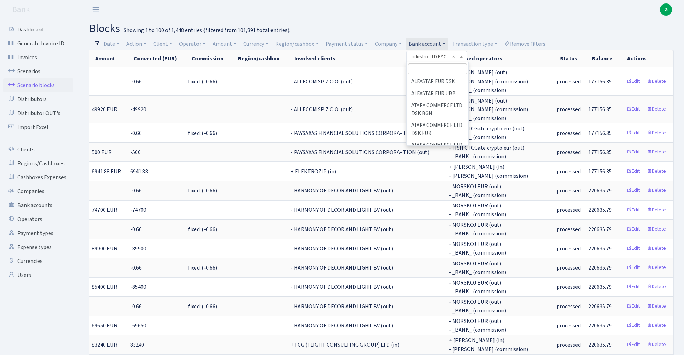
scroll to position [394, 0]
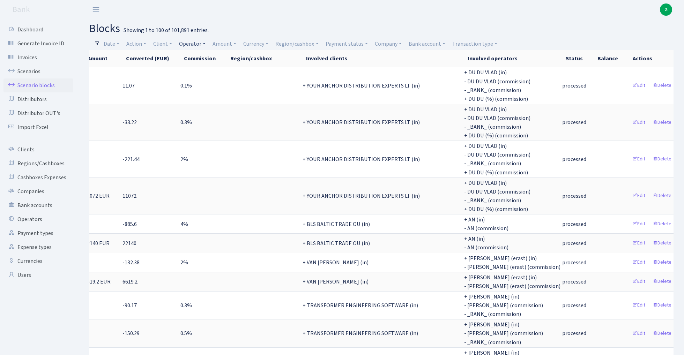
click at [194, 44] on link "Operator" at bounding box center [192, 44] width 32 height 12
click at [207, 69] on input "search" at bounding box center [204, 69] width 51 height 11
type input "[PERSON_NAME]"
click at [212, 82] on li "[PERSON_NAME]" at bounding box center [204, 82] width 53 height 12
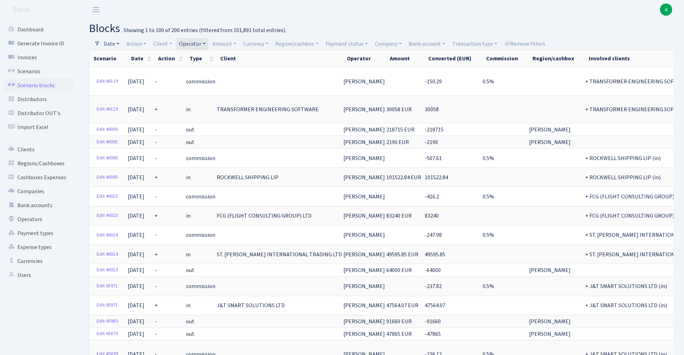
click at [116, 42] on link "Date" at bounding box center [111, 44] width 21 height 12
click at [131, 58] on input "[DATE] - [DATE]" at bounding box center [157, 57] width 83 height 13
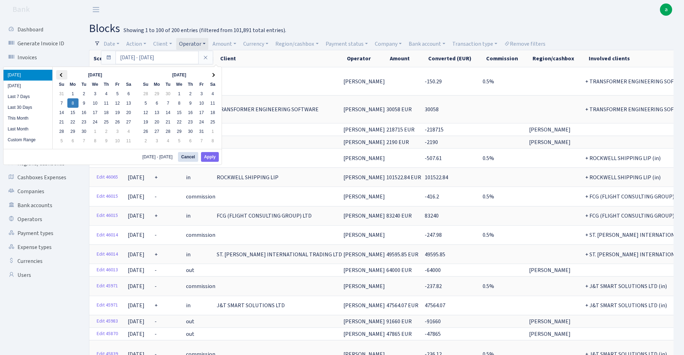
click at [63, 76] on th at bounding box center [61, 74] width 11 height 9
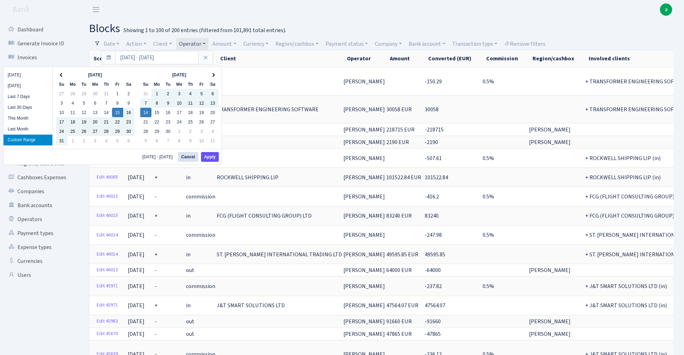
click at [214, 154] on button "Apply" at bounding box center [210, 157] width 18 height 10
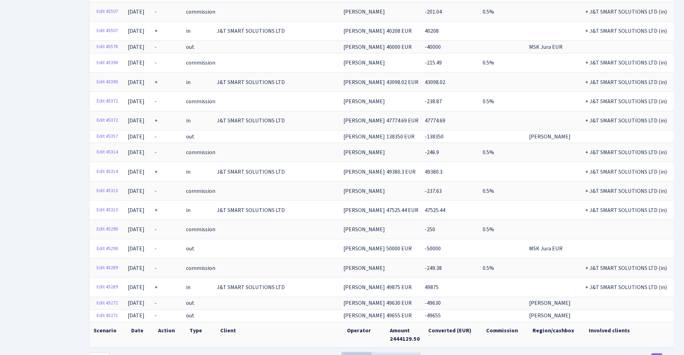
click at [366, 353] on button "Export" at bounding box center [356, 358] width 29 height 11
click at [362, 311] on link "Excel" at bounding box center [370, 316] width 56 height 11
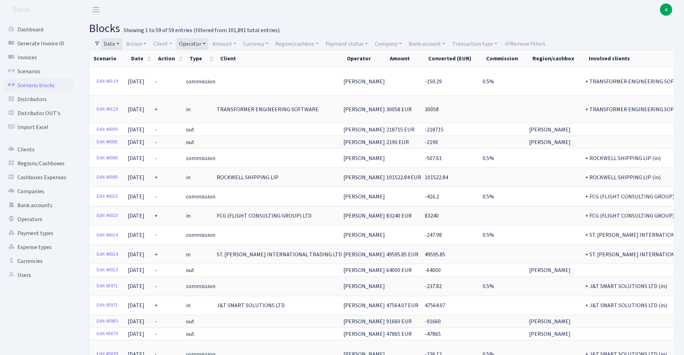
click at [137, 59] on th "Date" at bounding box center [140, 58] width 27 height 17
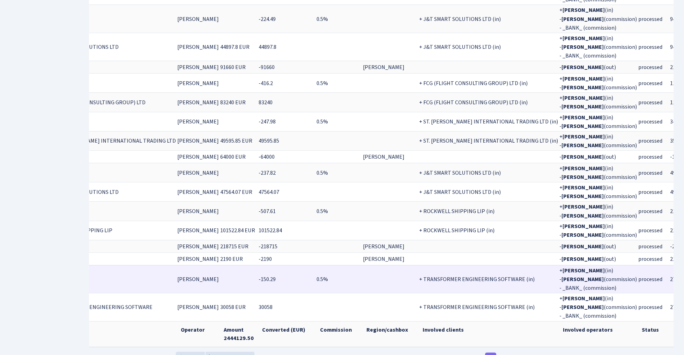
scroll to position [872, 0]
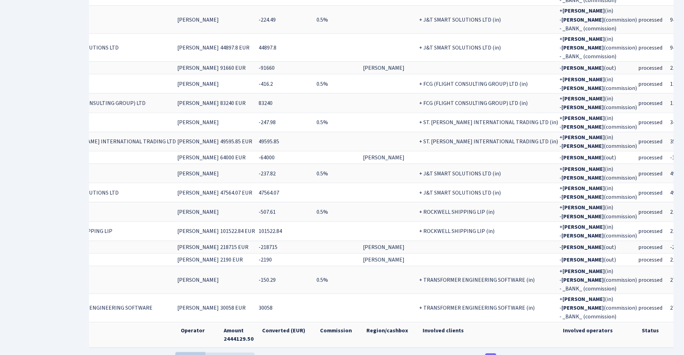
click at [199, 353] on button "Export" at bounding box center [190, 358] width 29 height 11
click at [193, 312] on span "Excel" at bounding box center [190, 315] width 12 height 7
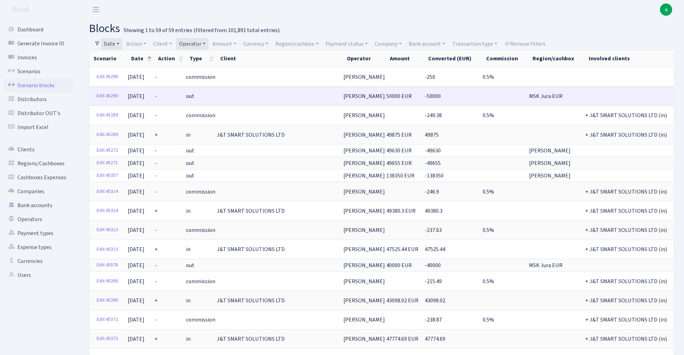
scroll to position [0, 0]
click at [134, 57] on th "Date" at bounding box center [140, 58] width 27 height 17
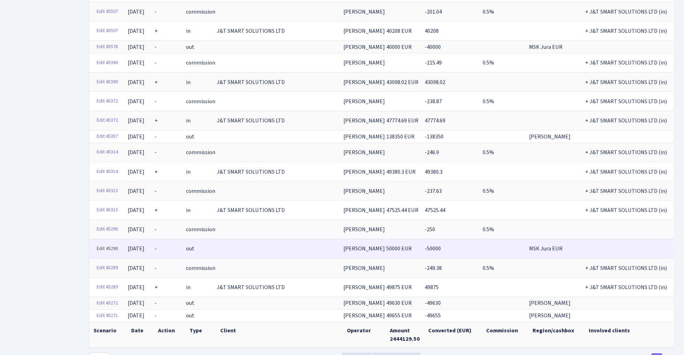
click at [107, 244] on link "Edit 45290" at bounding box center [108, 249] width 28 height 11
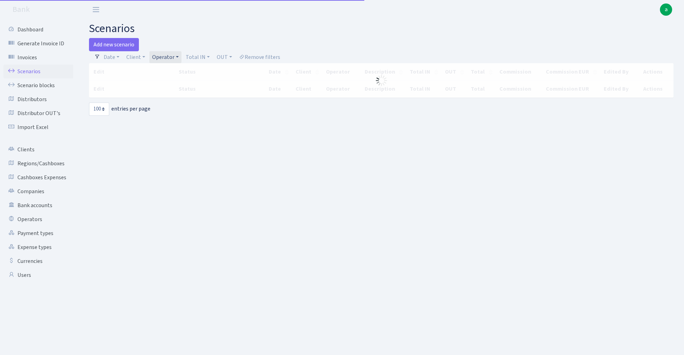
select select "100"
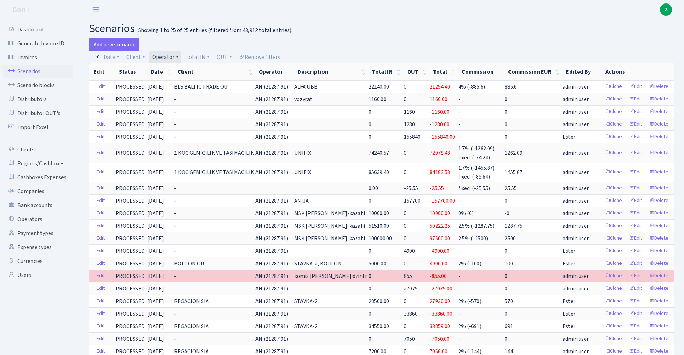
click at [165, 56] on link "Operator" at bounding box center [165, 57] width 32 height 12
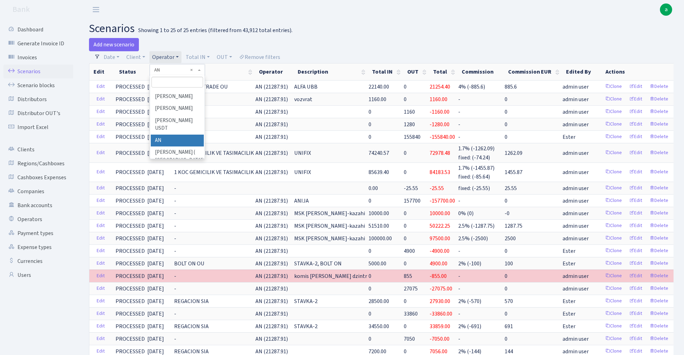
click at [178, 86] on input "search" at bounding box center [176, 82] width 51 height 11
type input "[PERSON_NAME]"
click at [181, 94] on li "DU DU VLAD" at bounding box center [177, 95] width 53 height 12
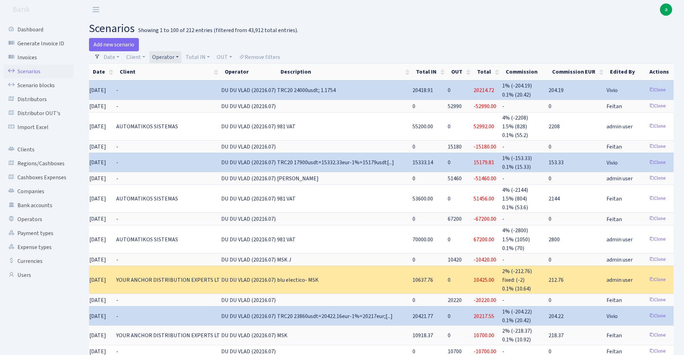
scroll to position [0, 61]
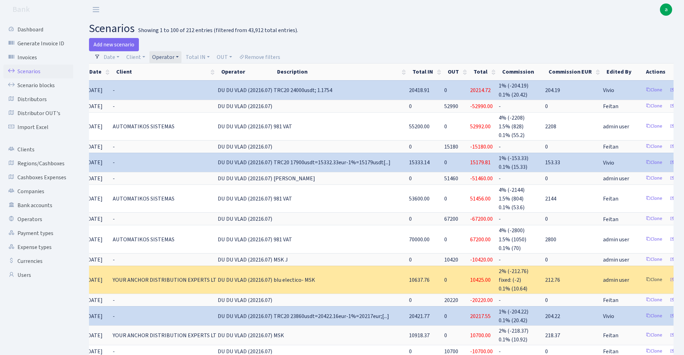
click at [642, 275] on link "Clone" at bounding box center [653, 280] width 23 height 11
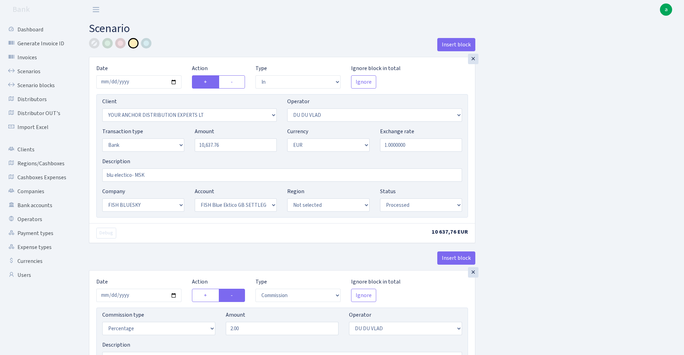
select select "in"
select select "355"
select select "163"
select select "2"
select select "1"
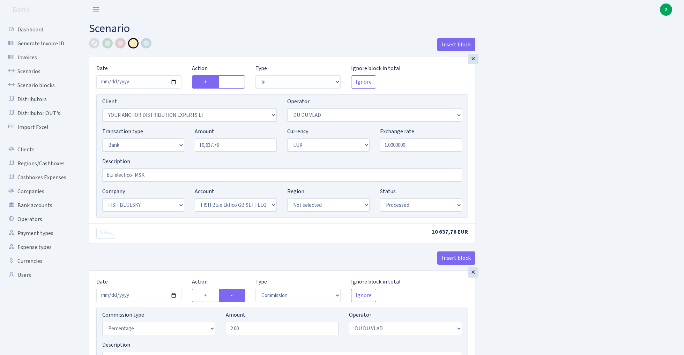
select select "23"
select select "67"
select select "processed"
select select "commission"
select select "163"
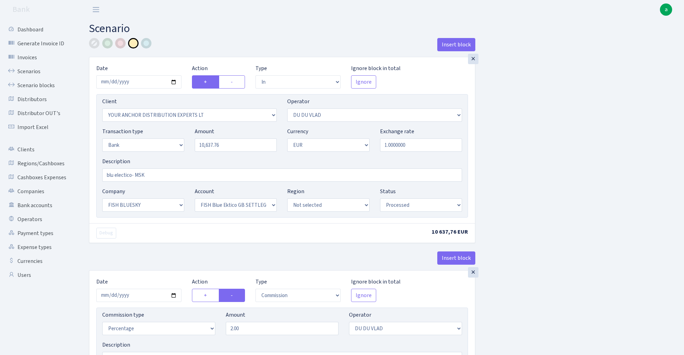
select select "processed"
select select "commission"
select select "fixed"
select select "1"
select select "23"
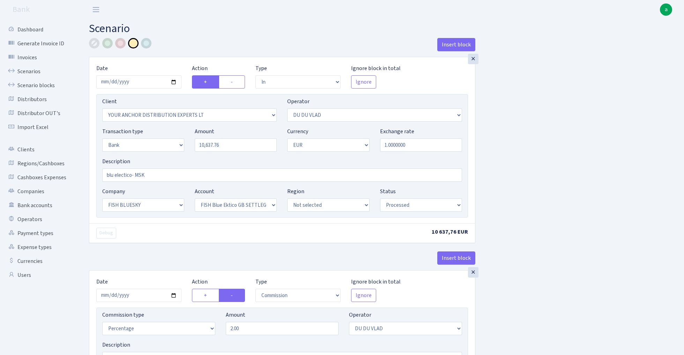
select select "67"
select select "processed"
select select "commission"
select select "118"
select select "processed"
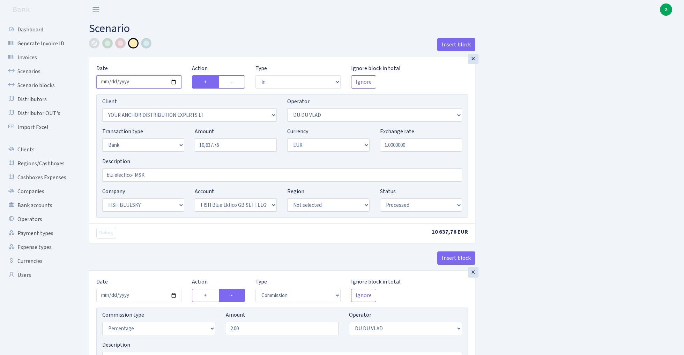
click at [137, 81] on input "2025-07-29" at bounding box center [138, 81] width 85 height 13
type input "[DATE]"
click at [195, 50] on div "Insert block" at bounding box center [282, 47] width 386 height 19
click at [231, 146] on input "10637.76" at bounding box center [236, 145] width 82 height 13
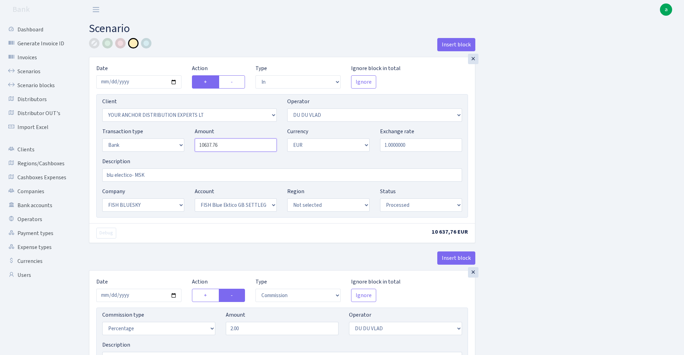
paste input "1072"
type input "11,072.00"
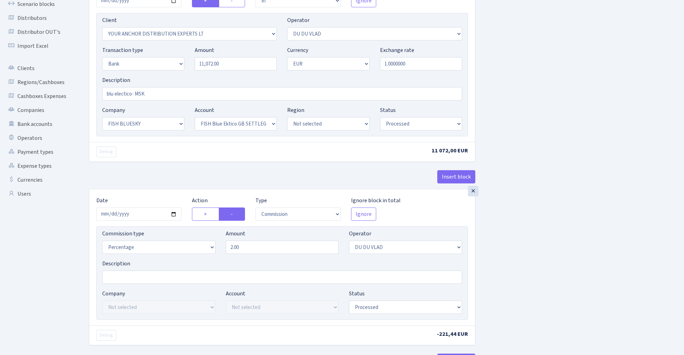
scroll to position [111, 0]
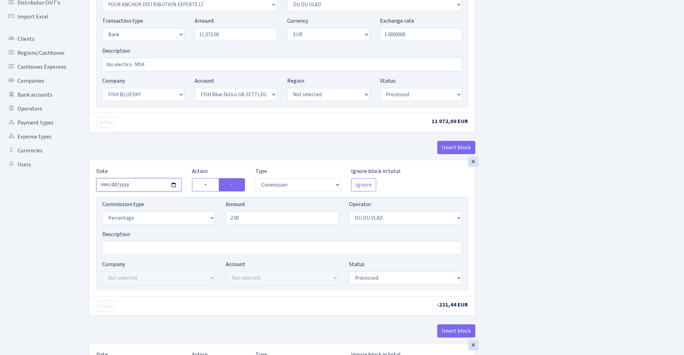
click at [132, 185] on input "2025-07-29" at bounding box center [138, 184] width 85 height 13
type input "2025-09-08"
click at [164, 143] on div "Insert block" at bounding box center [282, 150] width 386 height 19
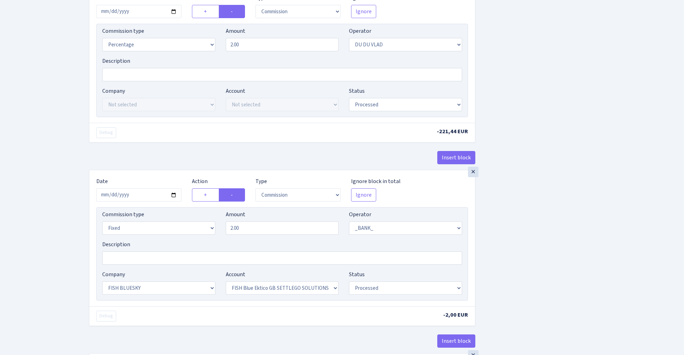
scroll to position [289, 0]
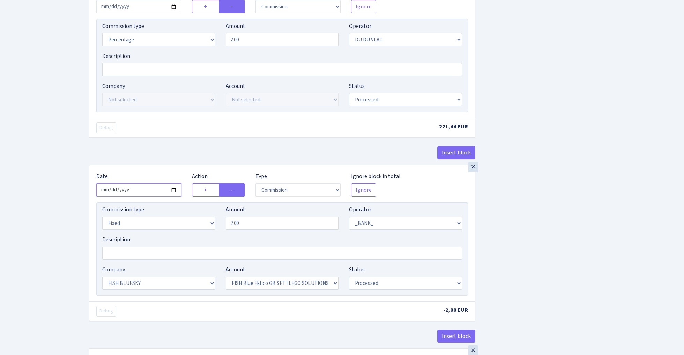
click at [140, 194] on input "2025-07-29" at bounding box center [138, 190] width 85 height 13
type input "2025-09-08"
click at [168, 141] on div "× Date 2025-09-08 Action + - Type --- In Out Commission Field required. Ignore …" at bounding box center [282, 74] width 386 height 184
click at [257, 224] on input "2.00" at bounding box center [282, 223] width 113 height 13
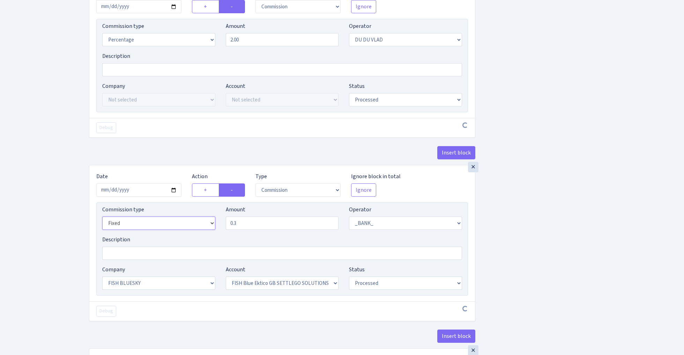
type input "0.30"
select select "percentage"
click at [559, 226] on div "Insert block × Date 2025-09-08 Action + - Type --- In Out Commission Field requ…" at bounding box center [381, 156] width 595 height 815
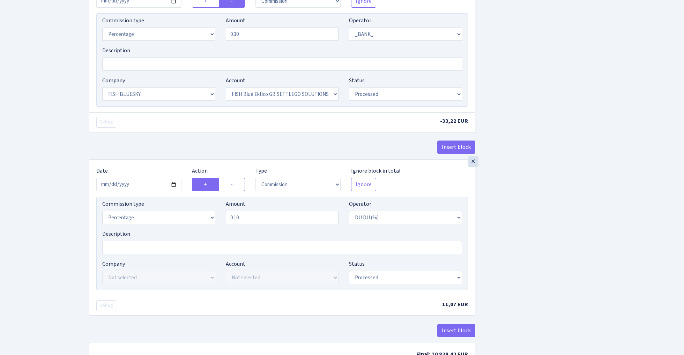
scroll to position [492, 0]
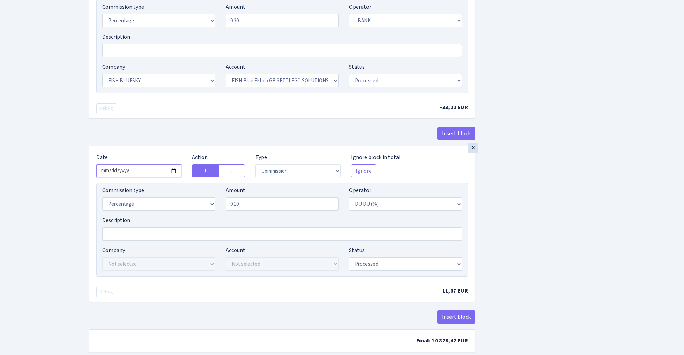
click at [137, 171] on input "2025-07-29" at bounding box center [138, 170] width 85 height 13
type input "2025-09-08"
click at [165, 129] on div "× Date 2025-09-08 Action + - Type --- In Out Commission Field required. Ignore …" at bounding box center [282, 54] width 386 height 184
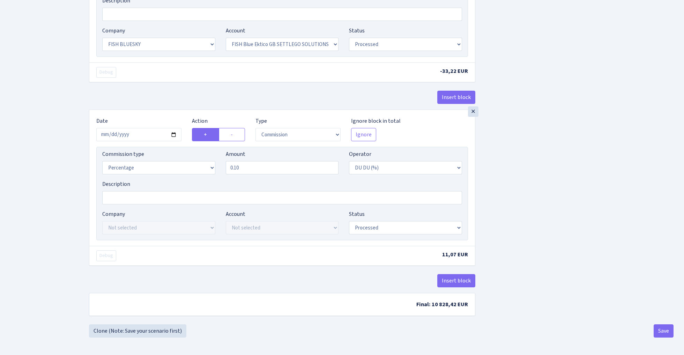
scroll to position [532, 0]
click at [662, 329] on button "Save" at bounding box center [664, 331] width 20 height 13
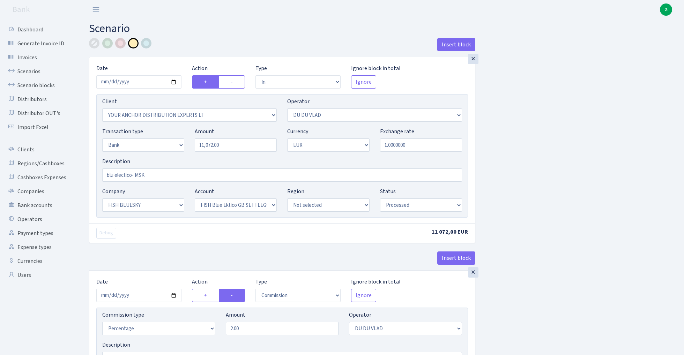
select select "in"
select select "355"
select select "163"
select select "2"
select select "1"
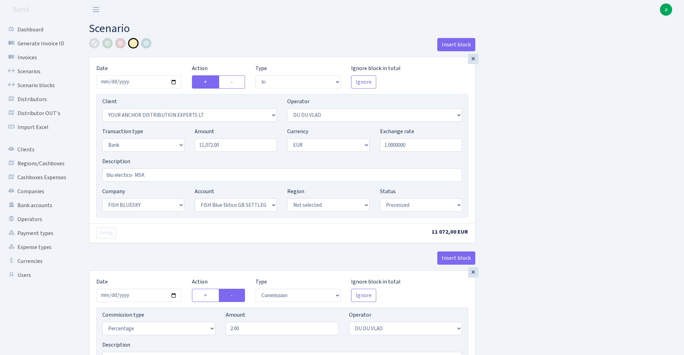
select select "23"
select select "67"
select select "processed"
select select "commission"
select select "163"
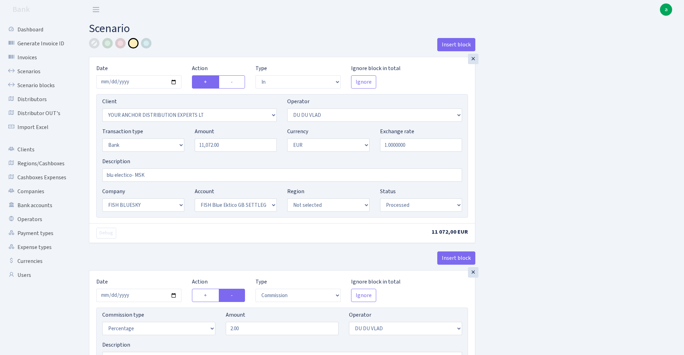
select select "processed"
select select "commission"
select select "1"
select select "23"
select select "67"
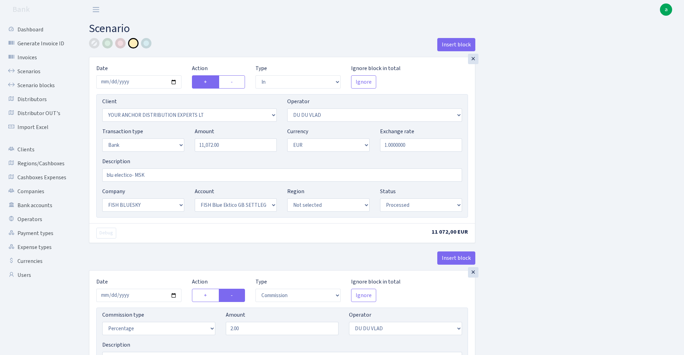
select select "processed"
select select "commission"
select select "118"
select select "processed"
click at [23, 71] on link "Scenarios" at bounding box center [38, 72] width 70 height 14
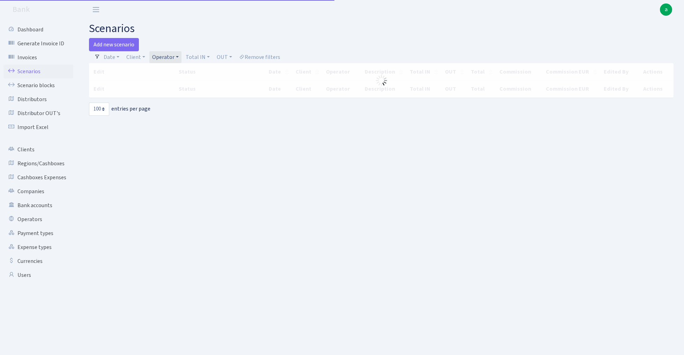
select select "100"
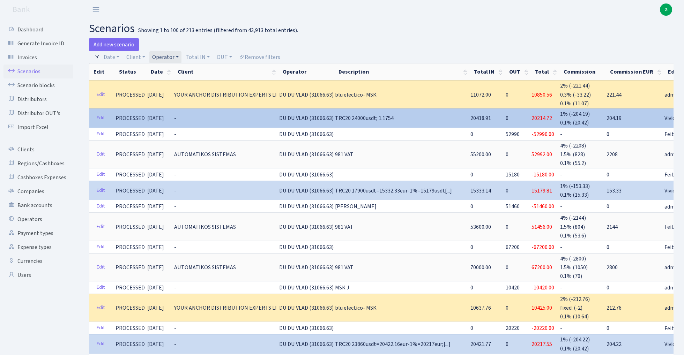
drag, startPoint x: 271, startPoint y: 117, endPoint x: 325, endPoint y: 117, distance: 53.7
click at [325, 117] on td "DU DU VLAD (31066.63)" at bounding box center [306, 118] width 56 height 19
copy span "DU DU VLAD (31066.63)"
click at [532, 119] on span "20214.72" at bounding box center [542, 118] width 21 height 8
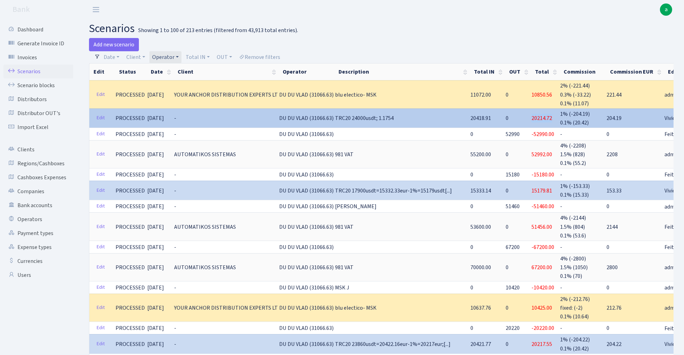
copy span "20214.72"
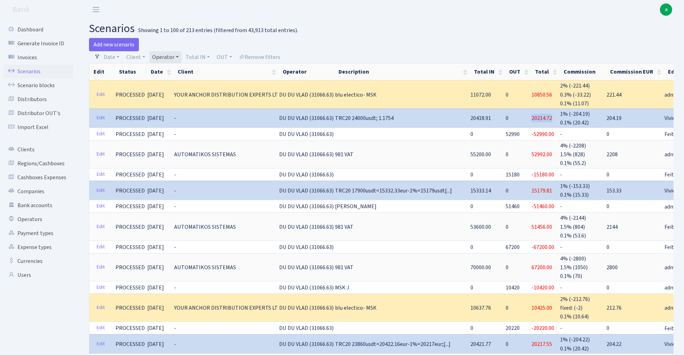
click at [171, 53] on link "Operator" at bounding box center [165, 57] width 32 height 12
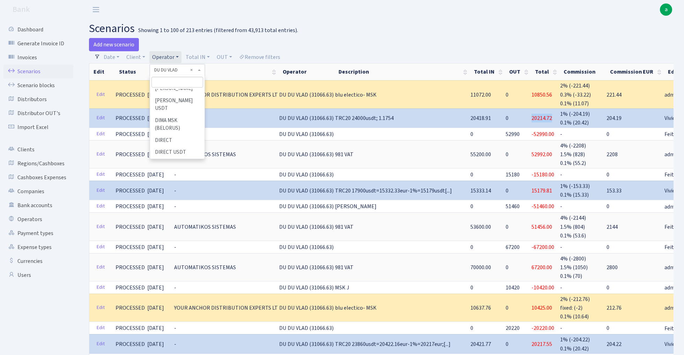
scroll to position [905, 0]
click at [187, 248] on li "DU DU cash EUR" at bounding box center [177, 254] width 53 height 12
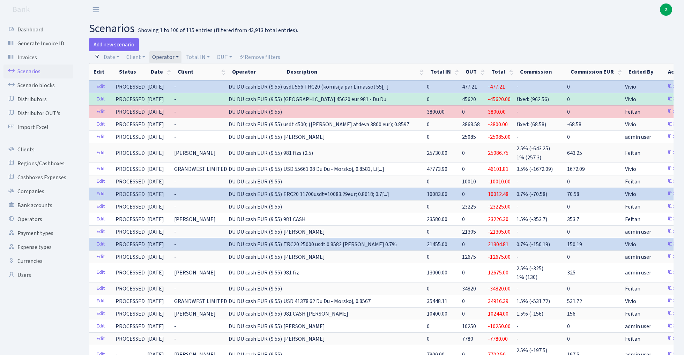
click at [171, 56] on link "Operator" at bounding box center [165, 57] width 32 height 12
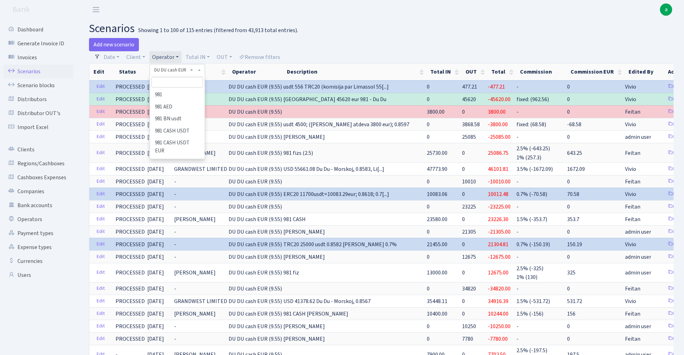
scroll to position [939, 0]
click at [170, 83] on input "search" at bounding box center [176, 82] width 51 height 11
type input "petj"
click at [177, 94] on li "PETJA" at bounding box center [177, 95] width 53 height 12
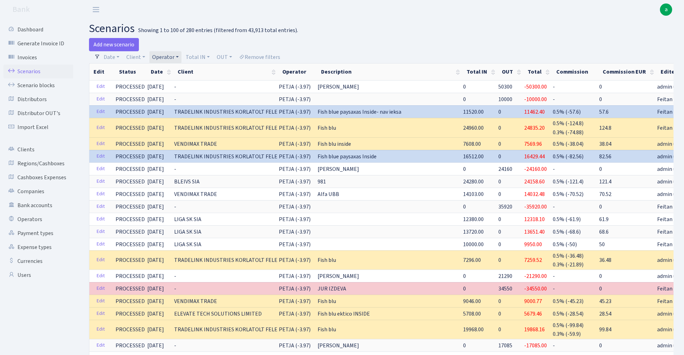
click at [172, 56] on link "Operator" at bounding box center [165, 57] width 32 height 12
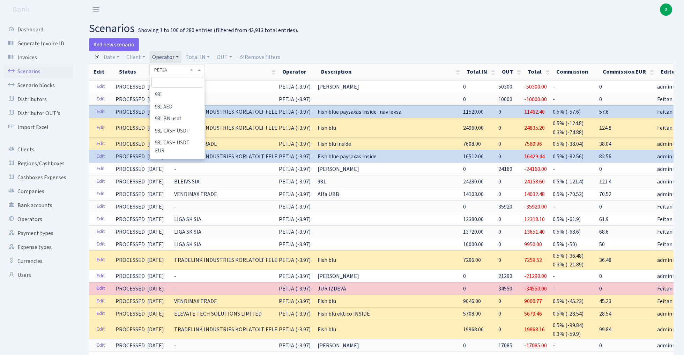
scroll to position [2929, 0]
click at [178, 82] on input "search" at bounding box center [176, 82] width 51 height 11
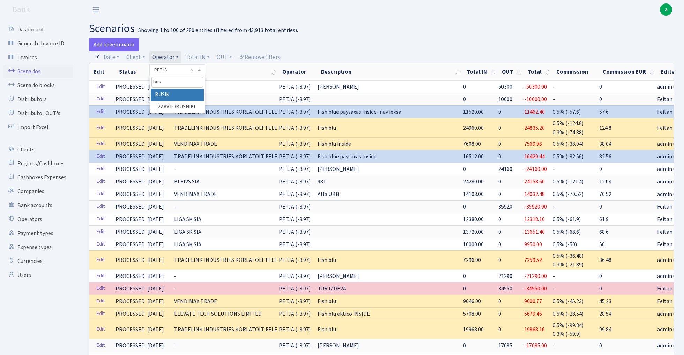
type input "bus"
click at [183, 95] on li "BUSIK" at bounding box center [177, 95] width 53 height 12
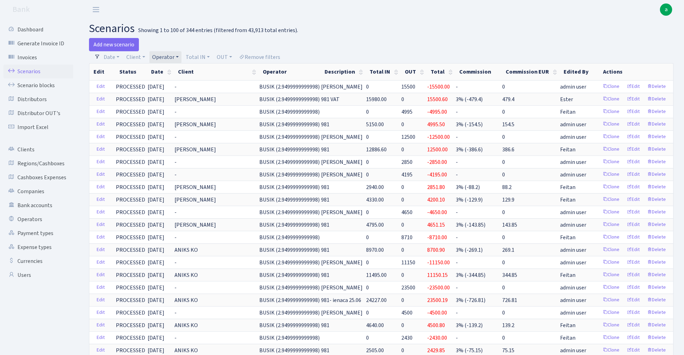
click at [162, 56] on link "Operator" at bounding box center [165, 57] width 32 height 12
click at [168, 82] on input "search" at bounding box center [176, 82] width 51 height 11
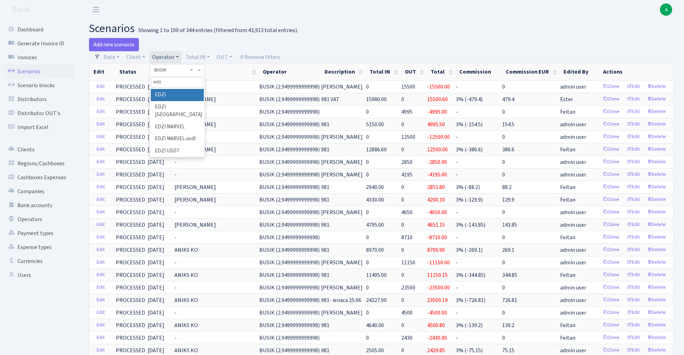
type input "edz"
click at [181, 92] on li "EDZI" at bounding box center [177, 95] width 53 height 12
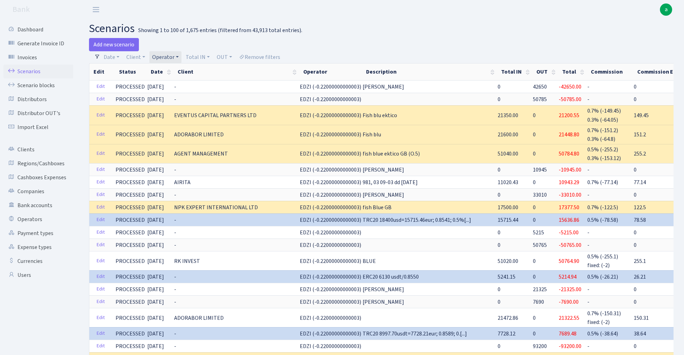
click at [169, 57] on link "Operator" at bounding box center [165, 57] width 32 height 12
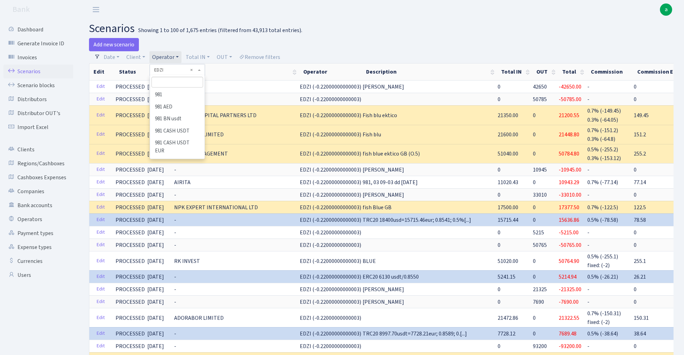
scroll to position [1032, 0]
click at [171, 83] on input "search" at bounding box center [176, 82] width 51 height 11
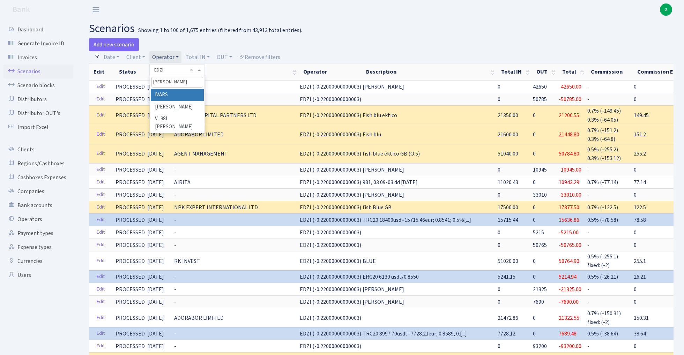
type input "ivar"
click at [176, 94] on li "IVARS" at bounding box center [177, 95] width 53 height 12
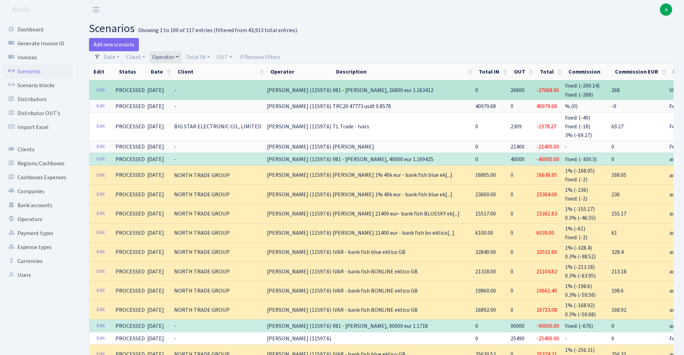
drag, startPoint x: 255, startPoint y: 89, endPoint x: 288, endPoint y: 91, distance: 32.5
click at [288, 91] on span "IVARS (11597.6)" at bounding box center [299, 91] width 64 height 8
copy span "IVARS (11597."
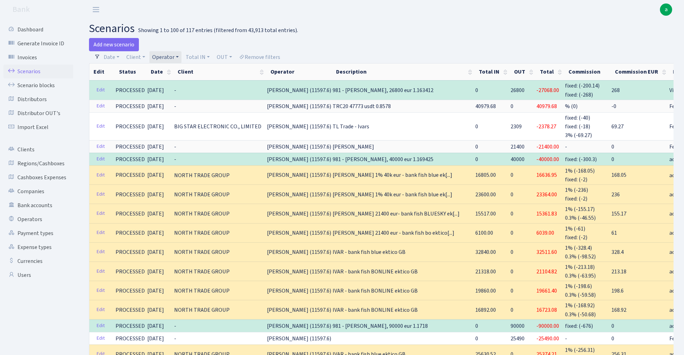
click at [173, 53] on link "Operator" at bounding box center [165, 57] width 32 height 12
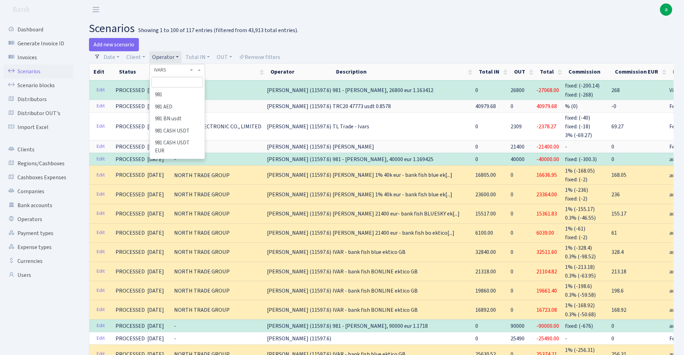
scroll to position [1879, 0]
click at [167, 84] on input "search" at bounding box center [176, 82] width 51 height 11
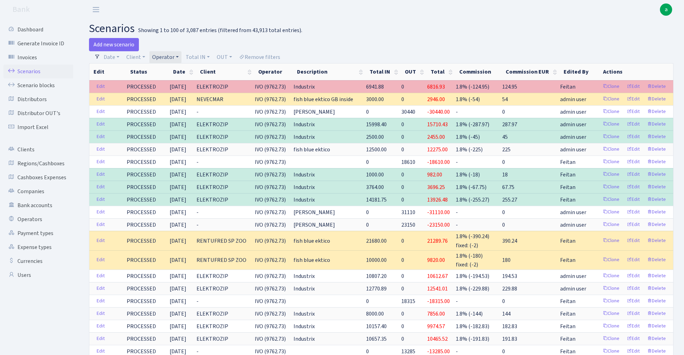
drag, startPoint x: 264, startPoint y: 87, endPoint x: 287, endPoint y: 87, distance: 22.7
click at [286, 87] on span "IVO (9762.73)" at bounding box center [270, 87] width 31 height 8
copy span "IVO (9762."
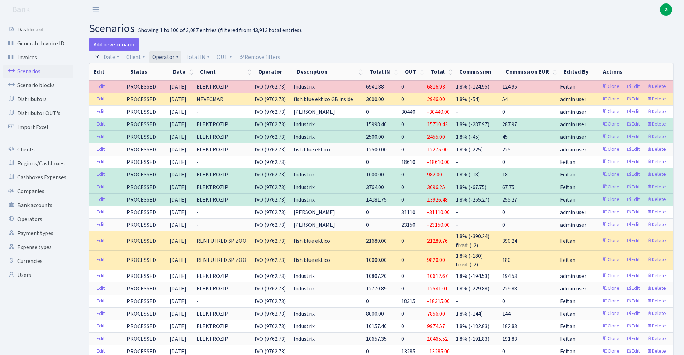
click at [169, 56] on link "Operator" at bounding box center [165, 57] width 32 height 12
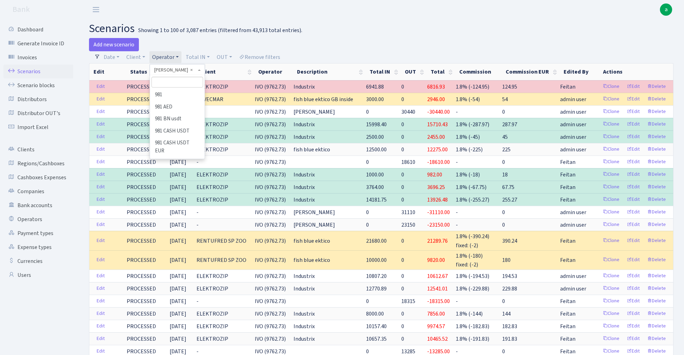
scroll to position [1914, 0]
click at [172, 84] on input "search" at bounding box center [176, 82] width 51 height 11
type input "jani"
click at [173, 113] on li "JANIS JANIS" at bounding box center [177, 115] width 53 height 12
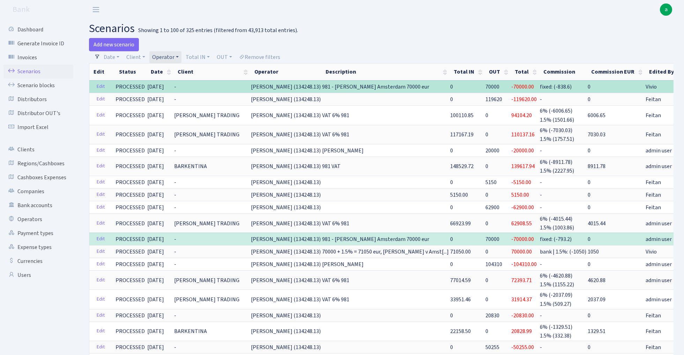
drag, startPoint x: 246, startPoint y: 86, endPoint x: 292, endPoint y: 87, distance: 45.7
click at [292, 87] on span "JANIS JANIS (134248.13)" at bounding box center [286, 87] width 70 height 8
copy span "JANIS JANIS (134248"
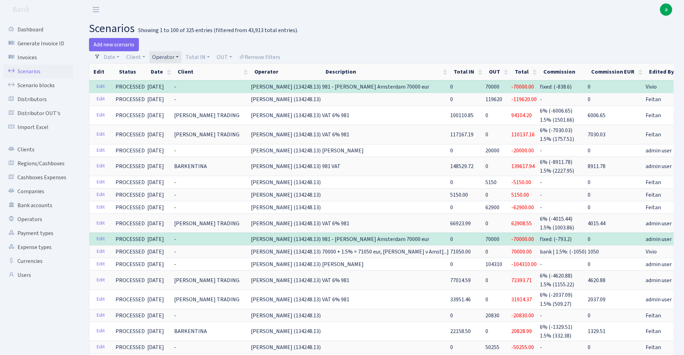
click at [162, 54] on link "Operator" at bounding box center [165, 57] width 32 height 12
click at [171, 80] on input "search" at bounding box center [176, 82] width 51 height 11
type input "kost"
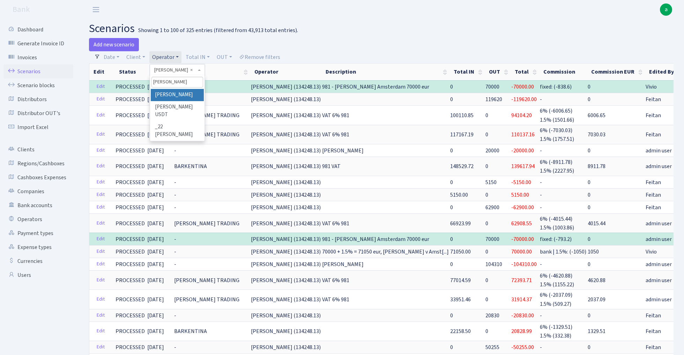
click at [183, 94] on li "KOSTJA BULKA" at bounding box center [177, 95] width 53 height 12
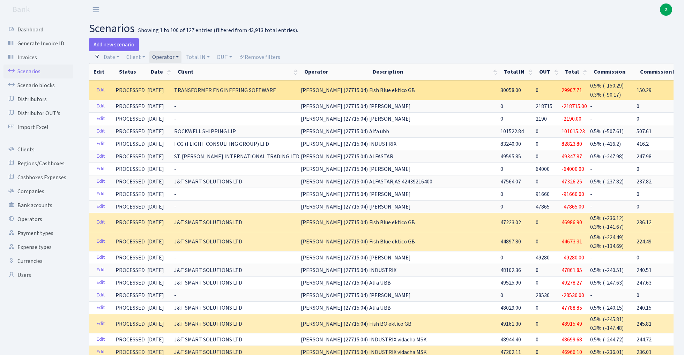
drag, startPoint x: 288, startPoint y: 89, endPoint x: 338, endPoint y: 91, distance: 50.3
click at [338, 91] on span "KOSTJA BULKA (27715.04)" at bounding box center [334, 91] width 67 height 8
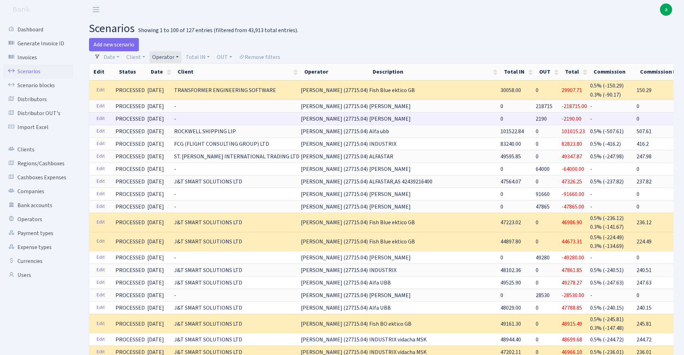
copy span "KOSTJA BULKA (27715"
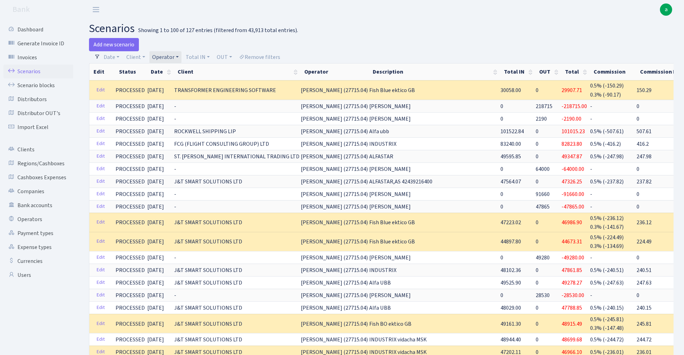
click at [169, 54] on link "Operator" at bounding box center [165, 57] width 32 height 12
click at [168, 80] on input "search" at bounding box center [176, 82] width 51 height 11
type input "yan"
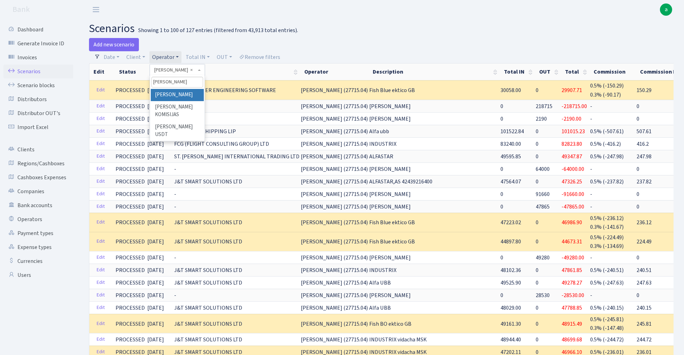
click at [166, 94] on li "YANUS" at bounding box center [177, 95] width 53 height 12
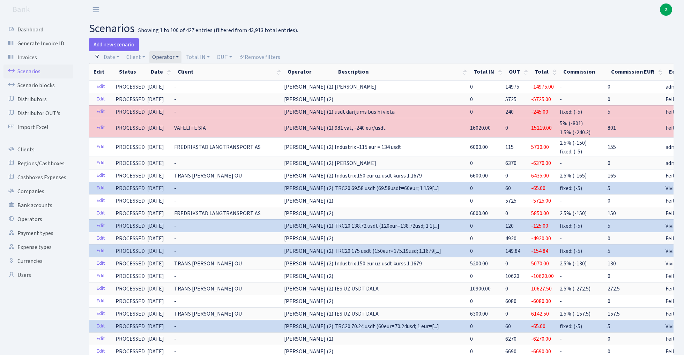
click at [168, 56] on link "Operator" at bounding box center [165, 57] width 32 height 12
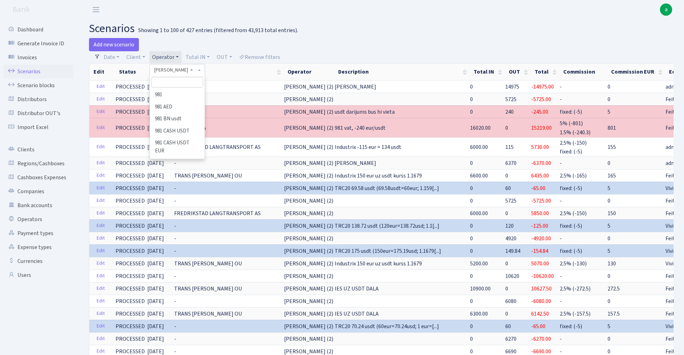
scroll to position [4280, 0]
click at [173, 82] on input "search" at bounding box center [176, 82] width 51 height 11
type input "kostja"
click at [181, 95] on li "KOSTJA BULKA" at bounding box center [177, 95] width 53 height 12
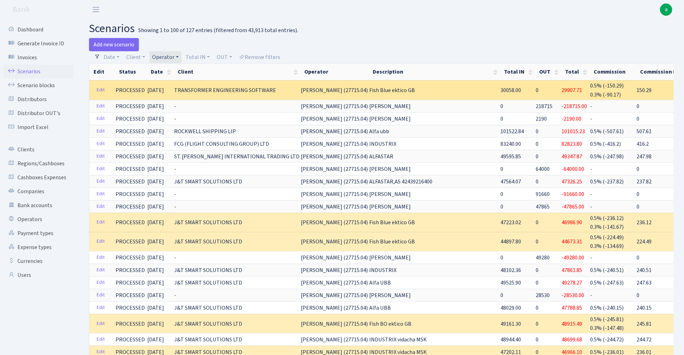
click at [500, 91] on span "30058.00" at bounding box center [510, 91] width 21 height 8
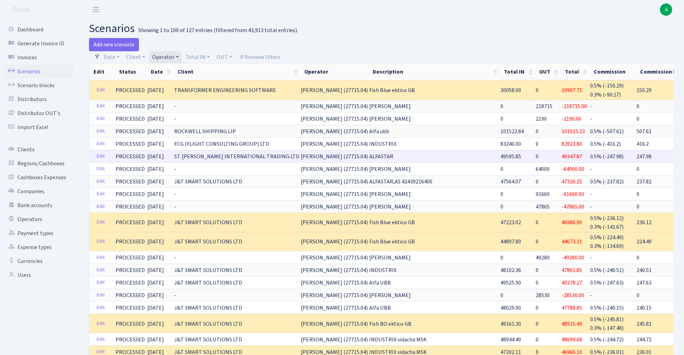
copy span "30058.00"
click at [164, 57] on link "Operator" at bounding box center [165, 57] width 32 height 12
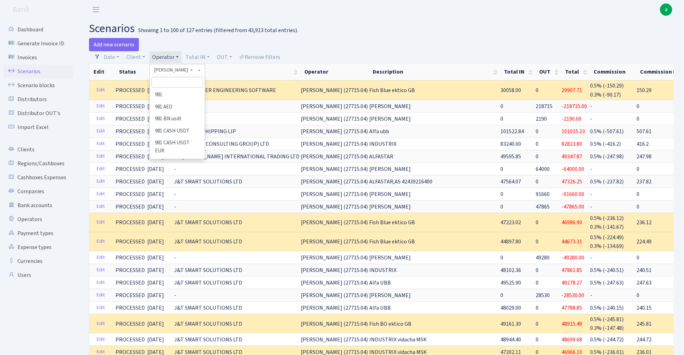
scroll to position [2227, 0]
click at [173, 82] on input "search" at bounding box center [176, 82] width 51 height 11
type input "vale"
click at [172, 133] on li "VALEH ARMANI" at bounding box center [177, 139] width 53 height 12
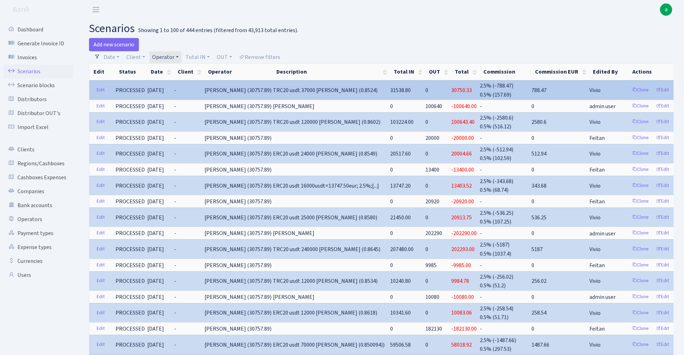
click at [451, 91] on span "30750.33" at bounding box center [461, 91] width 21 height 8
copy span "30750.33"
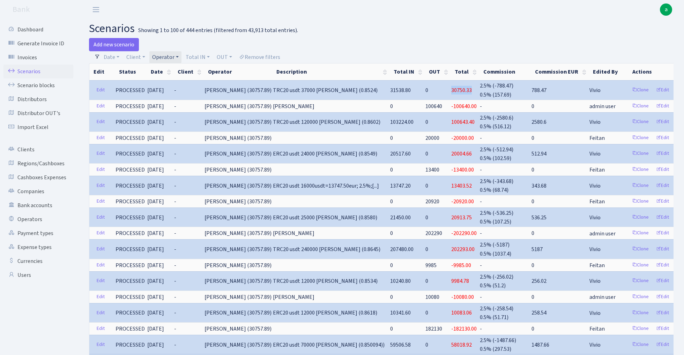
click at [166, 56] on link "Operator" at bounding box center [165, 57] width 32 height 12
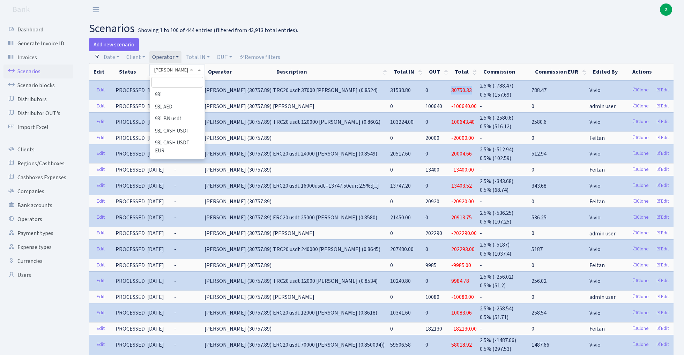
scroll to position [3852, 0]
click at [174, 81] on input "search" at bounding box center [176, 82] width 51 height 11
type input "kos"
click at [177, 153] on li "KOSTJA BULKA" at bounding box center [177, 159] width 53 height 12
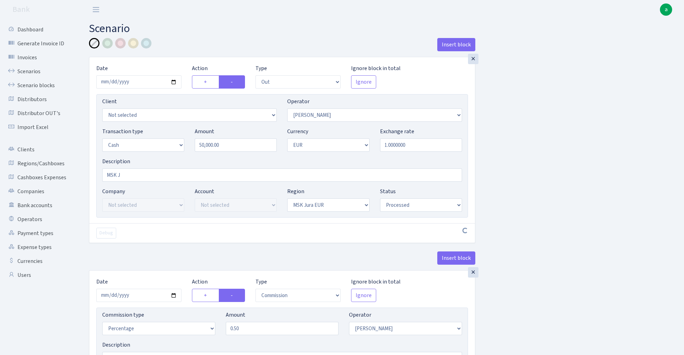
select select "out"
select select "439"
select select "1"
select select "16"
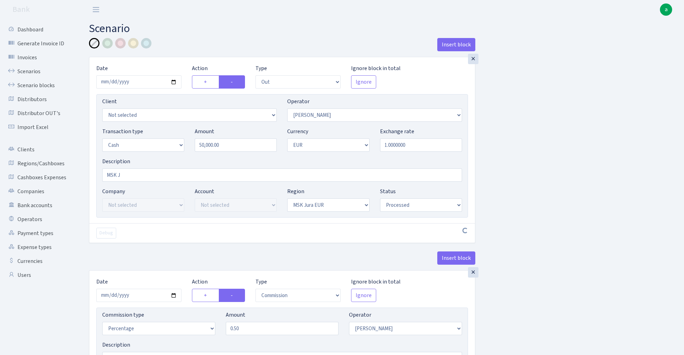
select select "processed"
select select "commission"
select select "439"
select select "processed"
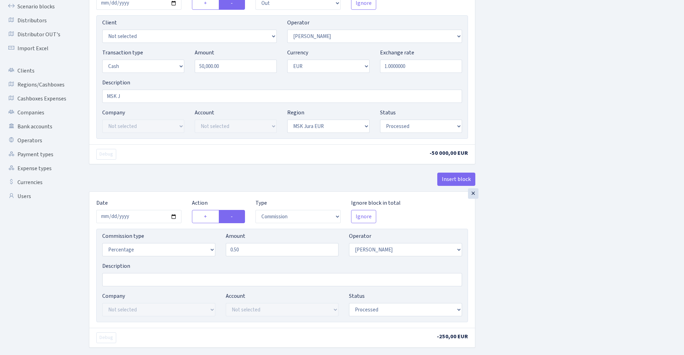
scroll to position [106, 0]
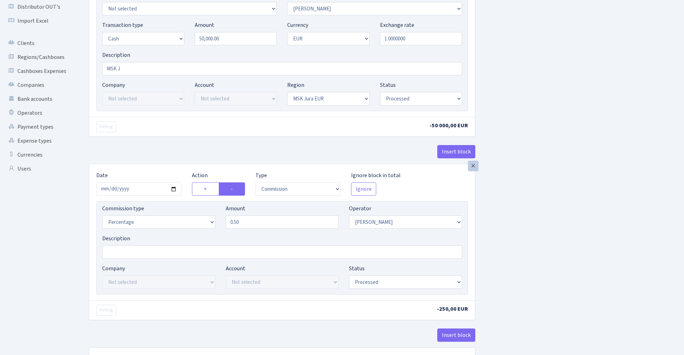
click at [472, 169] on div "×" at bounding box center [473, 166] width 10 height 10
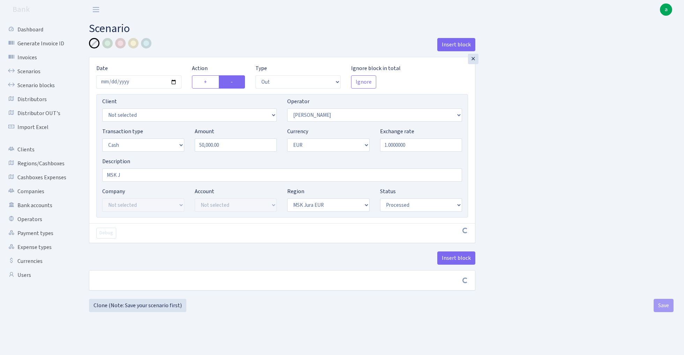
scroll to position [0, 0]
click at [663, 308] on button "Save" at bounding box center [664, 308] width 20 height 13
select select "out"
select select "439"
select select "1"
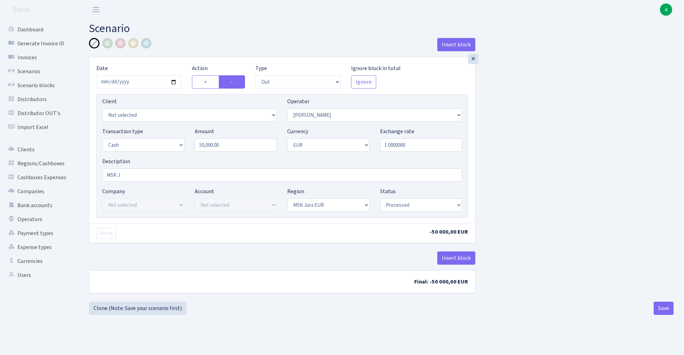
select select "1"
select select "16"
select select "processed"
click at [32, 84] on link "Scenario blocks" at bounding box center [38, 86] width 70 height 14
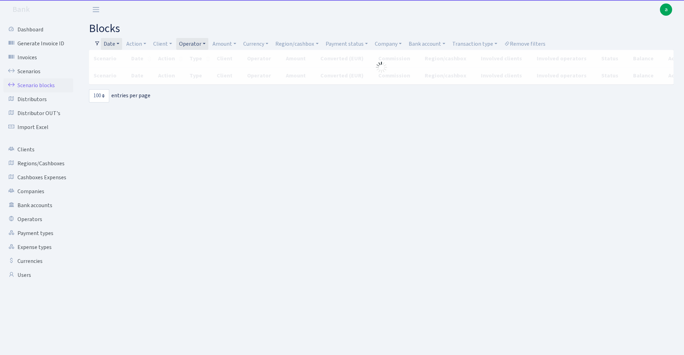
select select "100"
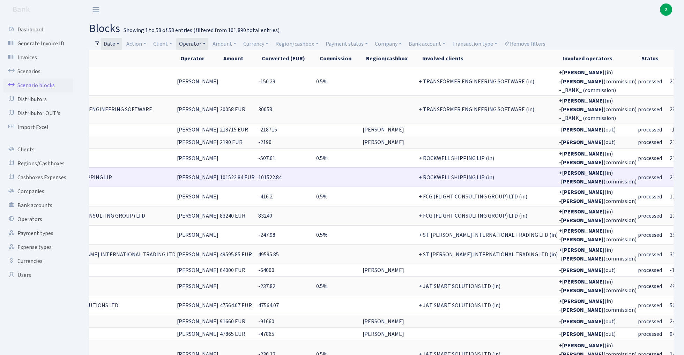
scroll to position [0, 166]
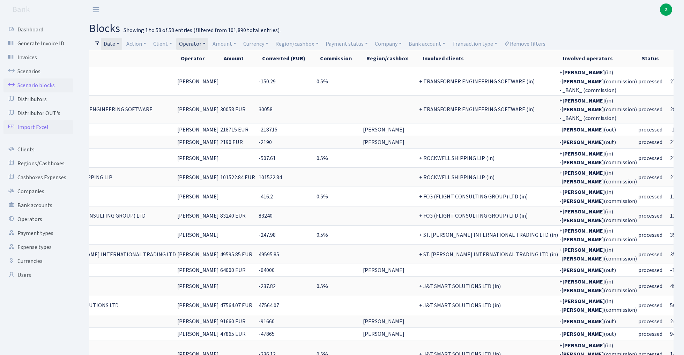
click at [65, 126] on link "Import Excel" at bounding box center [38, 127] width 70 height 14
